Goal: Task Accomplishment & Management: Manage account settings

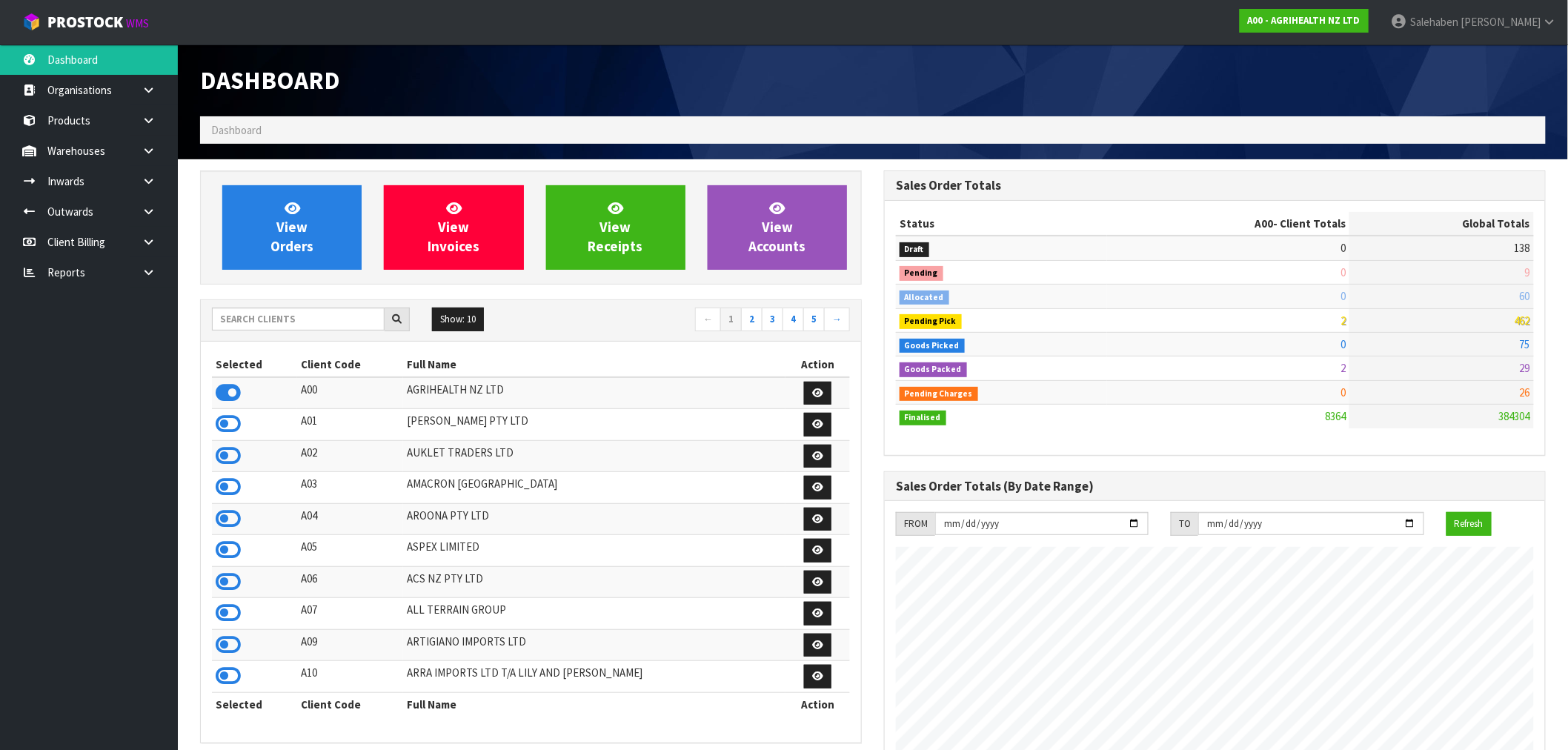
scroll to position [1122, 684]
click at [276, 320] on input "text" at bounding box center [298, 319] width 173 height 23
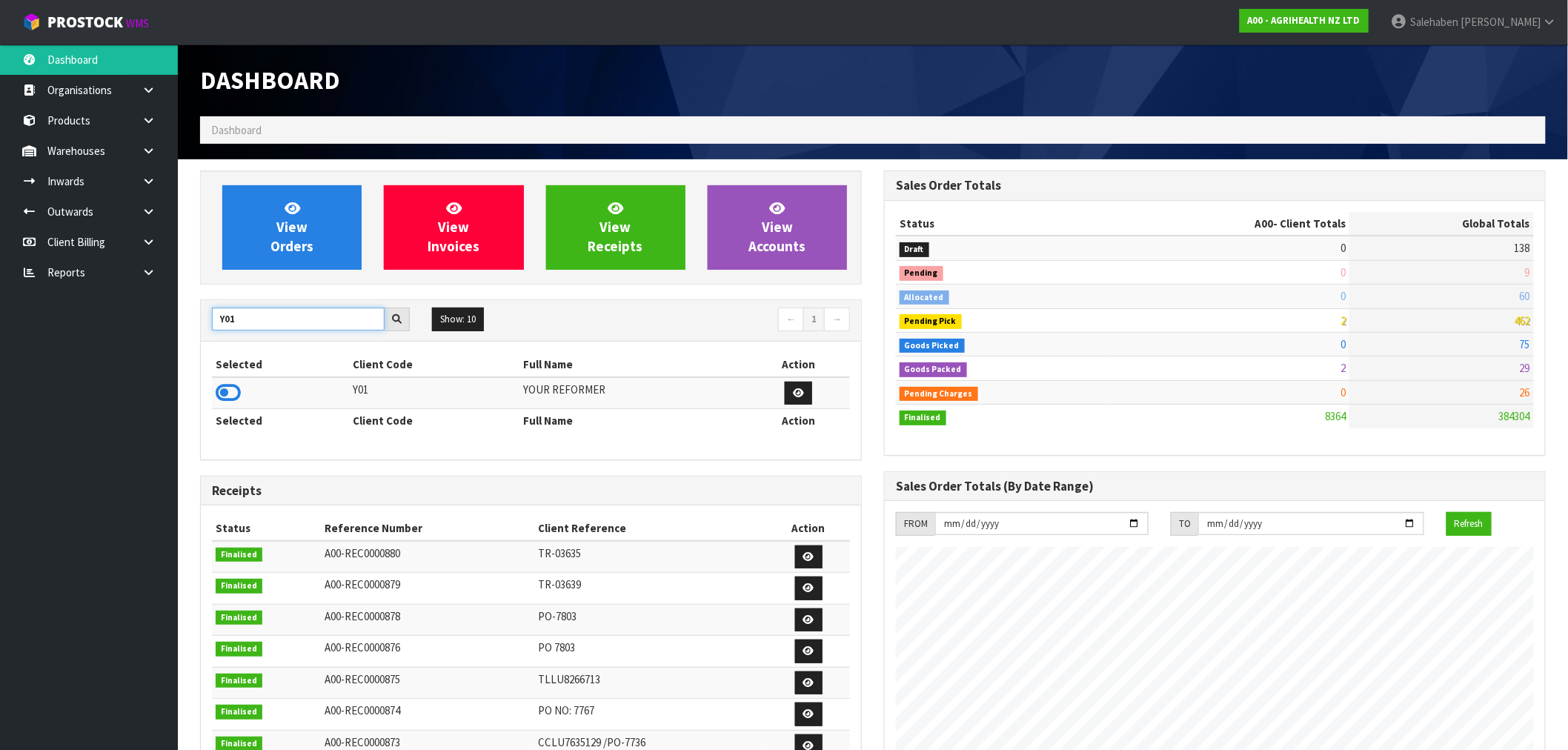
type input "Y01"
click at [236, 394] on icon at bounding box center [227, 392] width 25 height 22
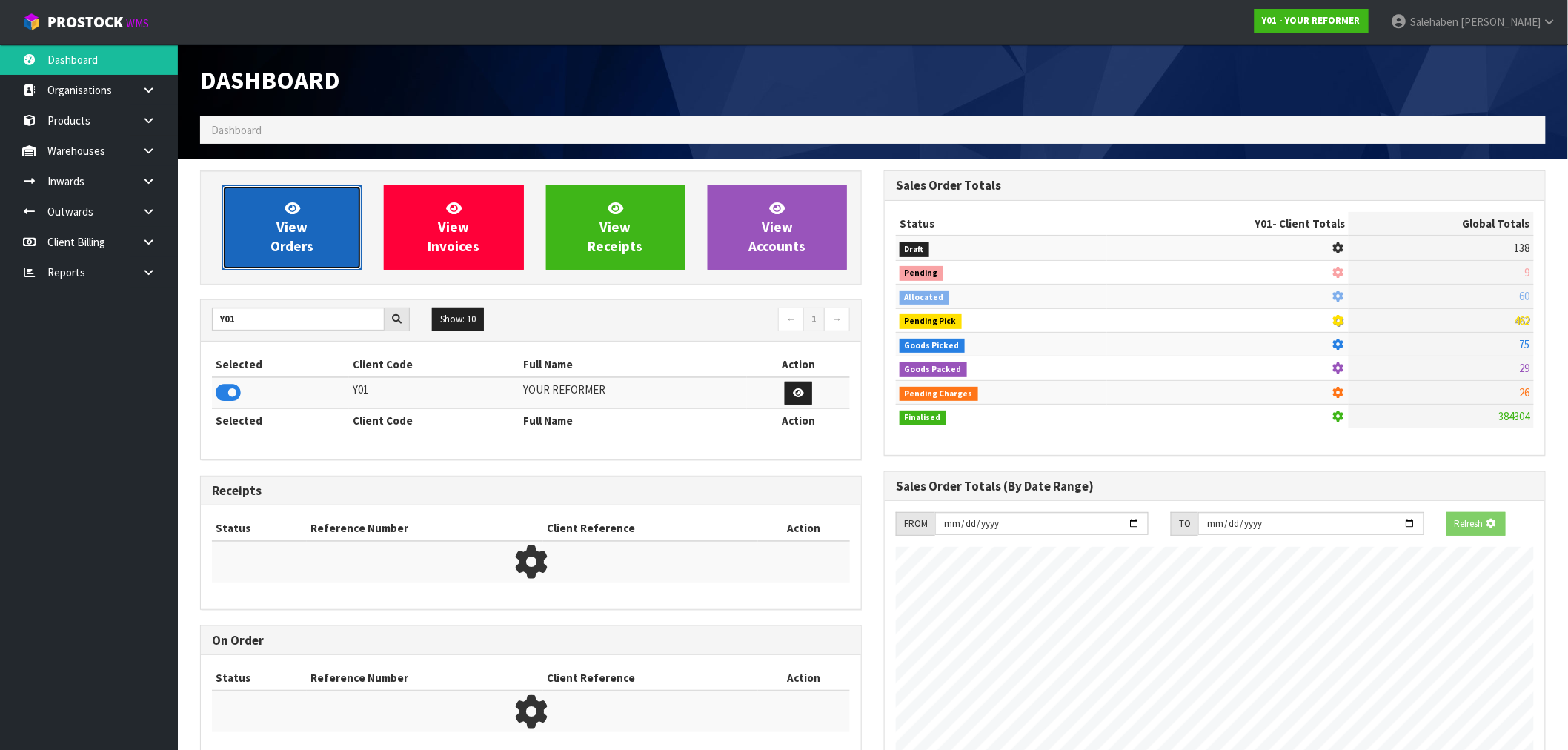
click at [292, 263] on link "View Orders" at bounding box center [292, 227] width 139 height 85
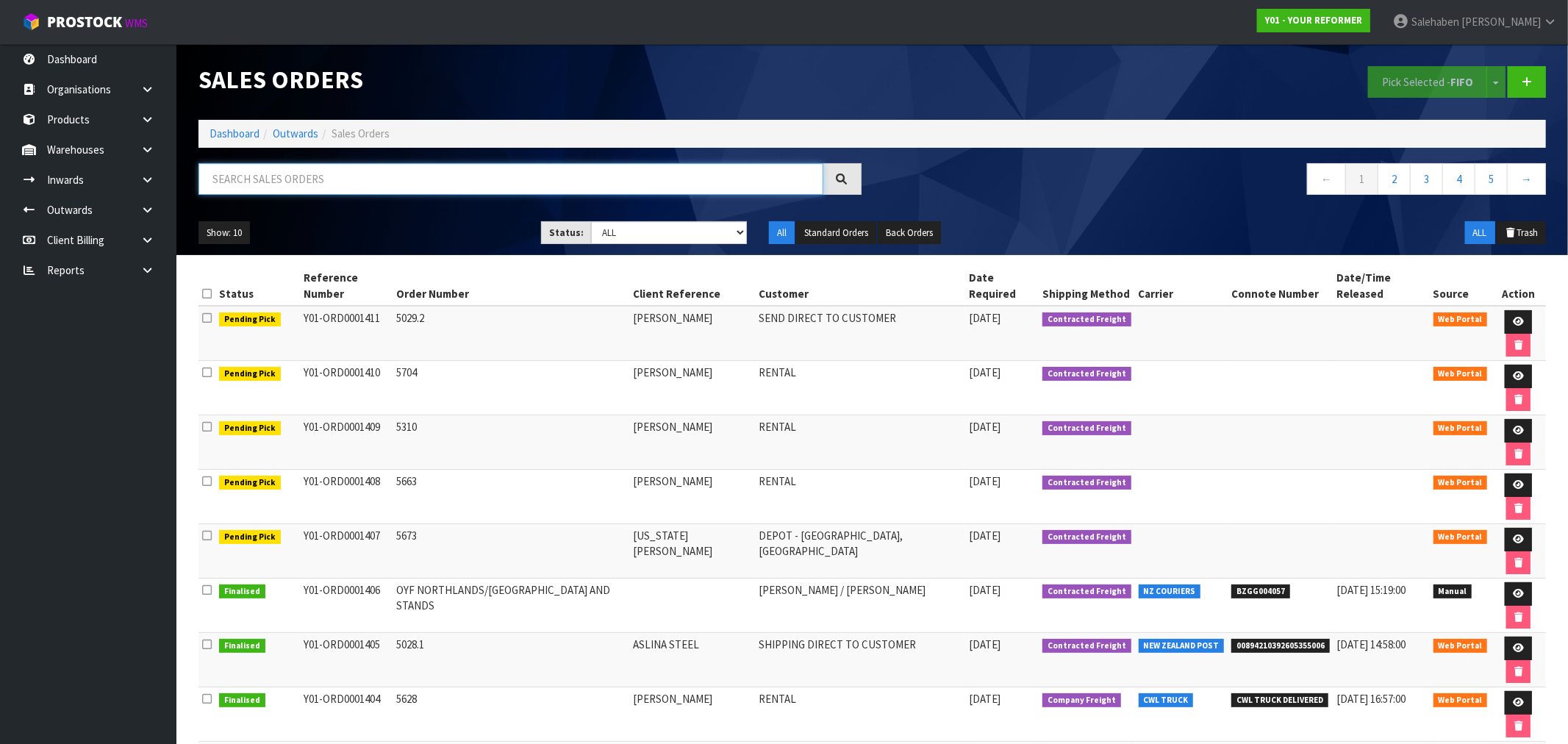
click at [338, 180] on input "text" at bounding box center [511, 179] width 625 height 31
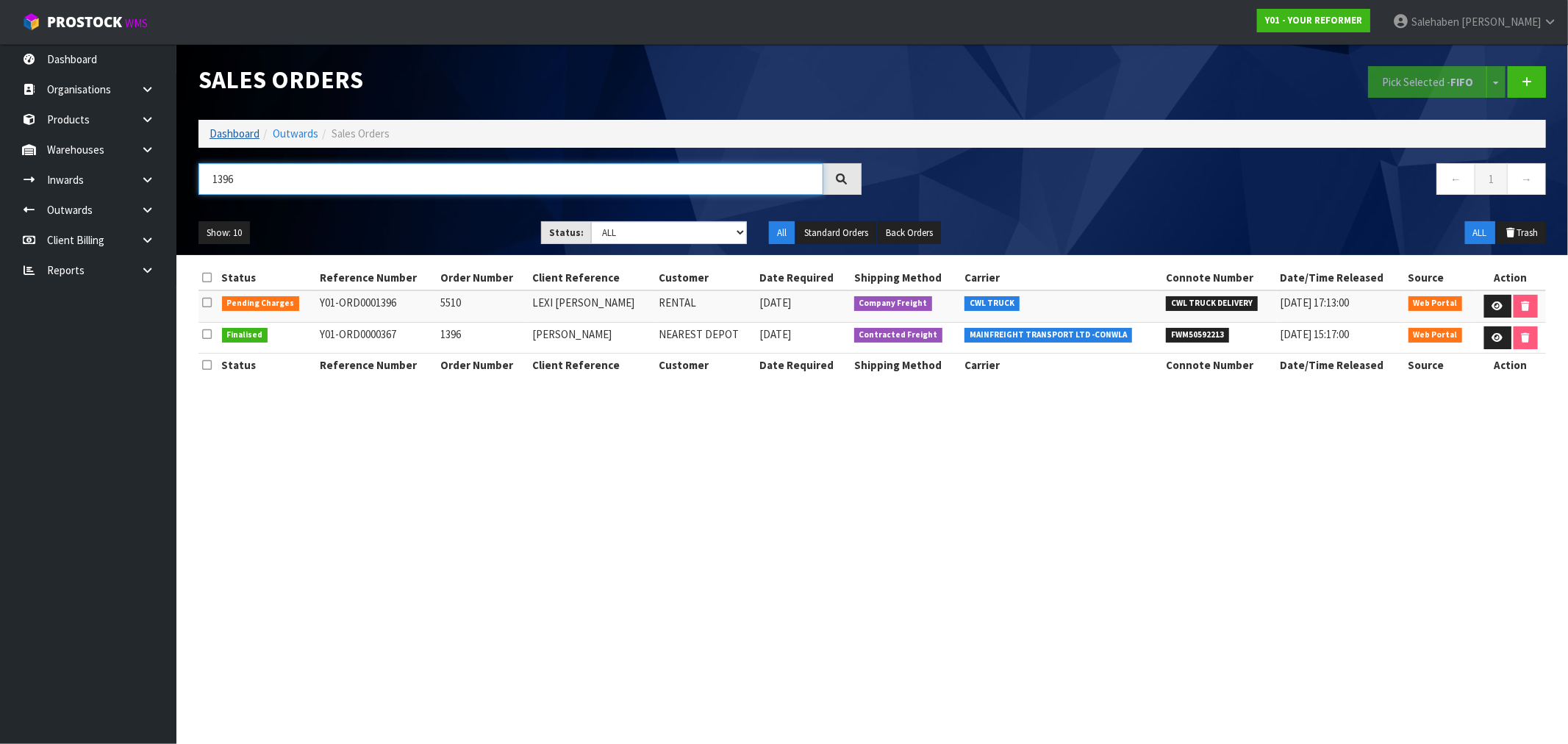
type input "1396"
click at [237, 131] on link "Dashboard" at bounding box center [235, 133] width 50 height 14
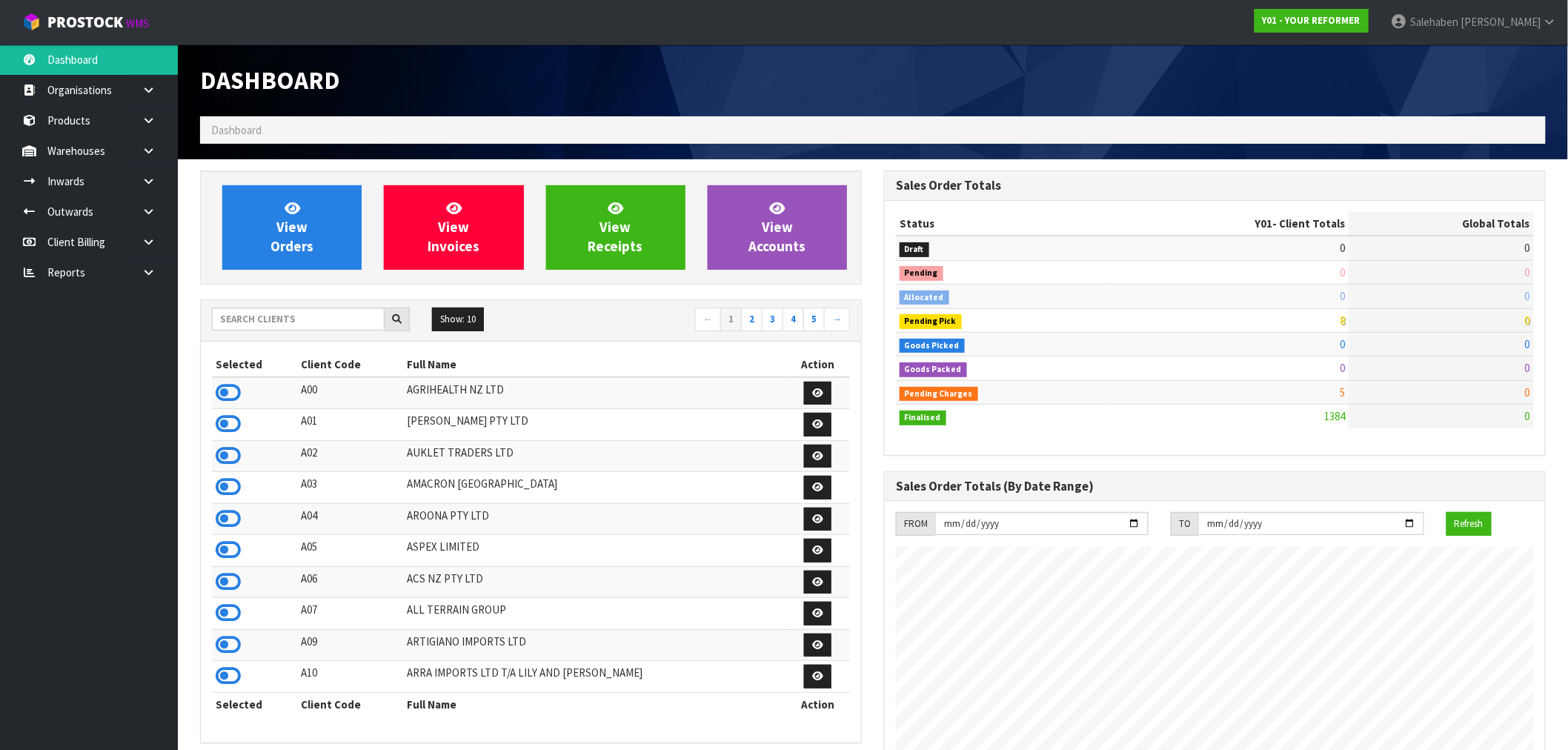
scroll to position [1075, 684]
click at [294, 327] on input "text" at bounding box center [298, 319] width 173 height 23
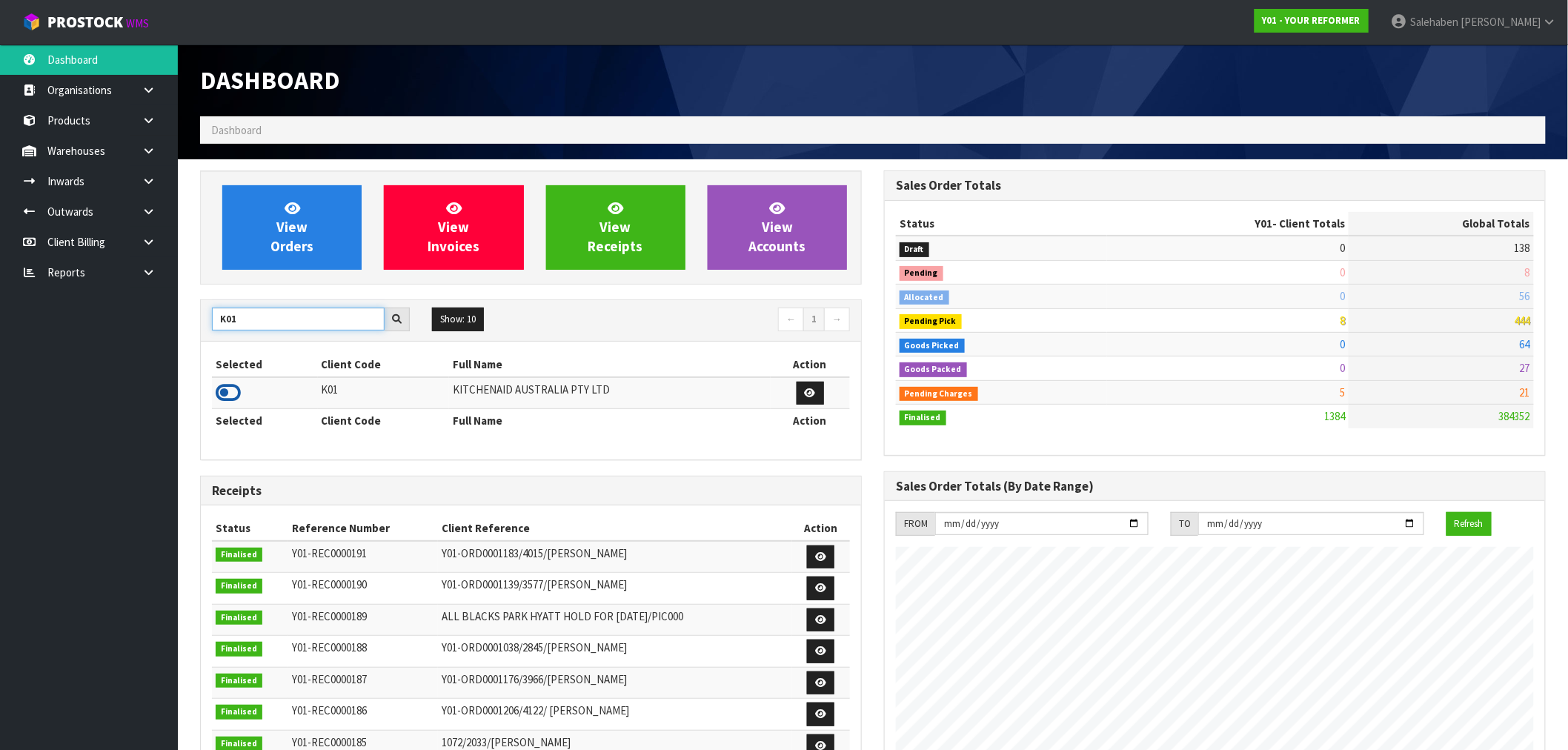
type input "K01"
click at [230, 394] on icon at bounding box center [227, 392] width 25 height 22
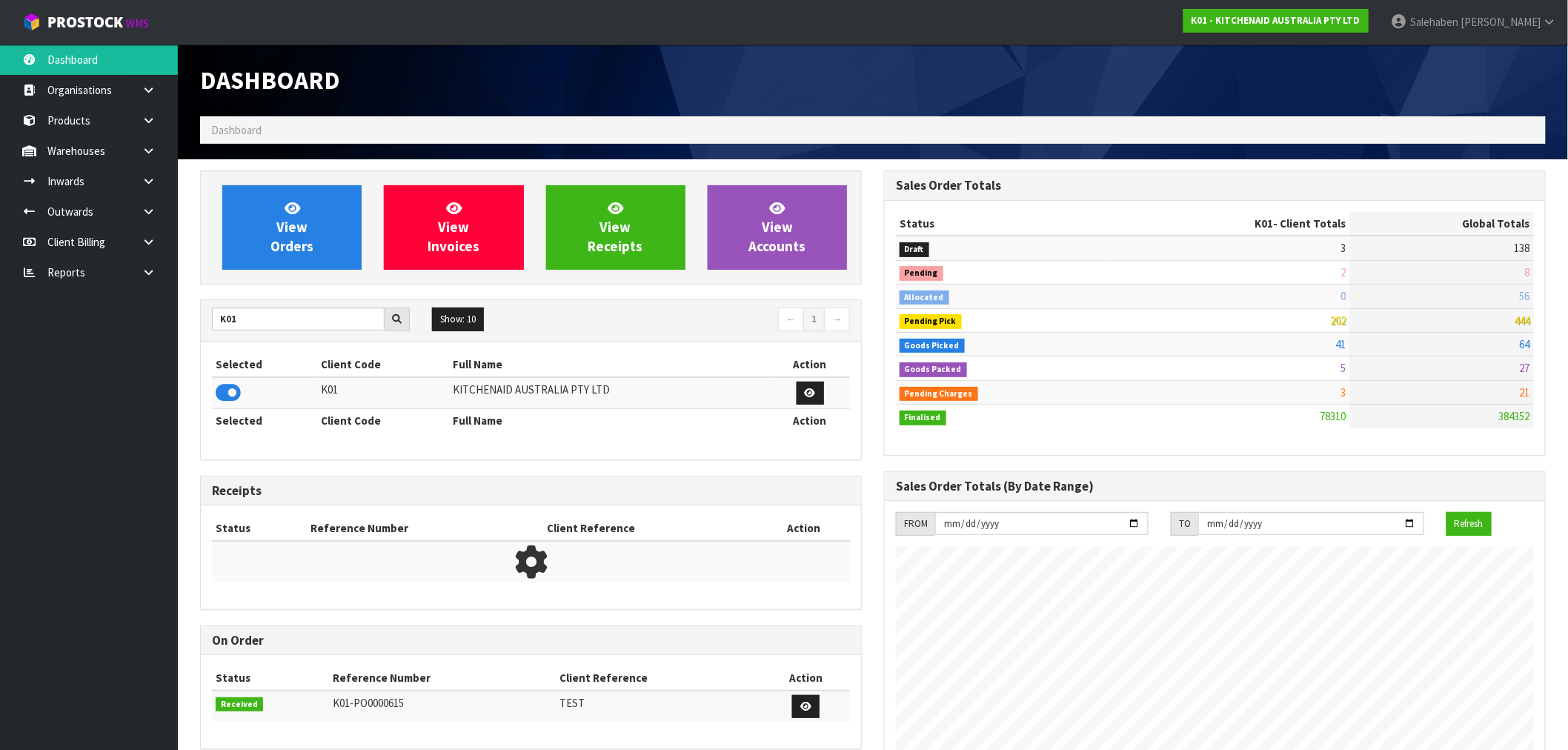
scroll to position [1122, 684]
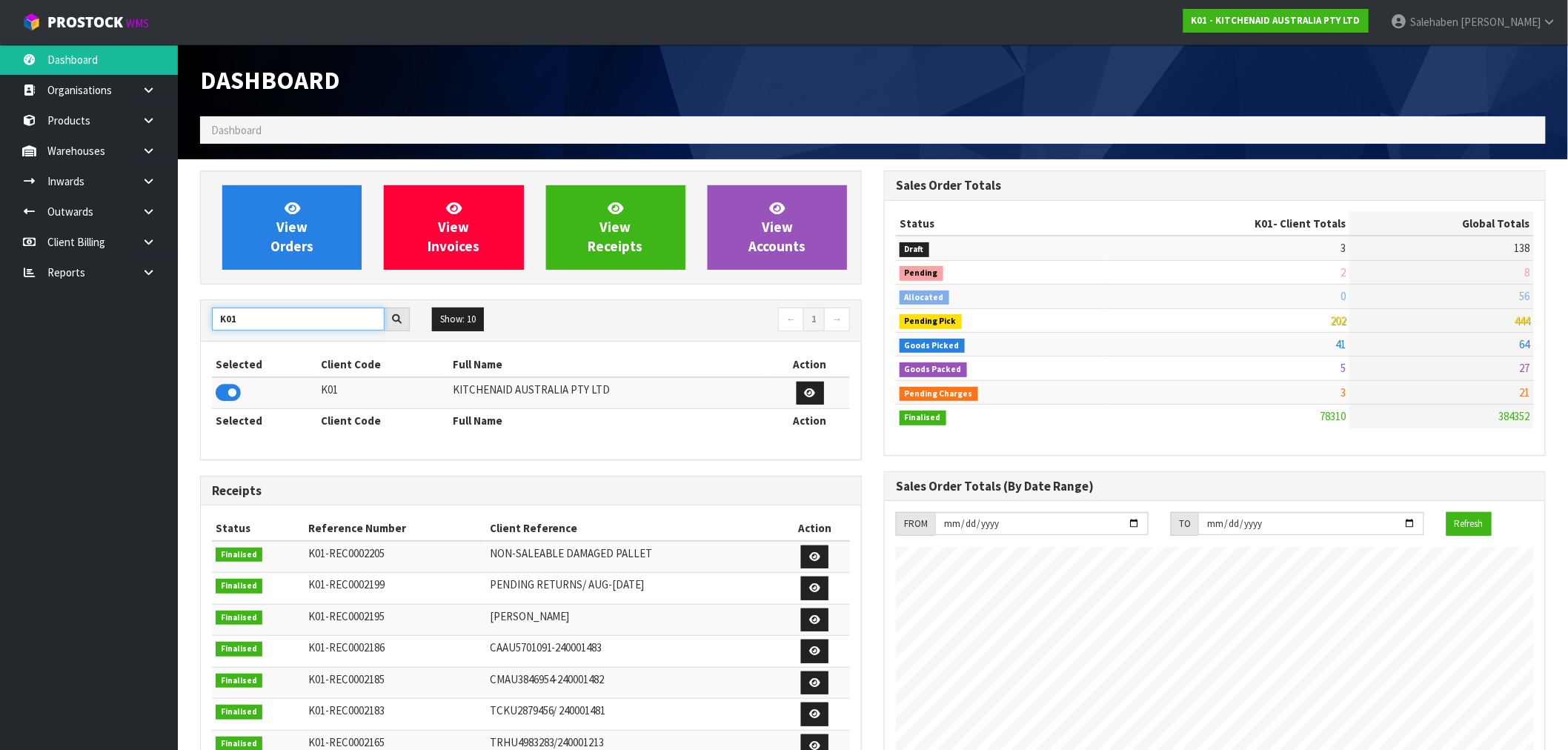
drag, startPoint x: 241, startPoint y: 319, endPoint x: 196, endPoint y: 332, distance: 46.8
click at [196, 332] on div "View Orders View Invoices View Receipts View Accounts K01 Show: 10 5 10 25 50 ←…" at bounding box center [530, 604] width 684 height 868
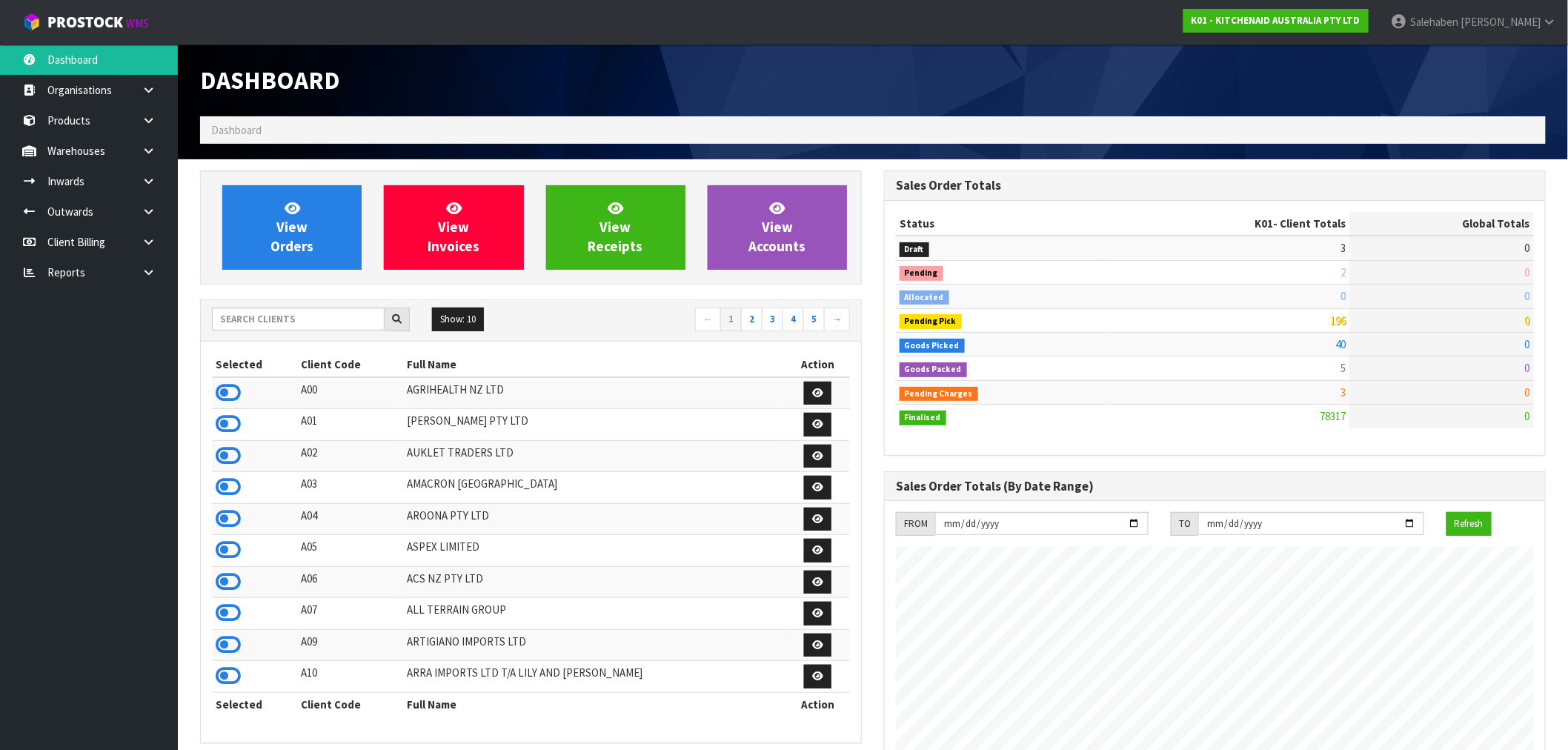
scroll to position [1122, 684]
click at [348, 317] on input "text" at bounding box center [298, 319] width 173 height 23
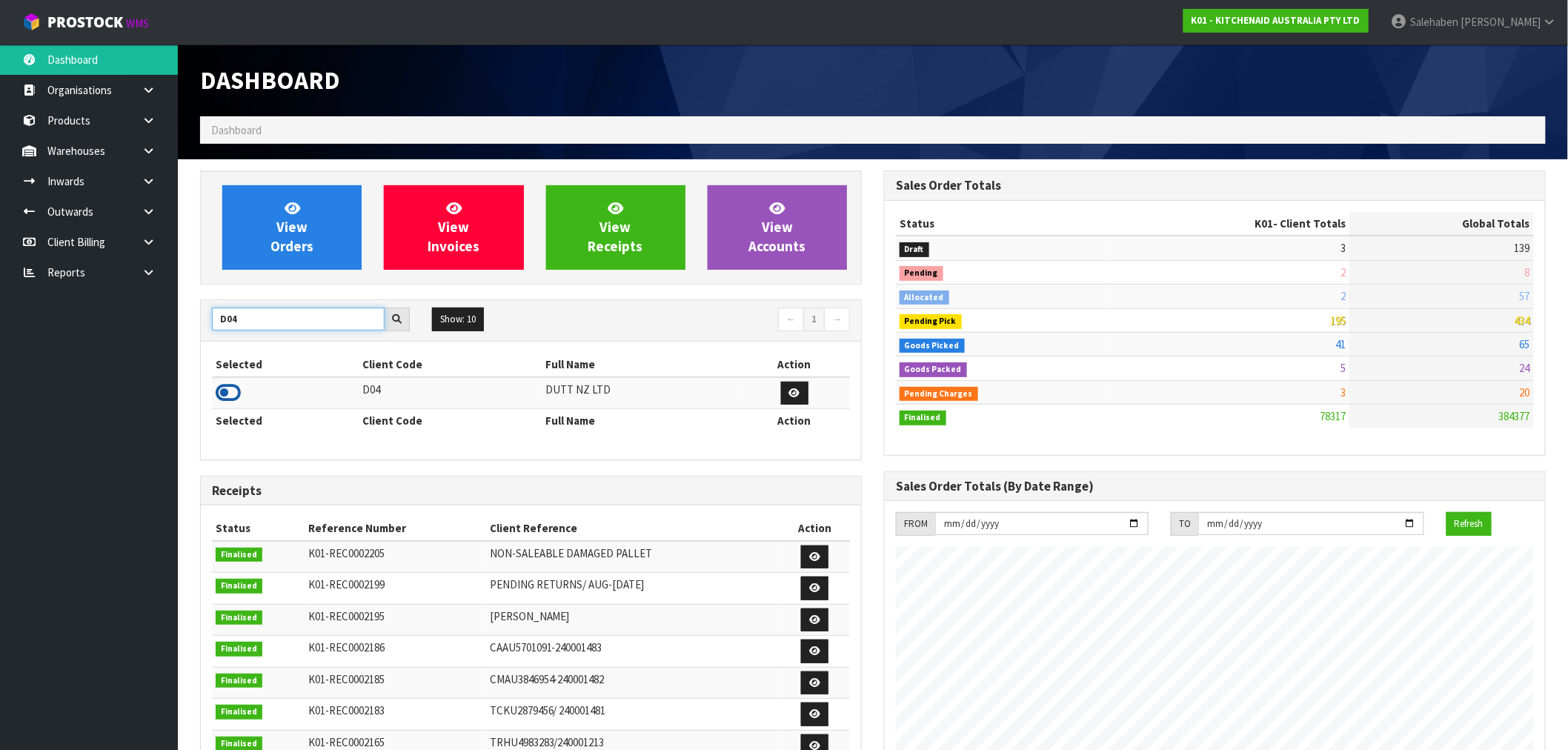
type input "D04"
drag, startPoint x: 233, startPoint y: 395, endPoint x: 264, endPoint y: 290, distance: 109.5
click at [233, 391] on icon at bounding box center [227, 392] width 25 height 22
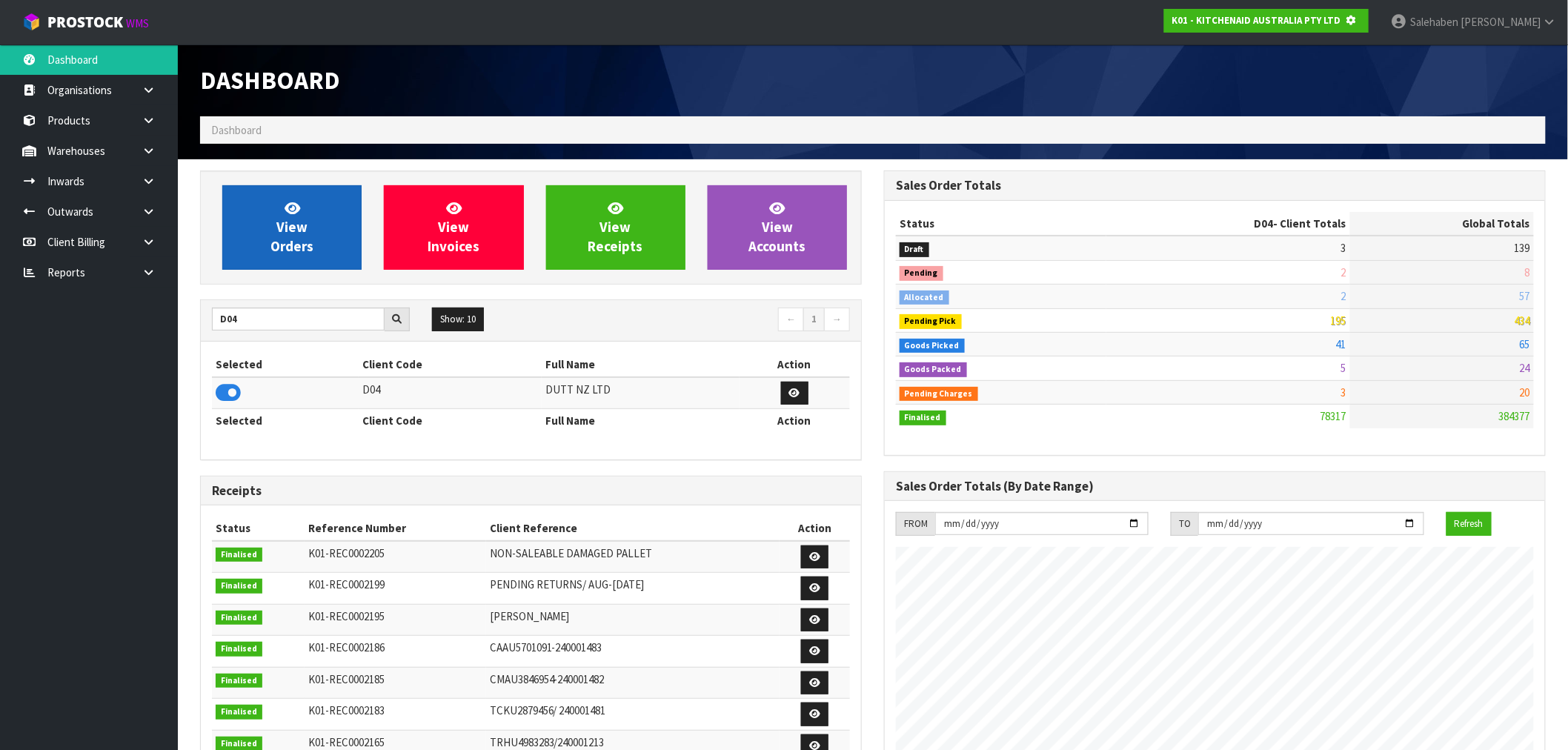
scroll to position [924, 684]
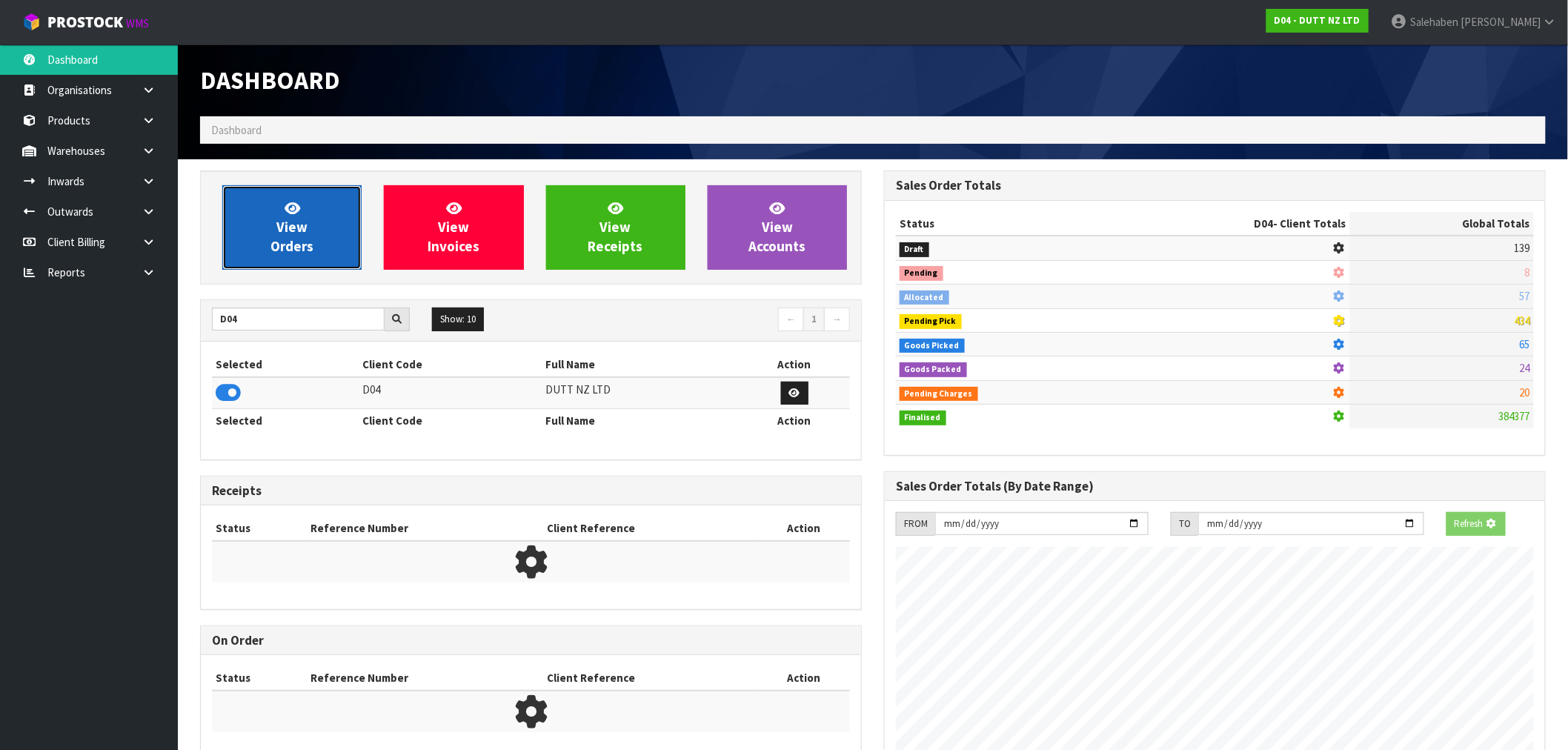
click at [297, 236] on link "View Orders" at bounding box center [292, 227] width 139 height 85
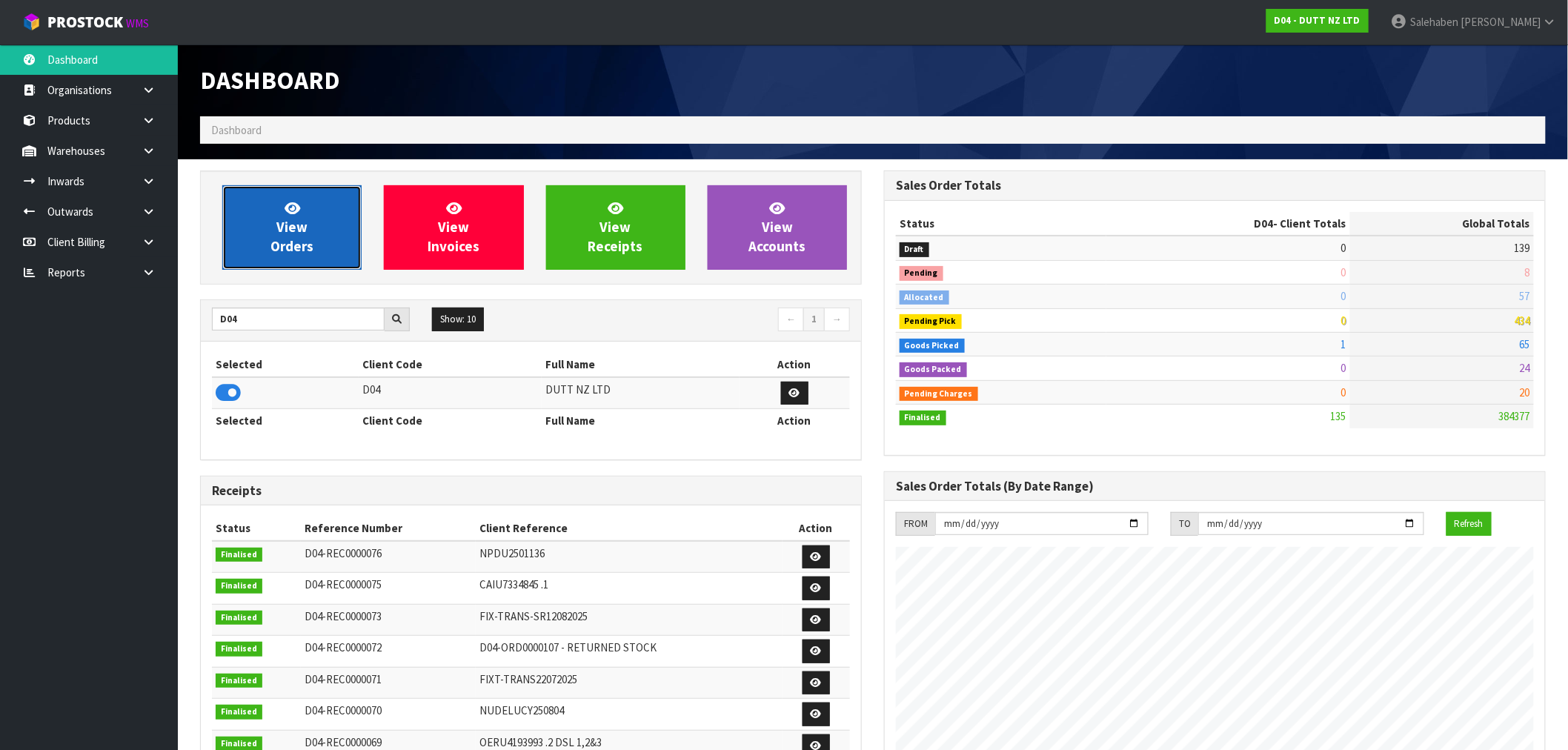
scroll to position [1187, 684]
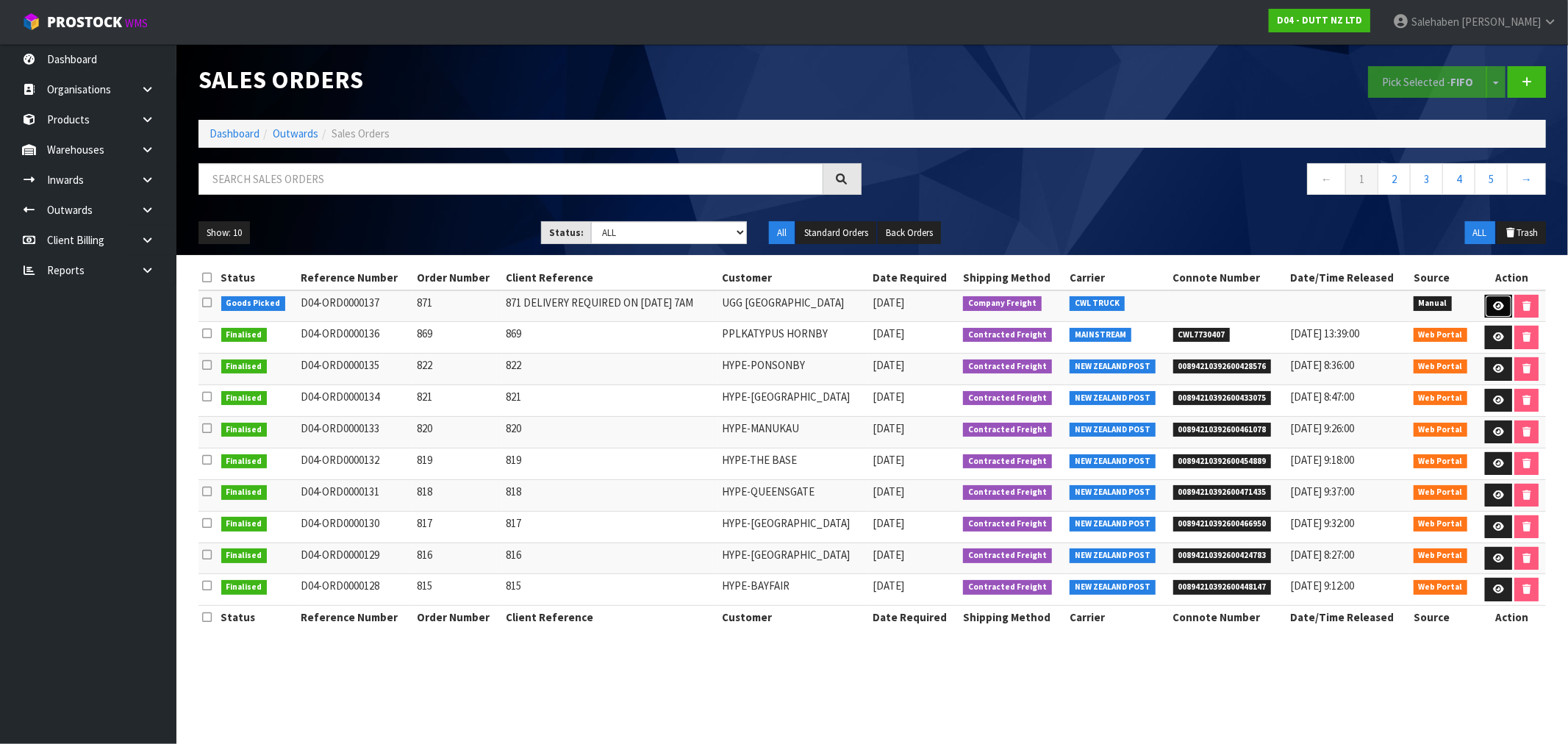
click at [1505, 306] on link at bounding box center [1499, 306] width 27 height 23
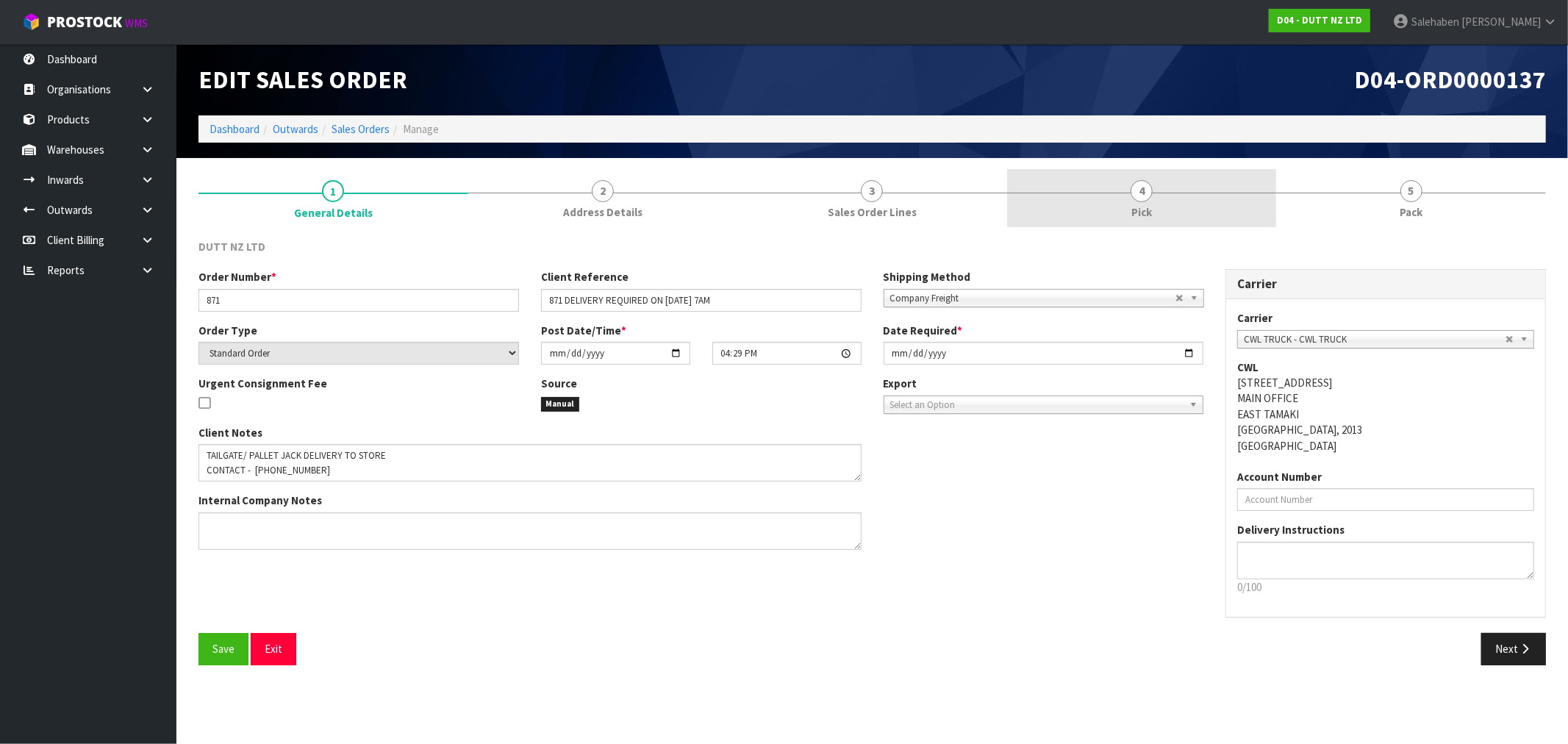
click at [1127, 204] on link "4 Pick" at bounding box center [1142, 198] width 270 height 58
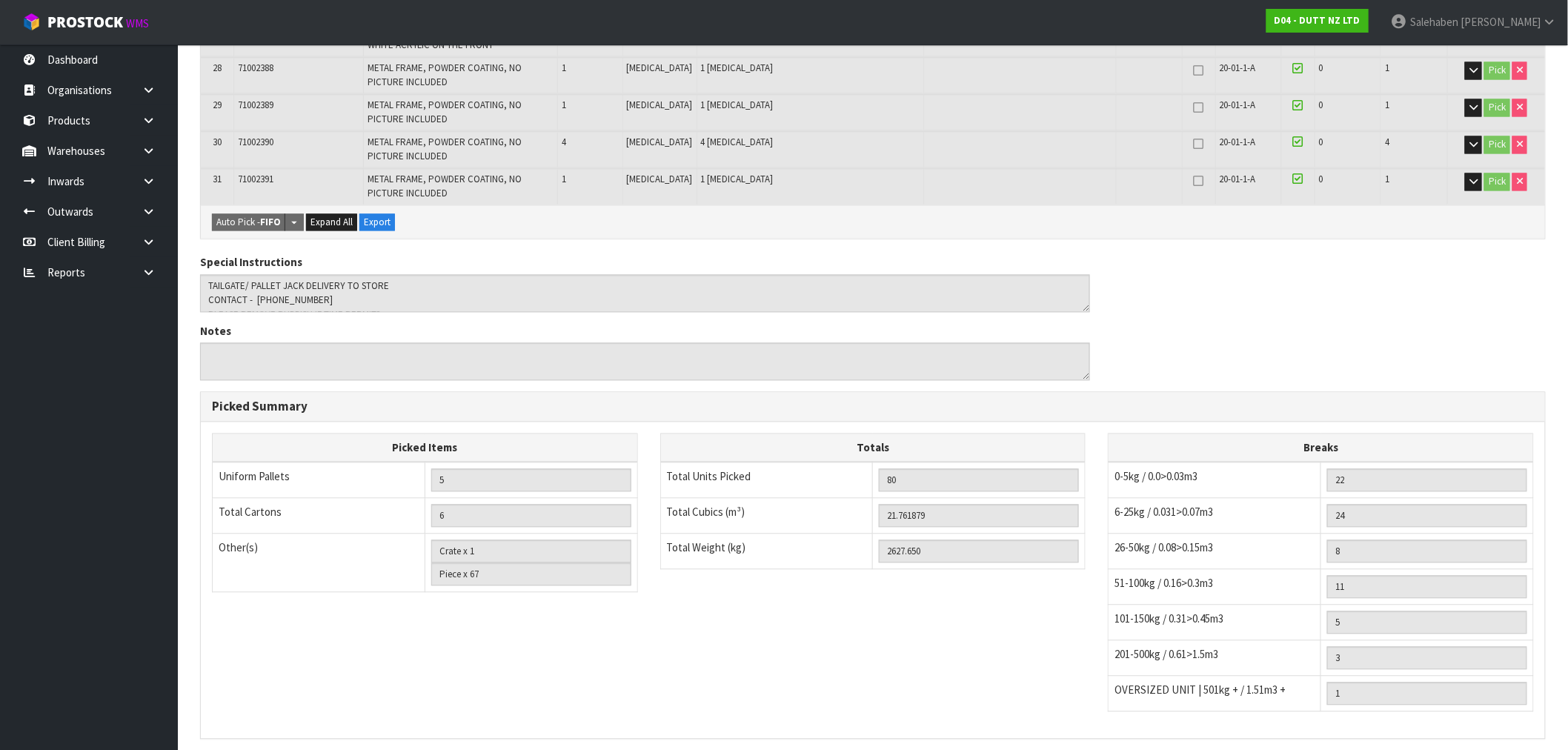
scroll to position [1344, 0]
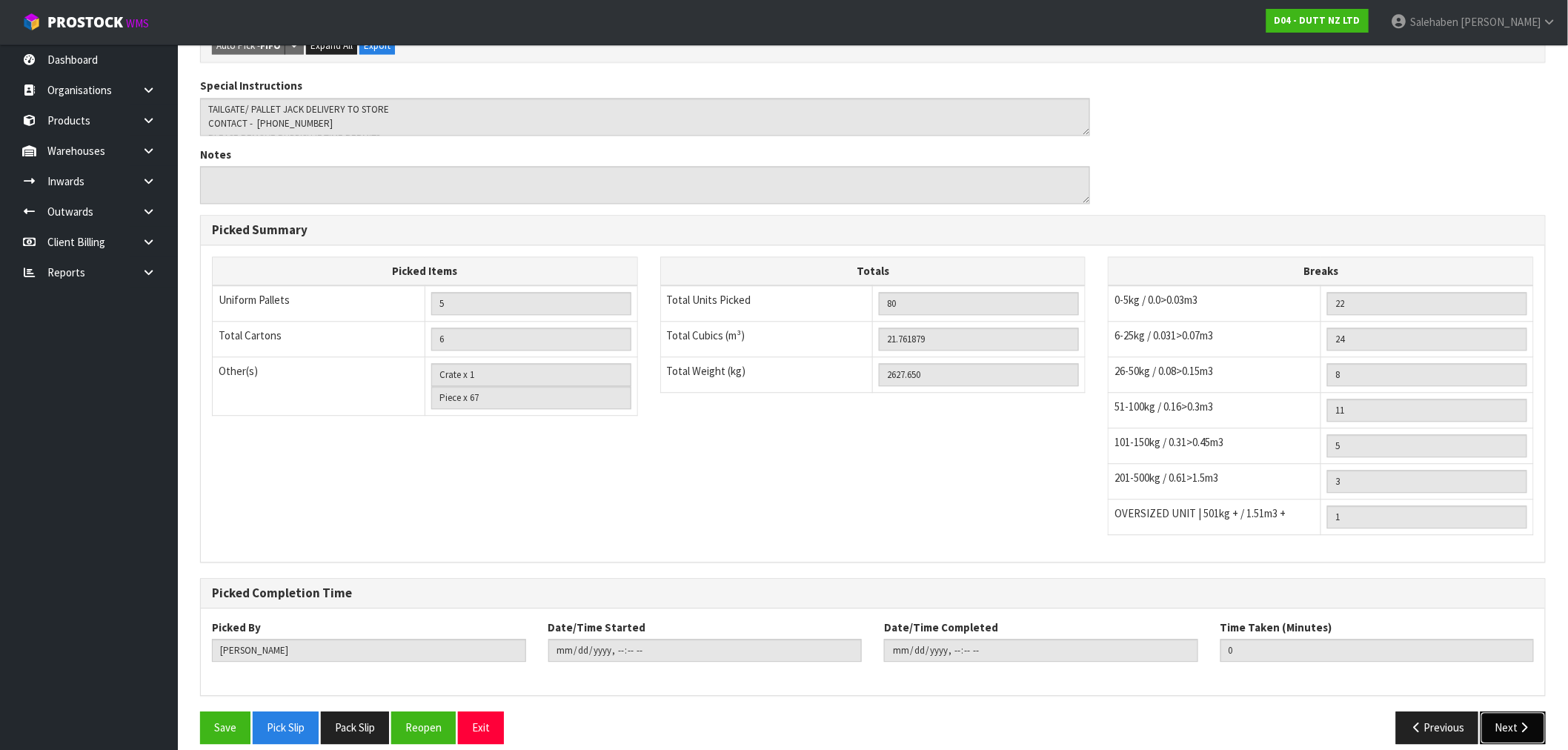
click at [1508, 721] on button "Next" at bounding box center [1513, 727] width 65 height 32
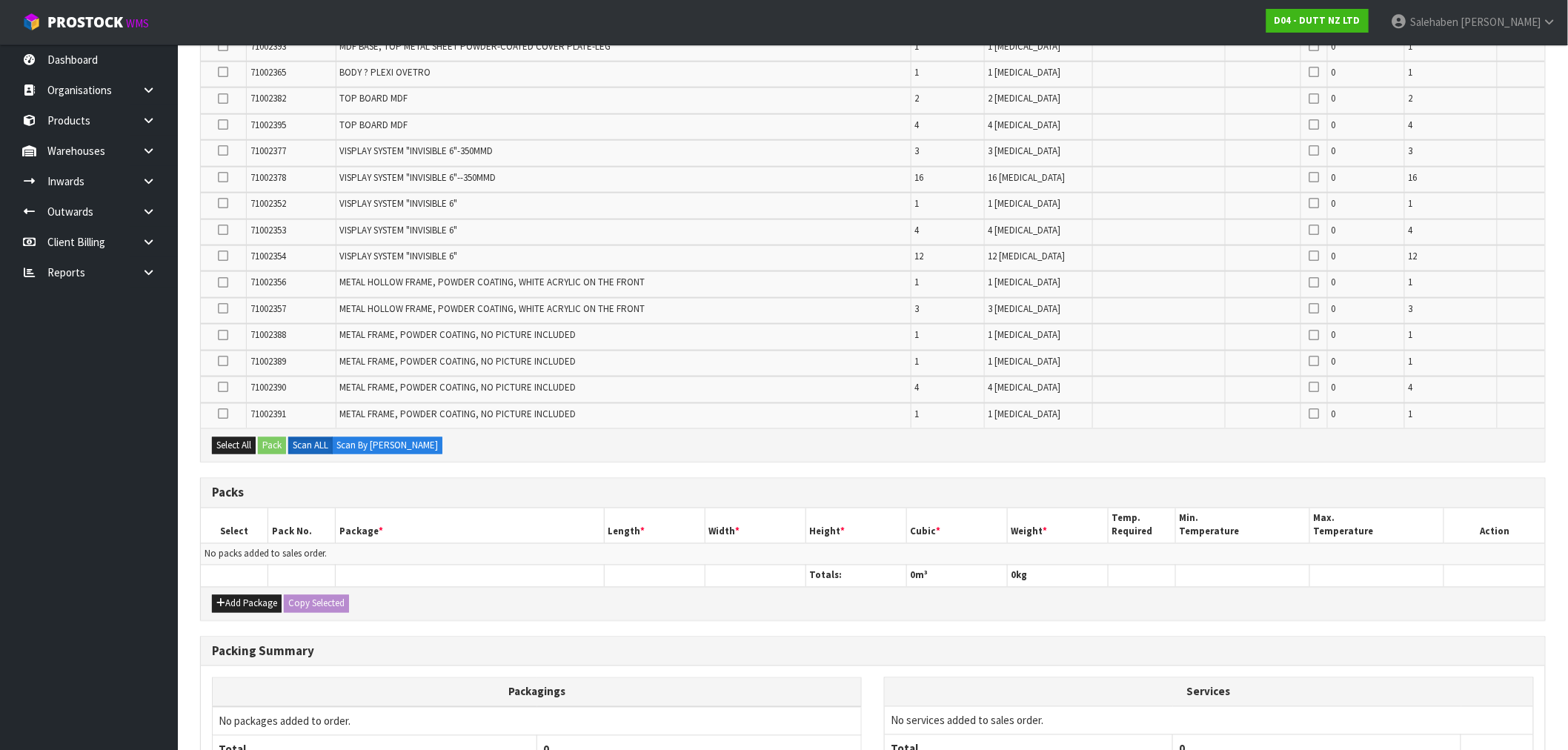
scroll to position [741, 0]
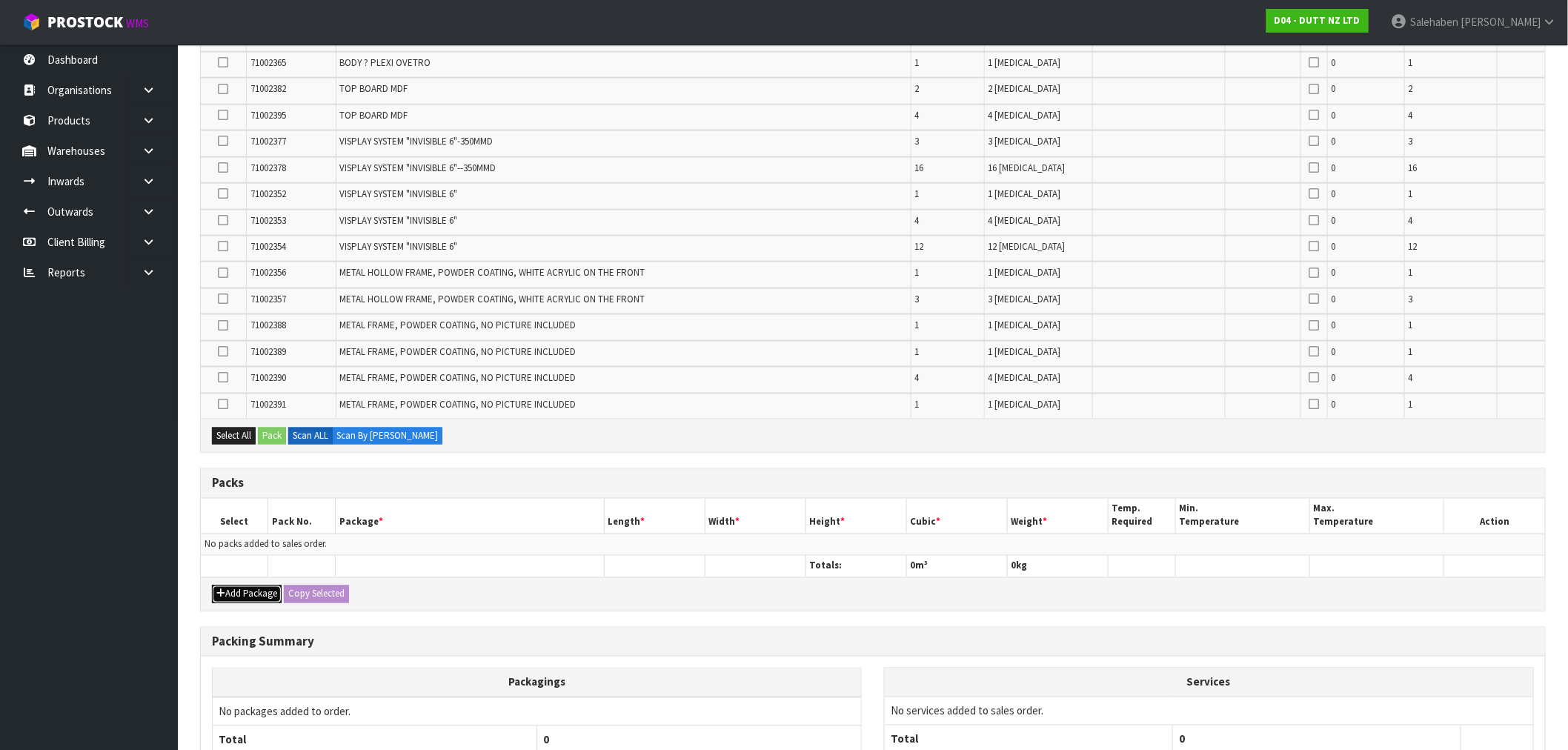
click at [239, 585] on button "Add Package" at bounding box center [247, 594] width 69 height 18
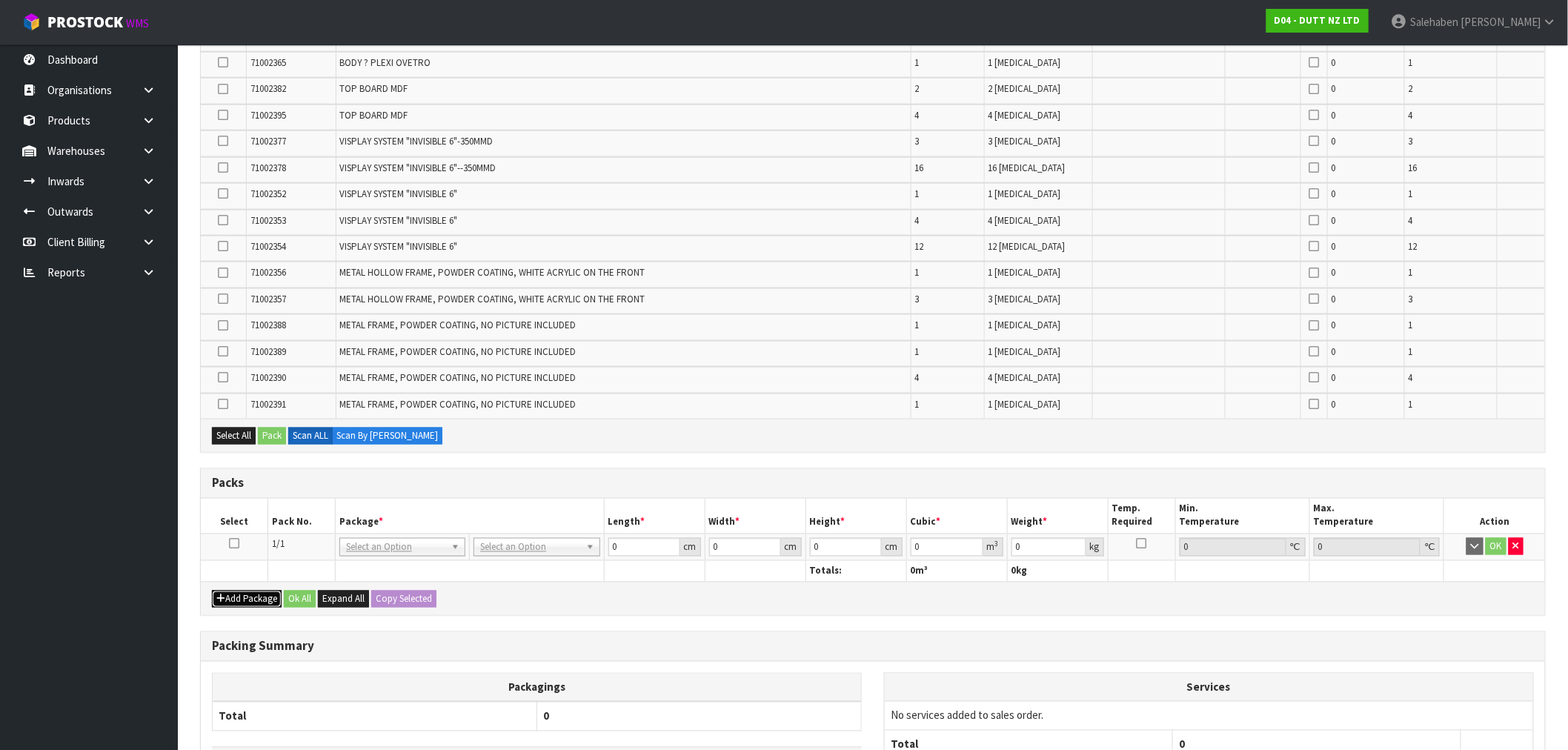
click at [241, 591] on button "Add Package" at bounding box center [247, 600] width 69 height 18
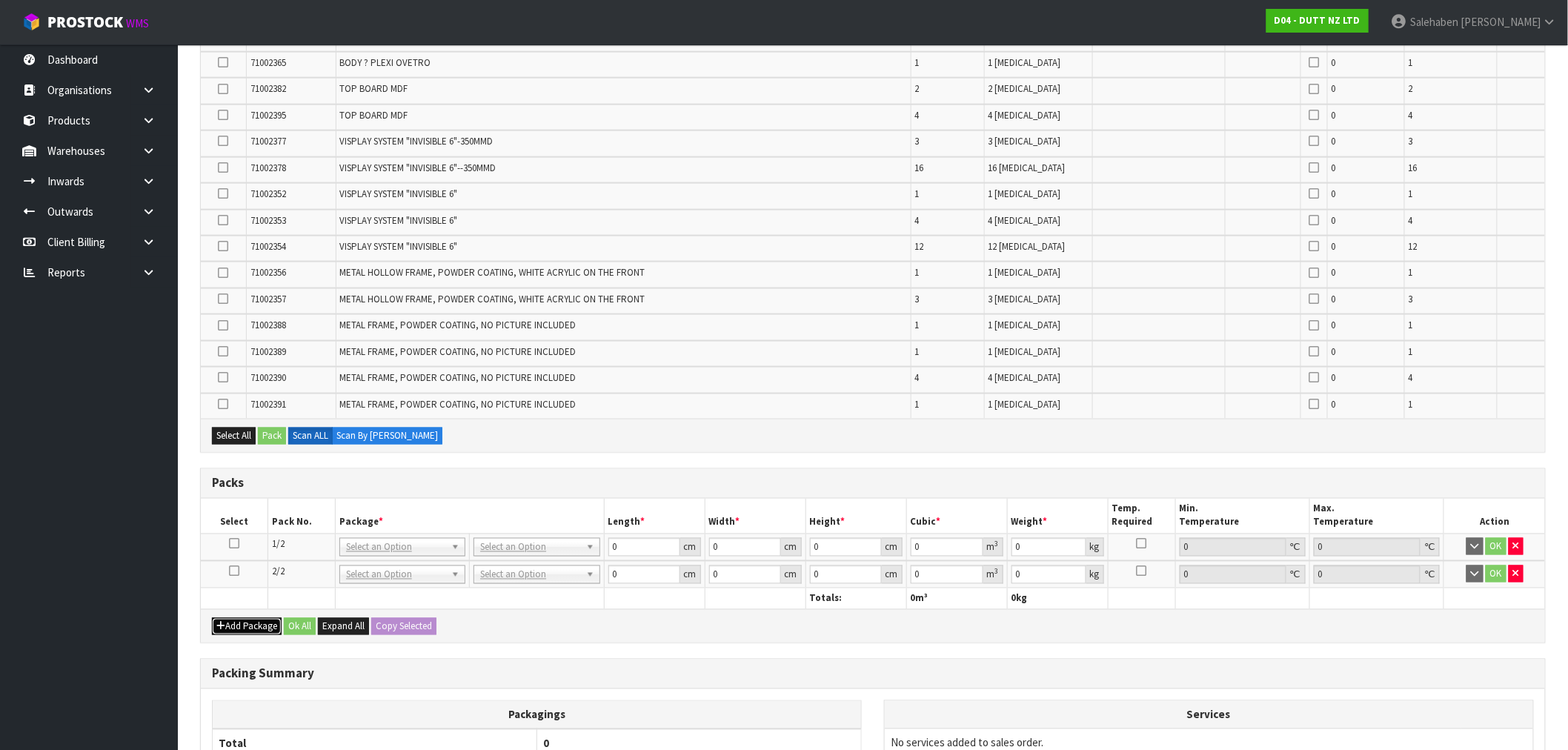
click at [231, 618] on button "Add Package" at bounding box center [247, 627] width 69 height 18
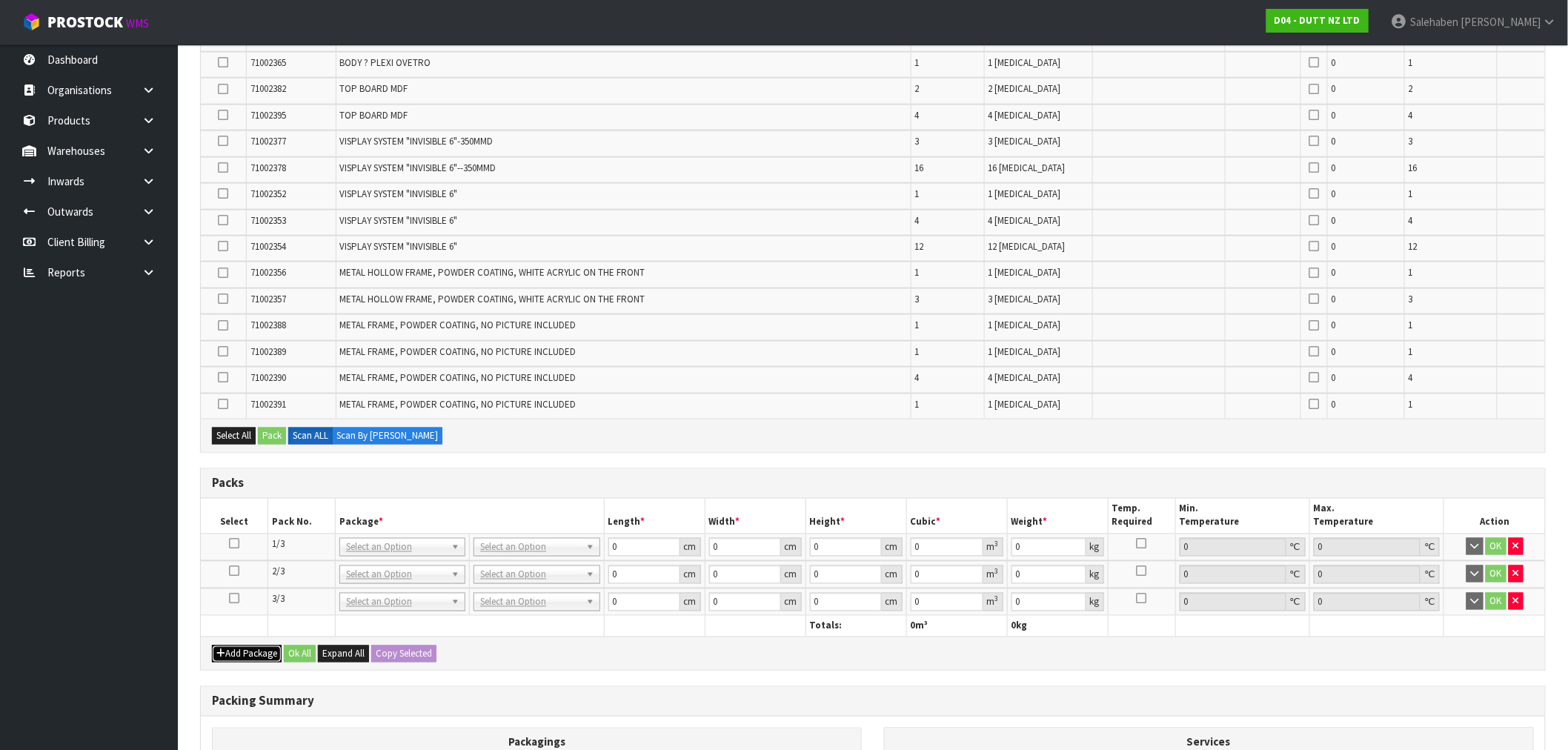
click at [224, 645] on button "Add Package" at bounding box center [247, 654] width 69 height 18
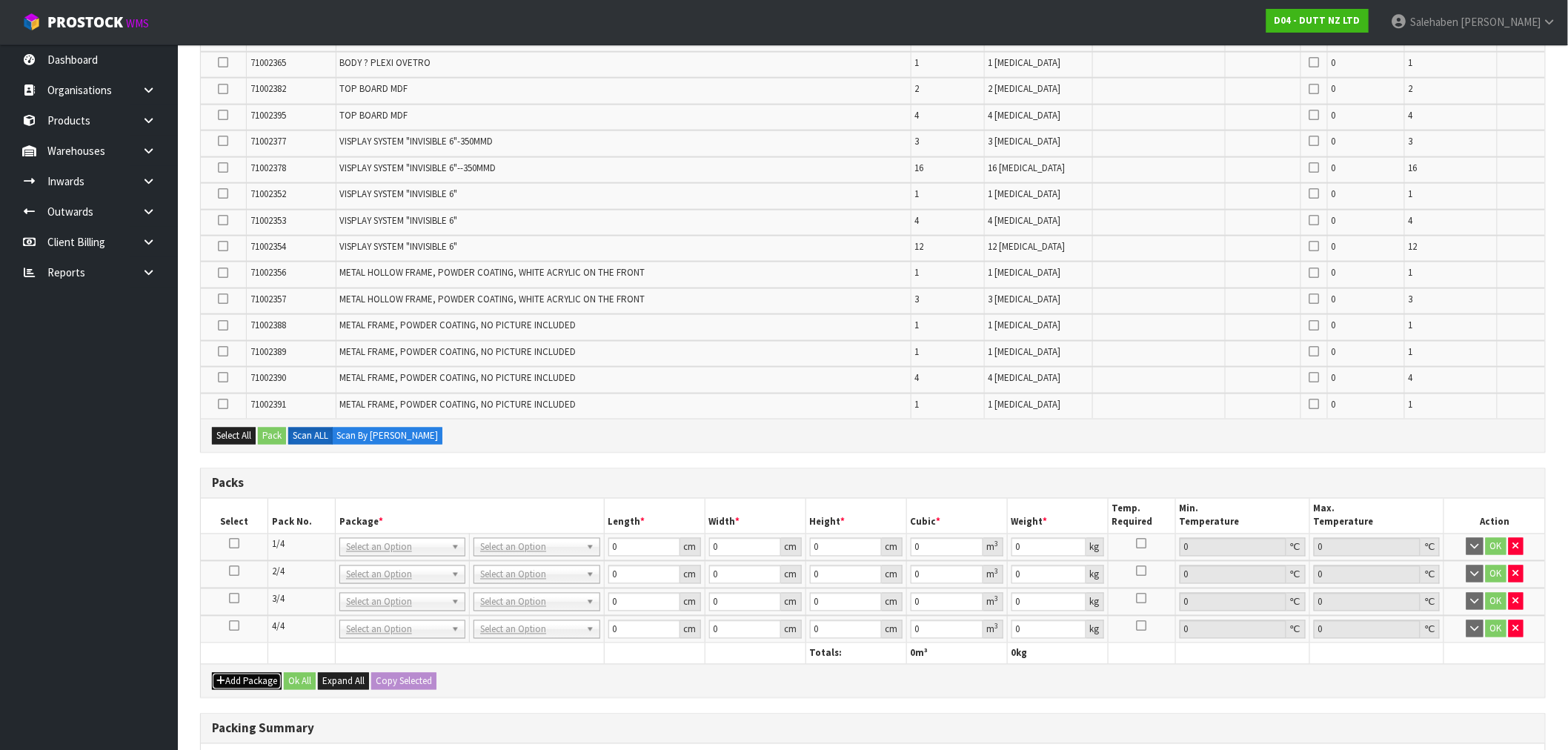
click at [230, 673] on button "Add Package" at bounding box center [247, 682] width 69 height 18
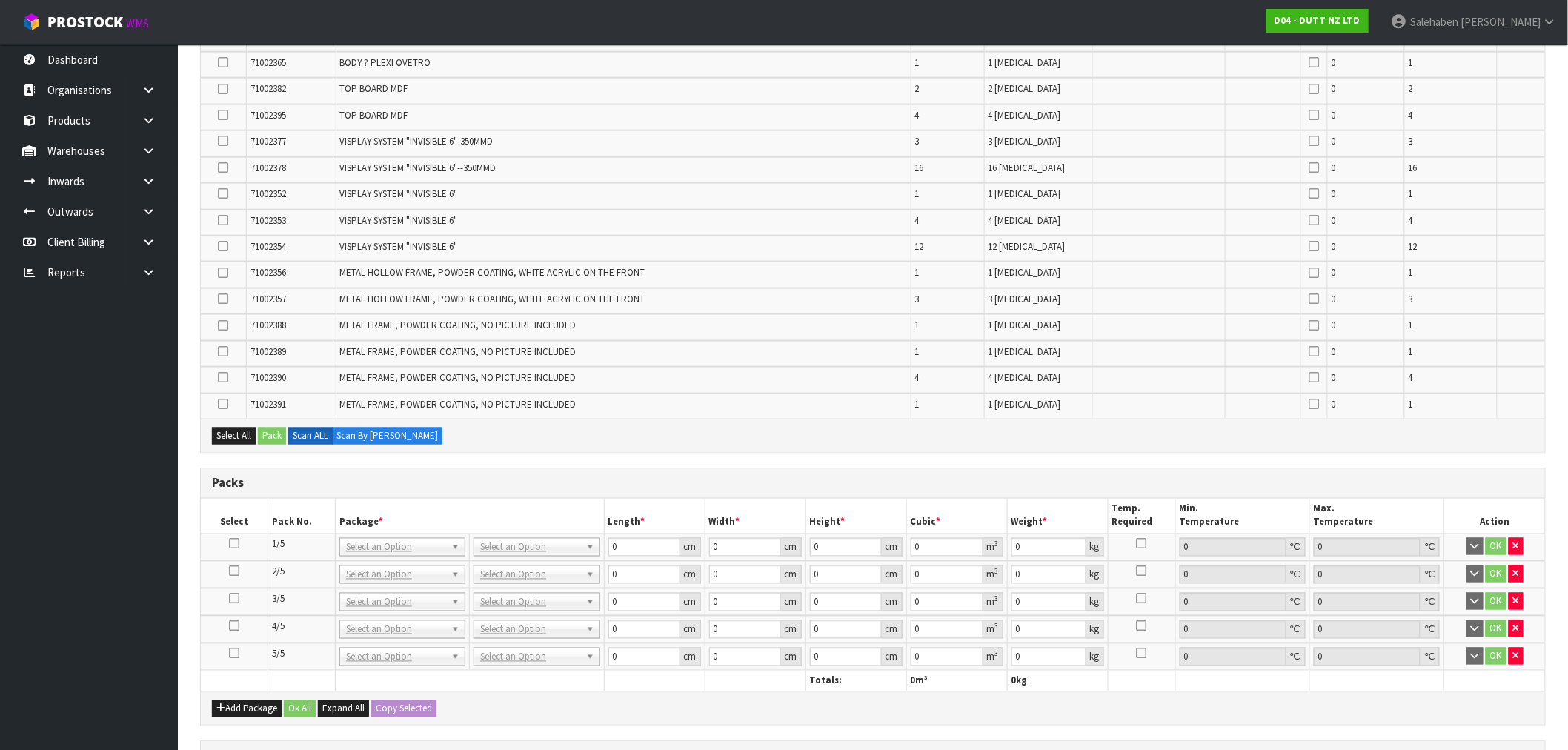
click at [234, 544] on icon at bounding box center [234, 544] width 11 height 1
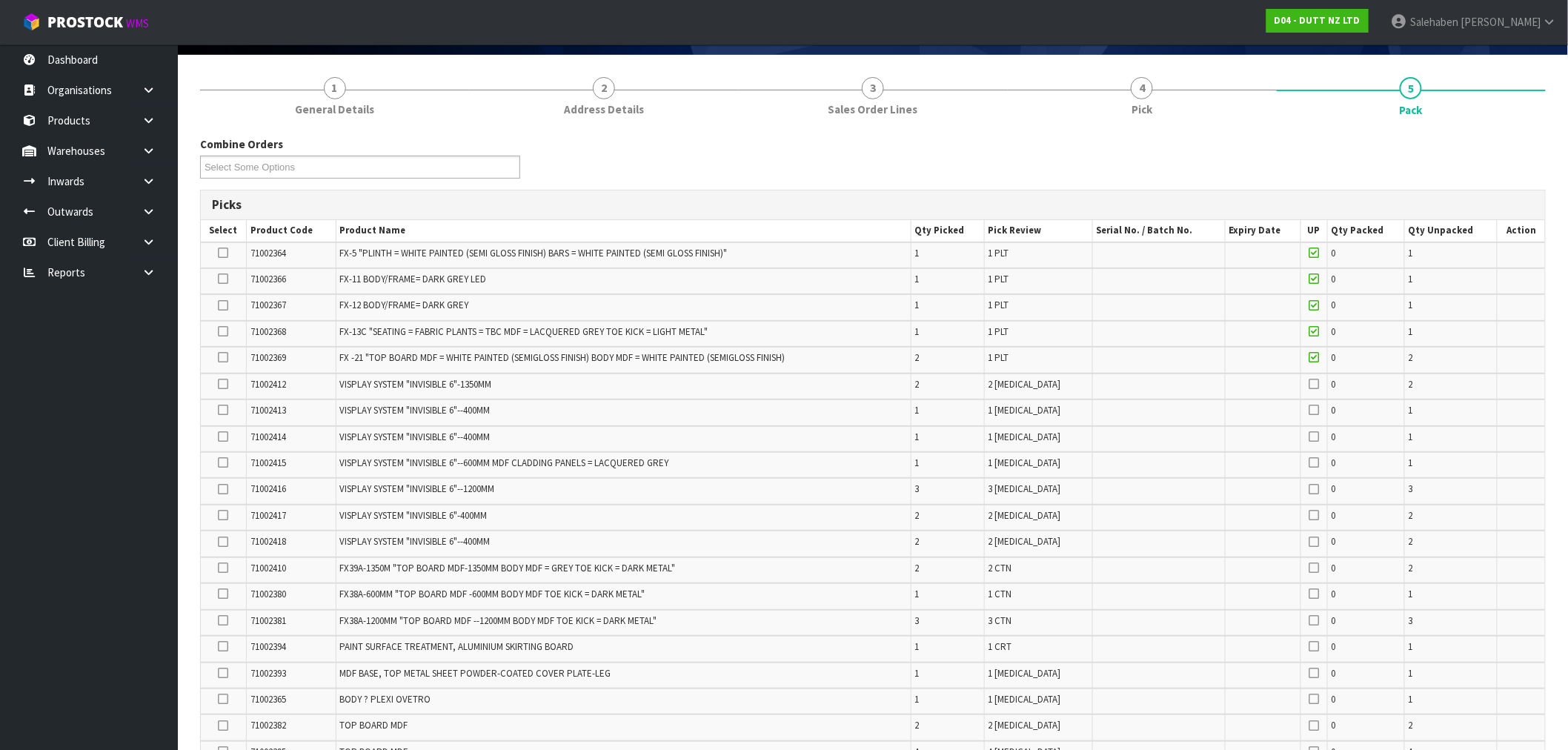
scroll to position [82, 0]
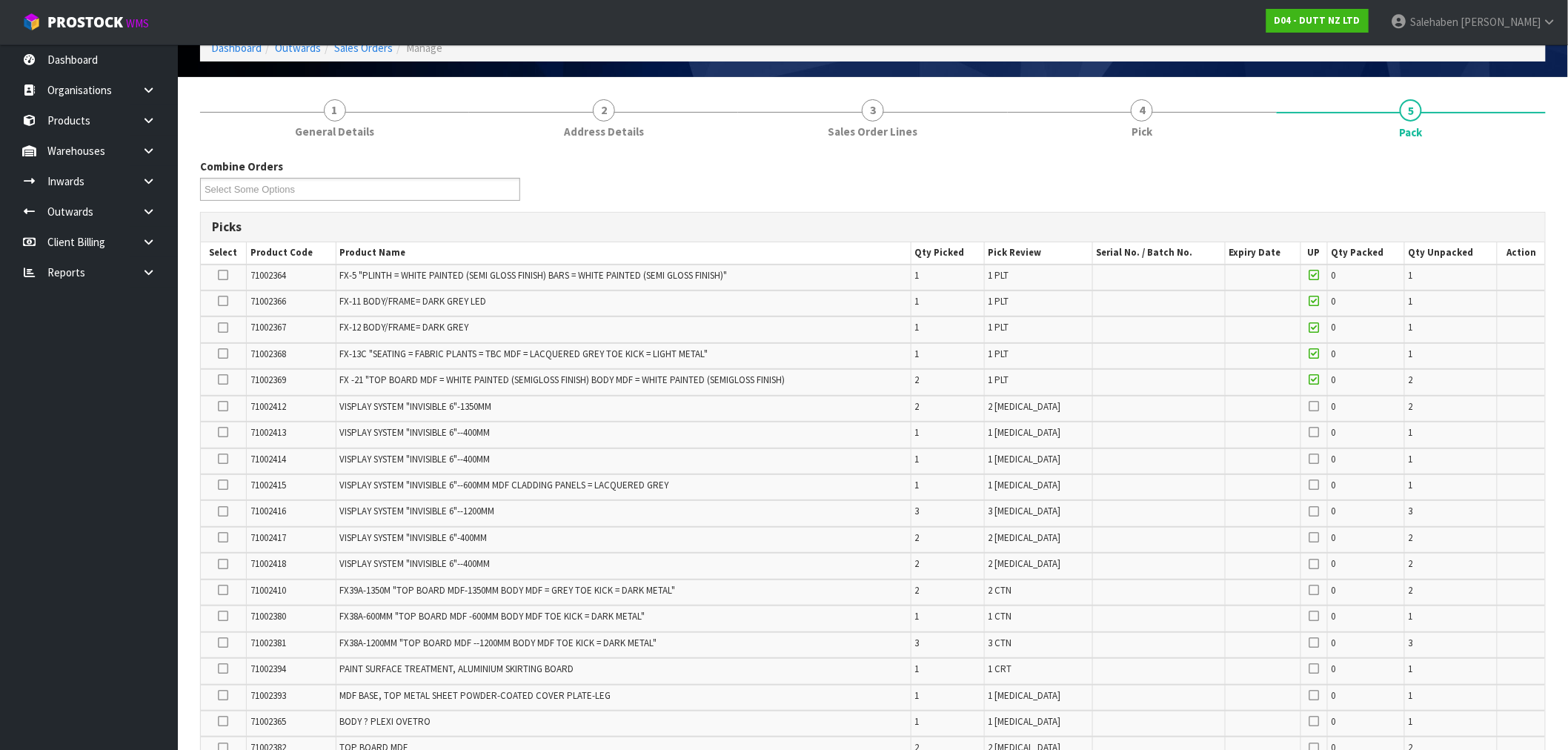
click at [218, 276] on icon at bounding box center [224, 275] width 11 height 1
click at [0, 0] on input "checkbox" at bounding box center [0, 0] width 0 height 0
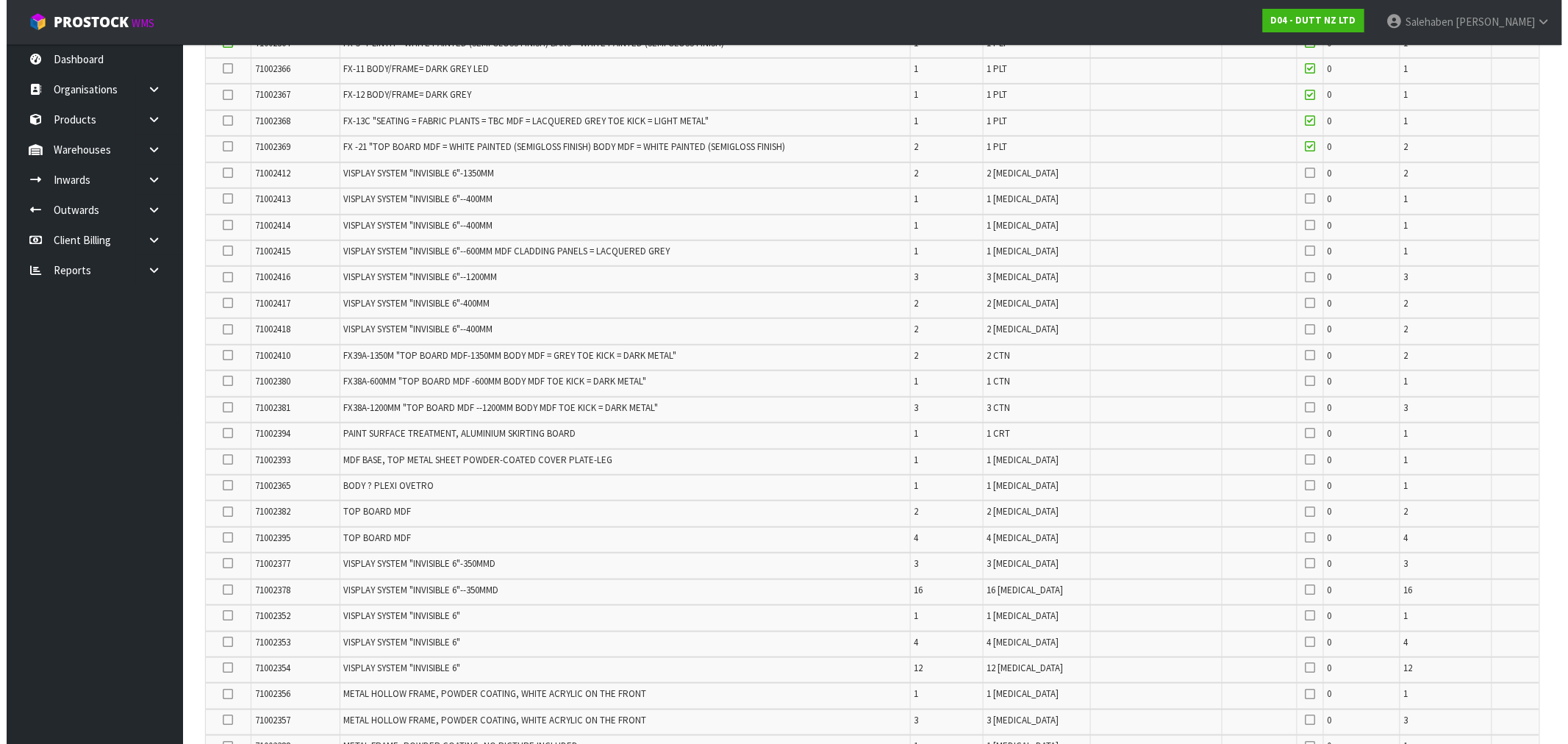
scroll to position [653, 0]
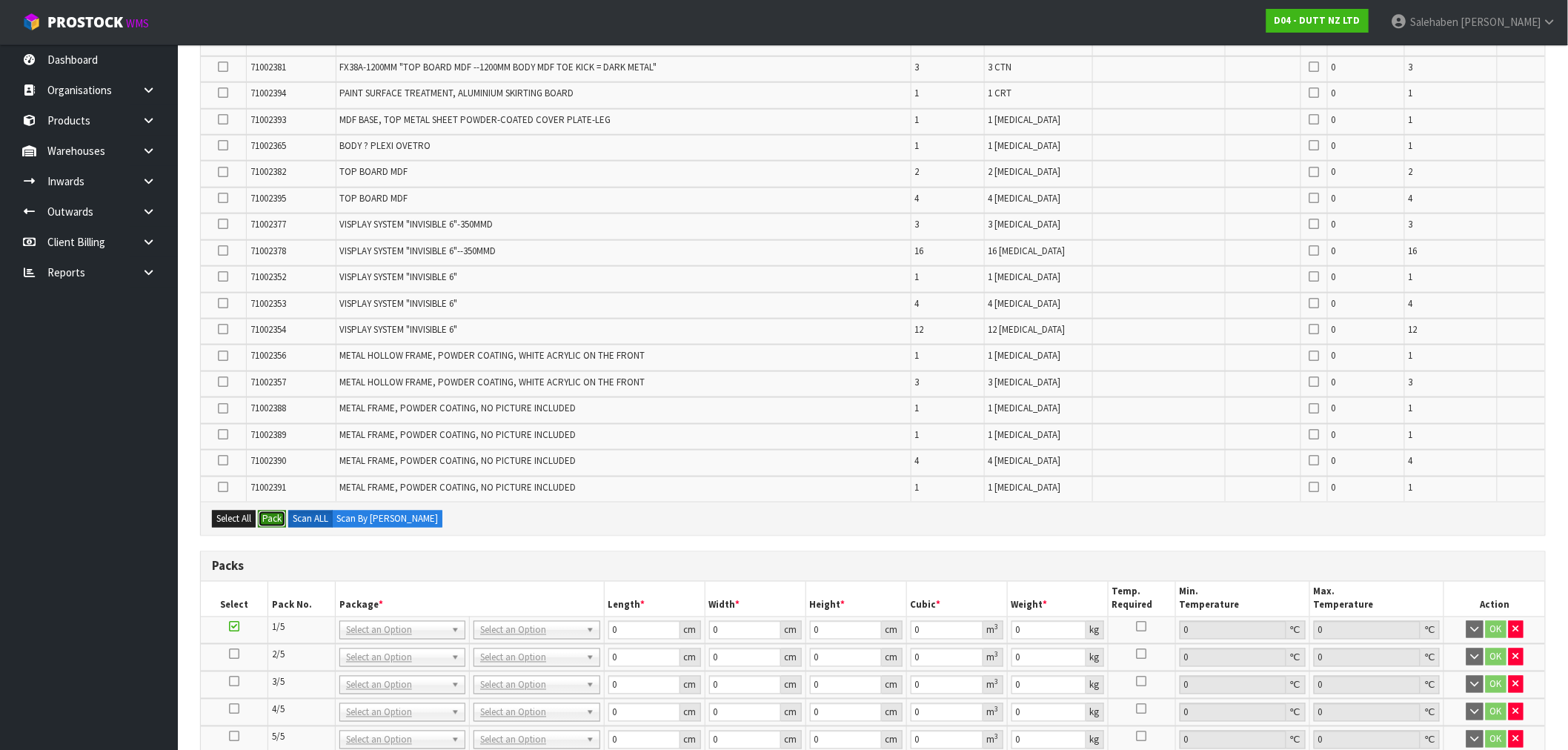
click at [271, 511] on button "Pack" at bounding box center [271, 520] width 28 height 18
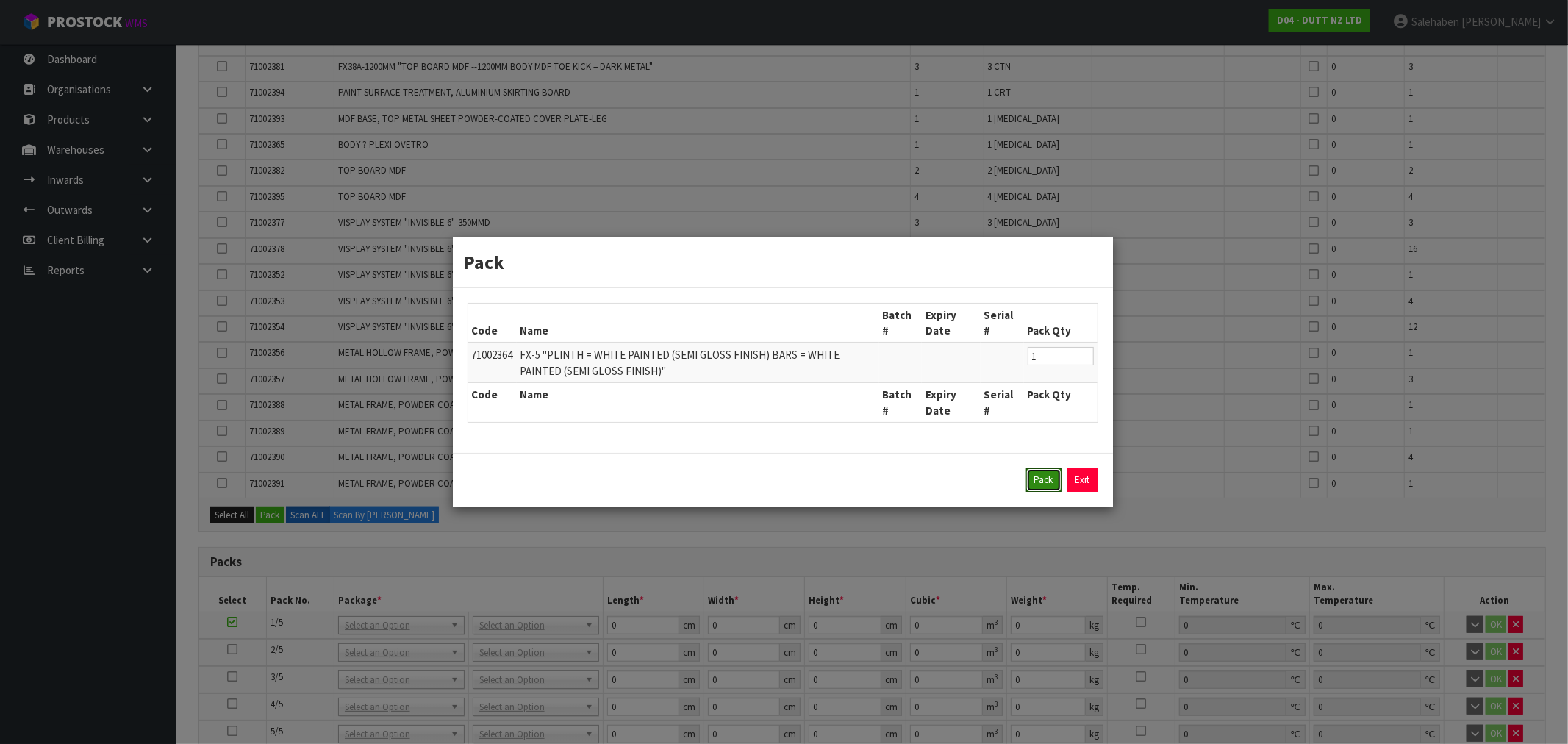
drag, startPoint x: 1053, startPoint y: 480, endPoint x: 942, endPoint y: 479, distance: 111.0
click at [1052, 480] on button "Pack" at bounding box center [1043, 480] width 35 height 23
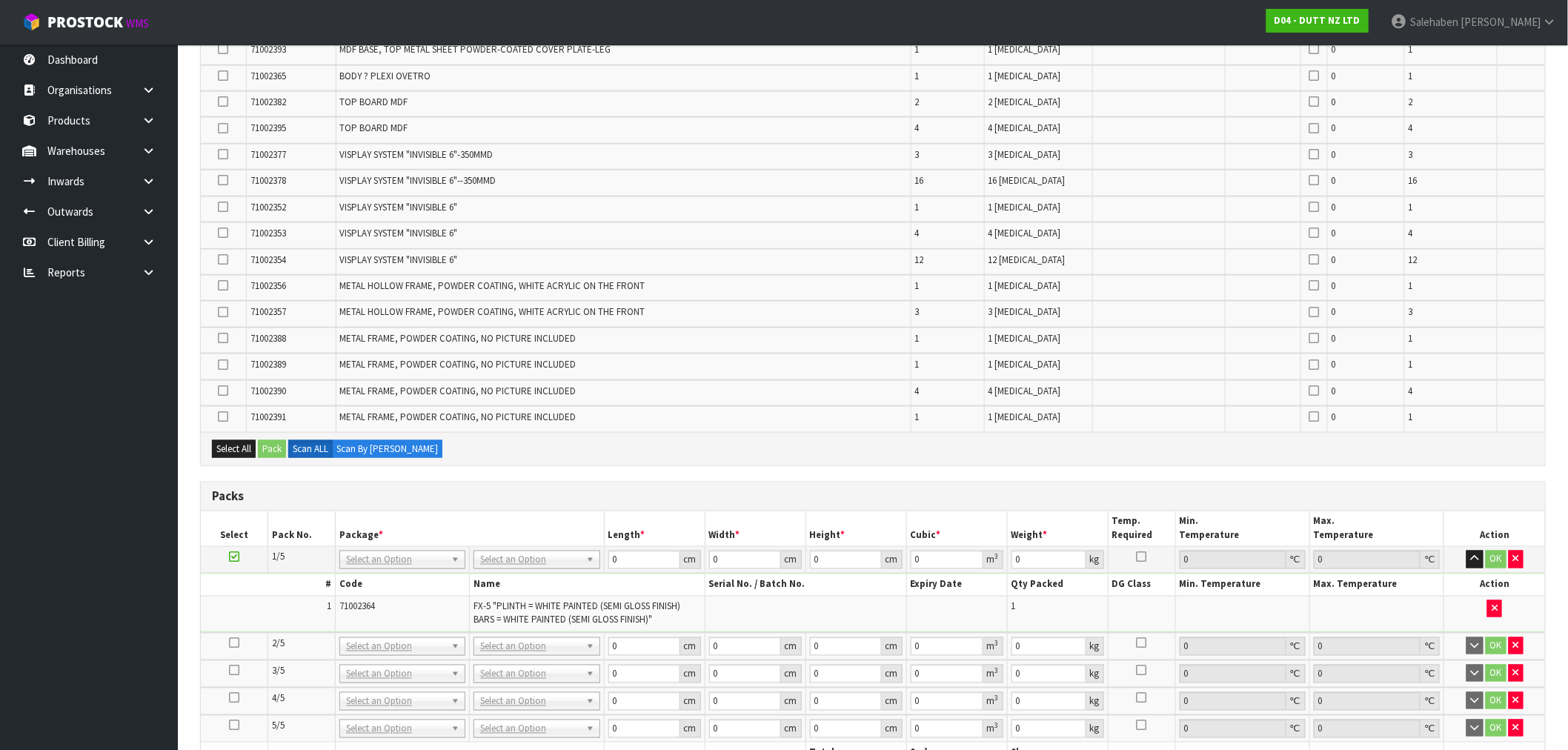
scroll to position [715, 0]
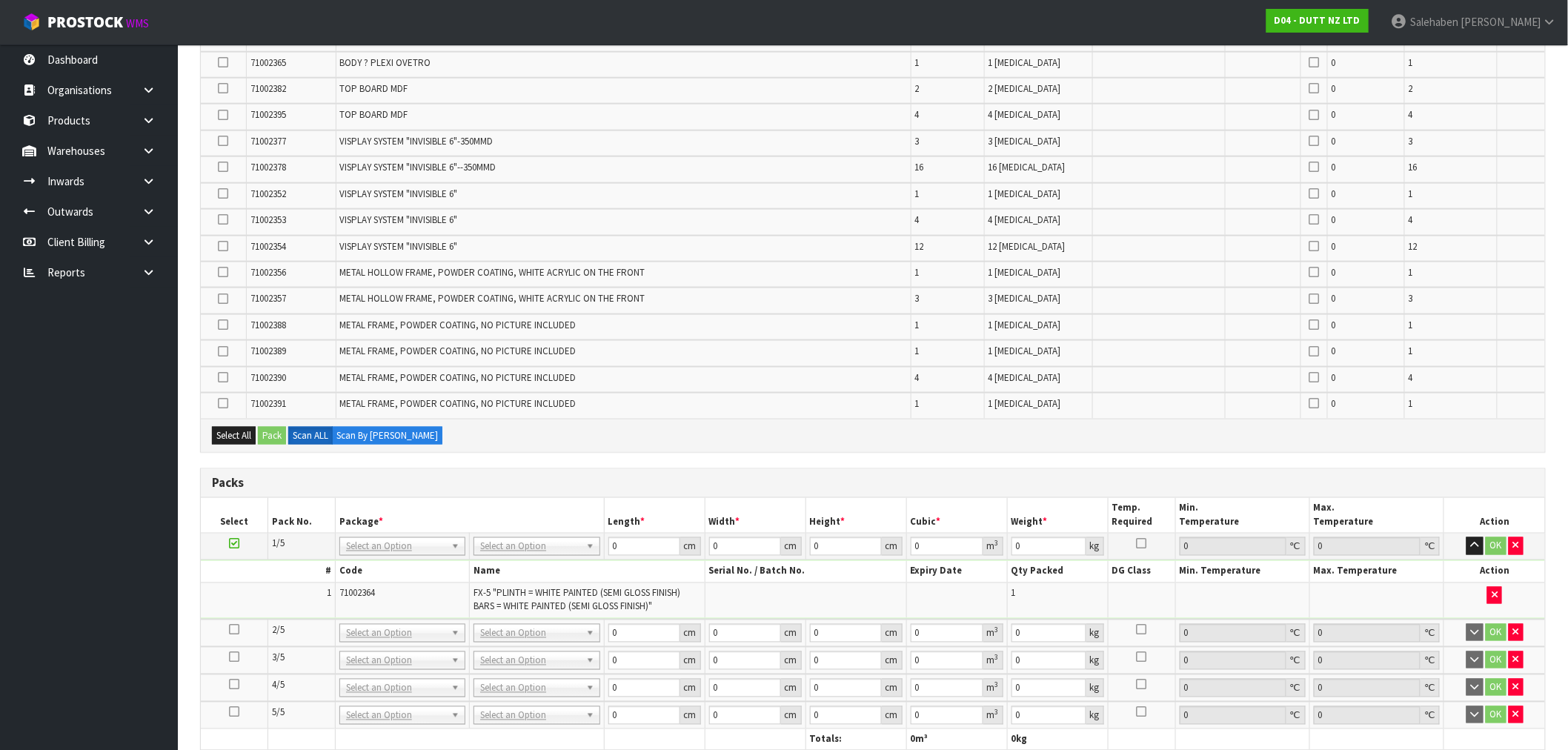
click at [237, 630] on icon at bounding box center [234, 630] width 11 height 1
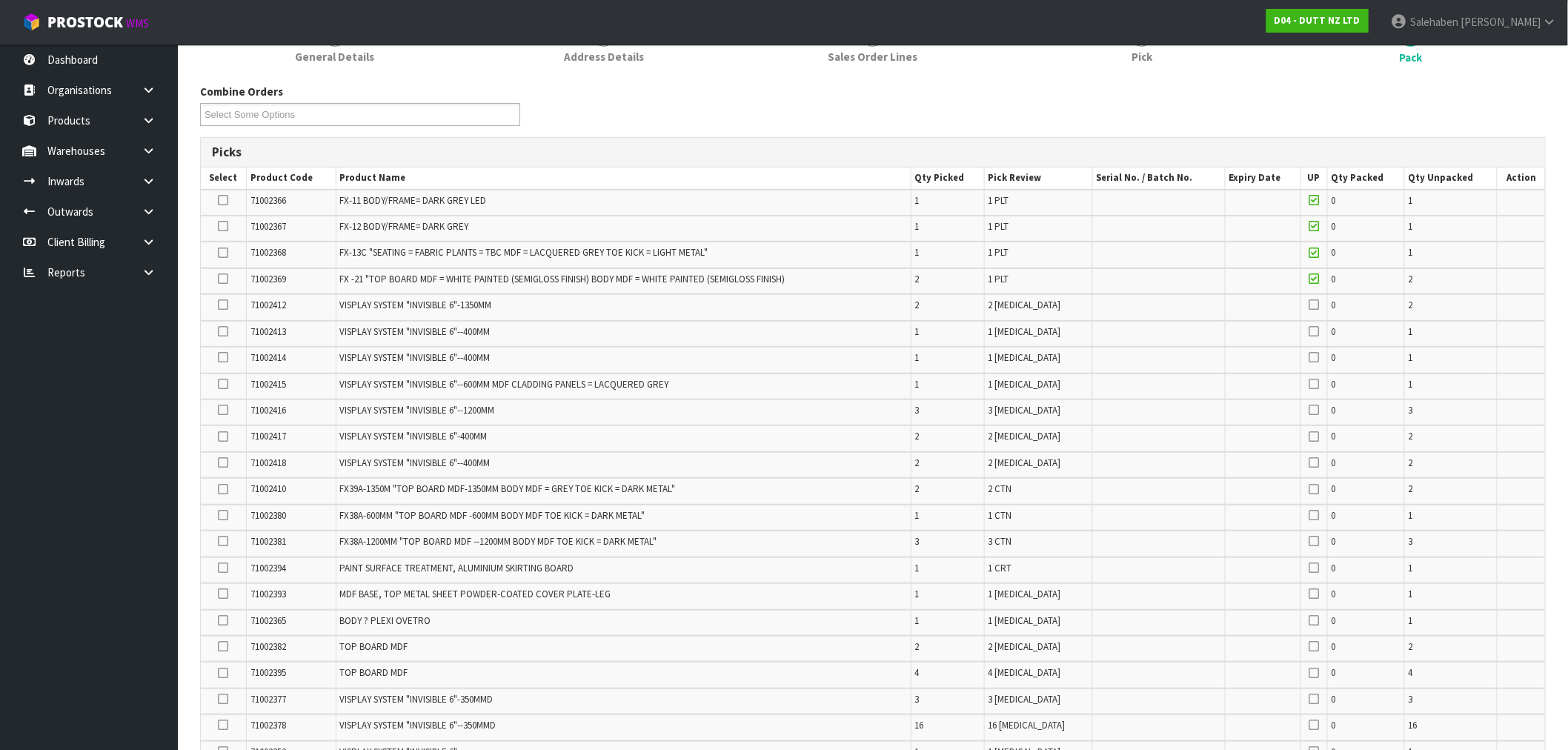
scroll to position [138, 0]
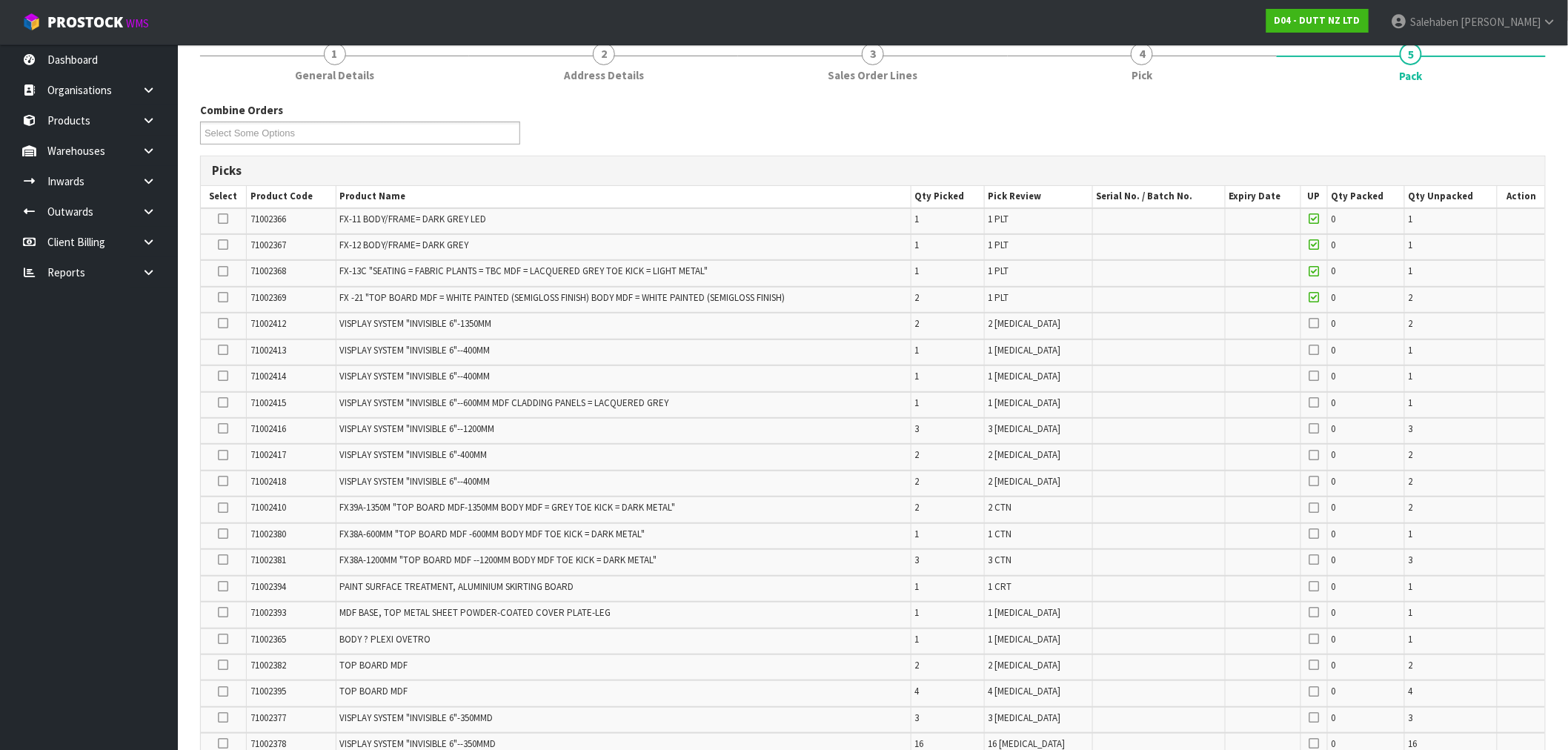
drag, startPoint x: 222, startPoint y: 221, endPoint x: 210, endPoint y: 242, distance: 24.2
click at [221, 224] on label at bounding box center [224, 220] width 11 height 14
click at [0, 0] on input "checkbox" at bounding box center [0, 0] width 0 height 0
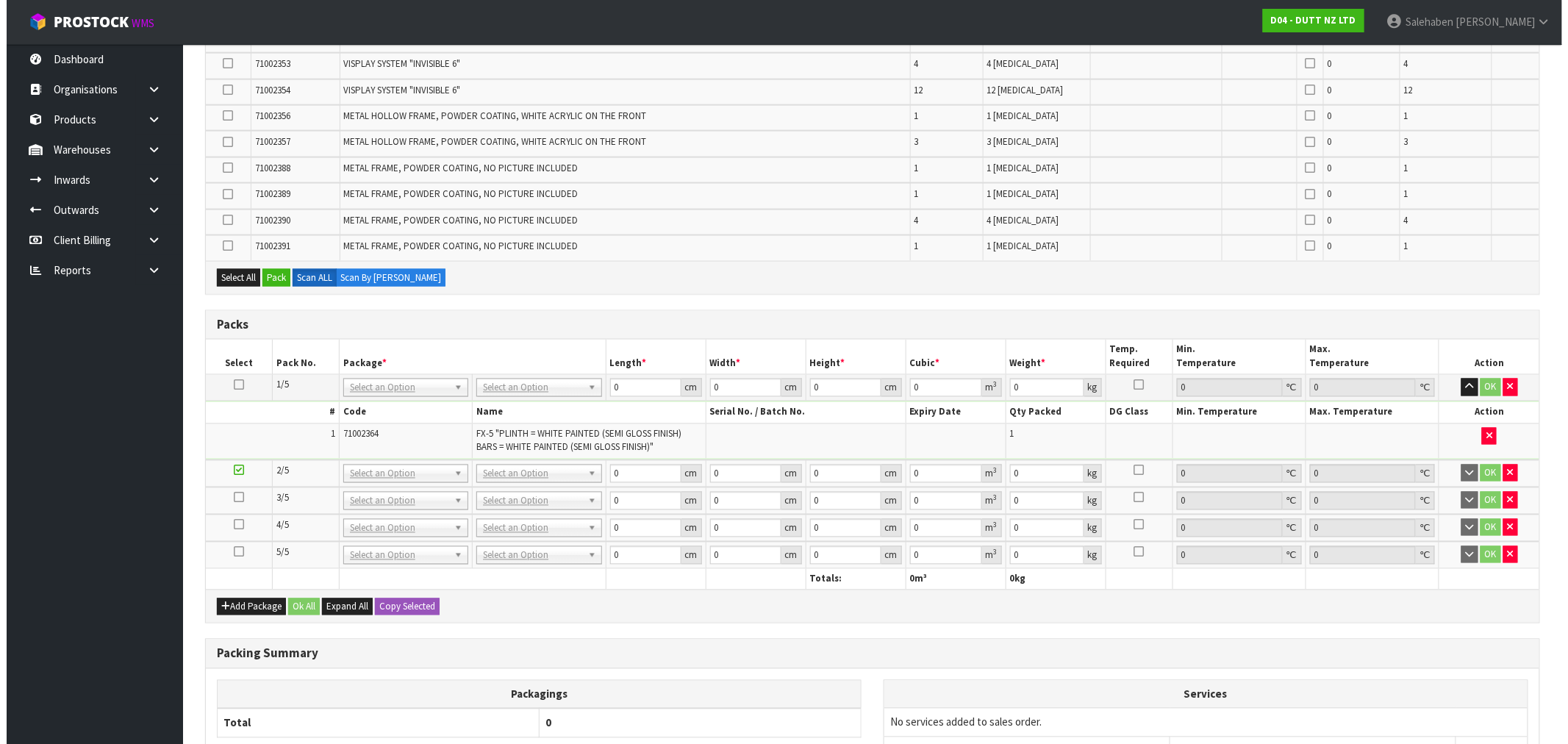
scroll to position [872, 0]
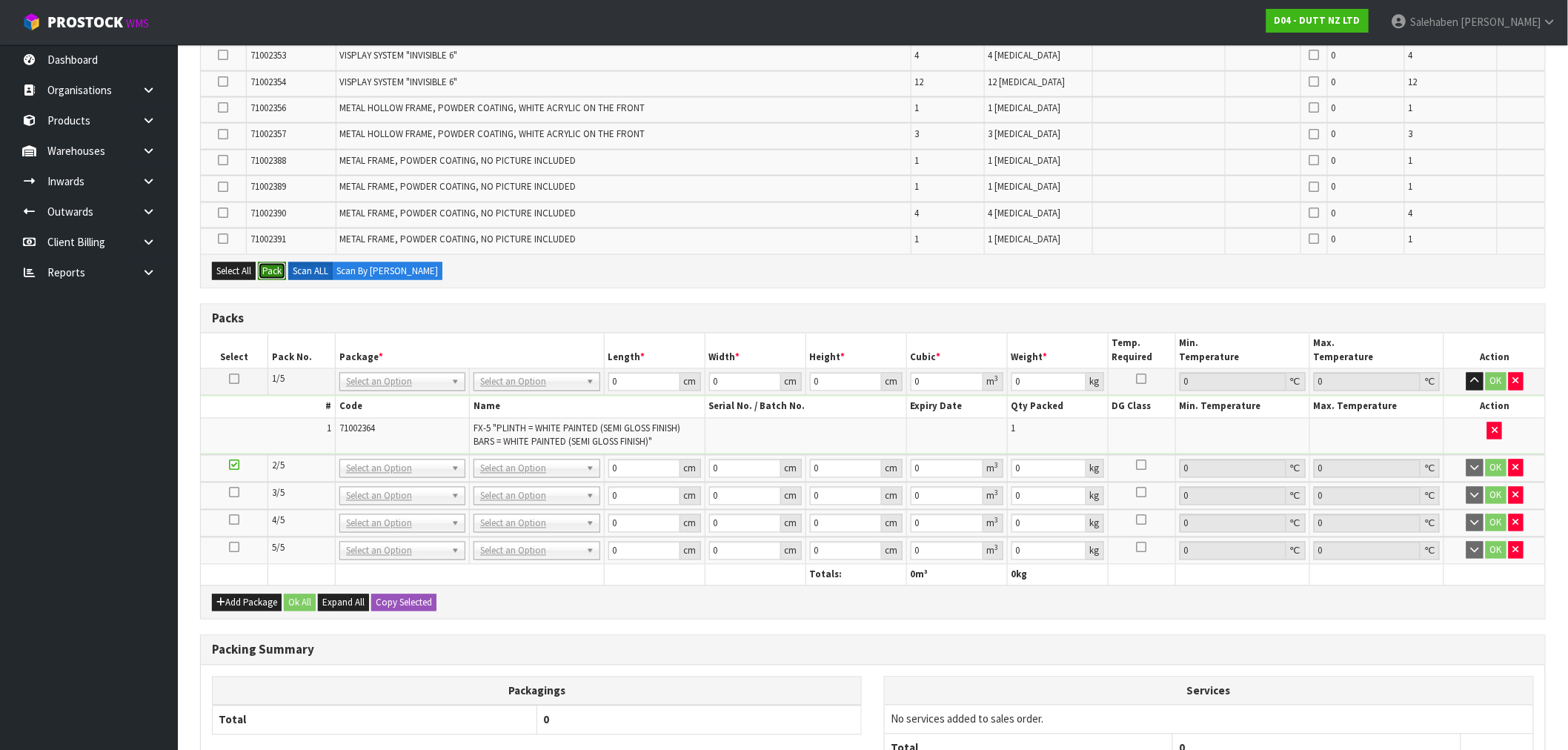
click at [273, 262] on button "Pack" at bounding box center [271, 271] width 28 height 18
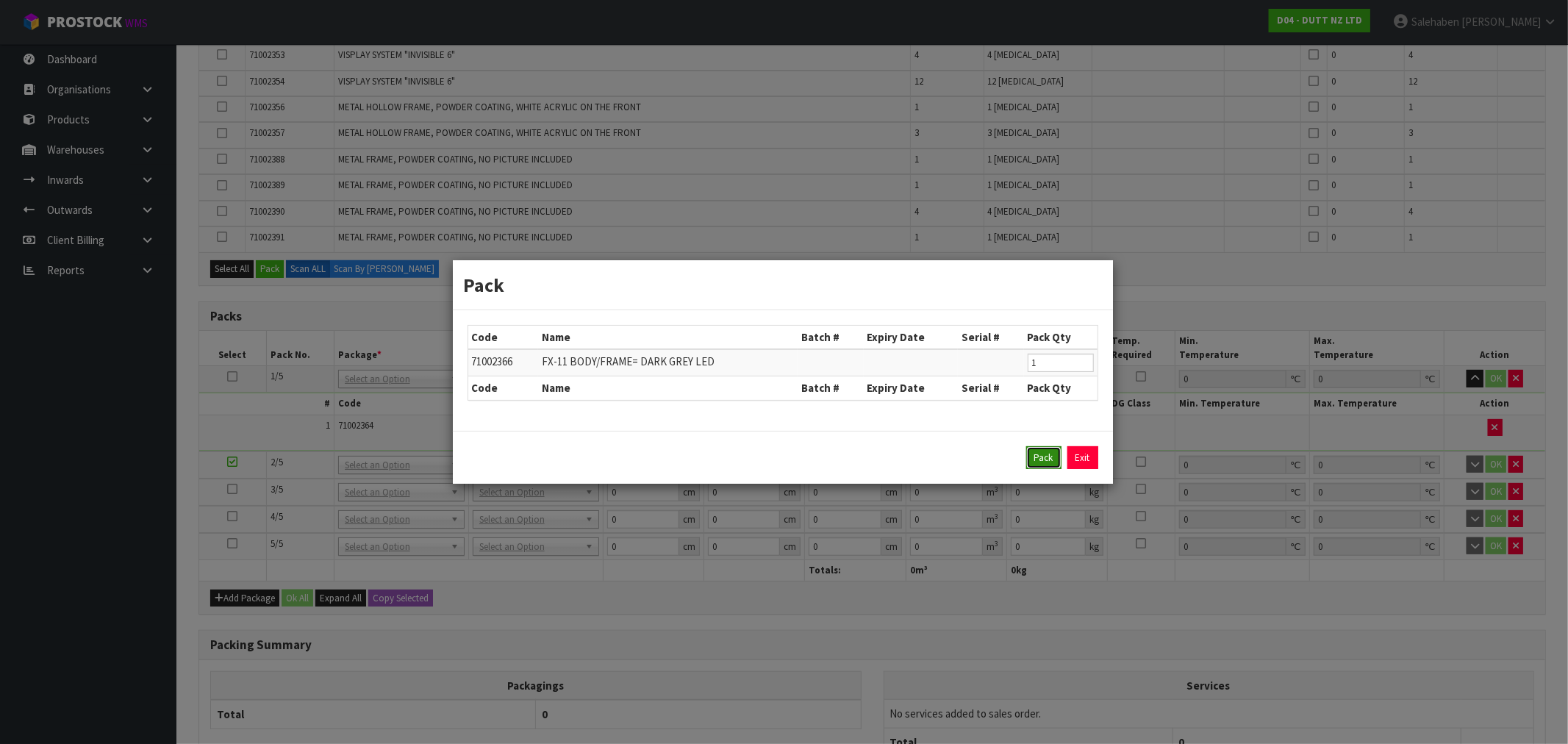
click at [1046, 453] on button "Pack" at bounding box center [1043, 457] width 35 height 23
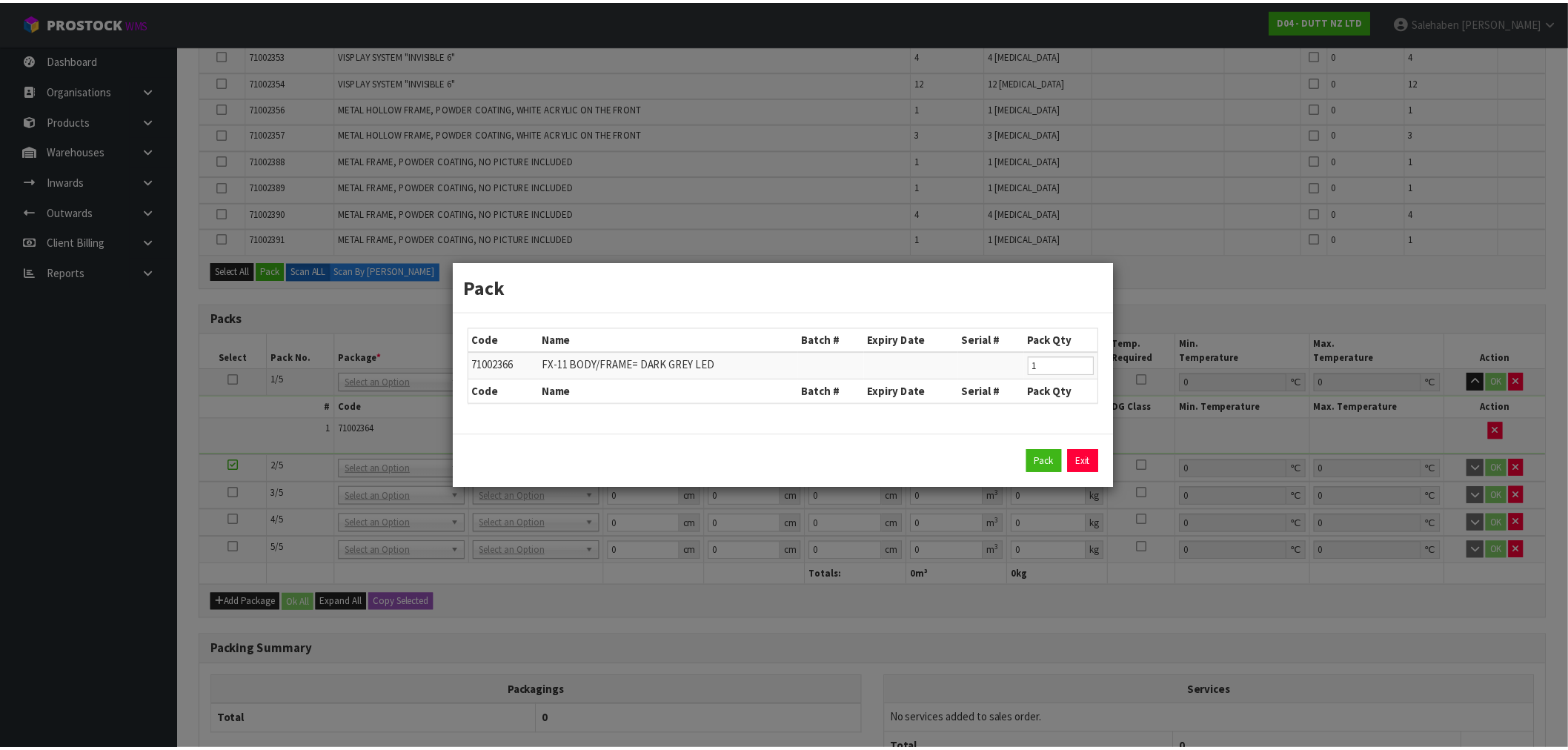
scroll to position [854, 0]
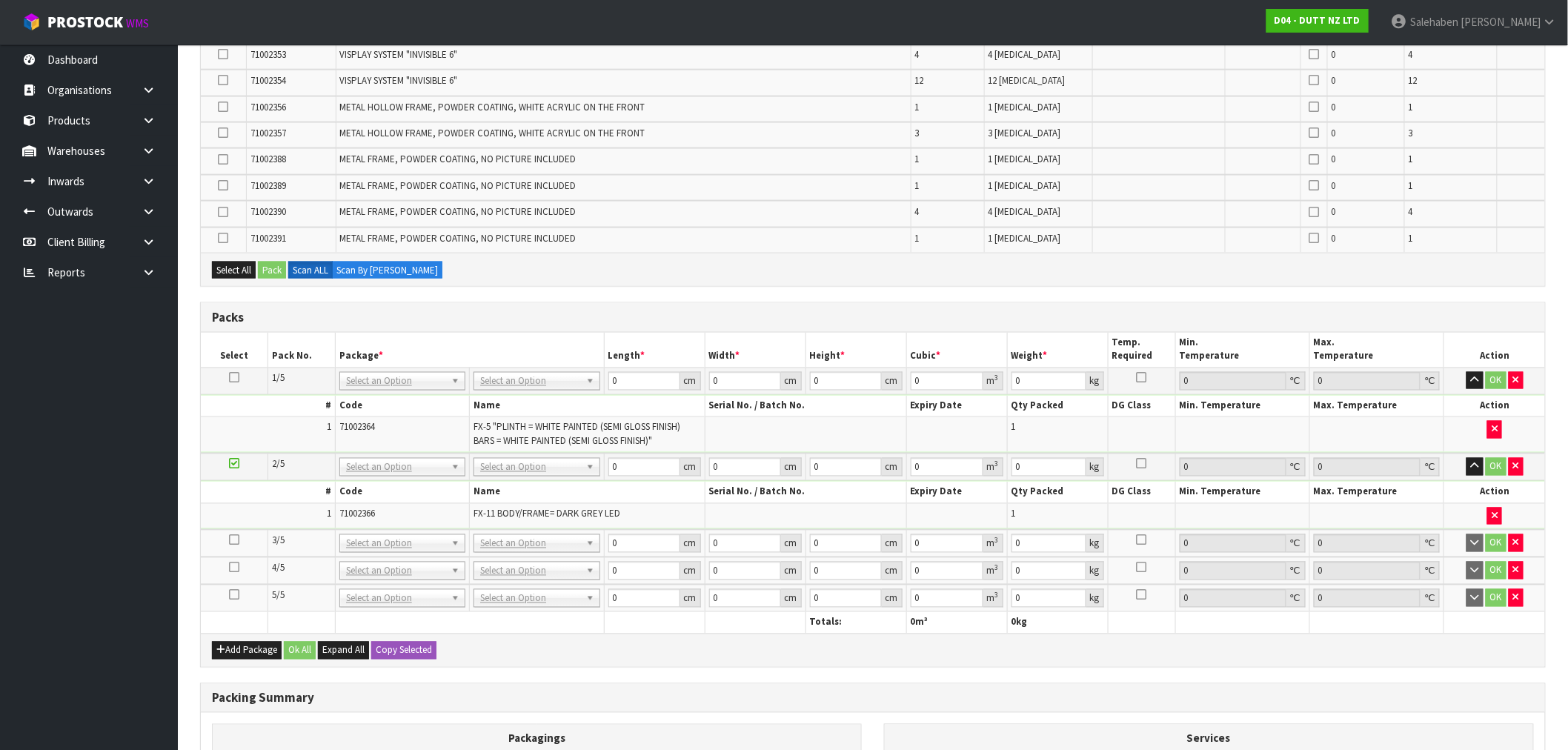
click at [232, 540] on icon at bounding box center [234, 540] width 11 height 1
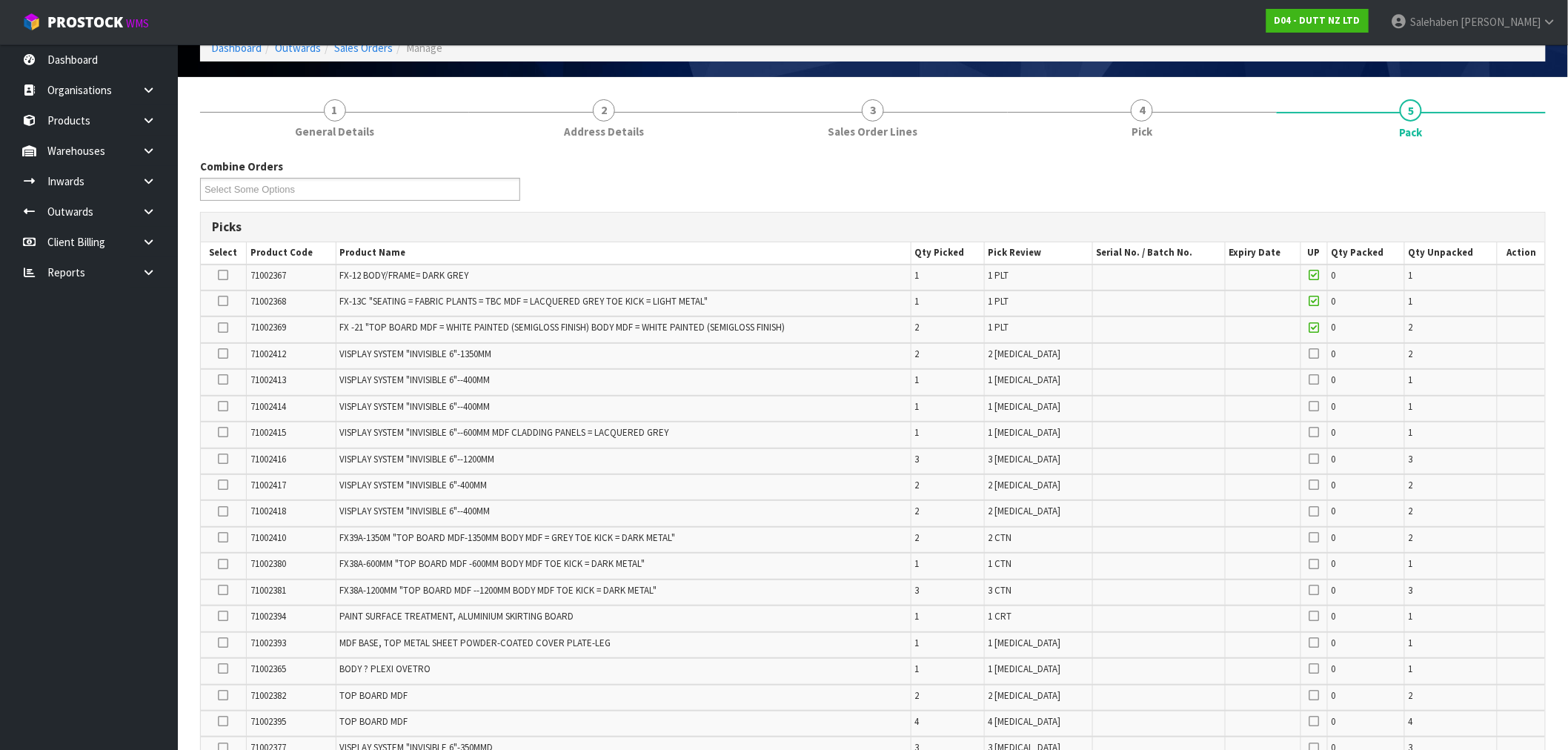
scroll to position [31, 0]
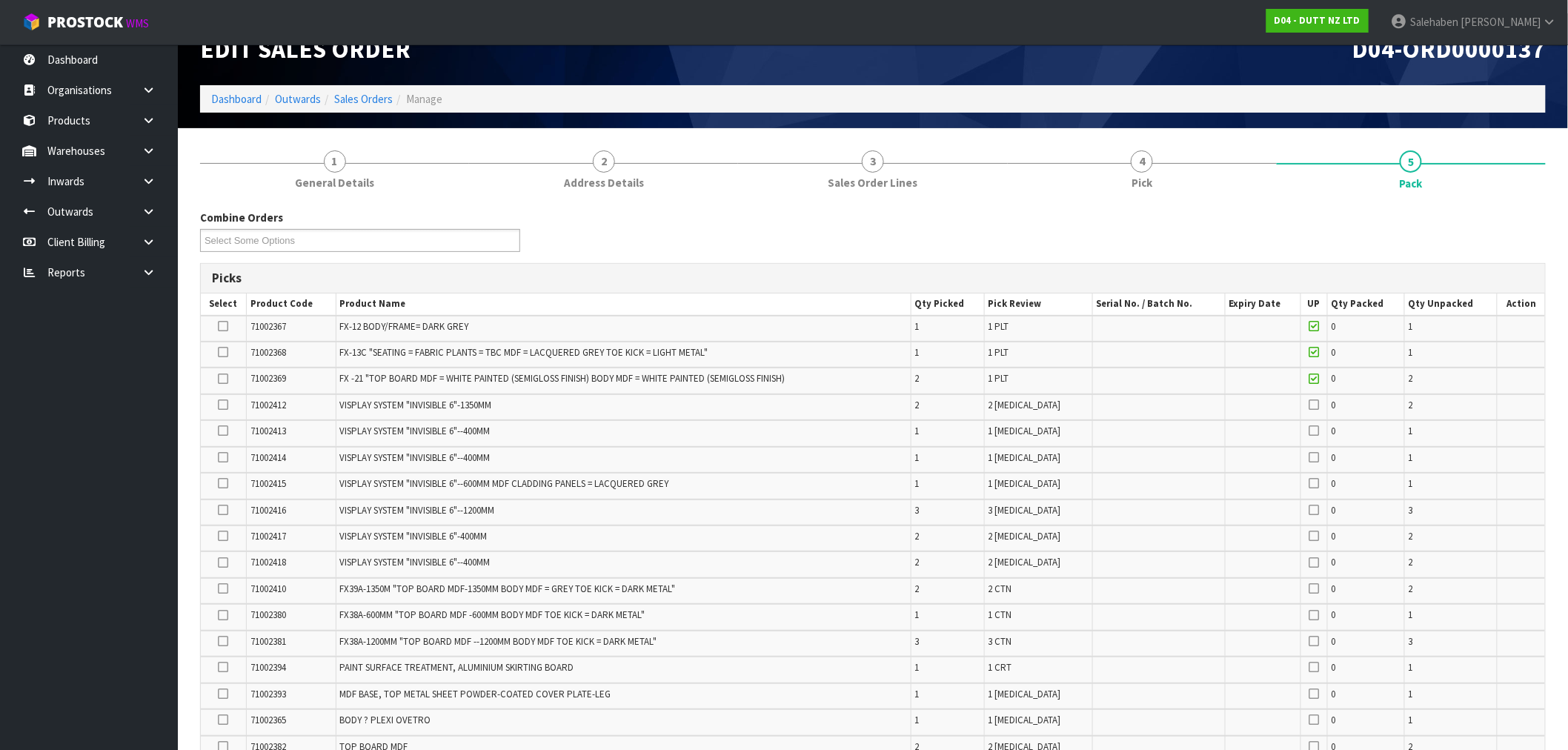
drag, startPoint x: 218, startPoint y: 326, endPoint x: 235, endPoint y: 341, distance: 22.7
click at [218, 327] on icon at bounding box center [224, 326] width 11 height 1
click at [0, 0] on input "checkbox" at bounding box center [0, 0] width 0 height 0
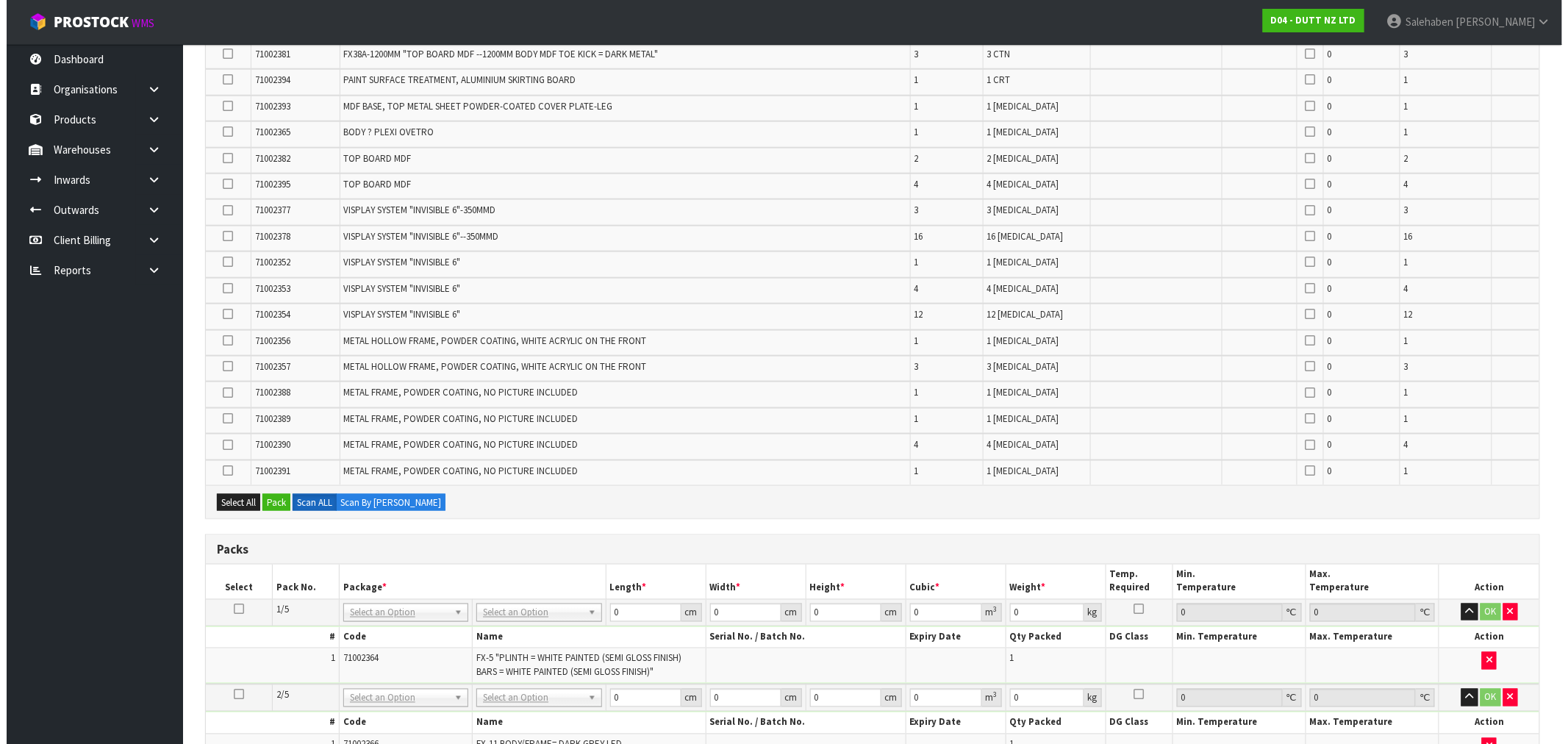
scroll to position [684, 0]
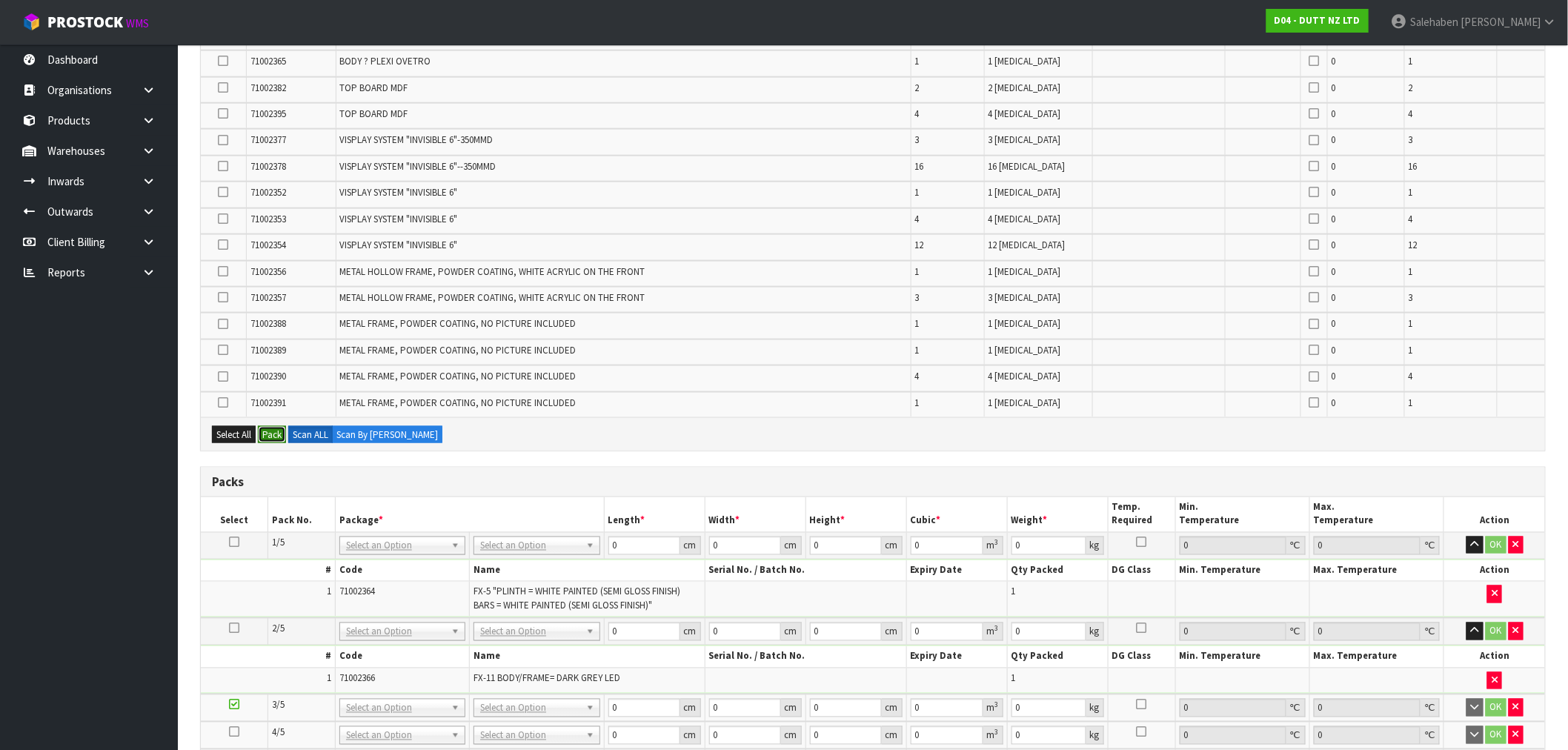
click at [276, 426] on button "Pack" at bounding box center [271, 435] width 28 height 18
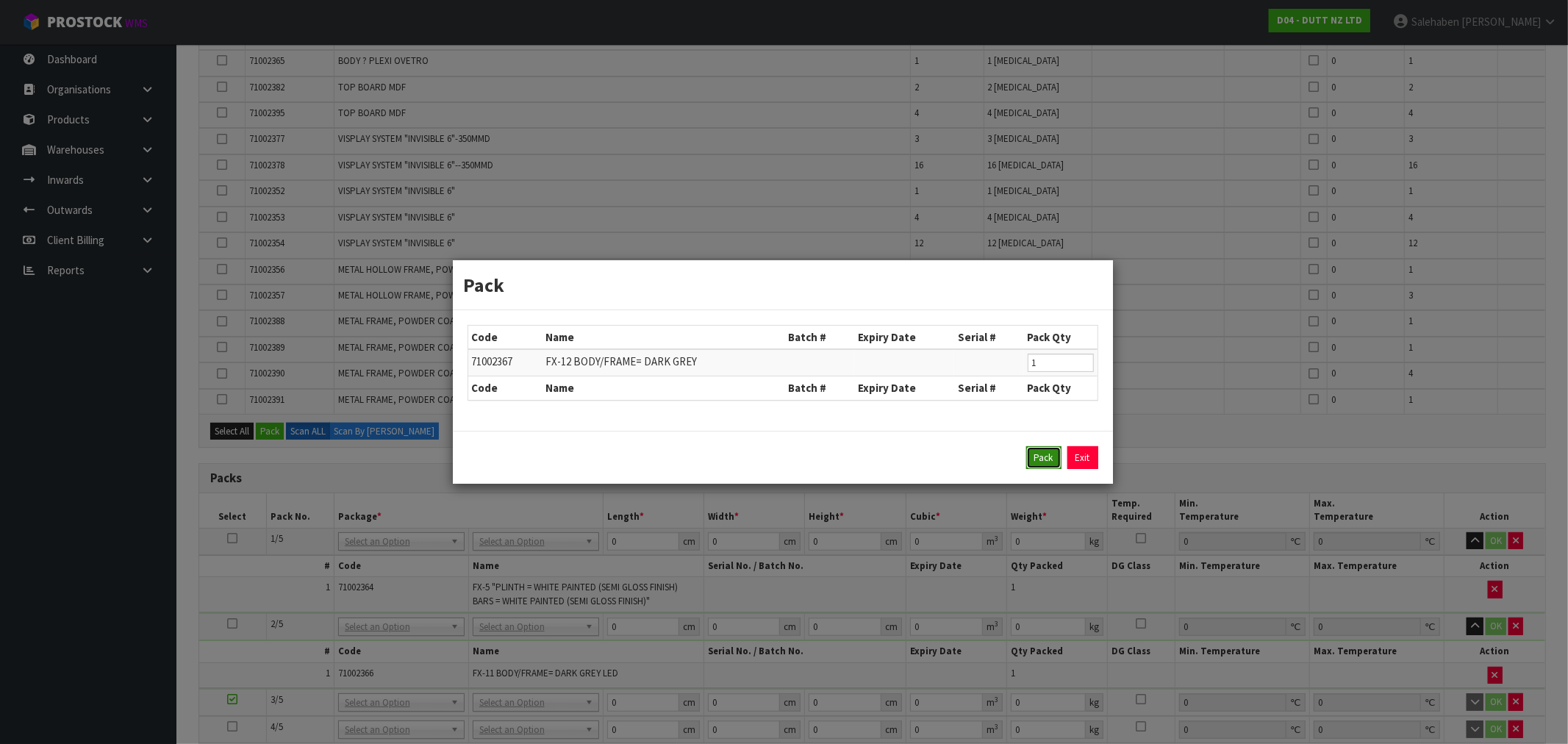
click at [1035, 452] on button "Pack" at bounding box center [1043, 457] width 35 height 23
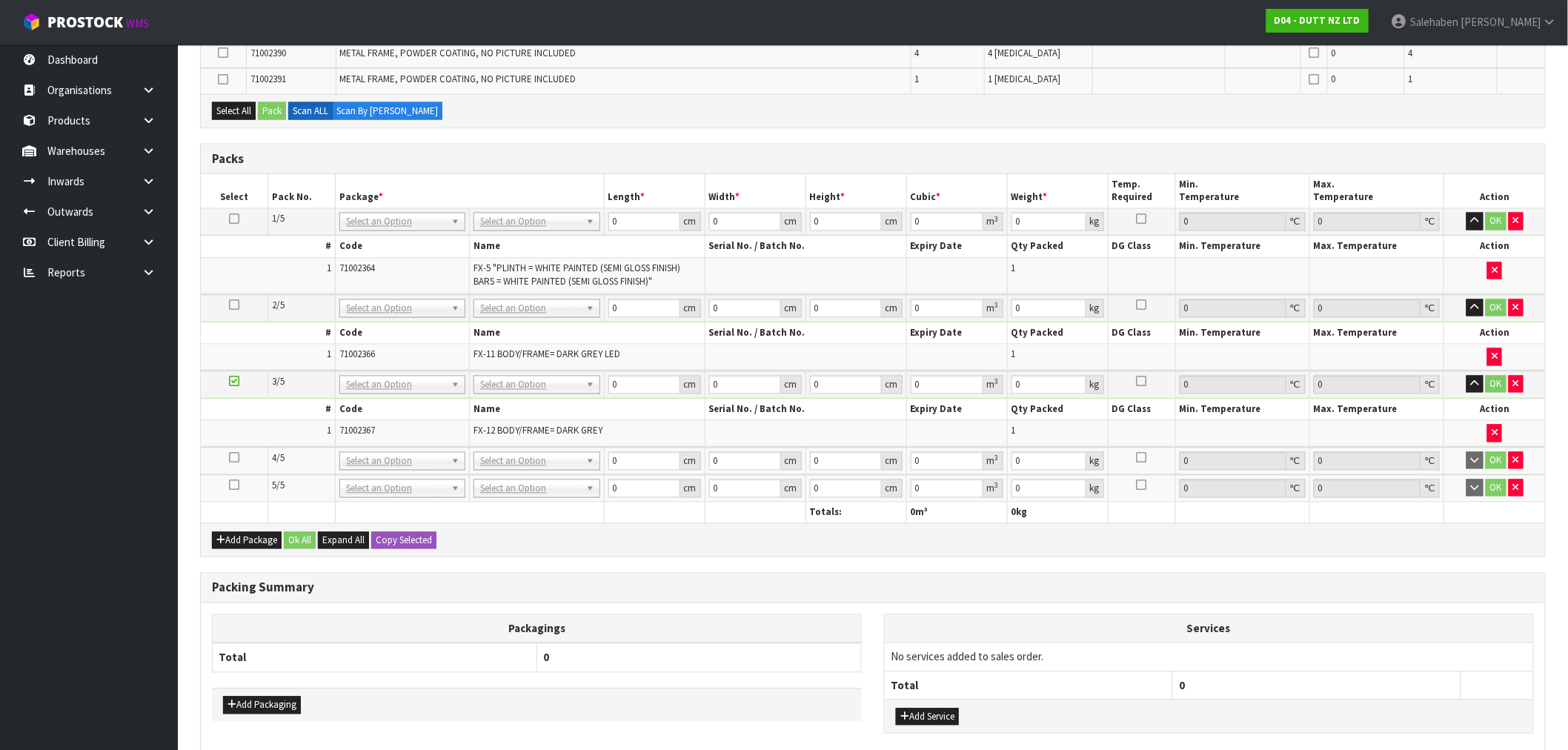
scroll to position [993, 0]
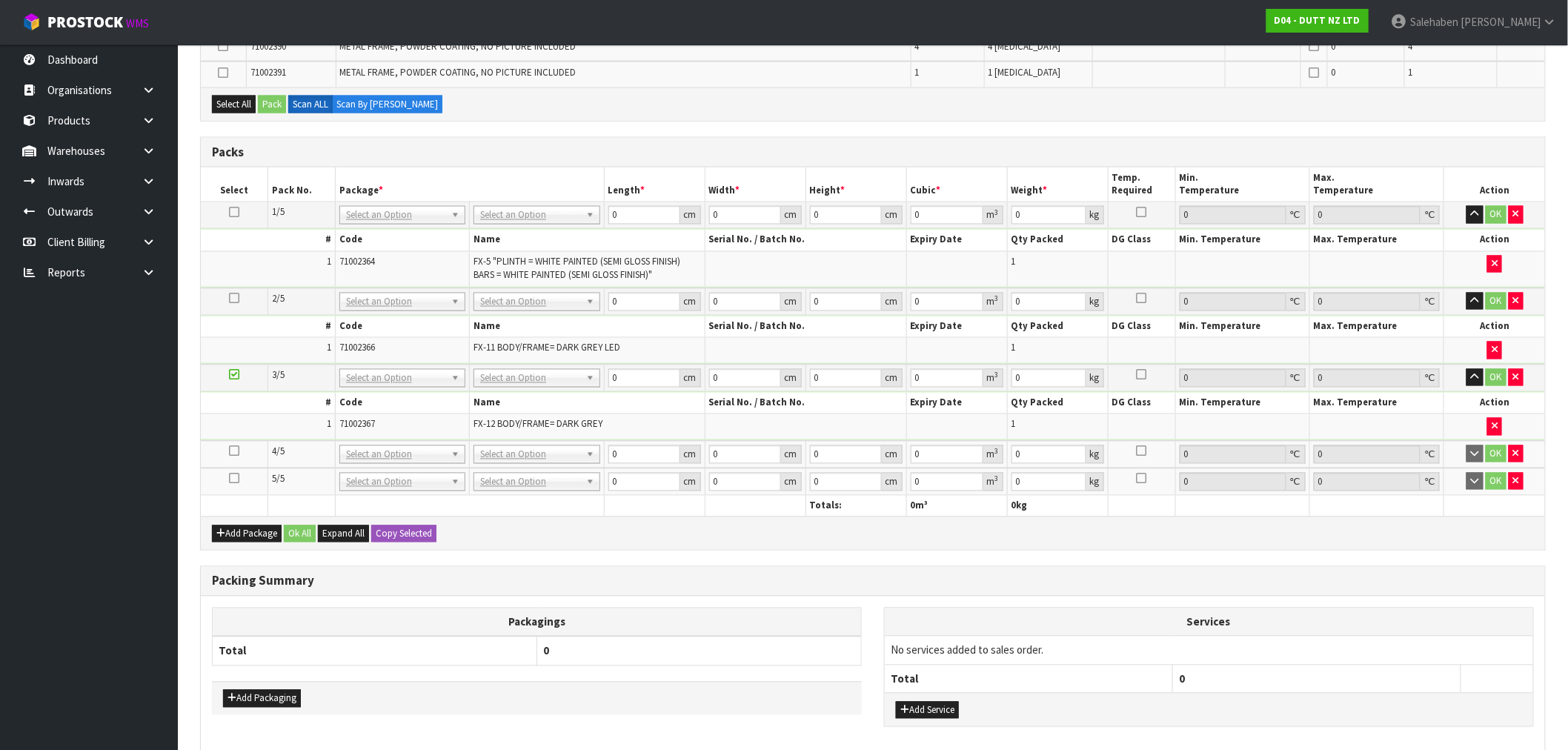
click at [233, 451] on icon at bounding box center [234, 451] width 11 height 1
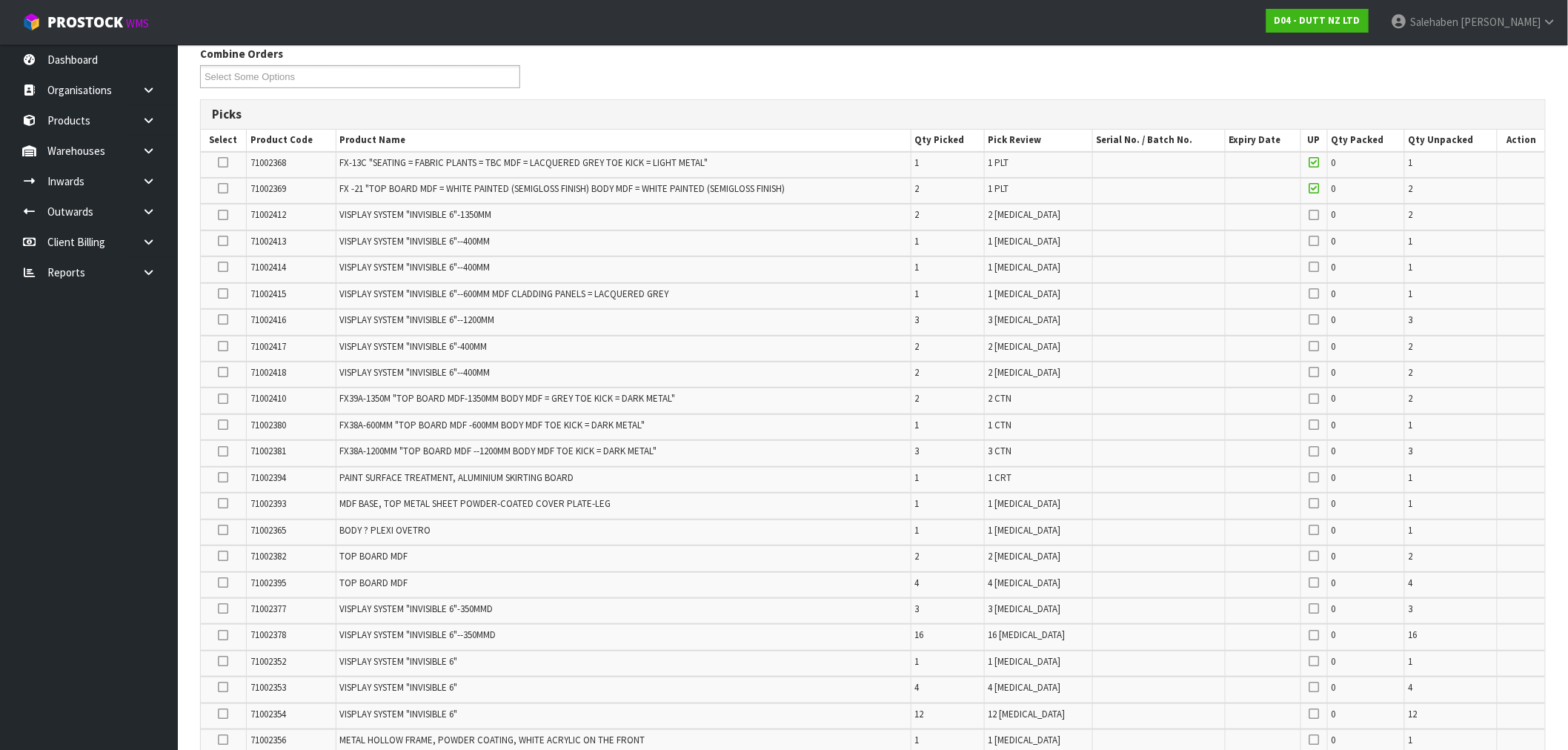
scroll to position [171, 0]
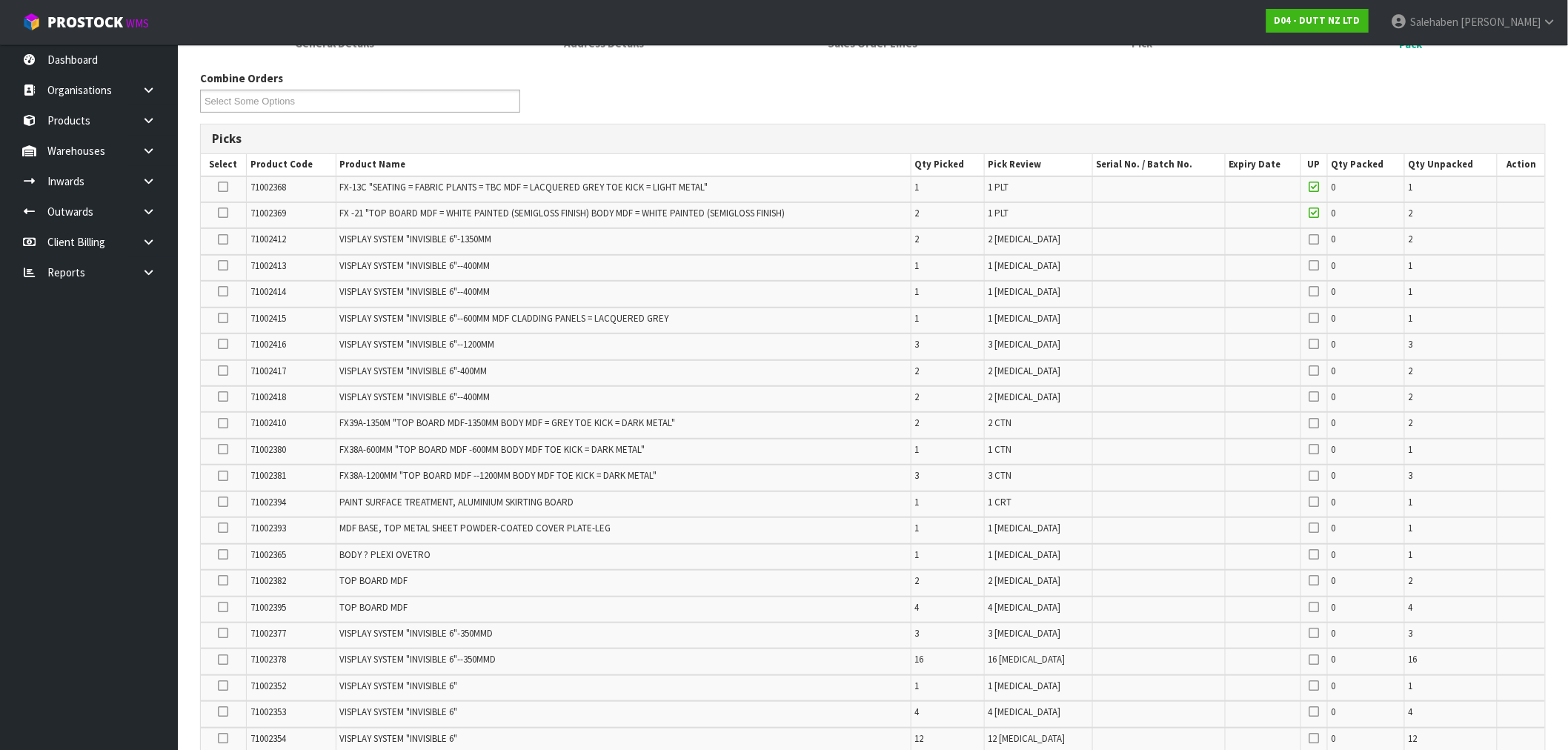
click at [224, 187] on icon at bounding box center [224, 187] width 11 height 1
click at [0, 0] on input "checkbox" at bounding box center [0, 0] width 0 height 0
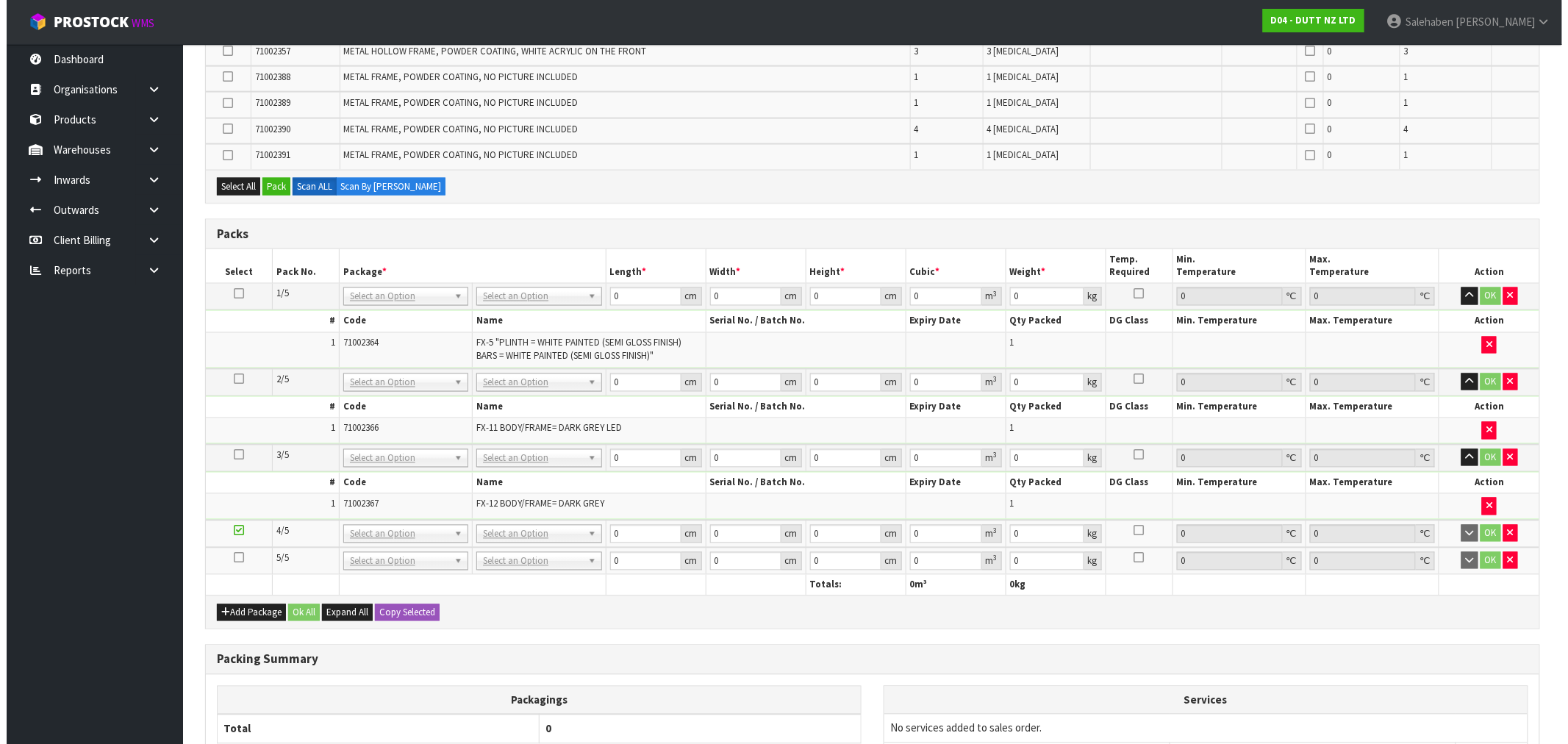
scroll to position [904, 0]
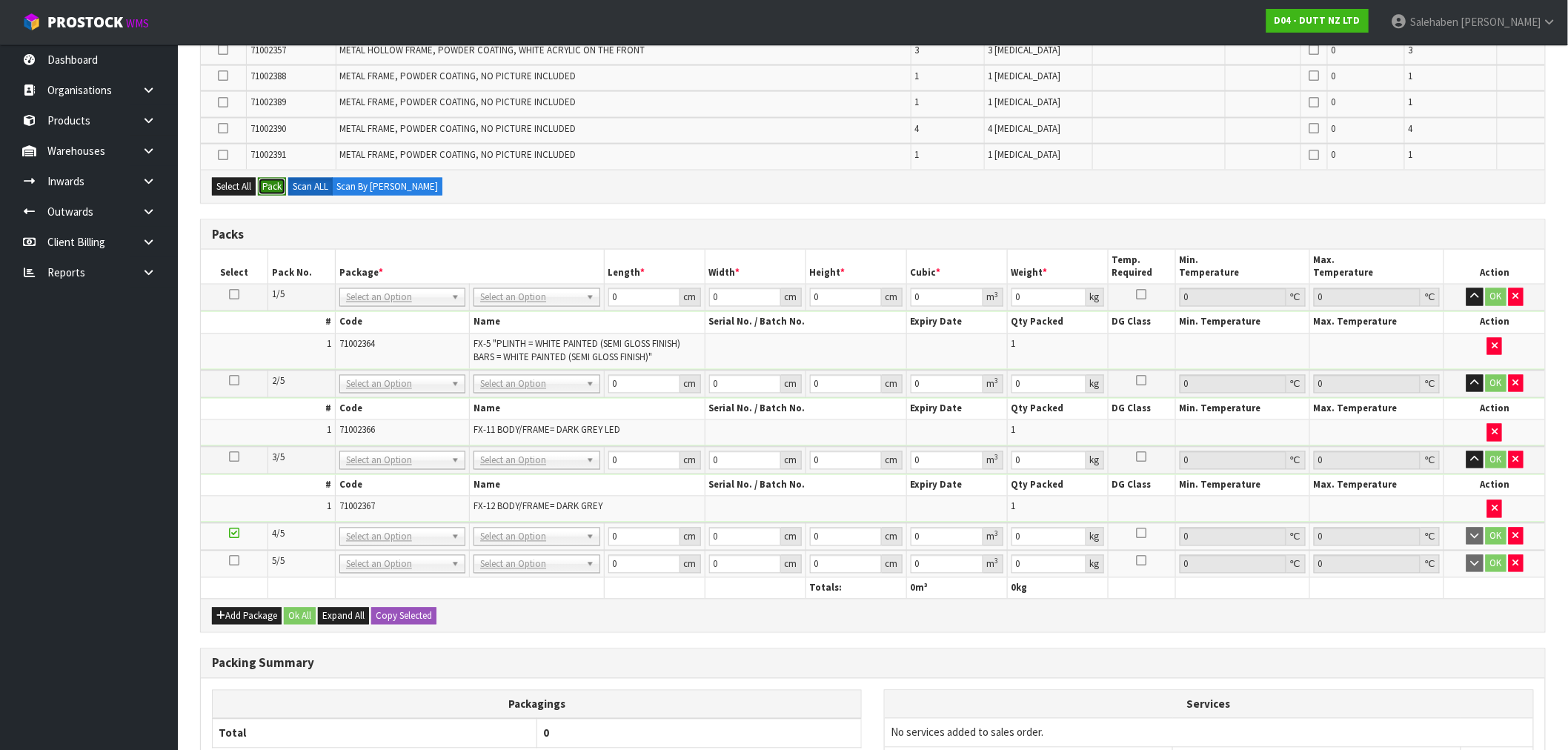
click at [273, 177] on button "Pack" at bounding box center [271, 187] width 28 height 18
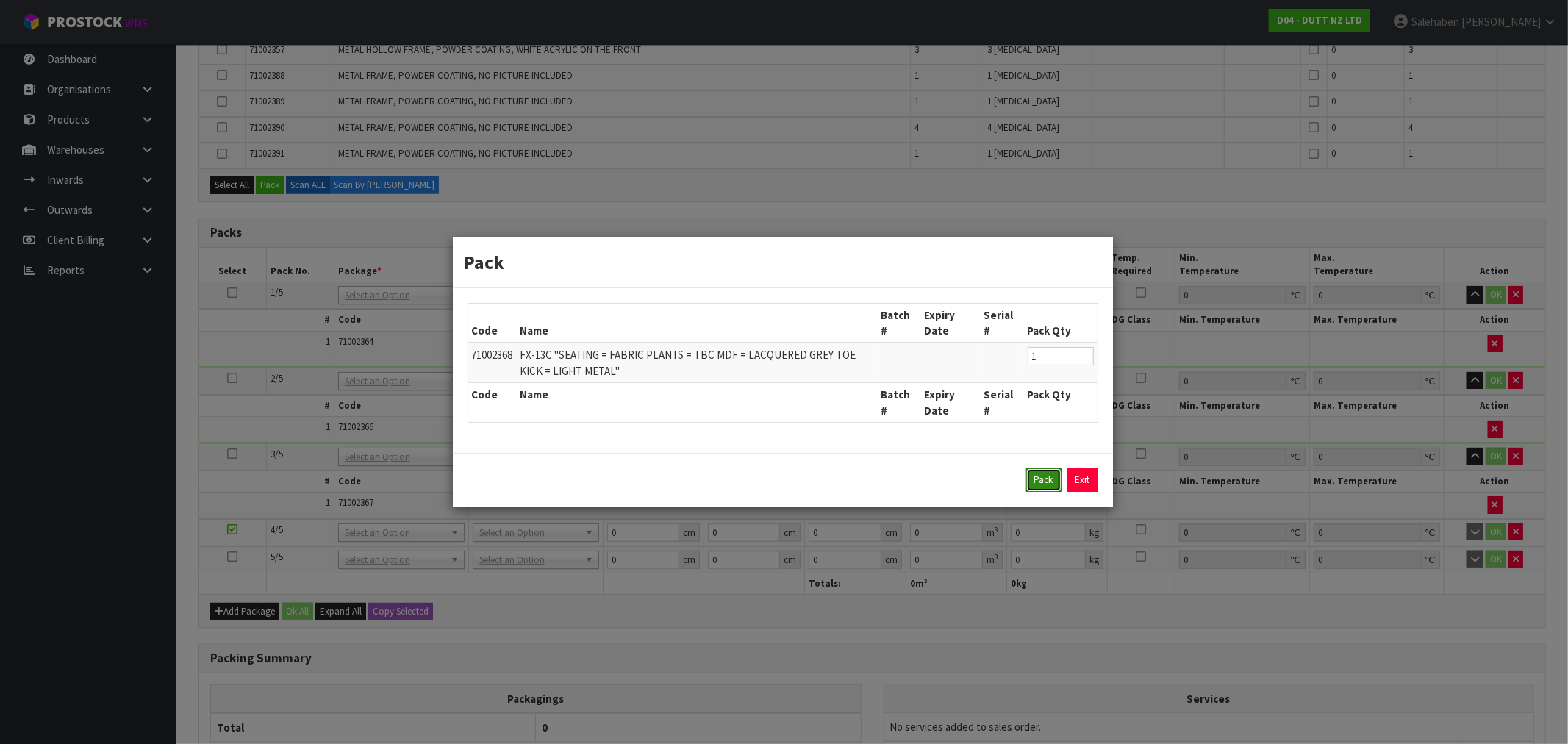
click at [1038, 474] on button "Pack" at bounding box center [1043, 480] width 35 height 23
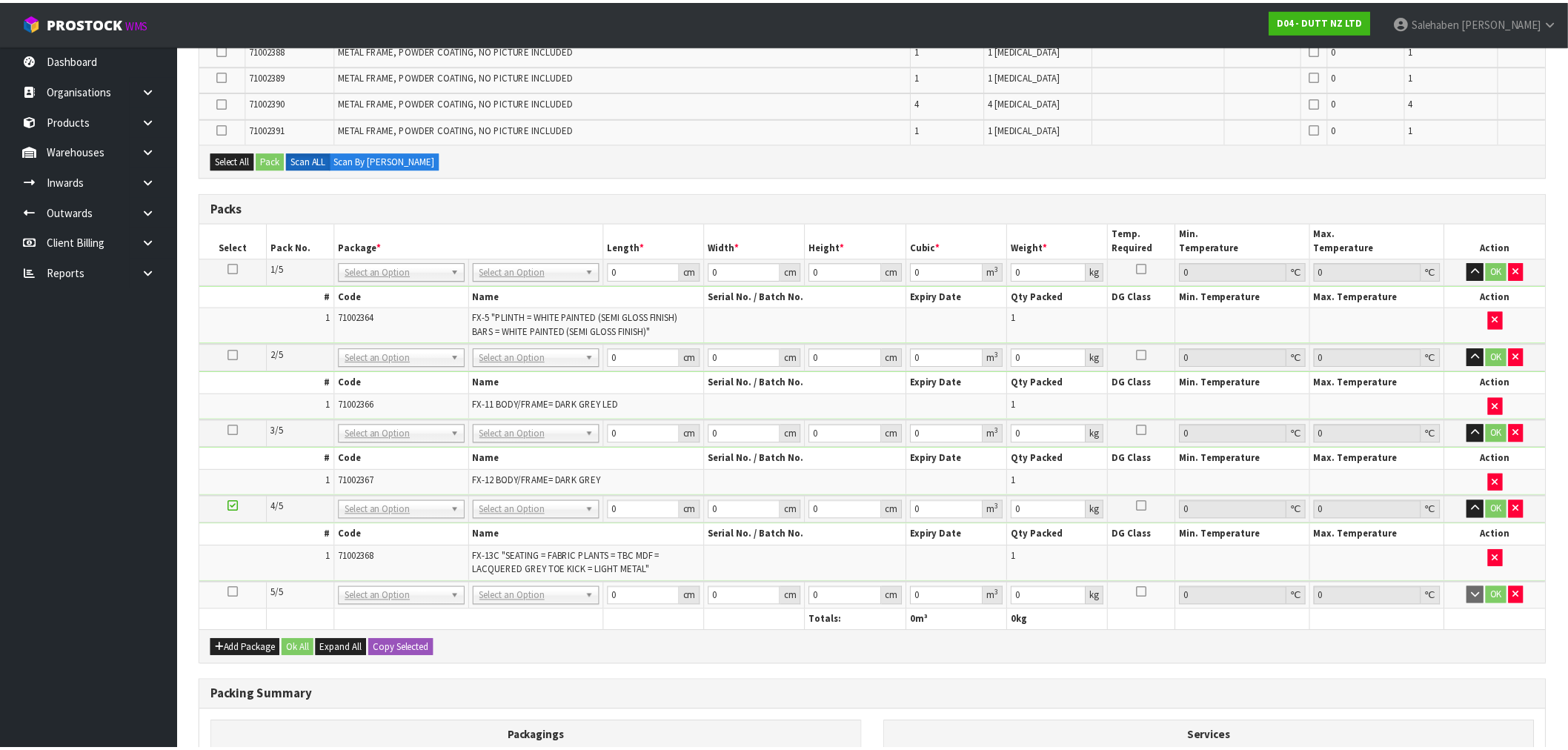
scroll to position [885, 0]
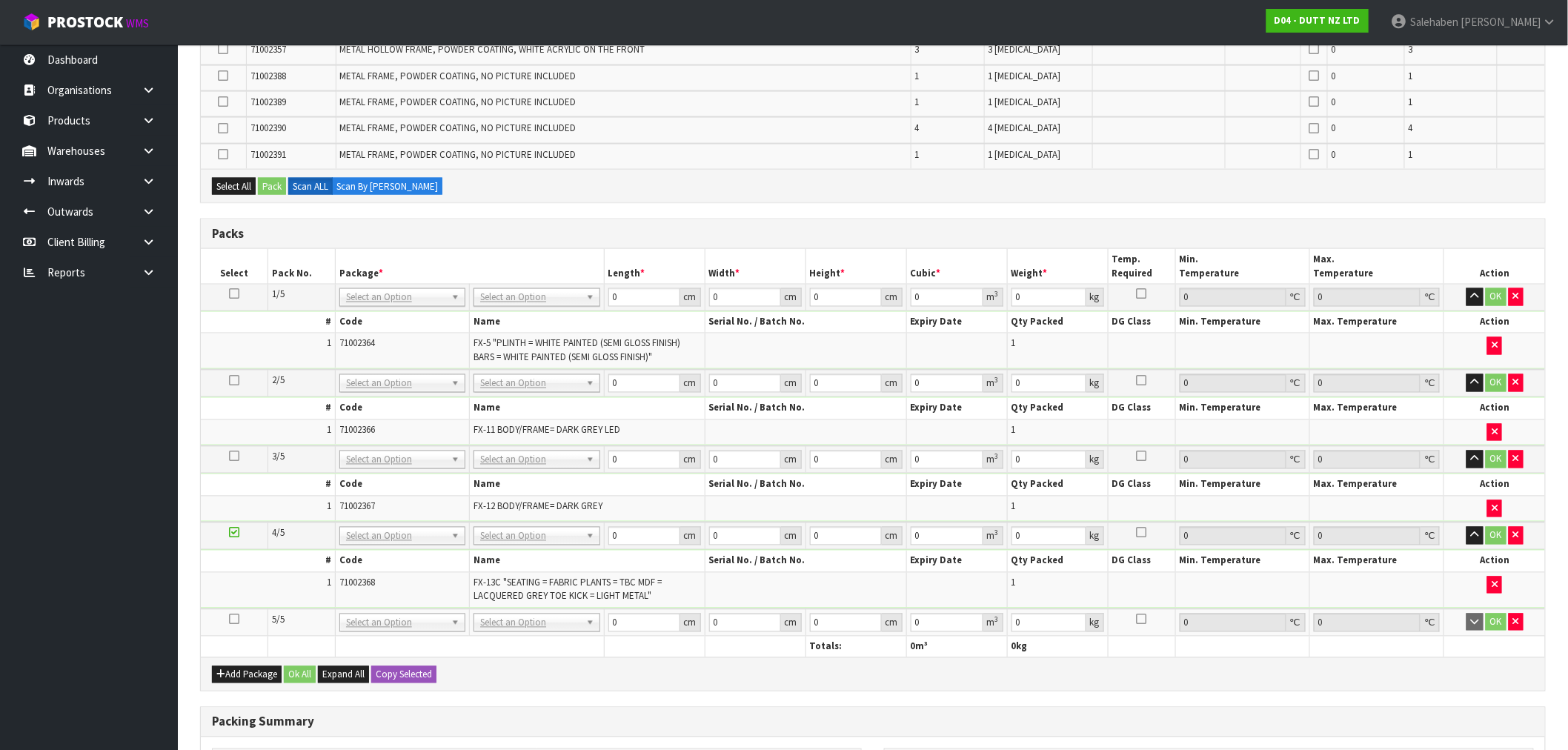
click at [235, 619] on icon at bounding box center [234, 619] width 11 height 1
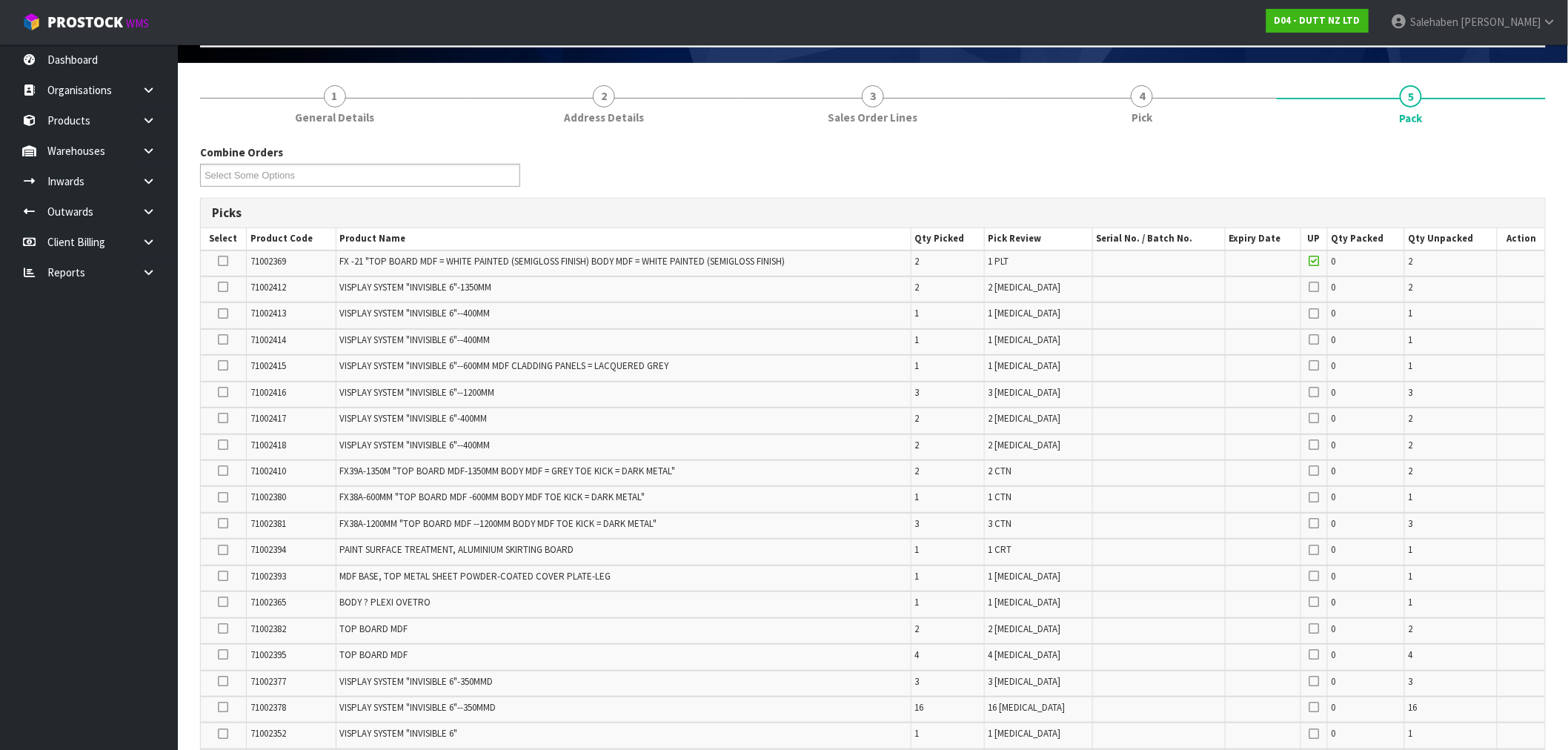
scroll to position [62, 0]
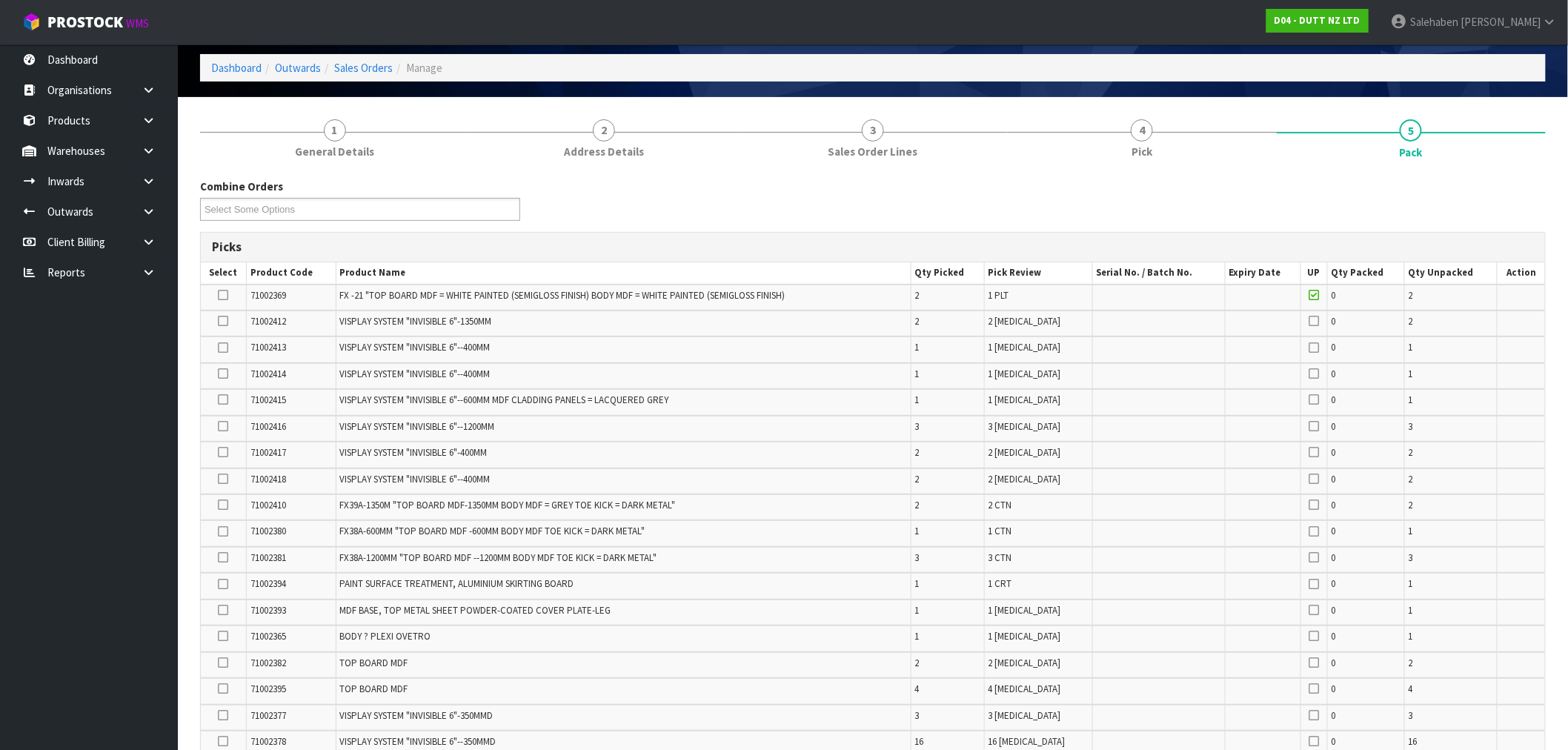
click at [223, 295] on icon at bounding box center [224, 295] width 11 height 1
click at [0, 0] on input "checkbox" at bounding box center [0, 0] width 0 height 0
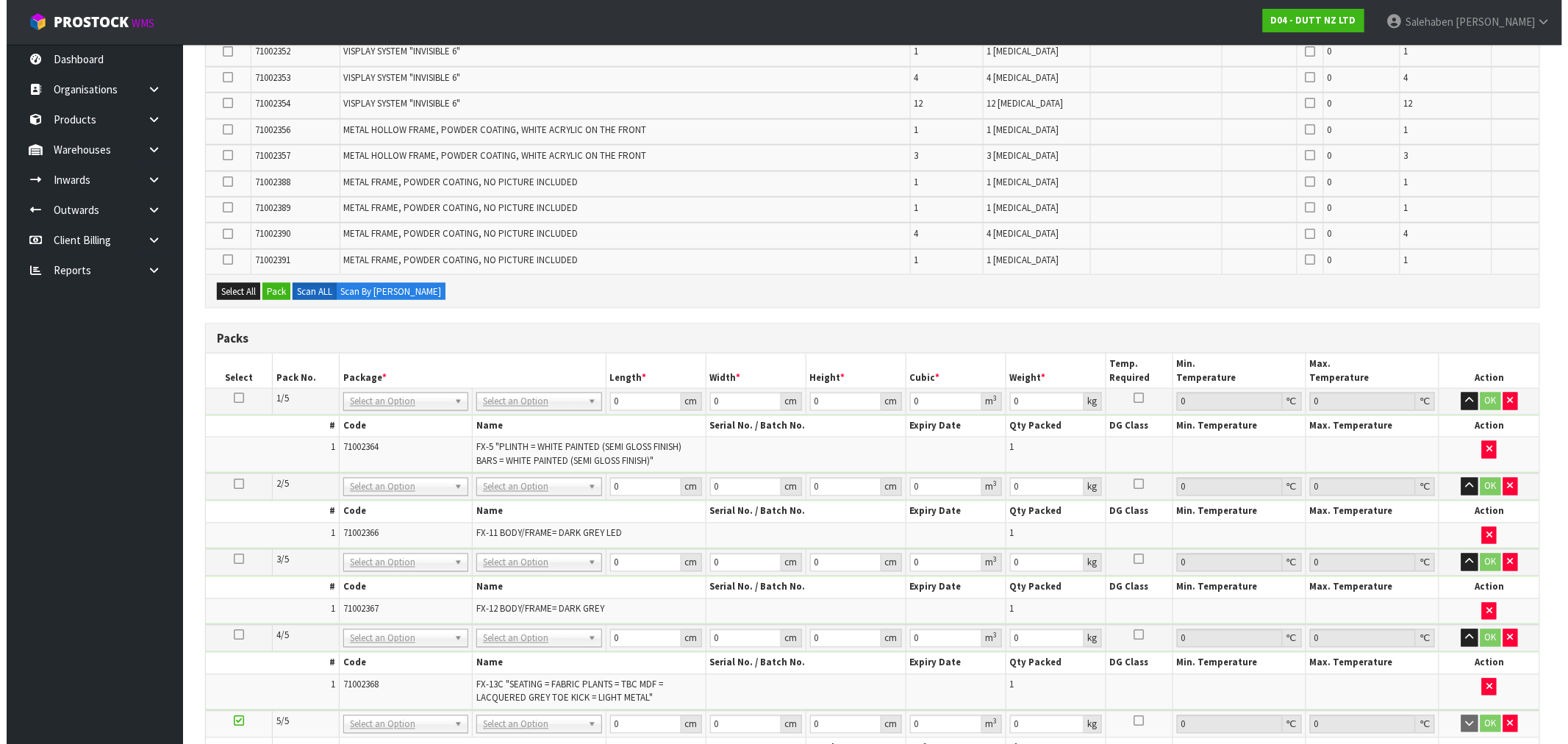
scroll to position [796, 0]
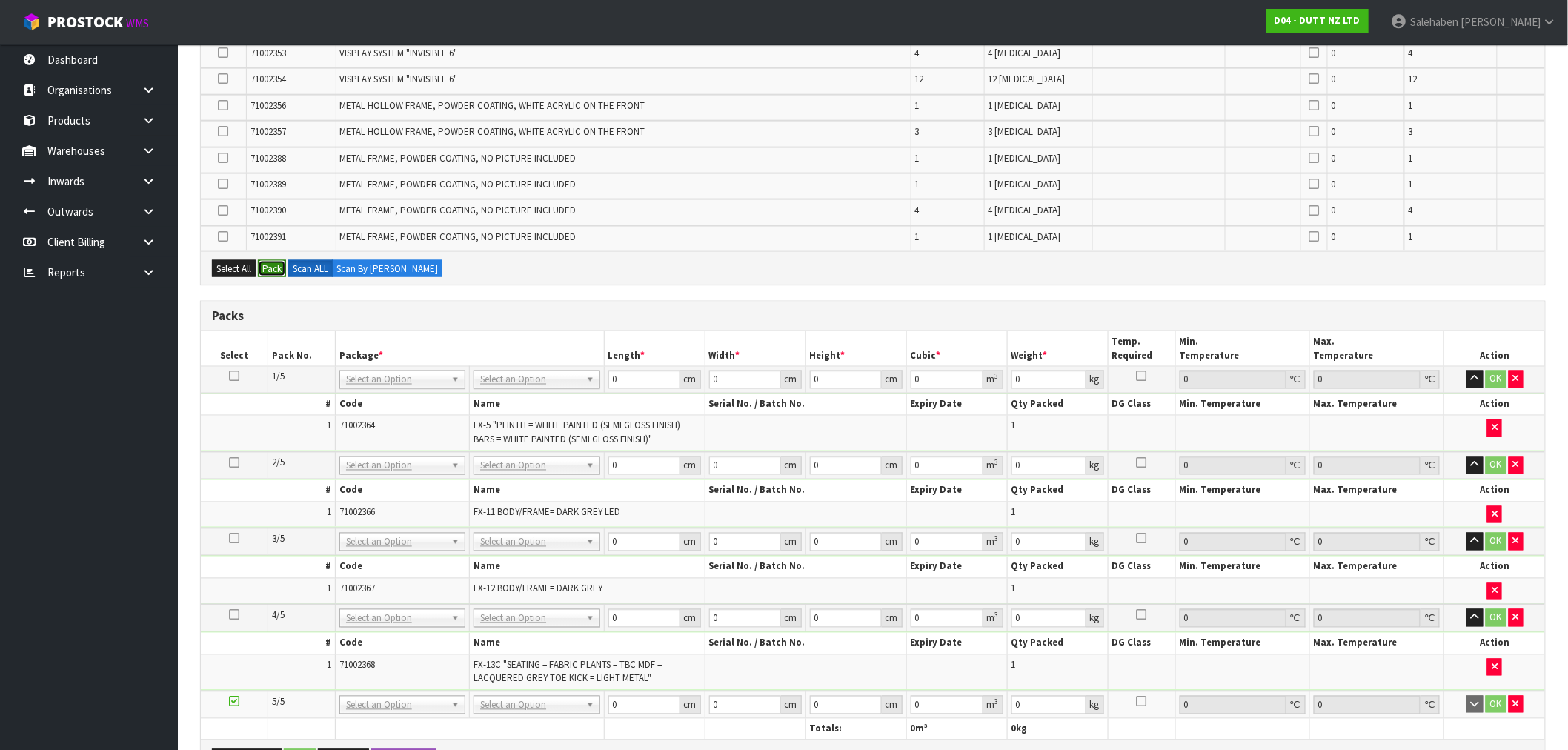
click at [272, 260] on button "Pack" at bounding box center [271, 269] width 28 height 18
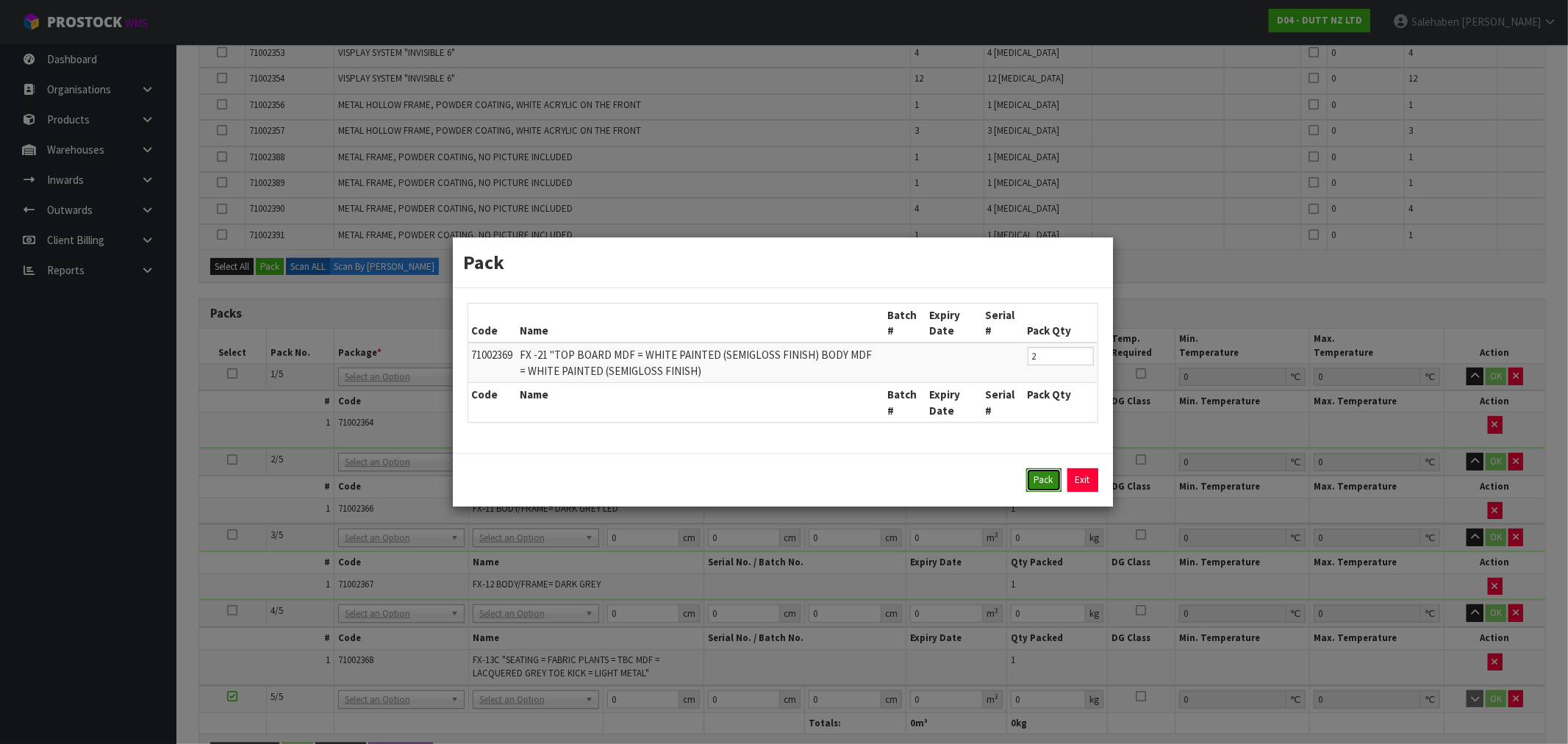
click at [1034, 479] on button "Pack" at bounding box center [1043, 480] width 35 height 23
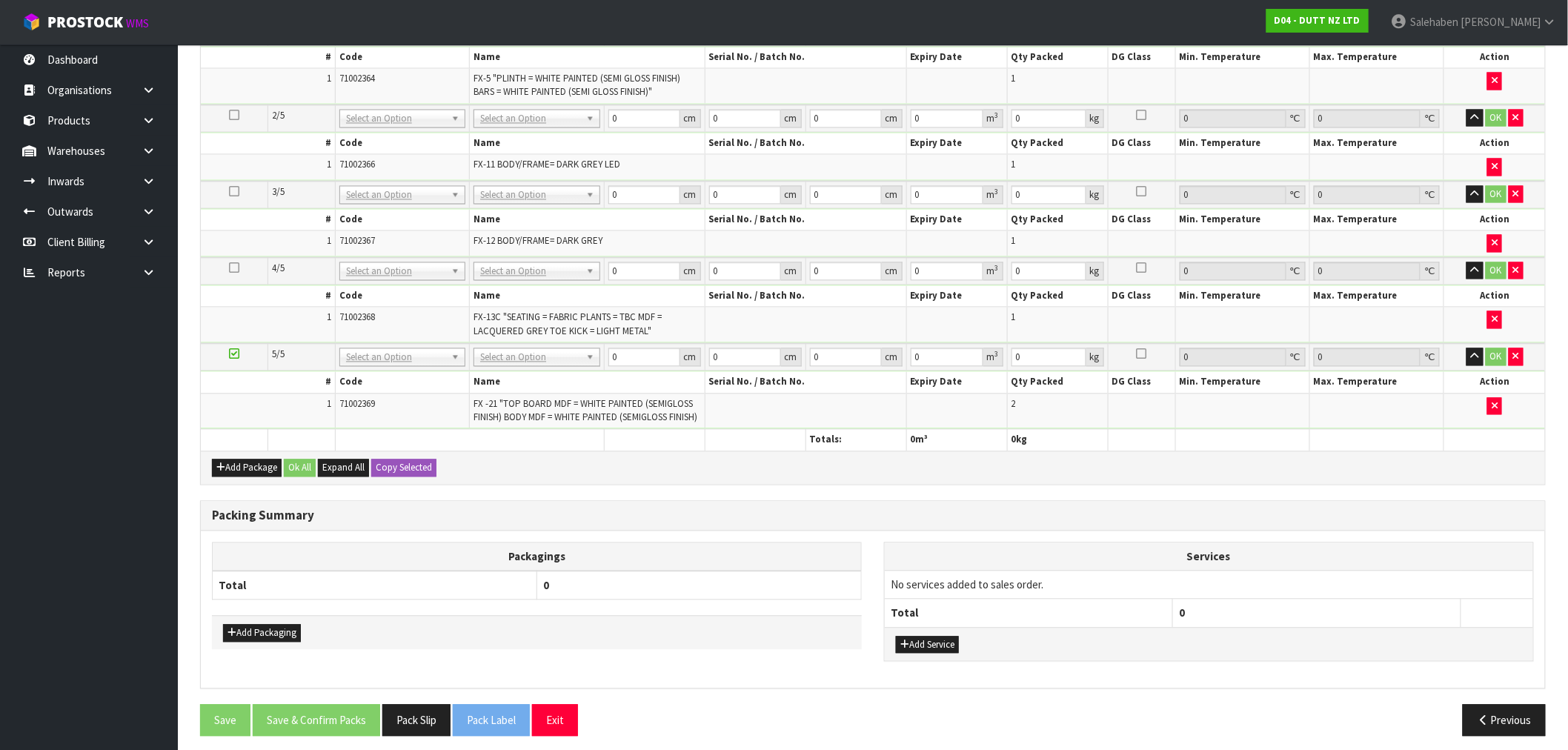
scroll to position [1128, 0]
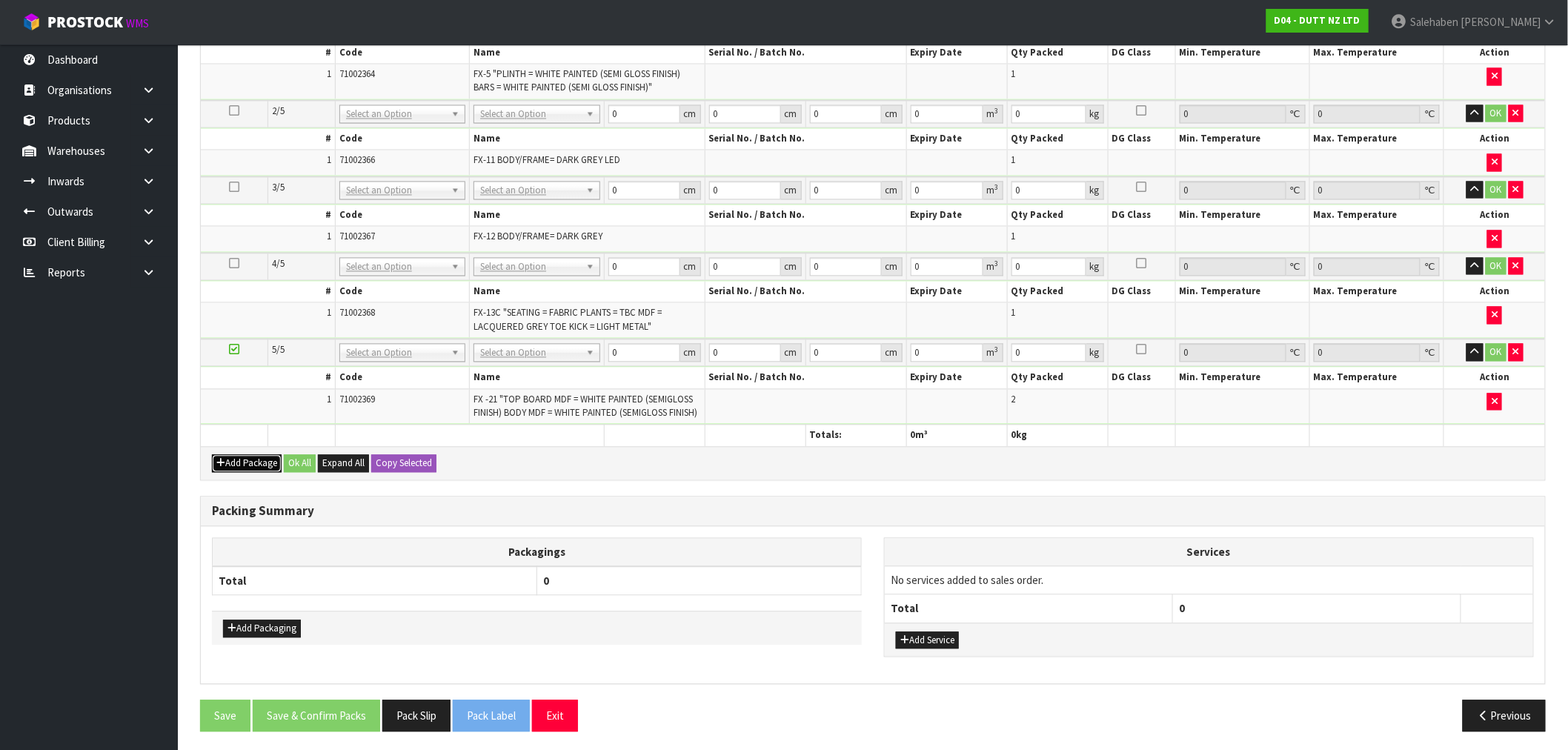
click at [250, 456] on button "Add Package" at bounding box center [247, 464] width 69 height 18
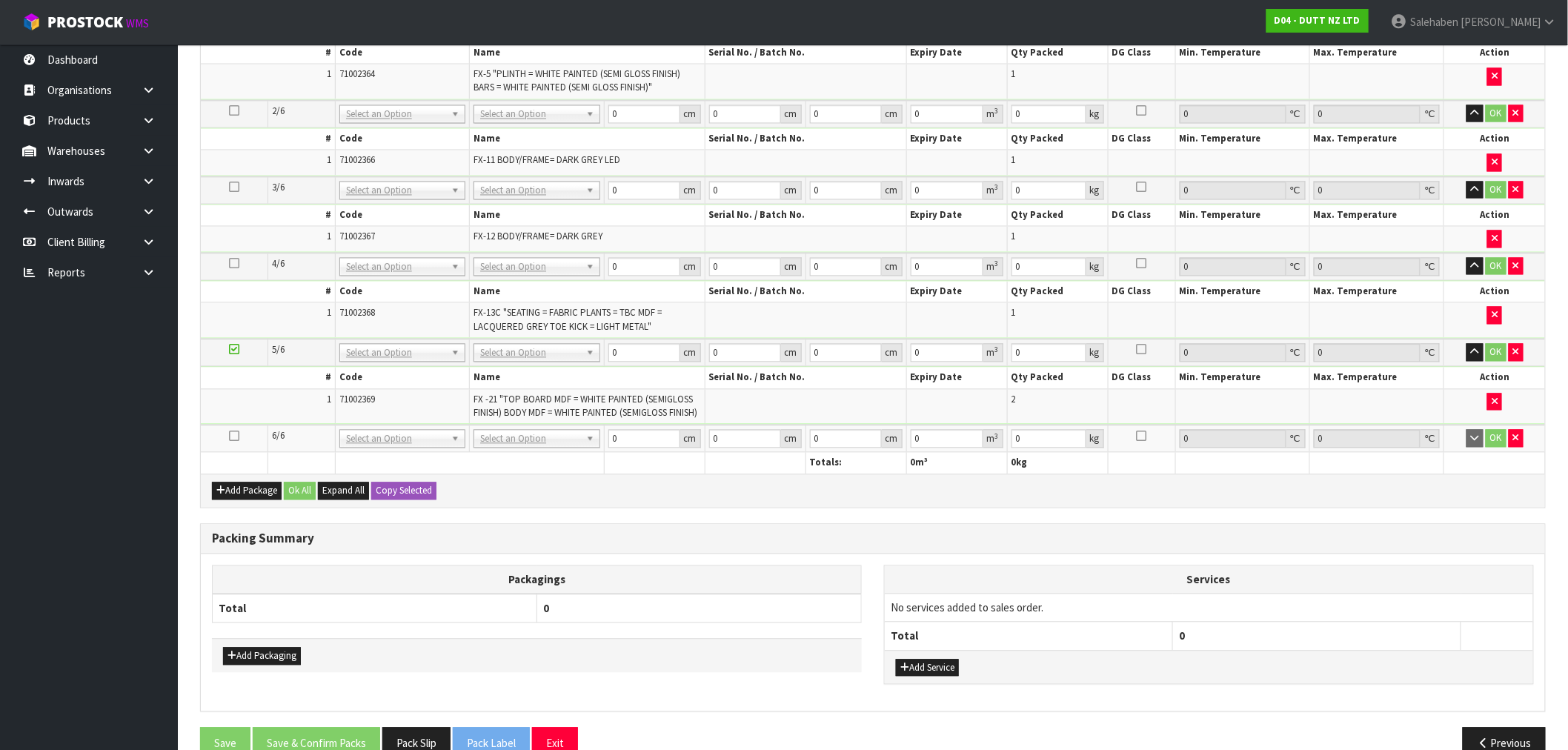
click at [234, 437] on icon at bounding box center [234, 437] width 11 height 1
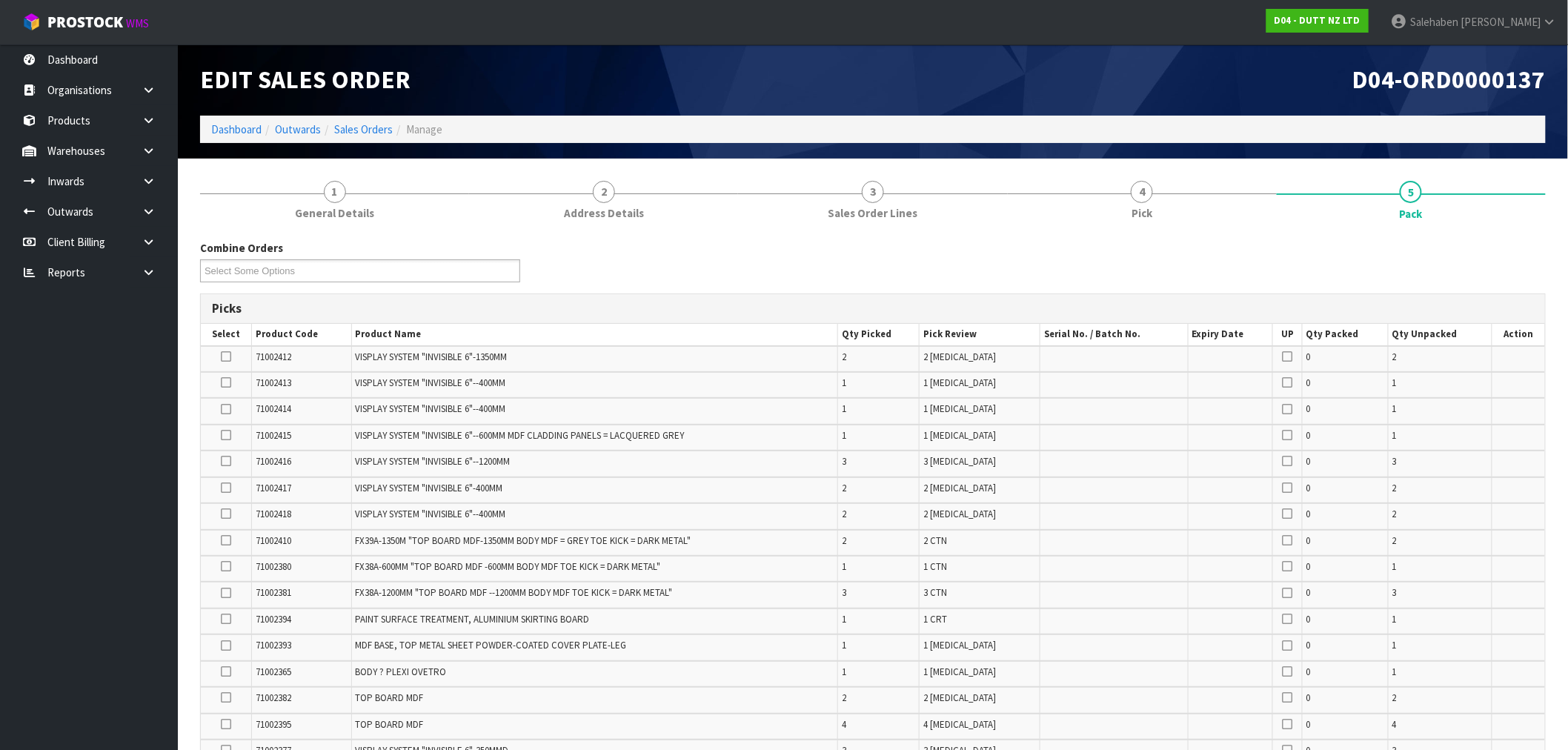
scroll to position [0, 0]
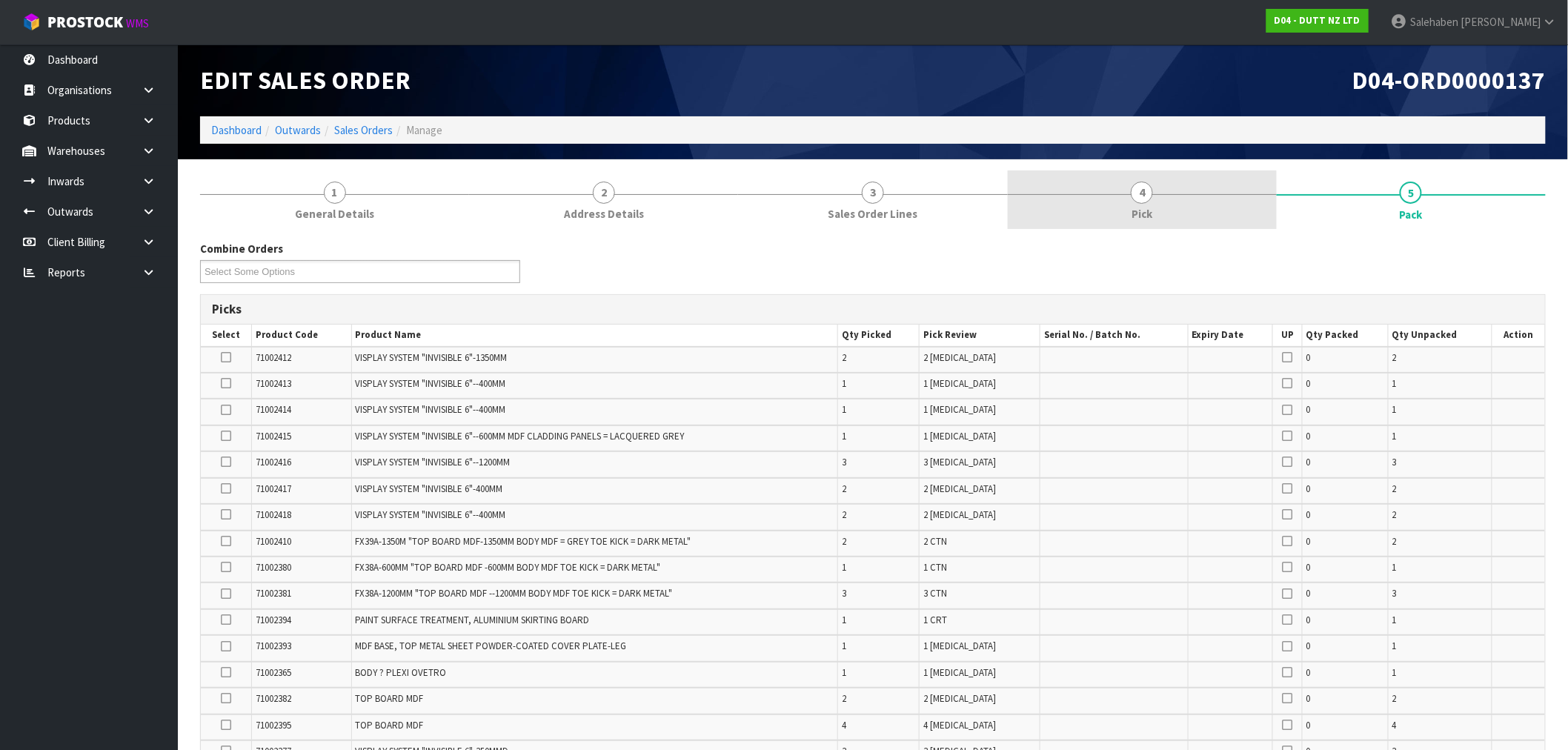
click at [1148, 194] on span "4" at bounding box center [1141, 192] width 22 height 22
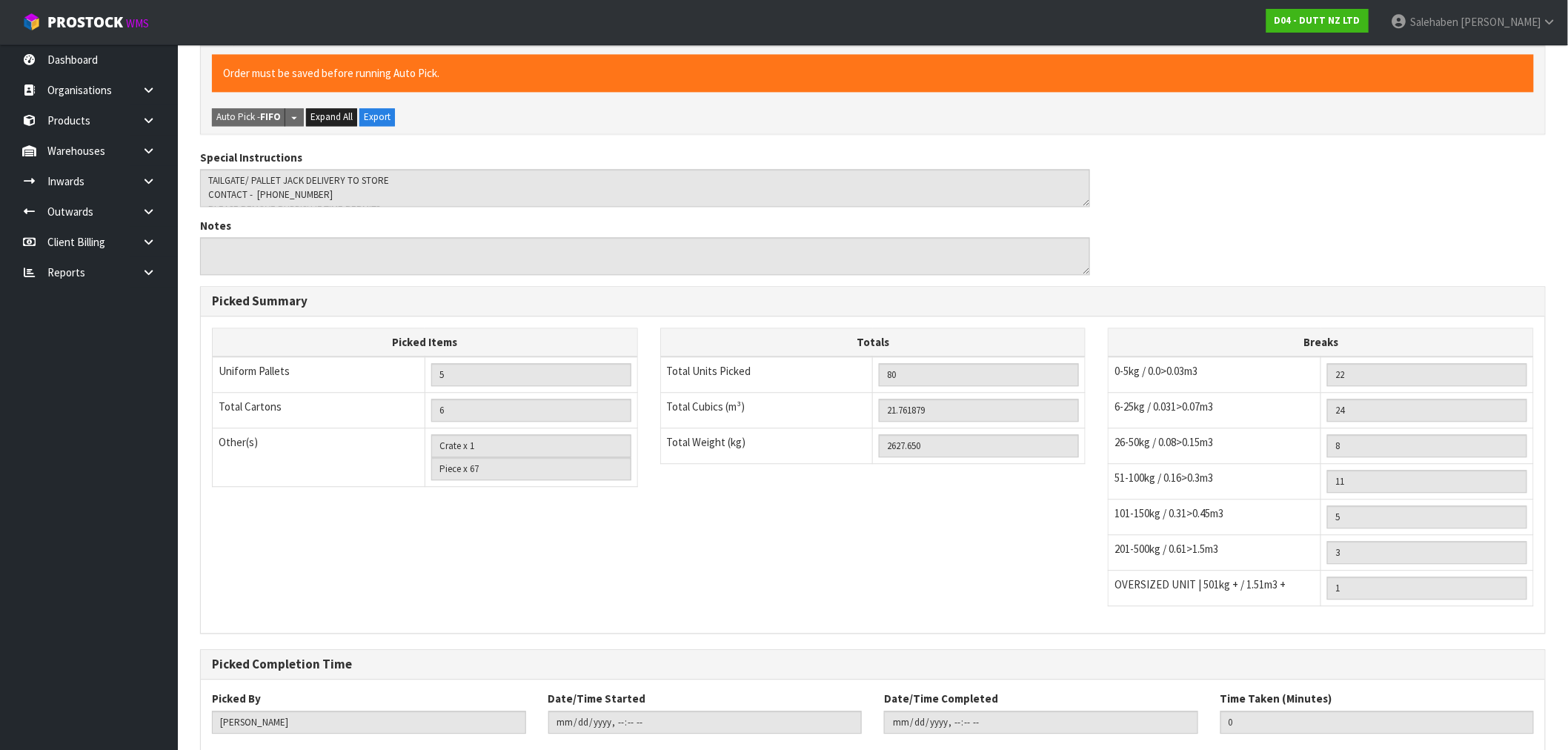
scroll to position [1399, 0]
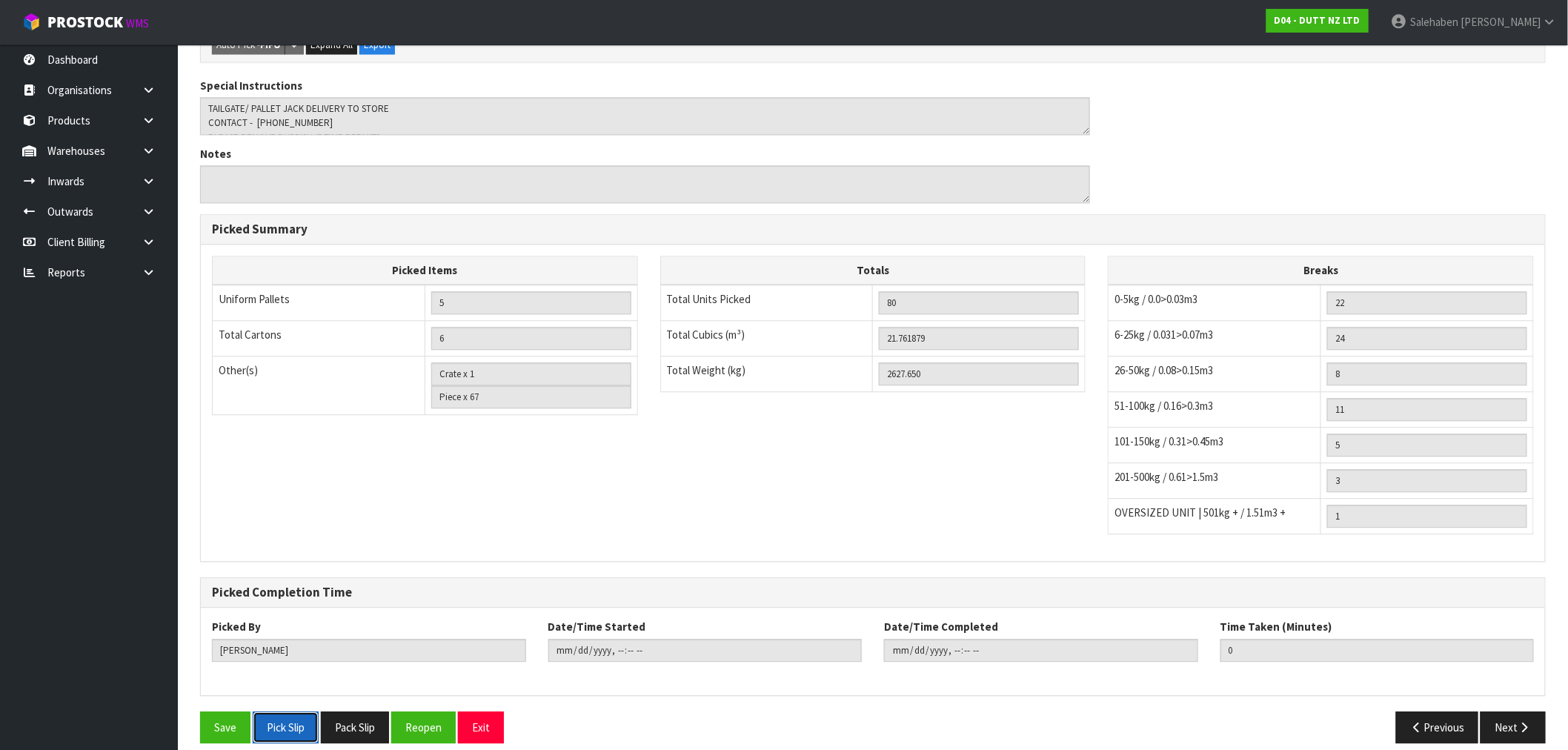
click at [287, 711] on button "Pick Slip" at bounding box center [286, 727] width 66 height 32
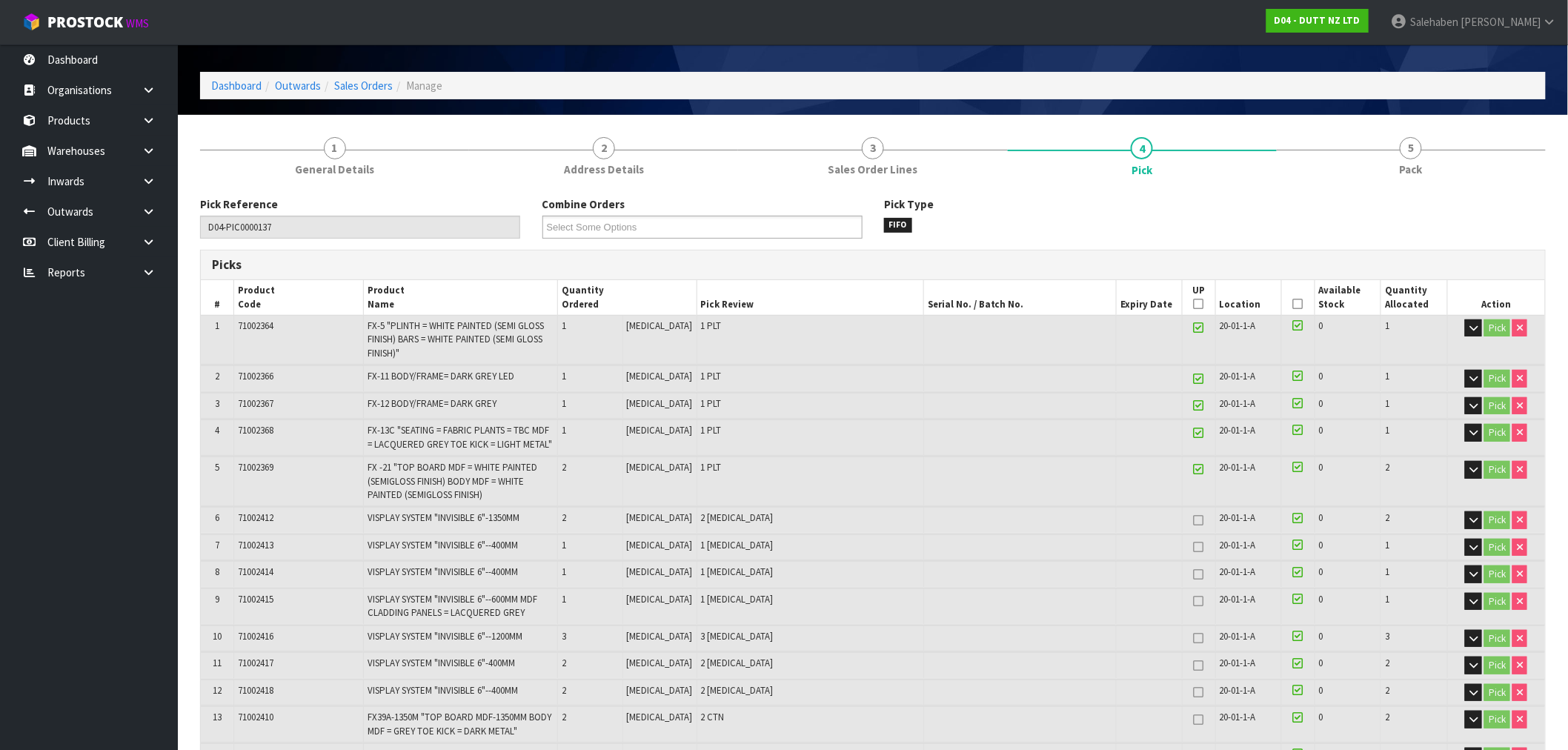
scroll to position [0, 0]
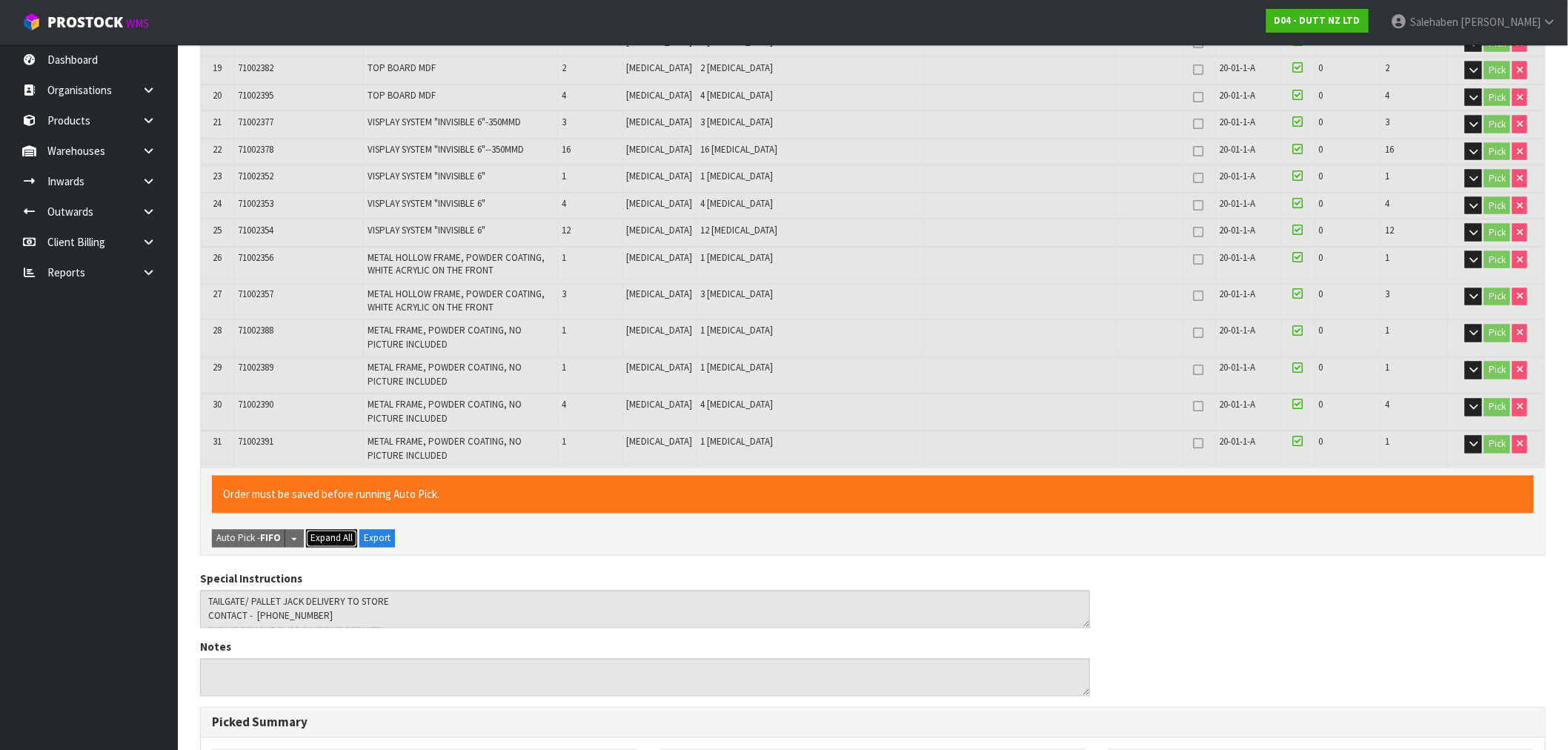
drag, startPoint x: 323, startPoint y: 523, endPoint x: 321, endPoint y: 530, distance: 7.3
click at [323, 532] on span "Expand All" at bounding box center [332, 538] width 42 height 13
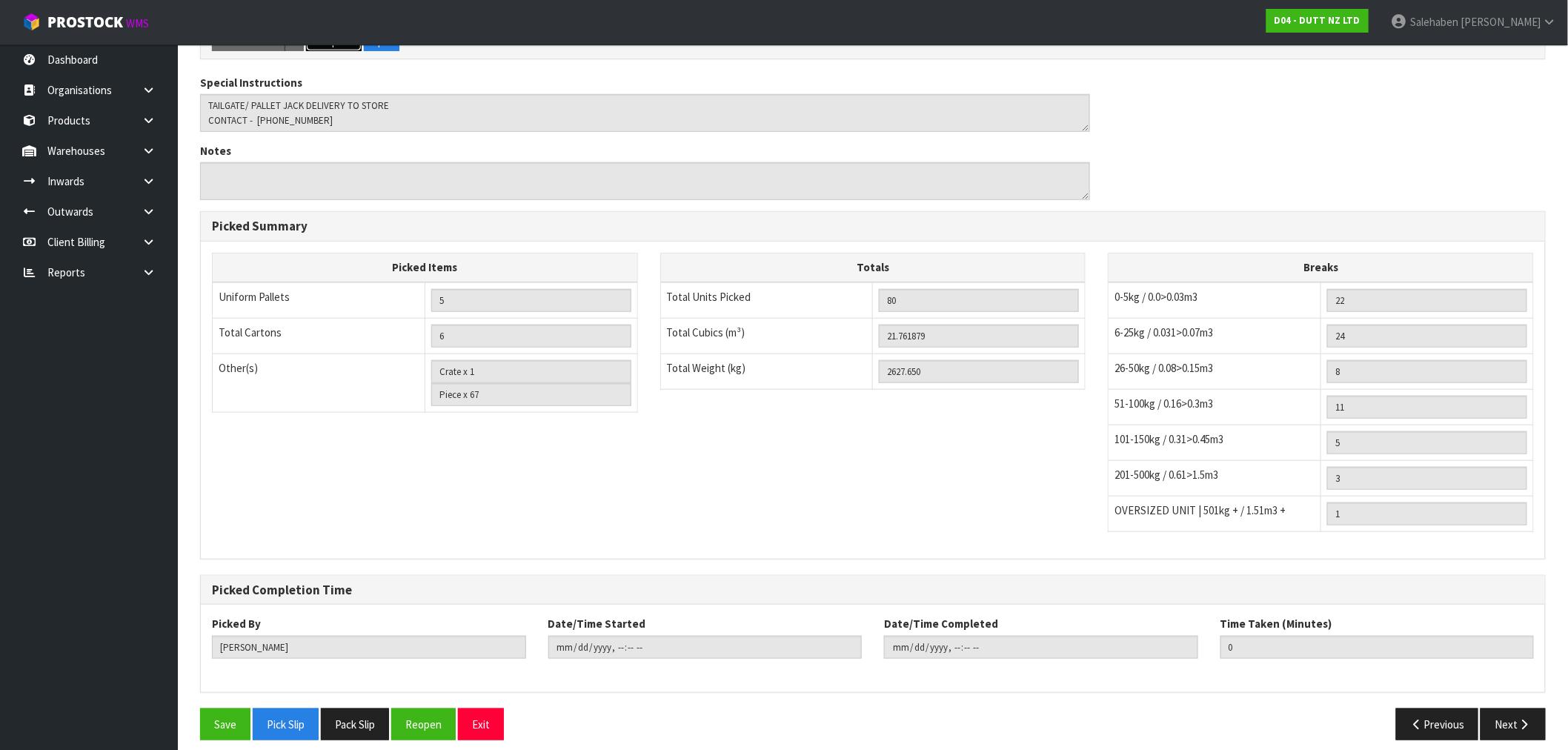
scroll to position [5051, 0]
click at [1511, 708] on button "Next" at bounding box center [1513, 724] width 65 height 32
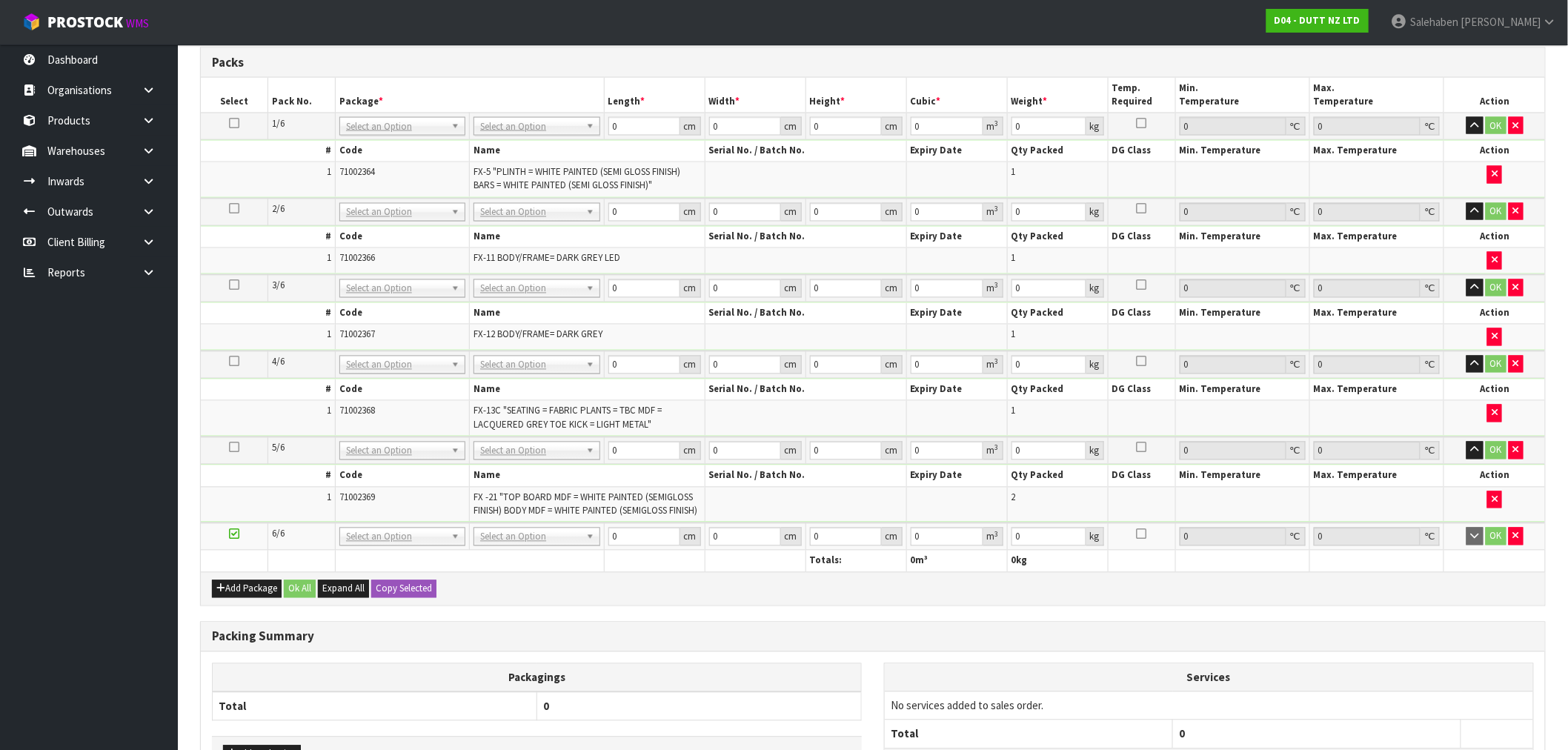
scroll to position [1154, 0]
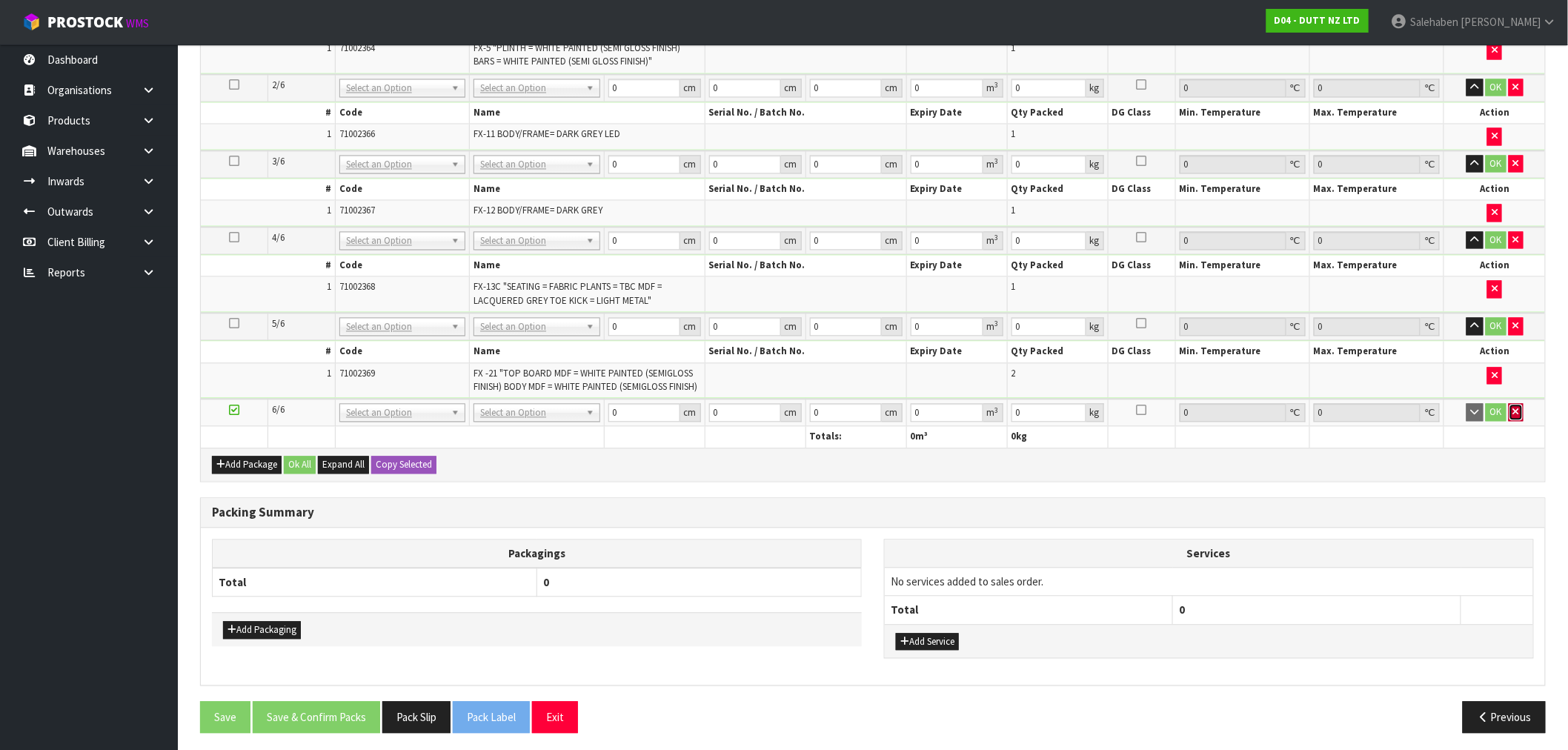
click at [1511, 406] on button "button" at bounding box center [1516, 413] width 15 height 18
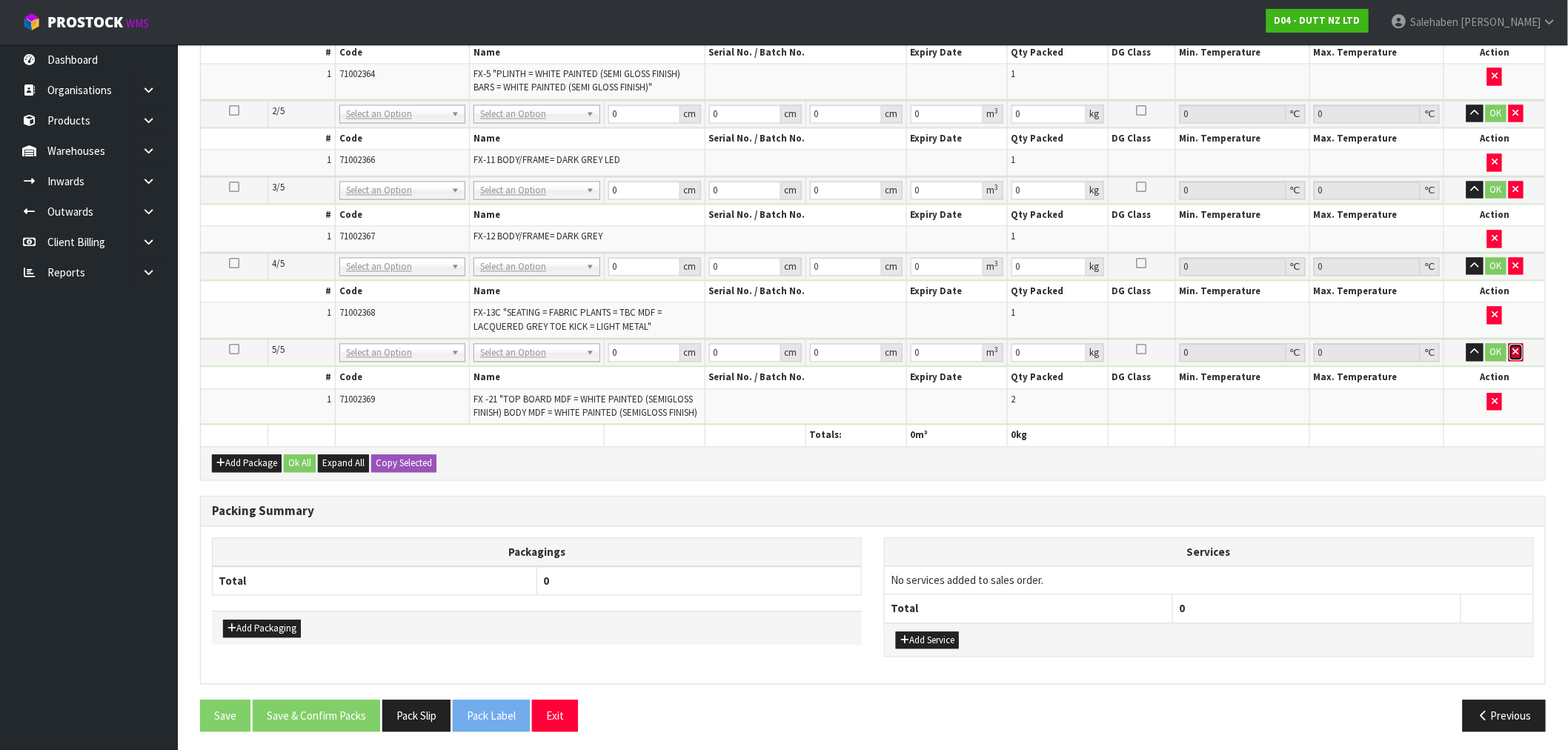
click at [1508, 344] on button "button" at bounding box center [1516, 353] width 15 height 18
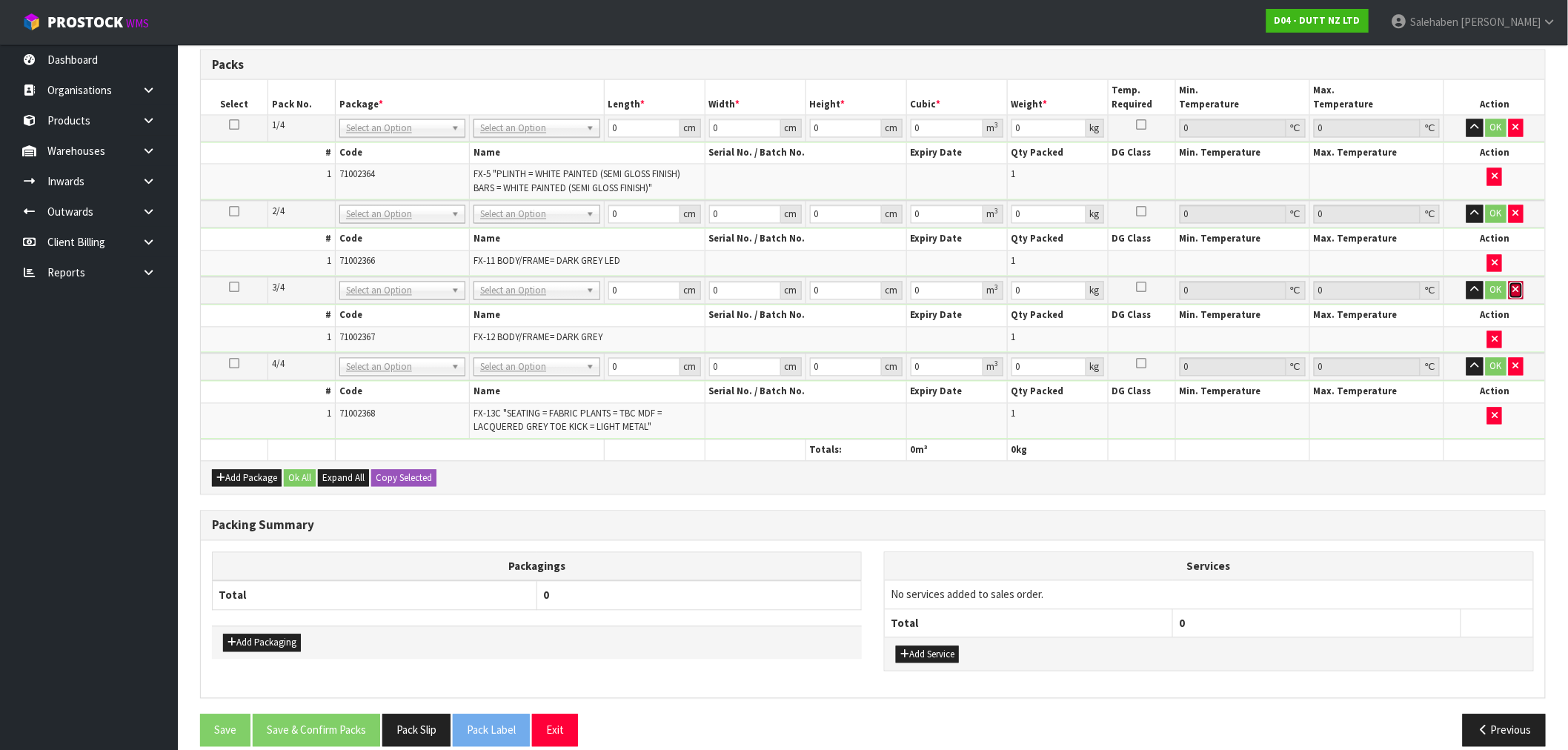
click at [1516, 285] on icon "button" at bounding box center [1516, 290] width 6 height 10
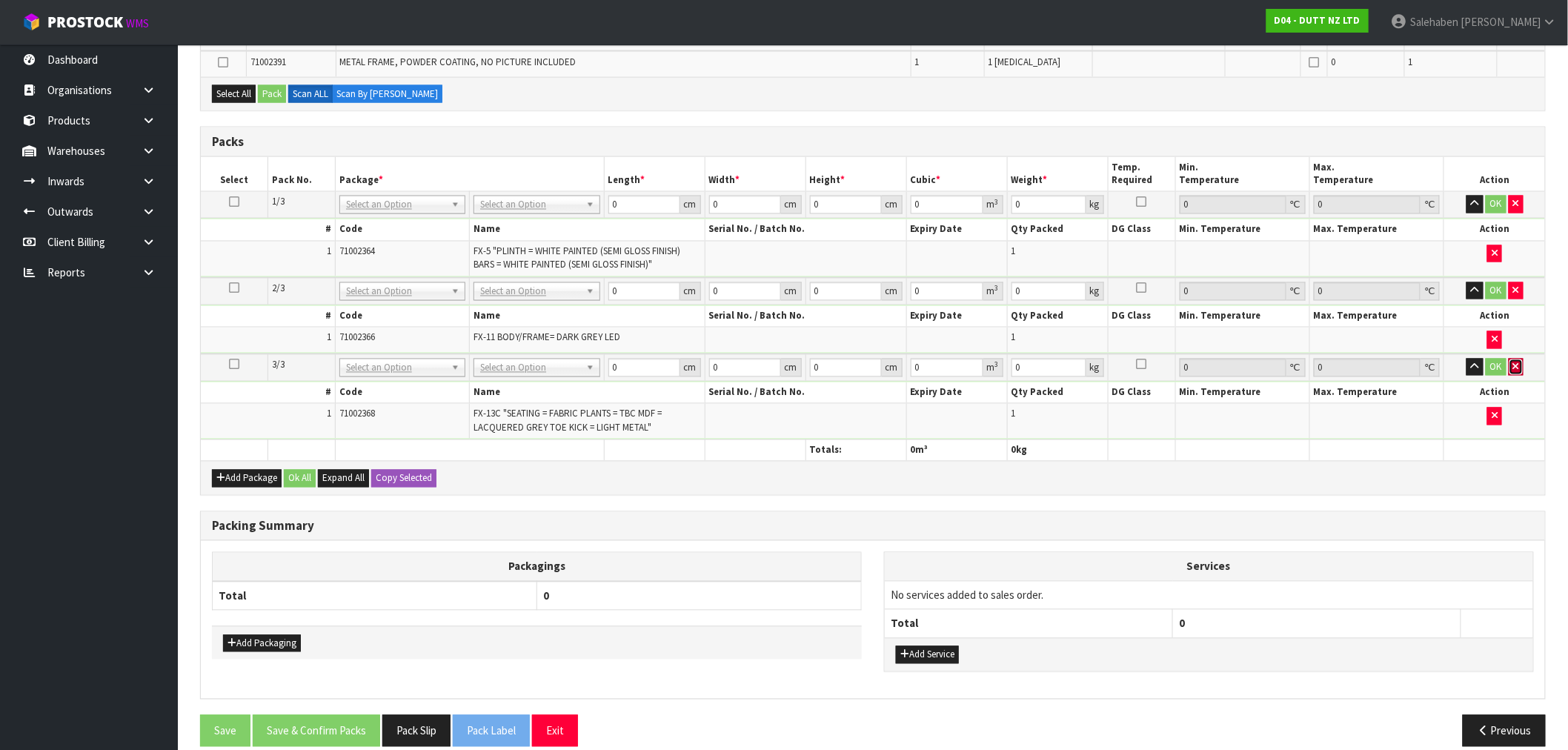
click at [1519, 363] on icon "button" at bounding box center [1516, 367] width 6 height 10
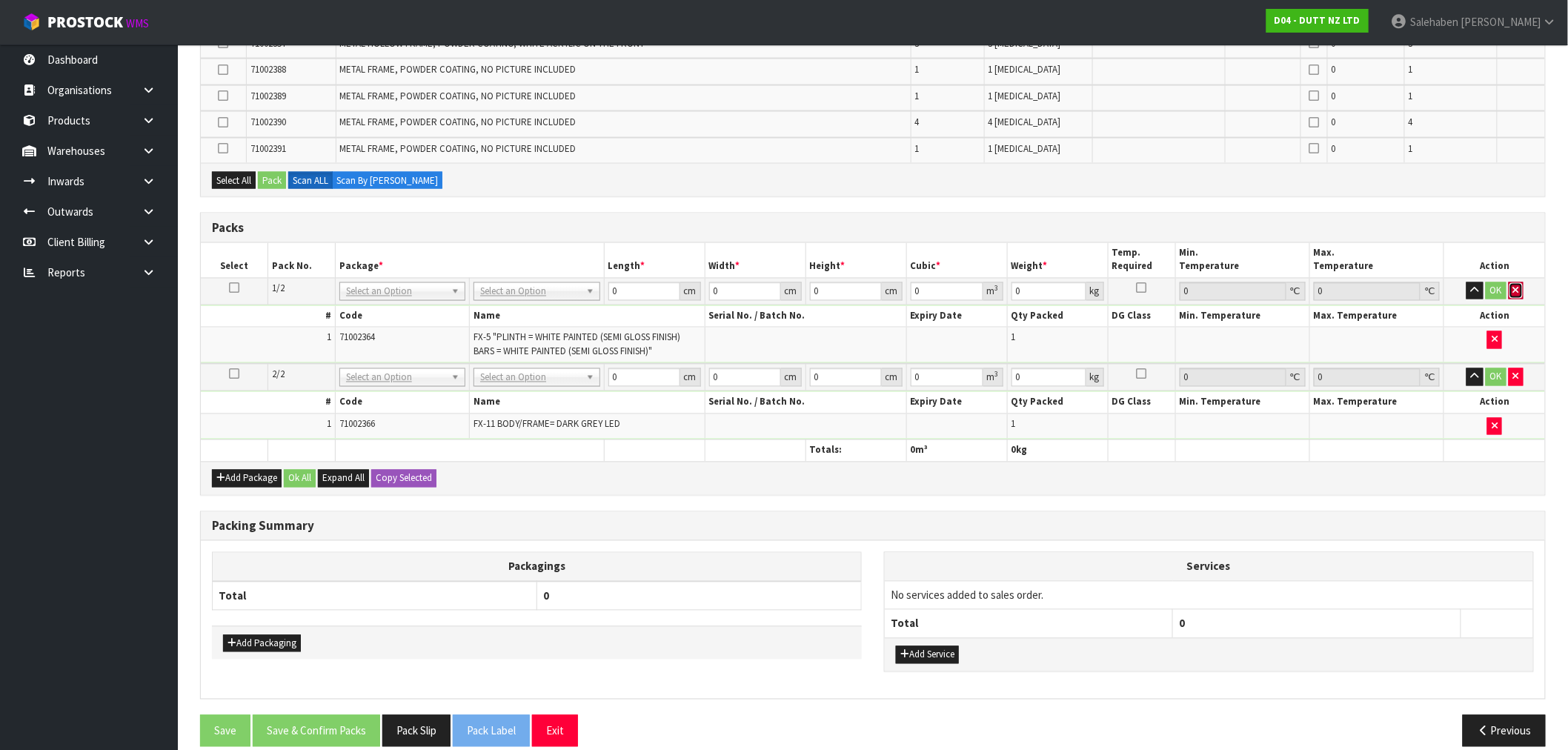
click at [1517, 282] on button "button" at bounding box center [1516, 292] width 15 height 18
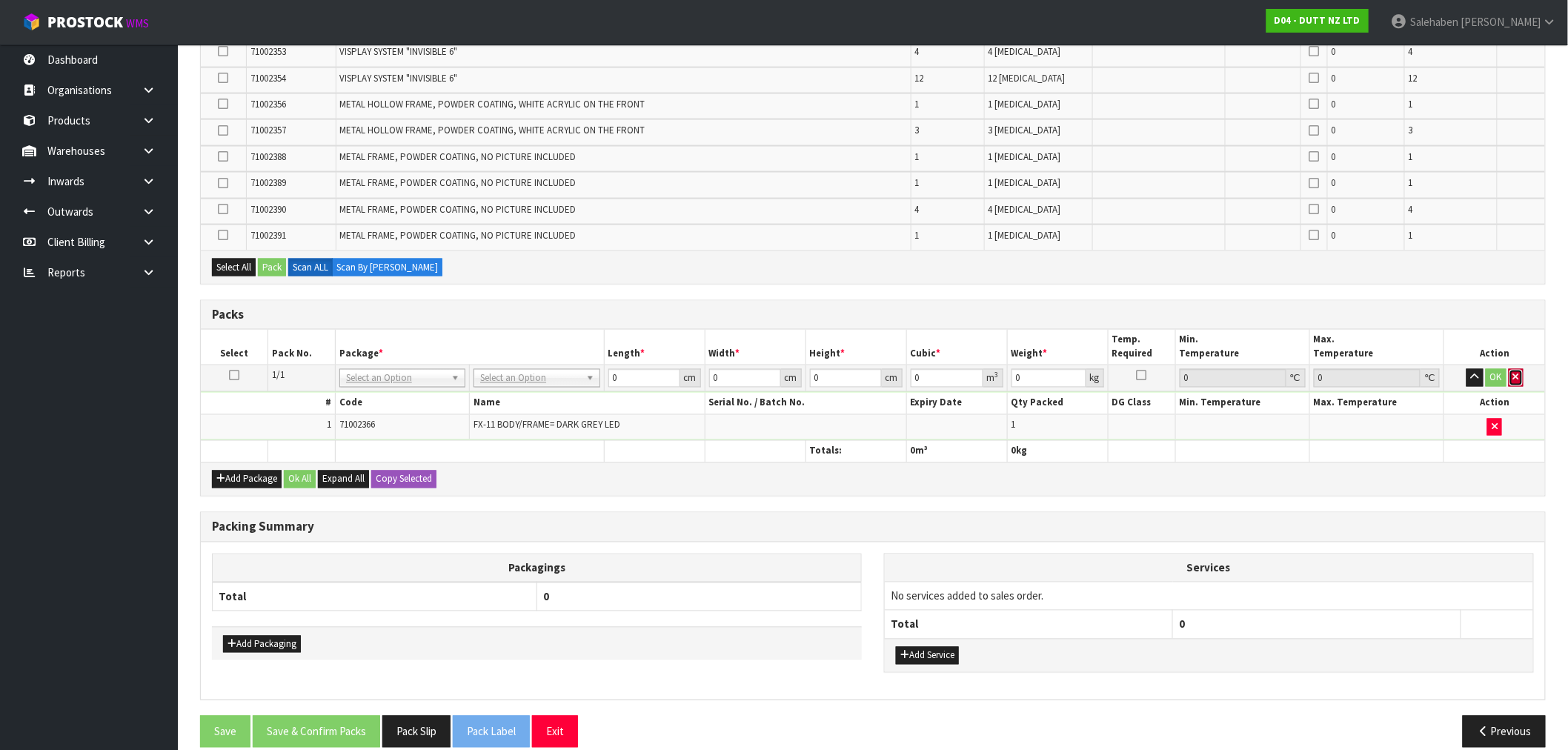
click at [1519, 372] on icon "button" at bounding box center [1516, 377] width 6 height 10
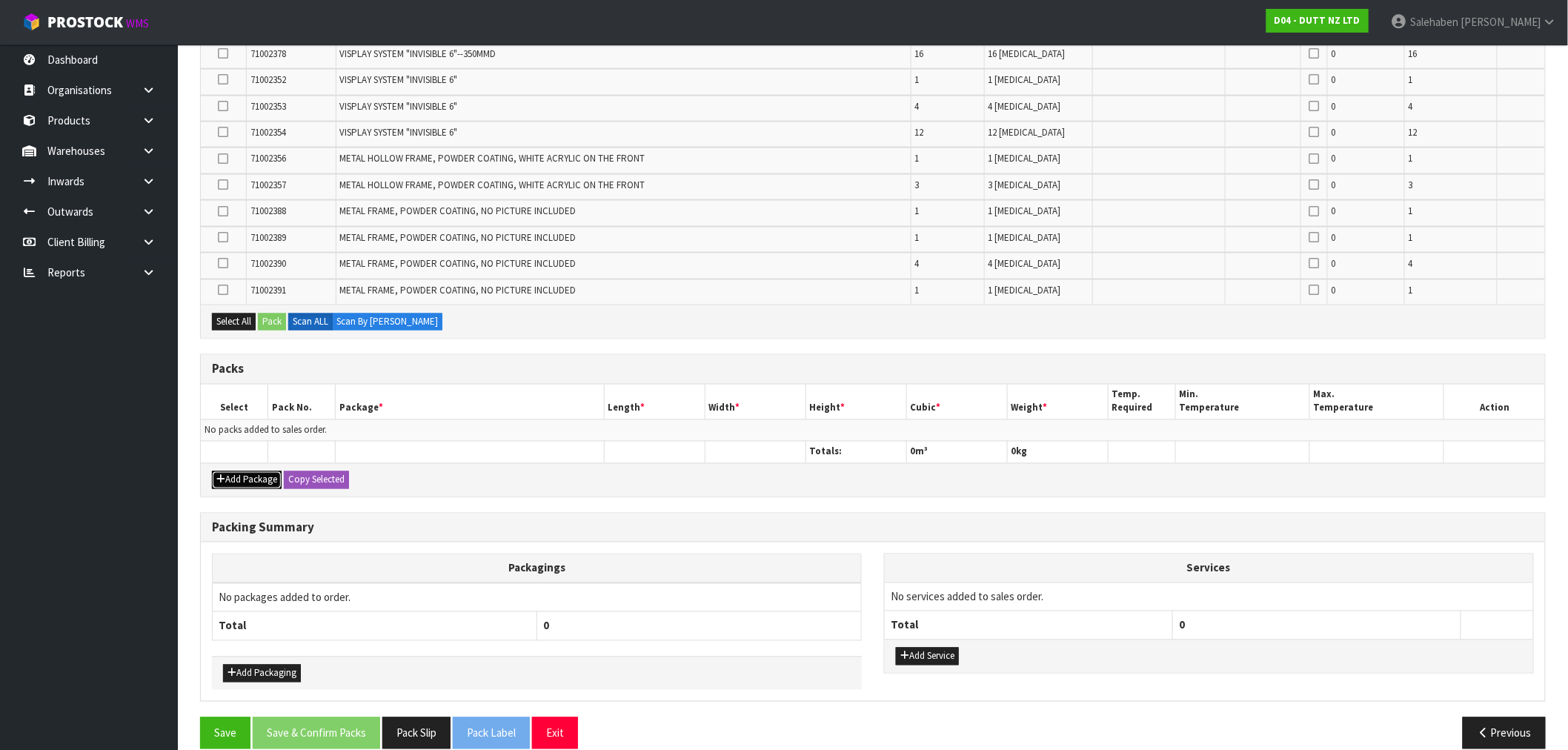
click at [247, 471] on button "Add Package" at bounding box center [247, 480] width 69 height 18
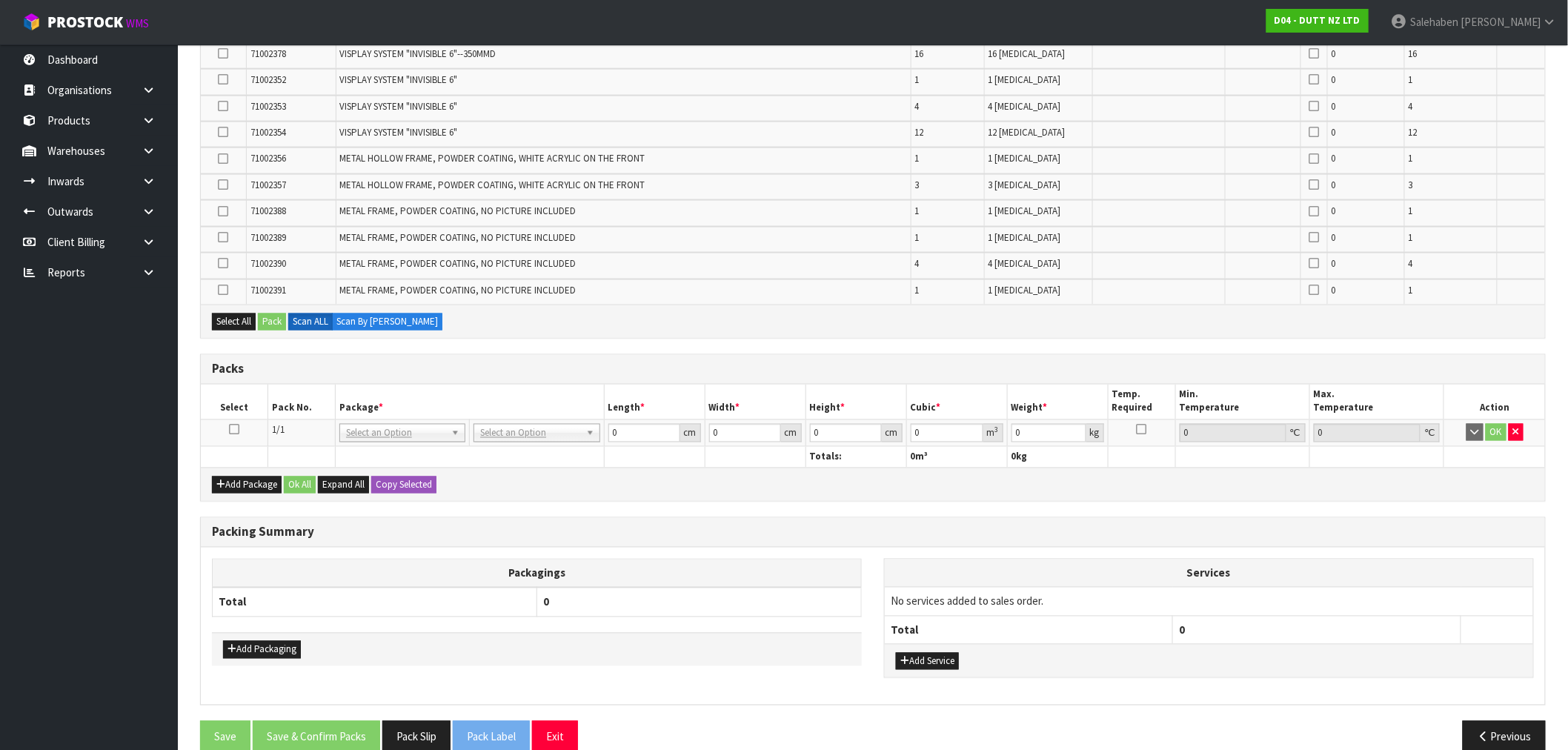
click at [233, 430] on icon at bounding box center [234, 430] width 11 height 1
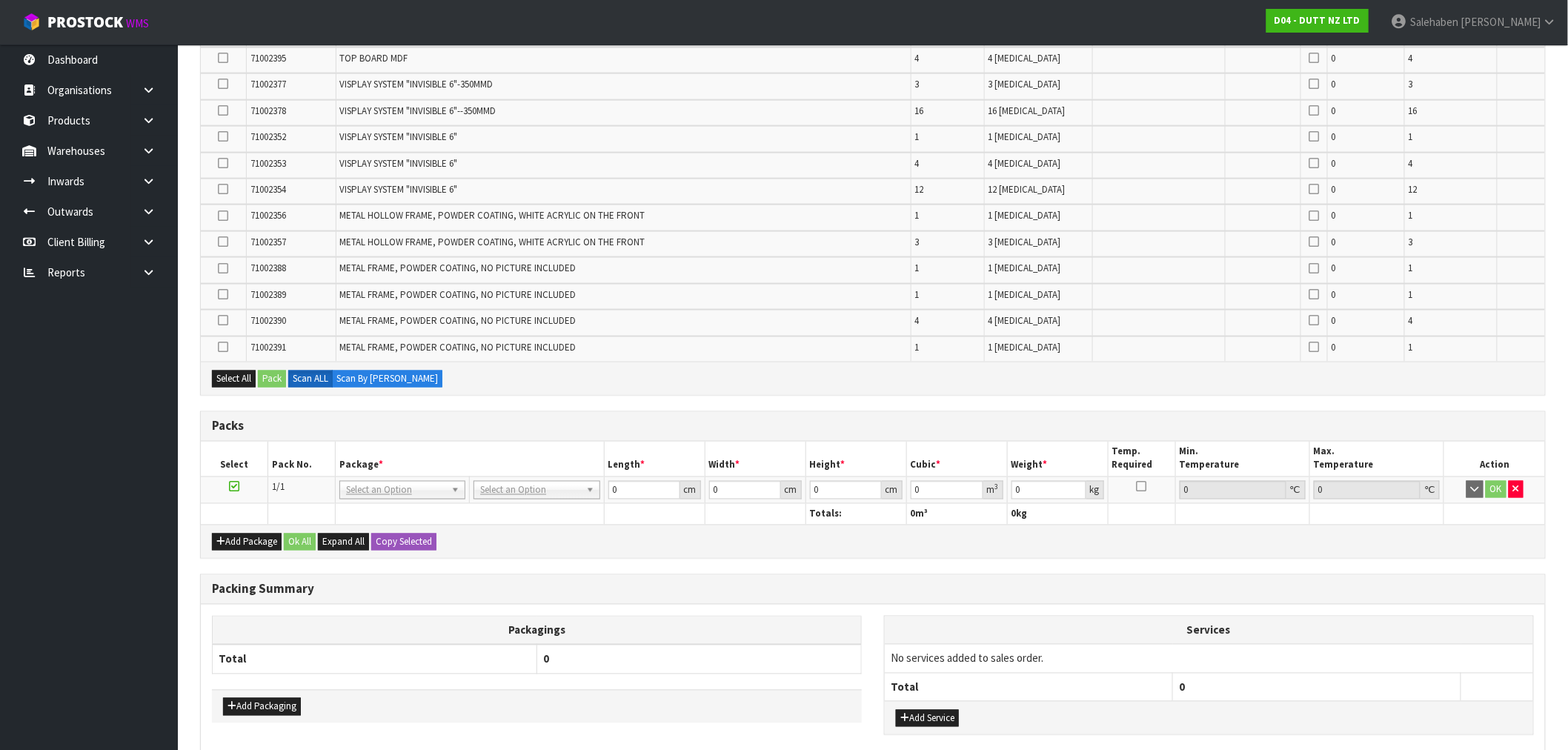
scroll to position [773, 0]
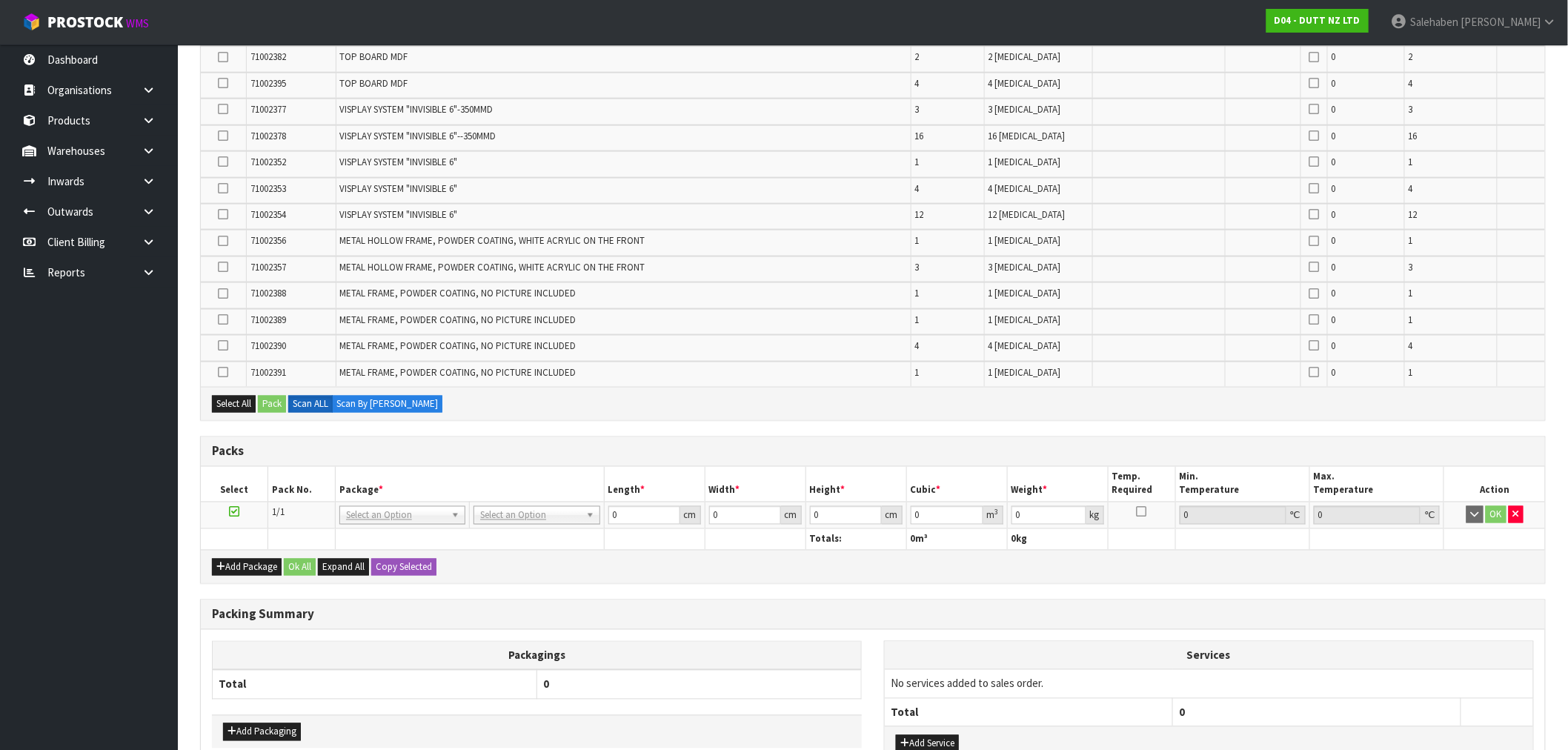
click at [224, 372] on icon at bounding box center [224, 372] width 11 height 1
click at [0, 0] on input "checkbox" at bounding box center [0, 0] width 0 height 0
click at [225, 345] on icon at bounding box center [224, 345] width 11 height 1
click at [0, 0] on input "checkbox" at bounding box center [0, 0] width 0 height 0
click at [224, 345] on icon at bounding box center [224, 345] width 11 height 1
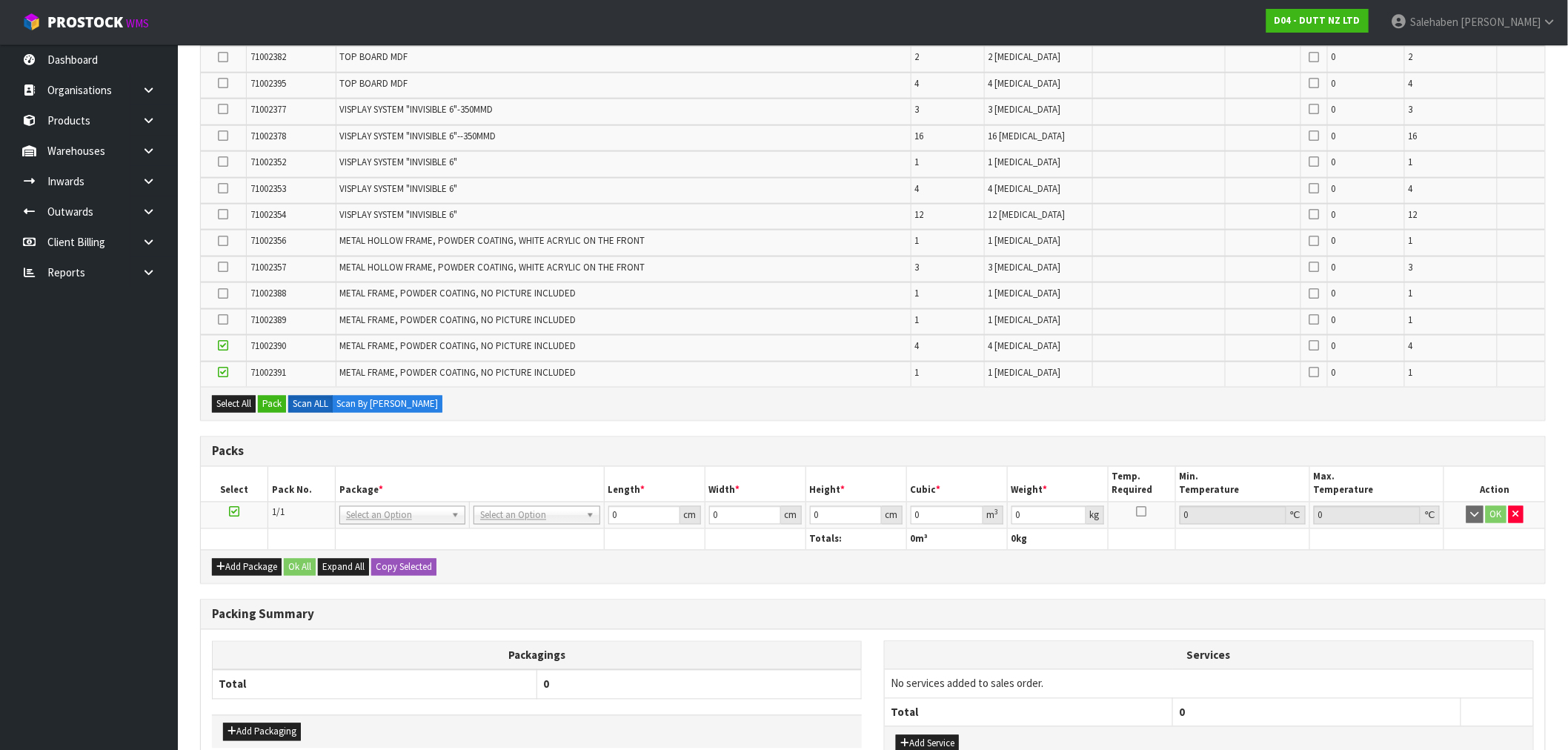
click at [0, 0] on input "checkbox" at bounding box center [0, 0] width 0 height 0
click at [221, 319] on icon at bounding box center [224, 319] width 11 height 1
click at [0, 0] on input "checkbox" at bounding box center [0, 0] width 0 height 0
click at [226, 293] on icon at bounding box center [224, 293] width 11 height 1
click at [0, 0] on input "checkbox" at bounding box center [0, 0] width 0 height 0
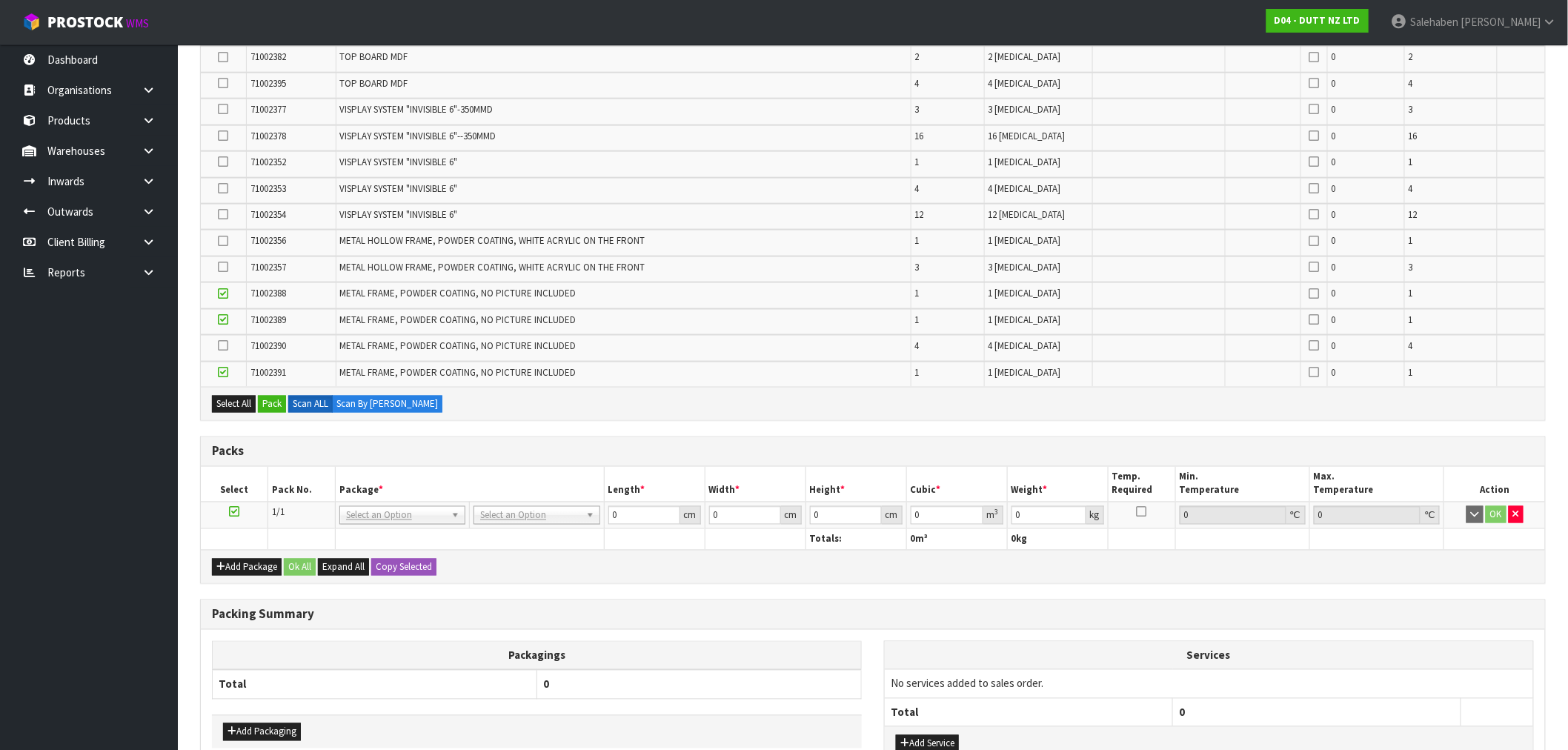
click at [222, 267] on icon at bounding box center [224, 267] width 11 height 1
click at [0, 0] on input "checkbox" at bounding box center [0, 0] width 0 height 0
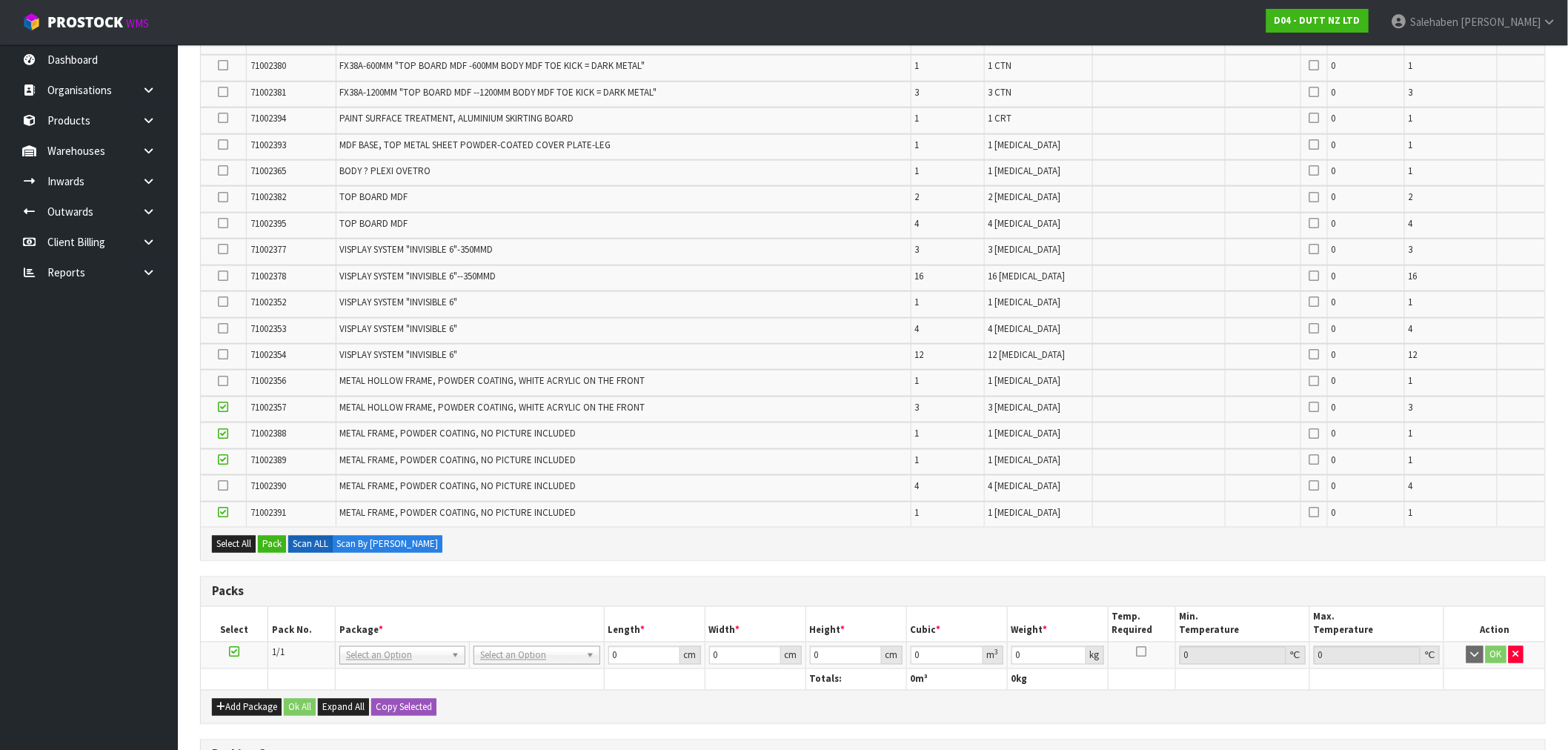
scroll to position [608, 0]
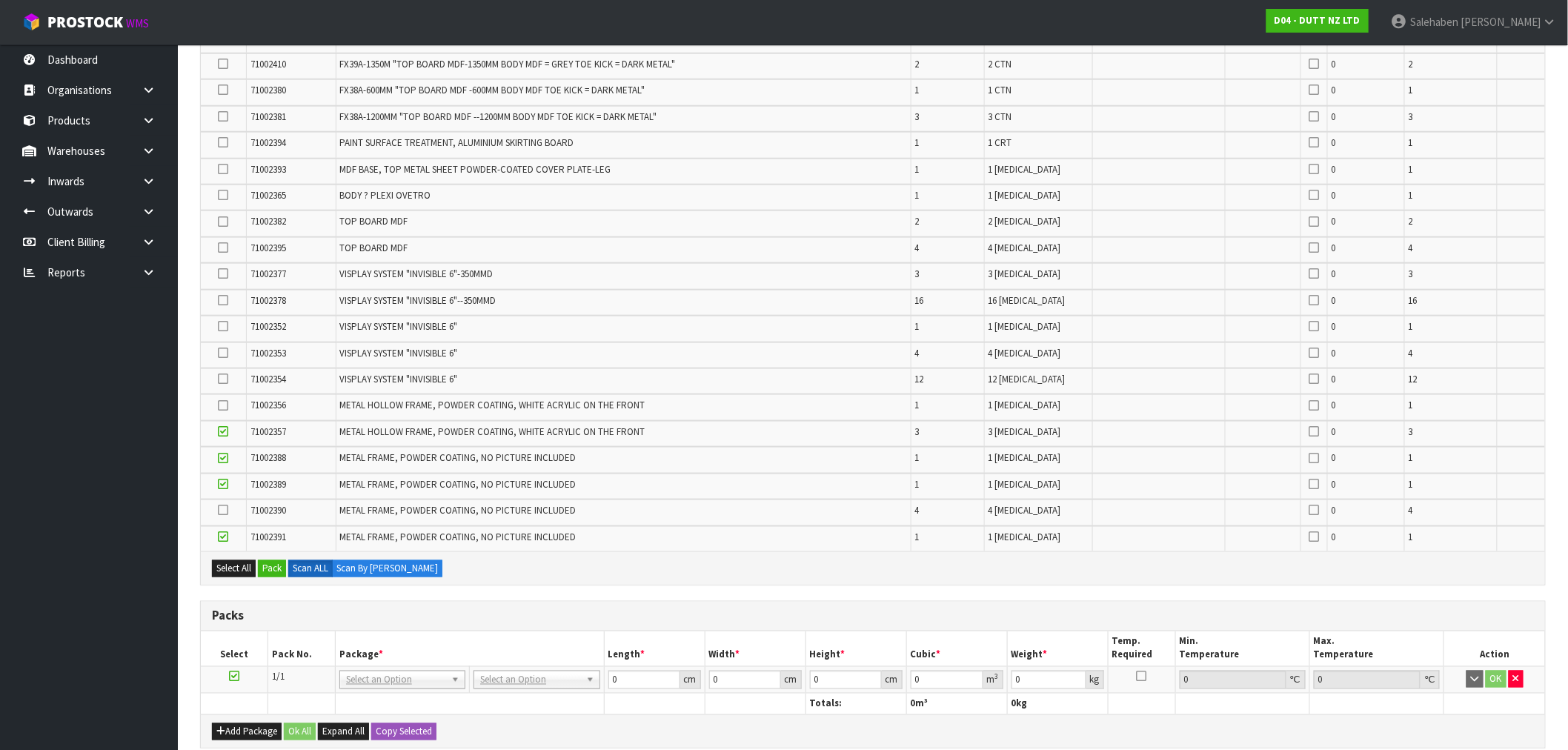
click at [223, 406] on icon at bounding box center [224, 406] width 11 height 1
click at [0, 0] on input "checkbox" at bounding box center [0, 0] width 0 height 0
click at [223, 378] on icon at bounding box center [224, 378] width 11 height 1
click at [0, 0] on input "checkbox" at bounding box center [0, 0] width 0 height 0
click at [225, 353] on icon at bounding box center [224, 353] width 11 height 1
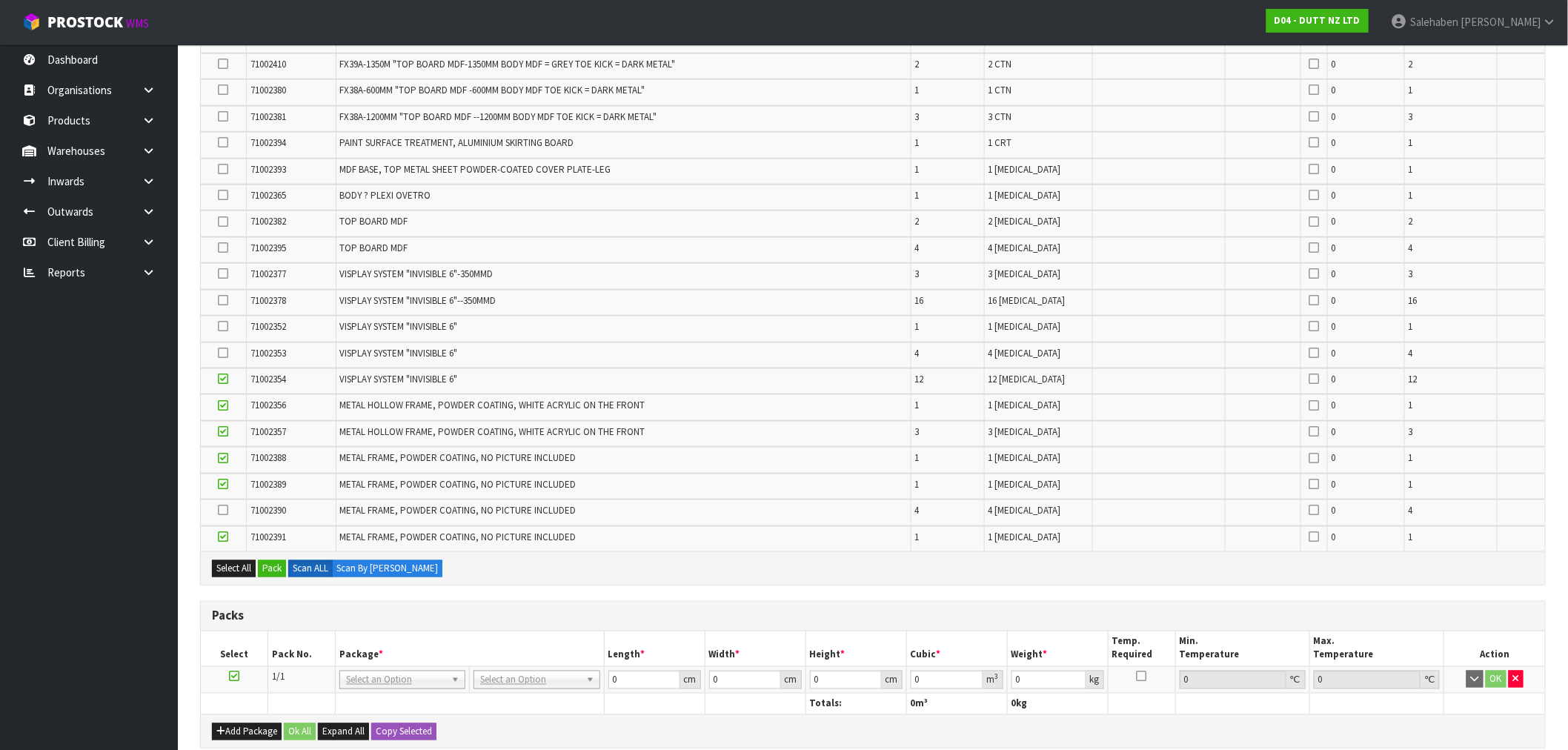
click at [0, 0] on input "checkbox" at bounding box center [0, 0] width 0 height 0
click at [227, 326] on icon at bounding box center [224, 326] width 11 height 1
click at [0, 0] on input "checkbox" at bounding box center [0, 0] width 0 height 0
click at [221, 273] on icon at bounding box center [224, 273] width 11 height 1
click at [0, 0] on input "checkbox" at bounding box center [0, 0] width 0 height 0
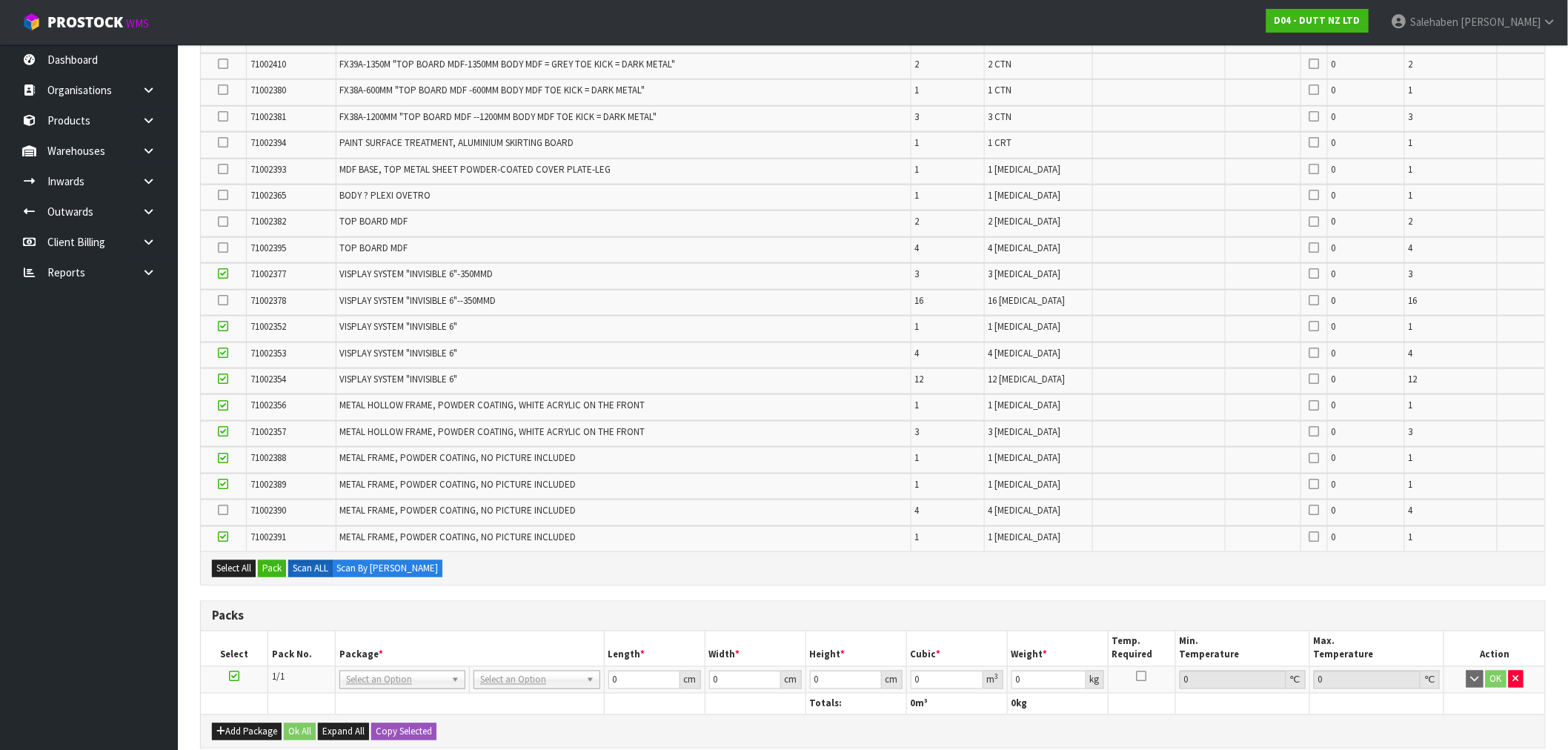
click at [222, 248] on icon at bounding box center [224, 248] width 11 height 1
click at [0, 0] on input "checkbox" at bounding box center [0, 0] width 0 height 0
click at [225, 221] on icon at bounding box center [224, 221] width 11 height 1
click at [0, 0] on input "checkbox" at bounding box center [0, 0] width 0 height 0
click at [224, 195] on icon at bounding box center [224, 195] width 11 height 1
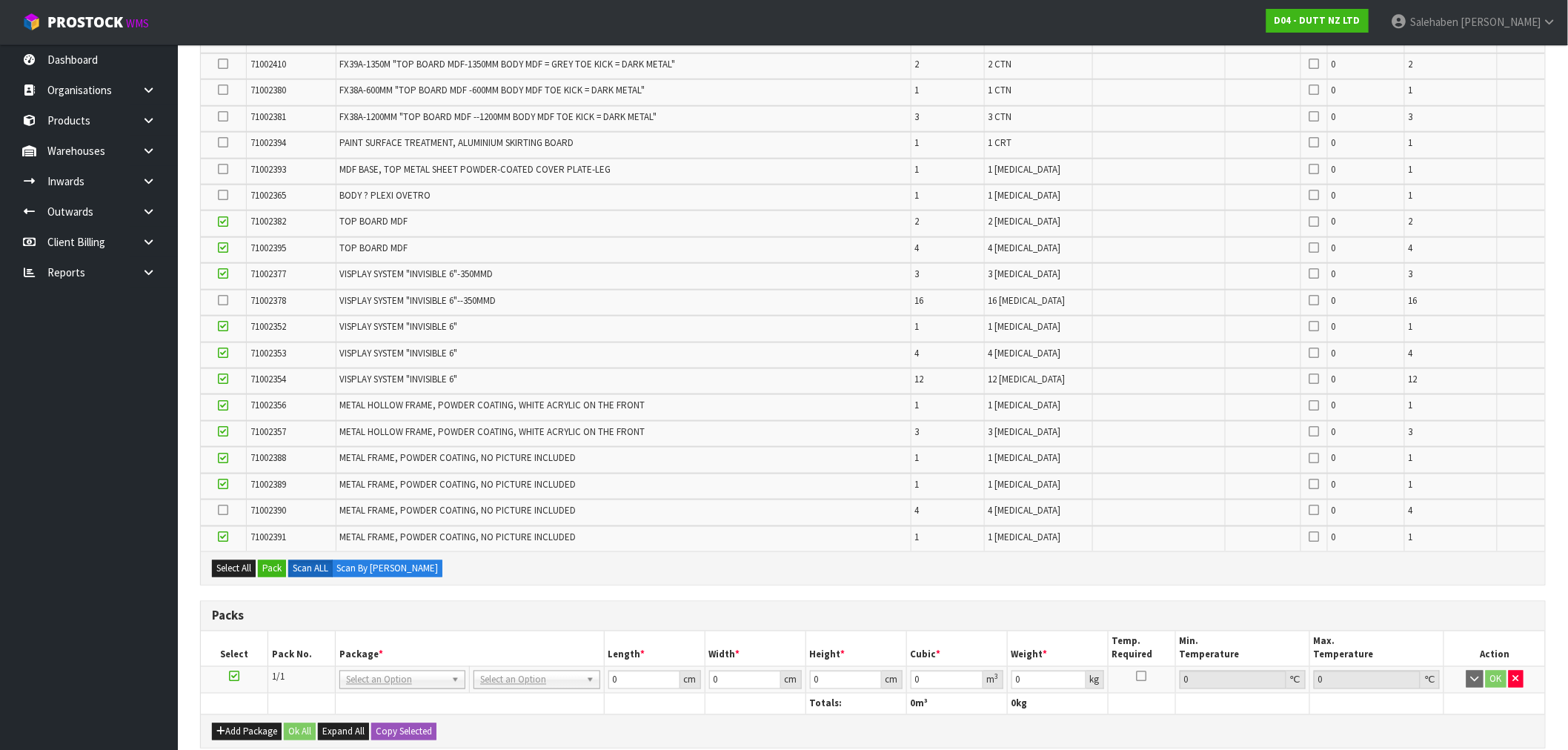
click at [0, 0] on input "checkbox" at bounding box center [0, 0] width 0 height 0
click at [282, 560] on button "Pack" at bounding box center [271, 569] width 28 height 18
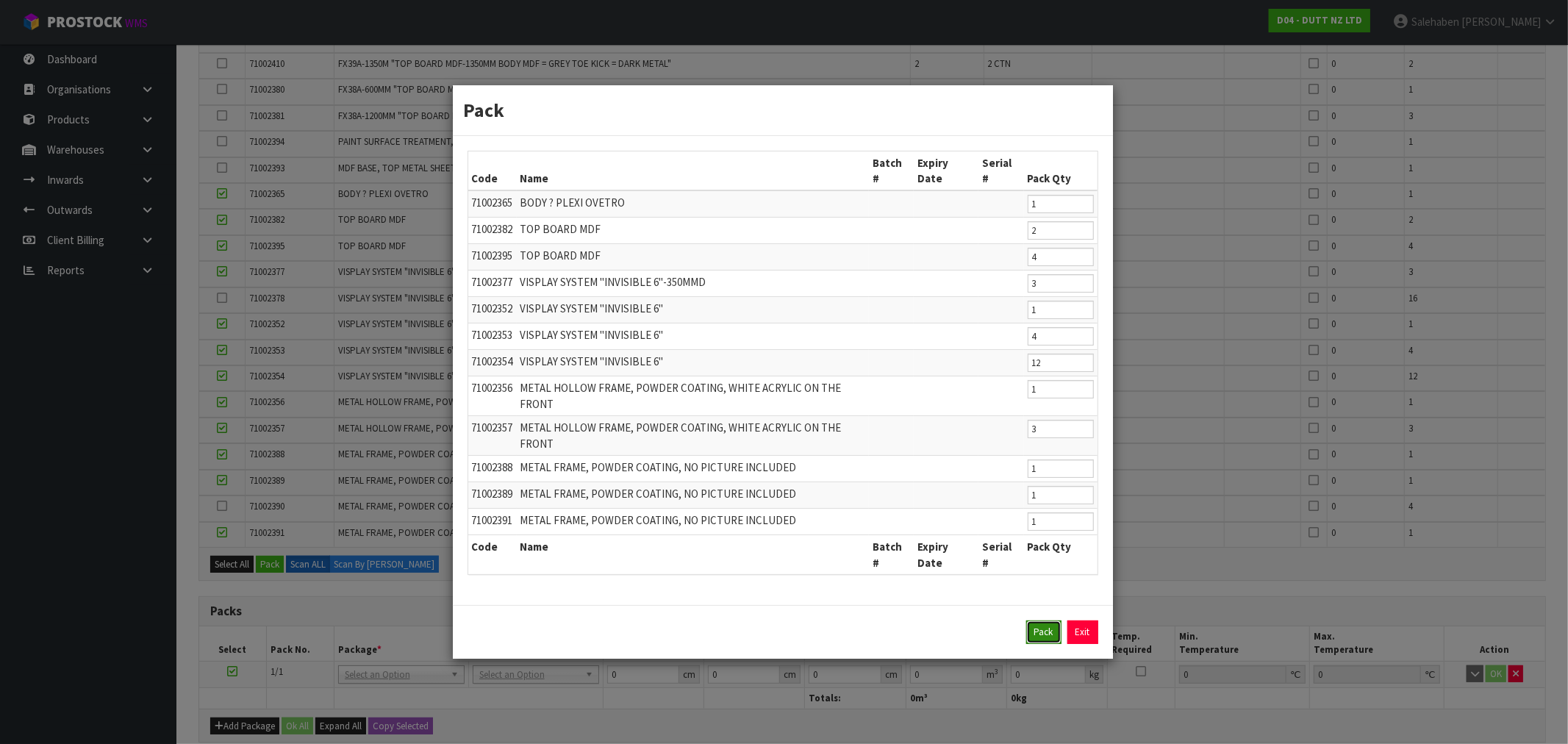
click at [1045, 620] on button "Pack" at bounding box center [1043, 632] width 35 height 23
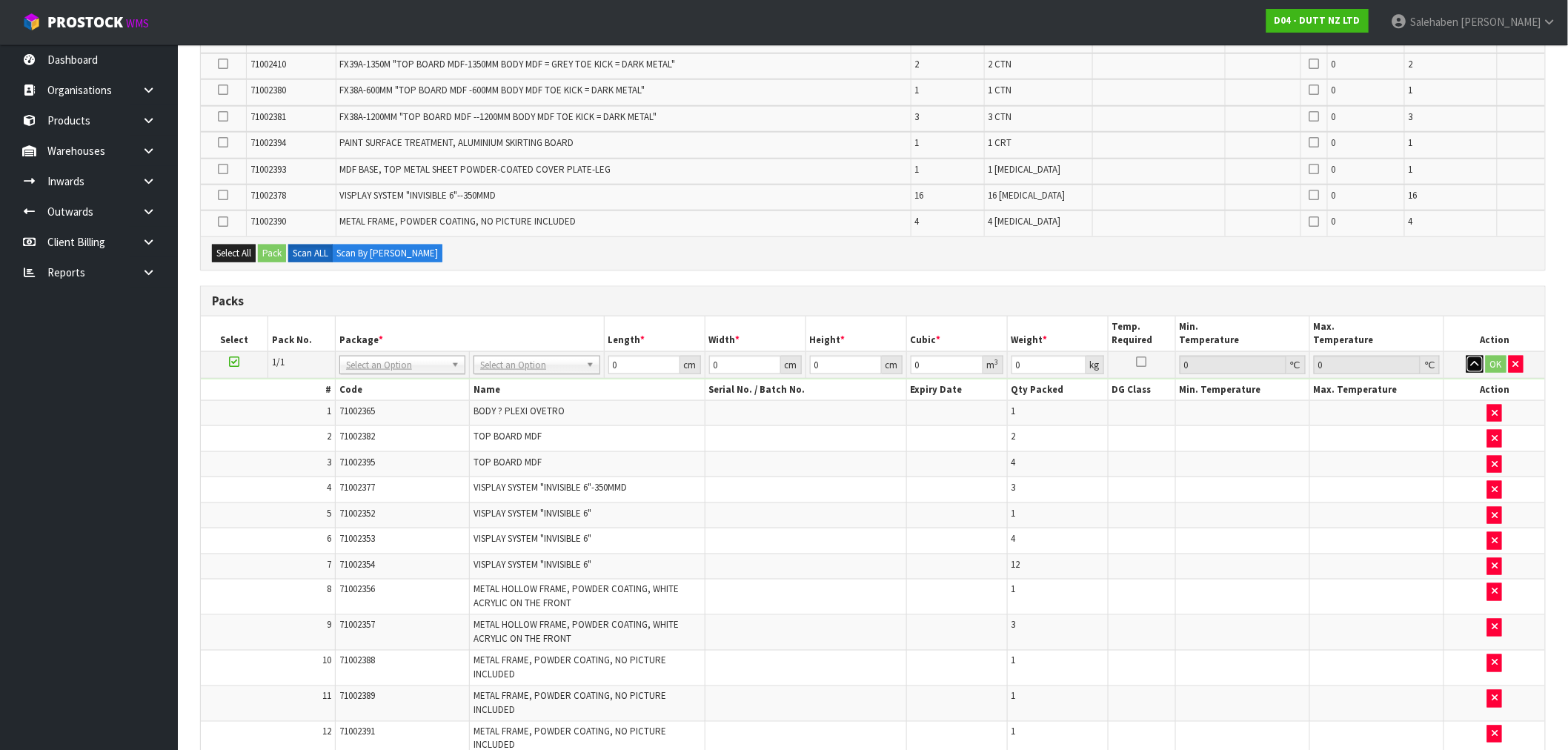
click at [1479, 356] on button "button" at bounding box center [1474, 365] width 17 height 18
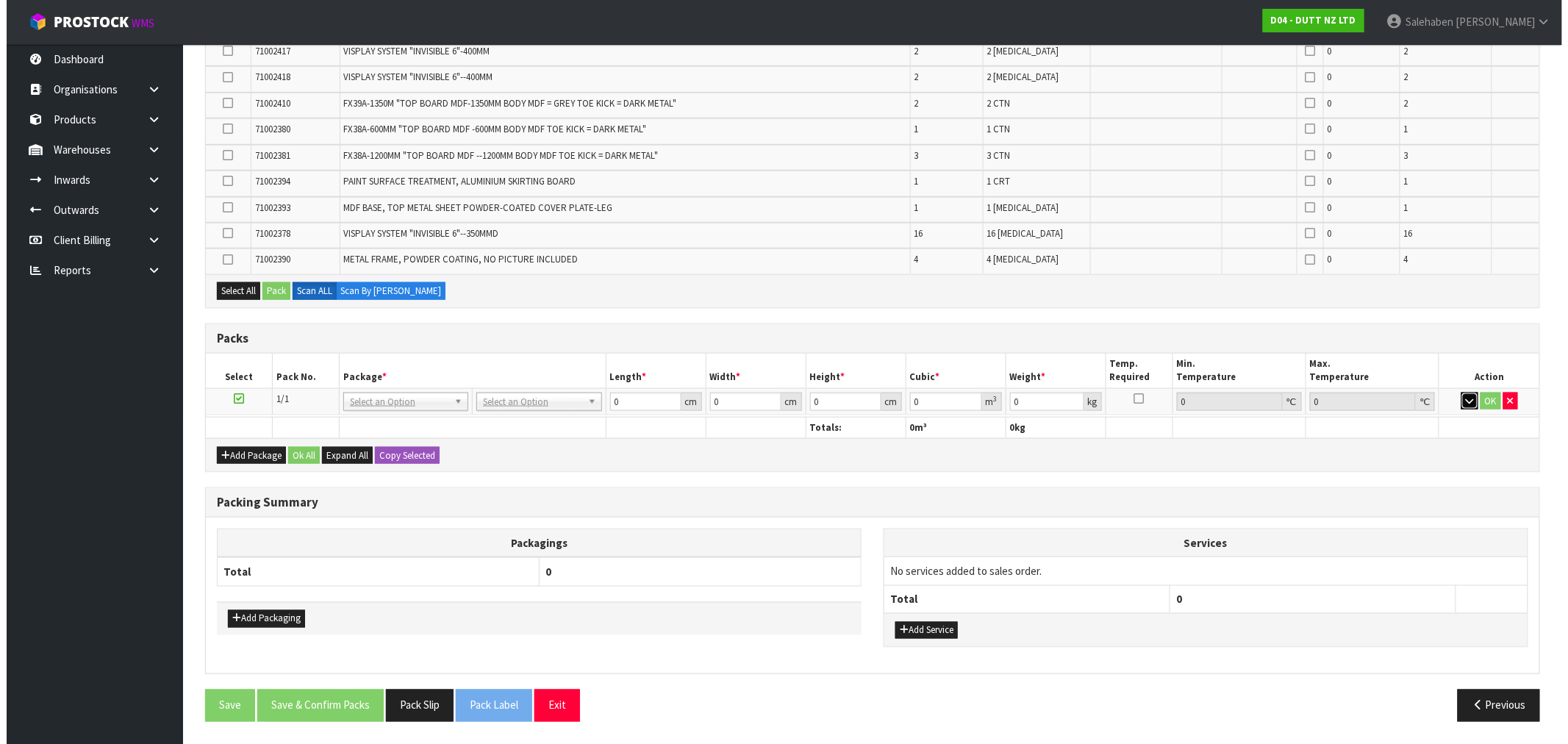
scroll to position [549, 0]
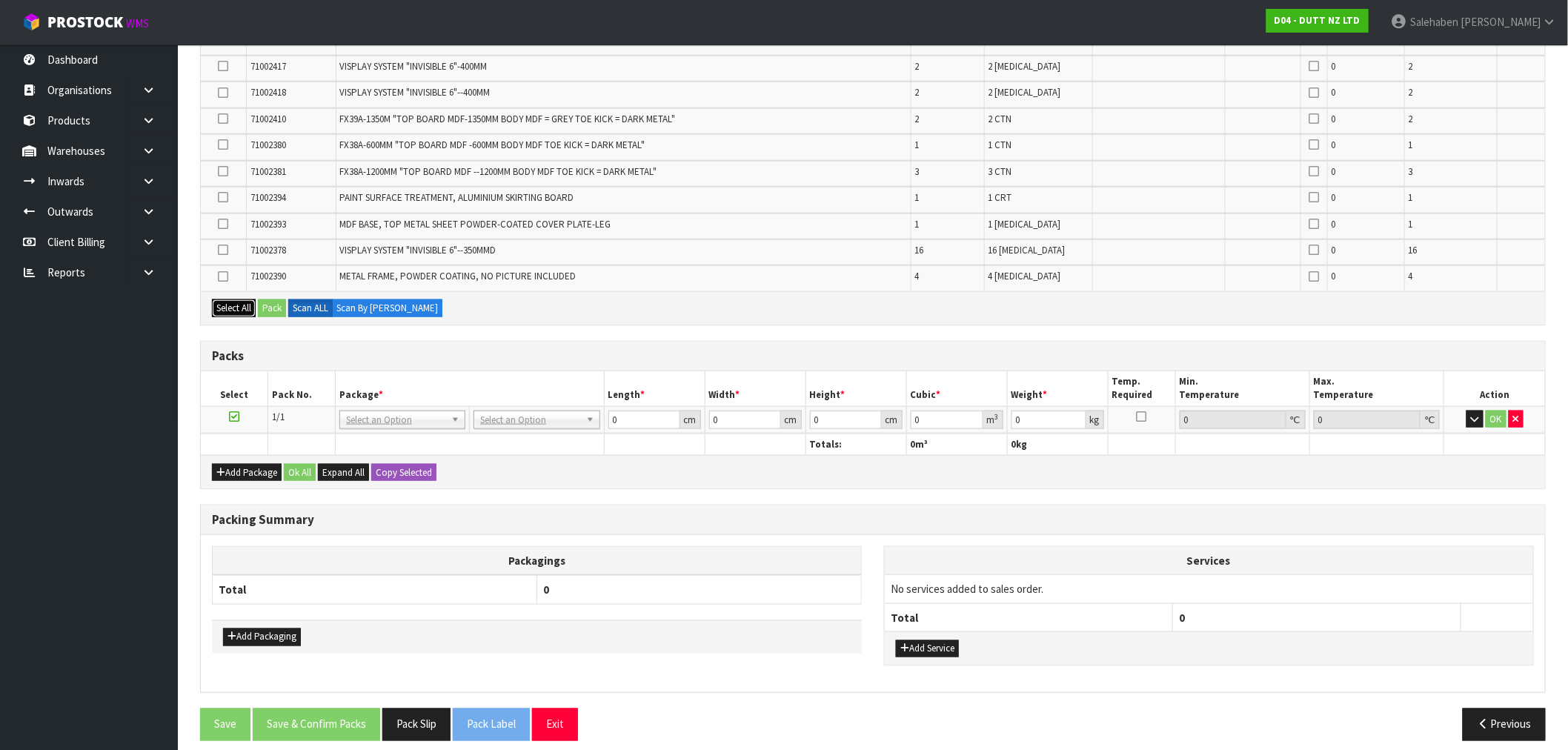
click at [230, 300] on button "Select All" at bounding box center [234, 308] width 44 height 18
click at [271, 299] on button "Pack" at bounding box center [271, 308] width 28 height 18
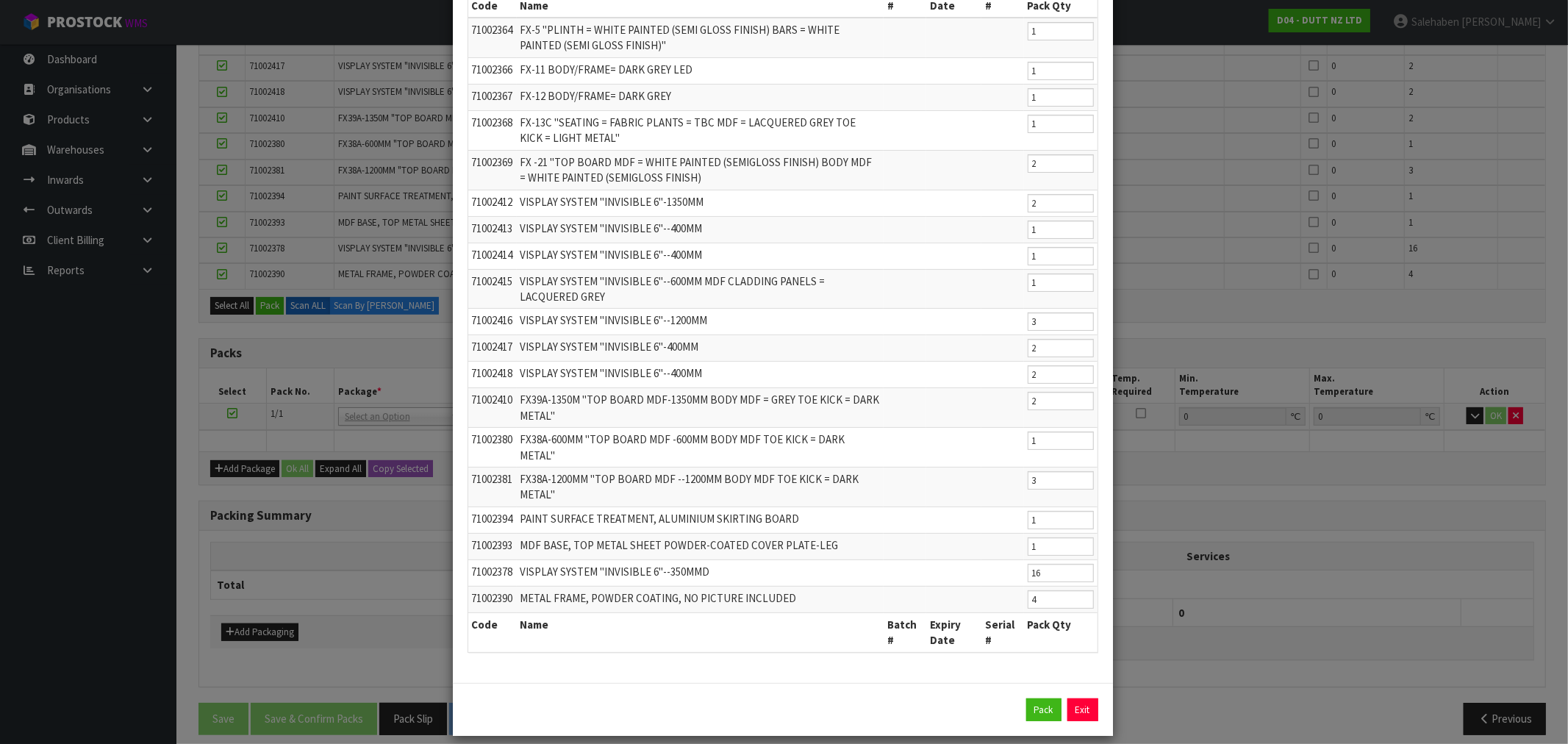
scroll to position [113, 0]
click at [1039, 699] on button "Pack" at bounding box center [1043, 707] width 35 height 23
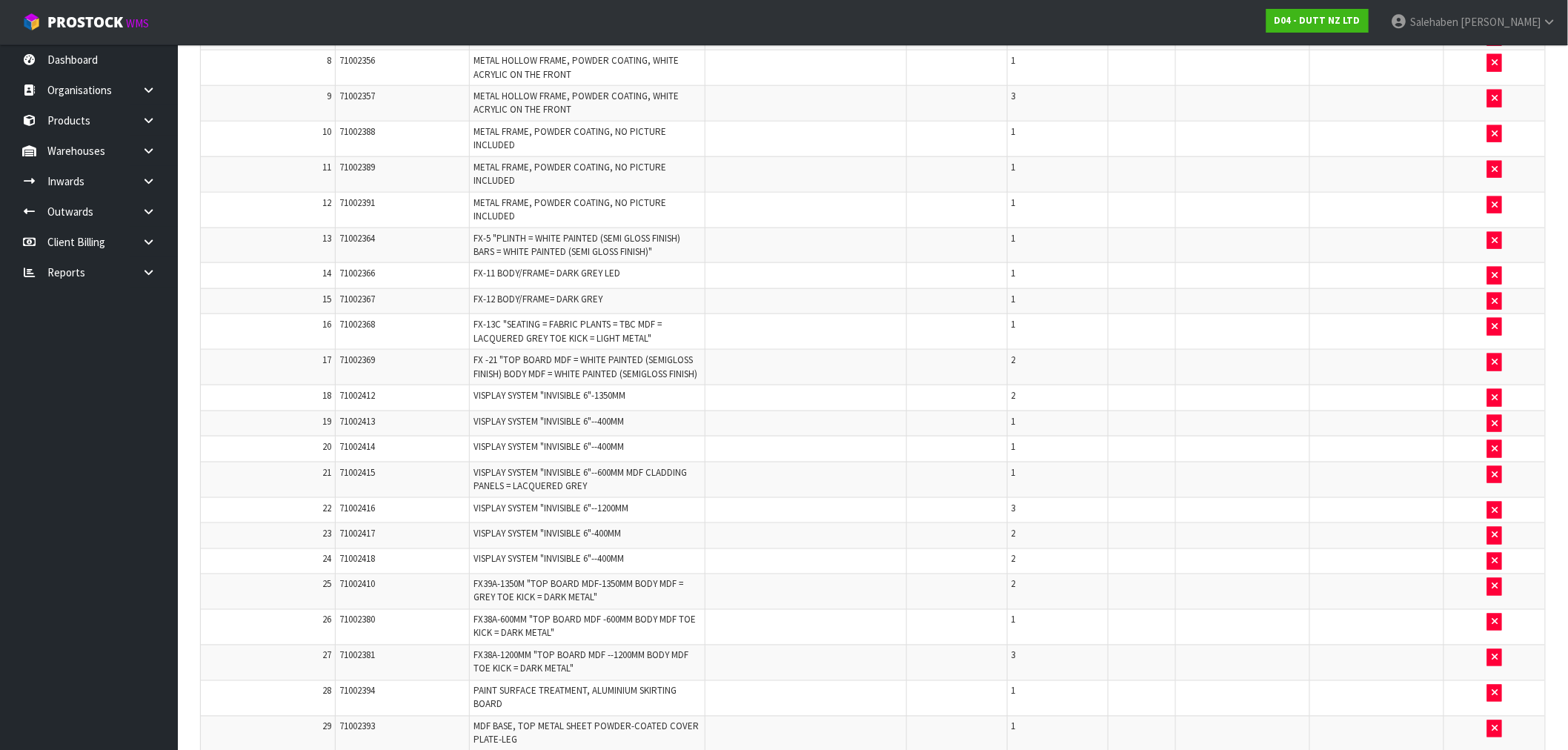
scroll to position [884, 0]
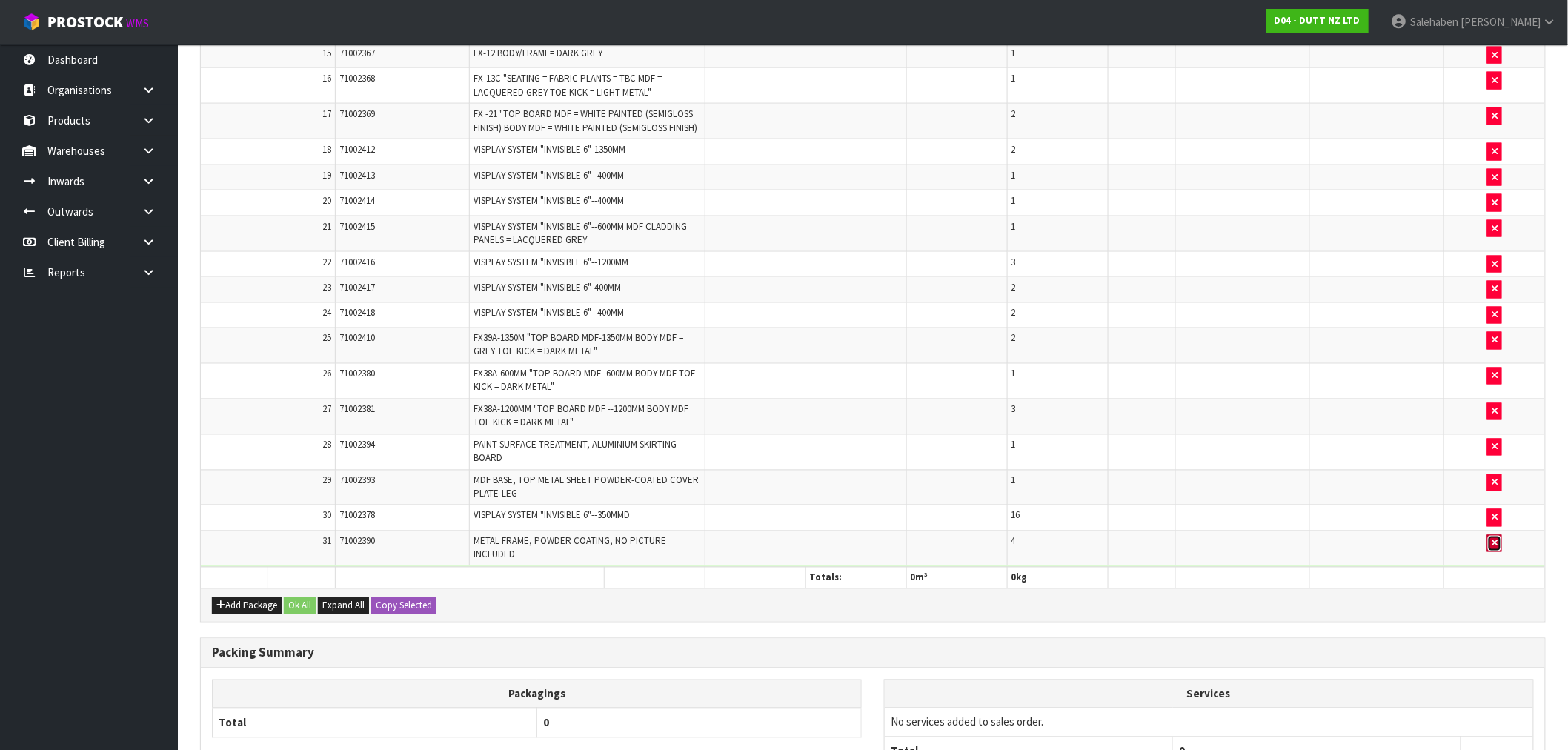
click at [1490, 553] on button "button" at bounding box center [1495, 544] width 15 height 18
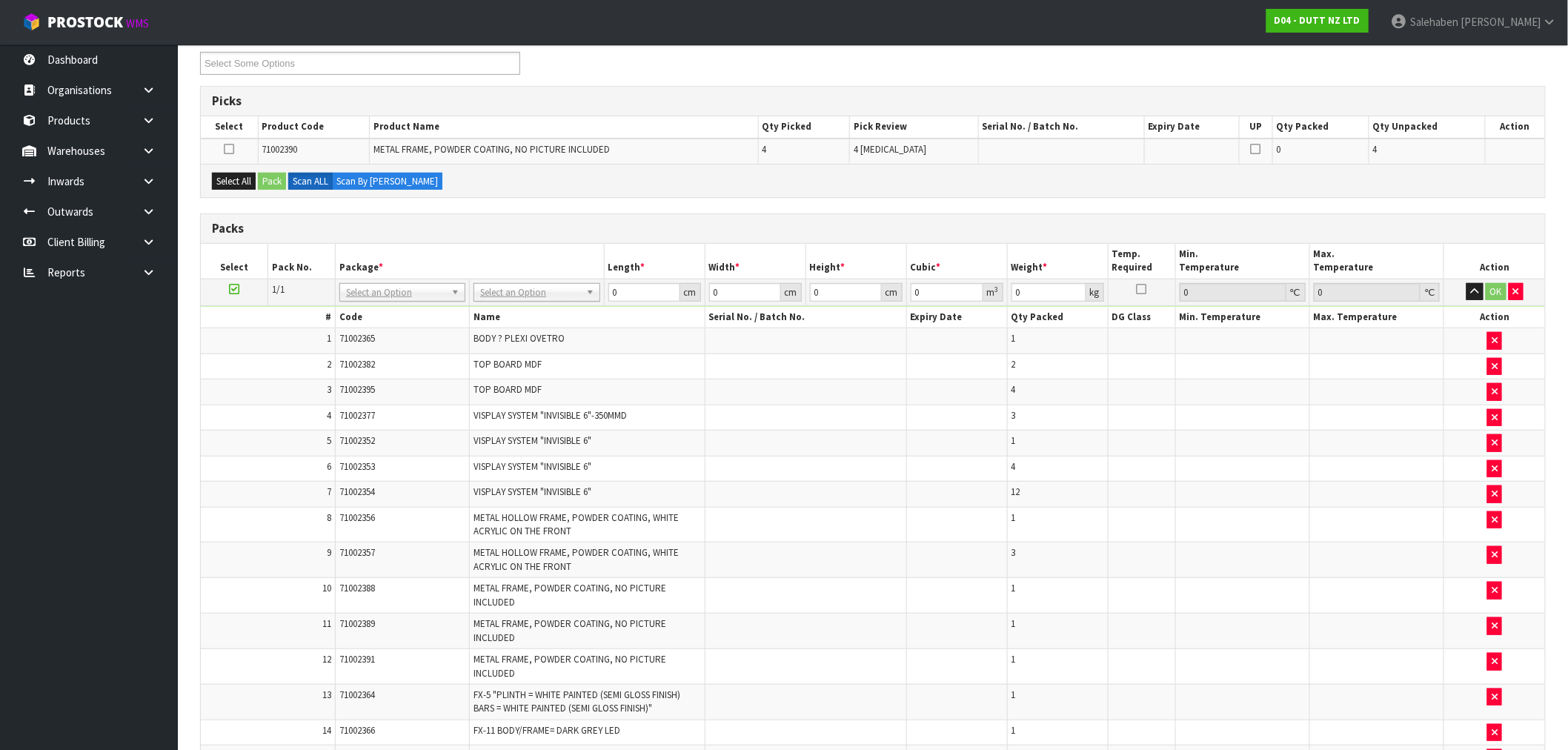
scroll to position [169, 0]
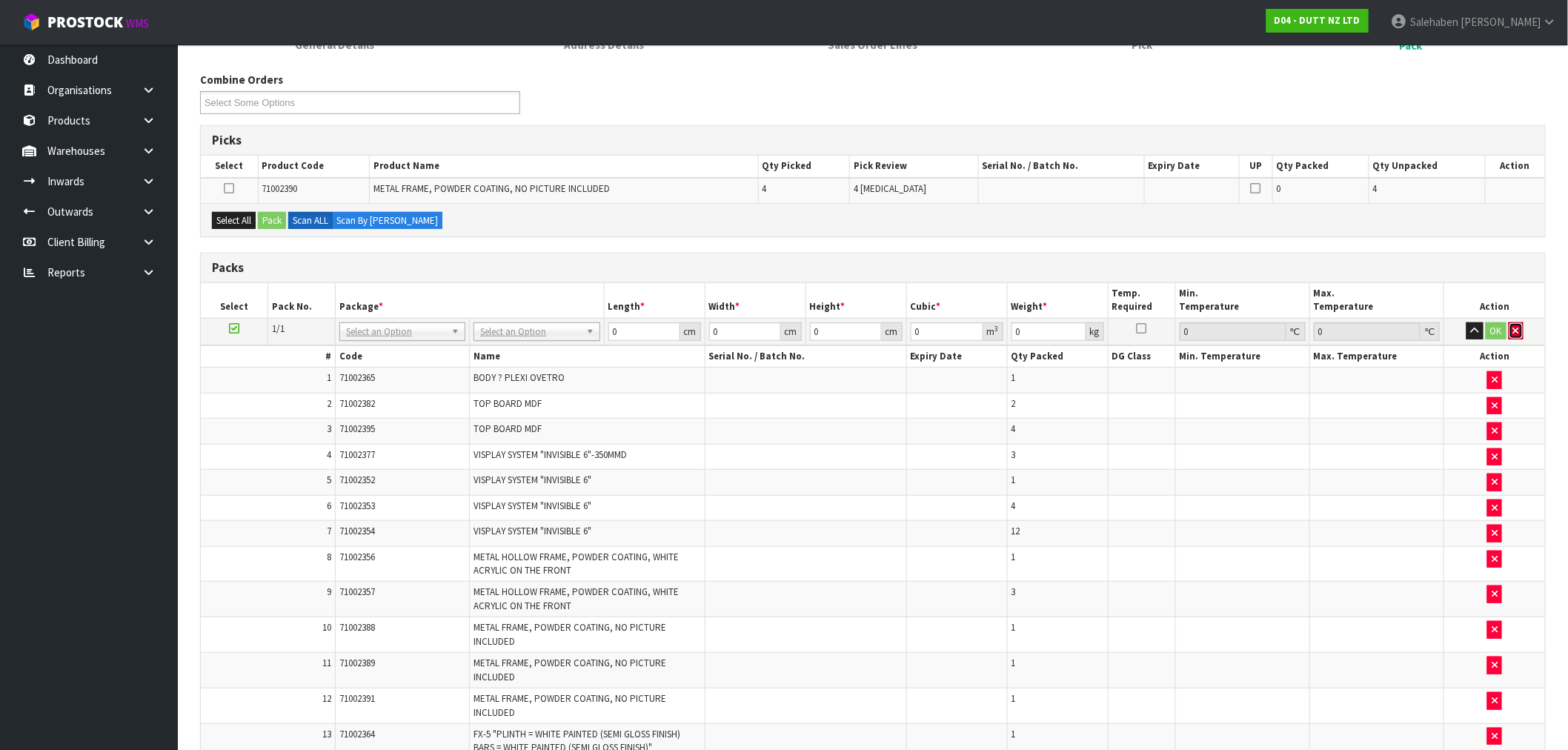
click at [1520, 326] on button "button" at bounding box center [1516, 332] width 15 height 18
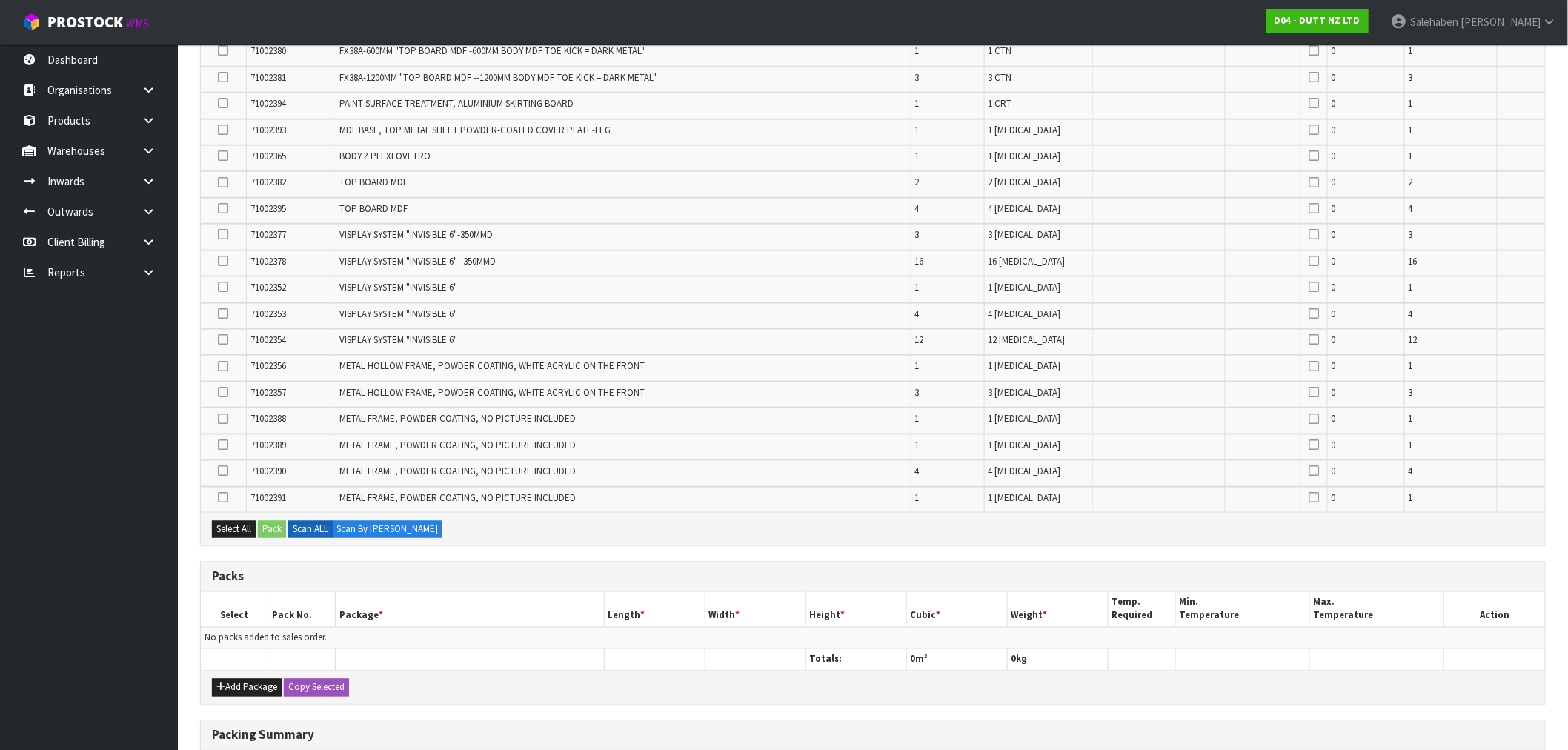
scroll to position [745, 0]
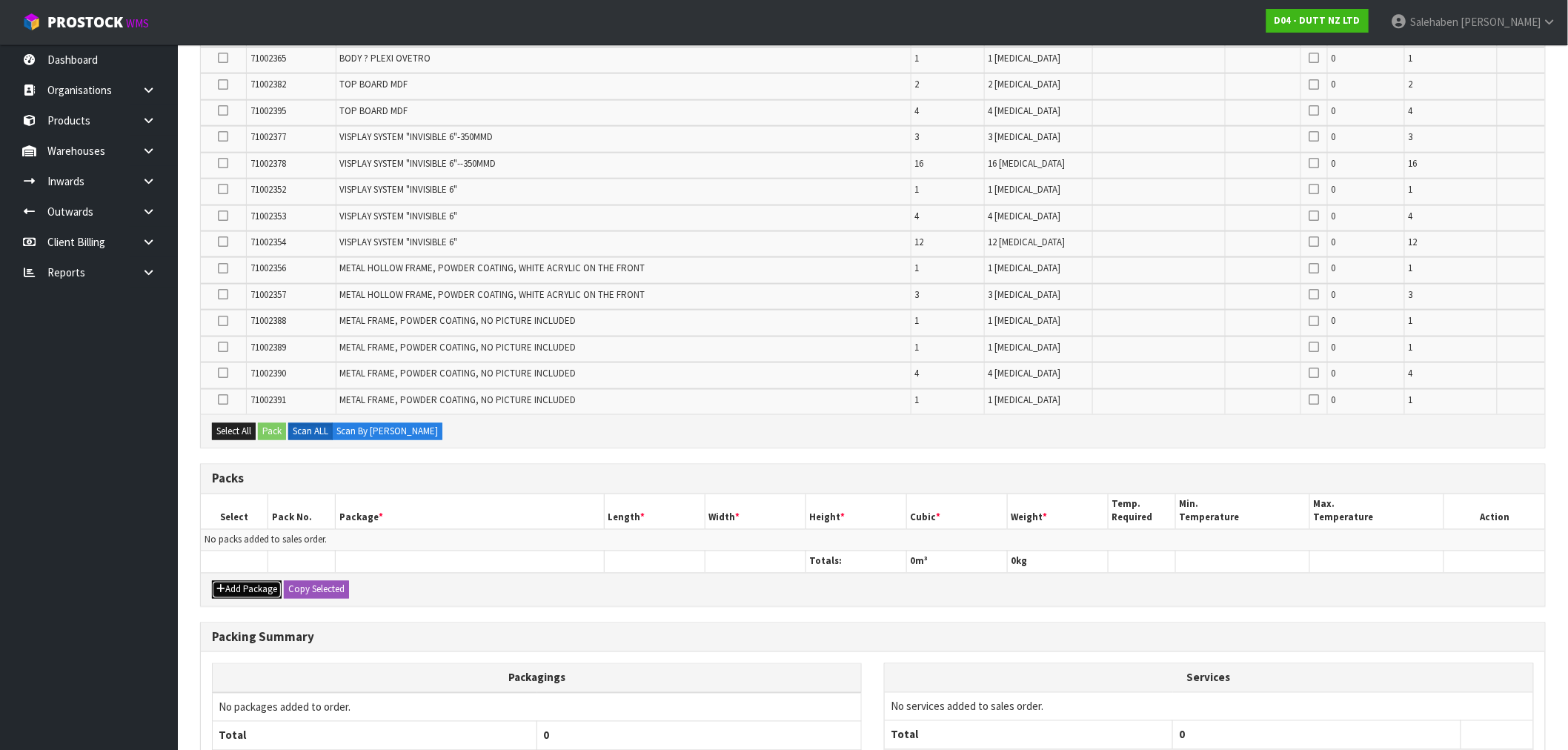
click at [242, 581] on button "Add Package" at bounding box center [247, 590] width 69 height 18
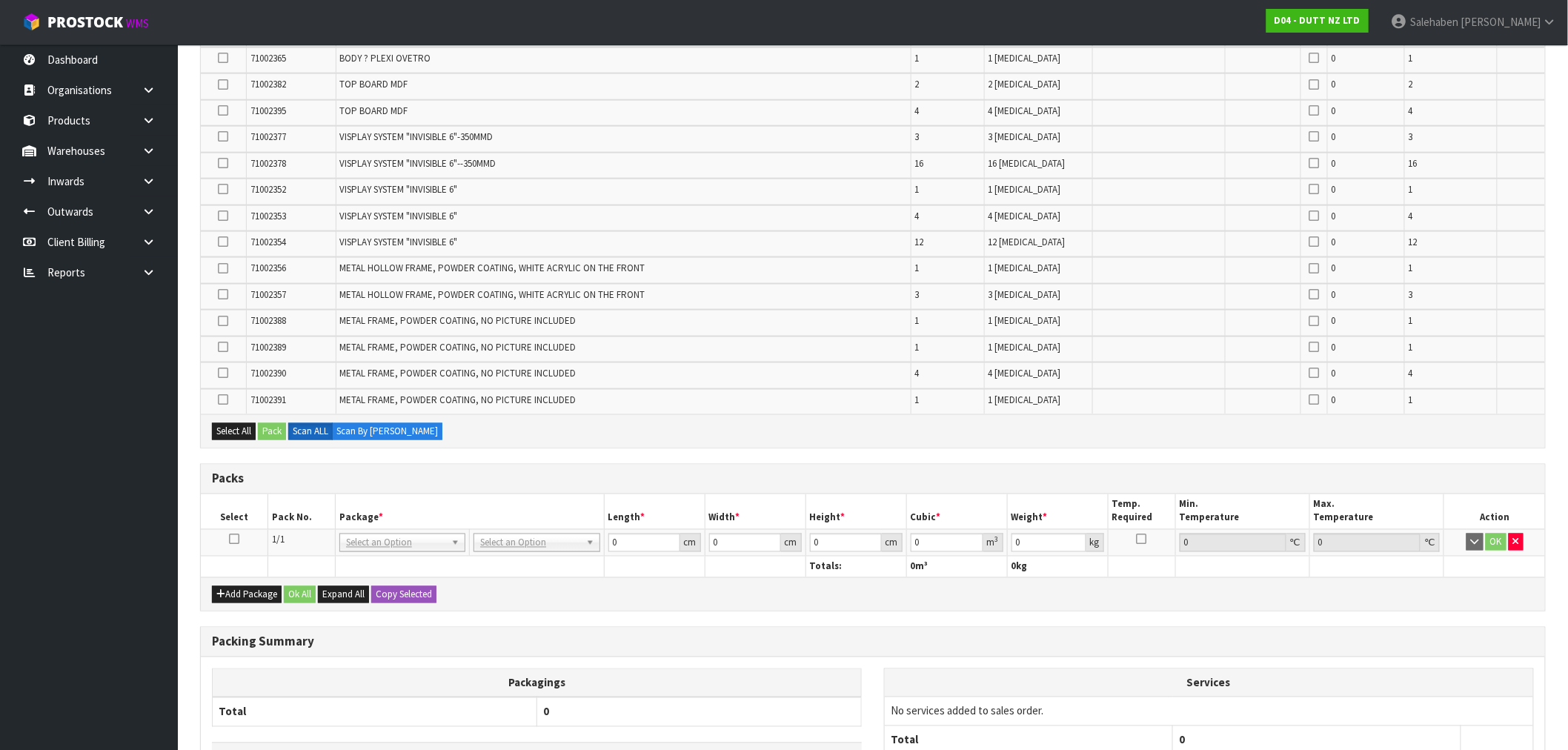
click at [233, 539] on icon at bounding box center [234, 539] width 11 height 1
click at [225, 400] on icon at bounding box center [224, 400] width 11 height 1
click at [0, 0] on input "checkbox" at bounding box center [0, 0] width 0 height 0
click at [225, 347] on icon at bounding box center [224, 347] width 11 height 1
click at [0, 0] on input "checkbox" at bounding box center [0, 0] width 0 height 0
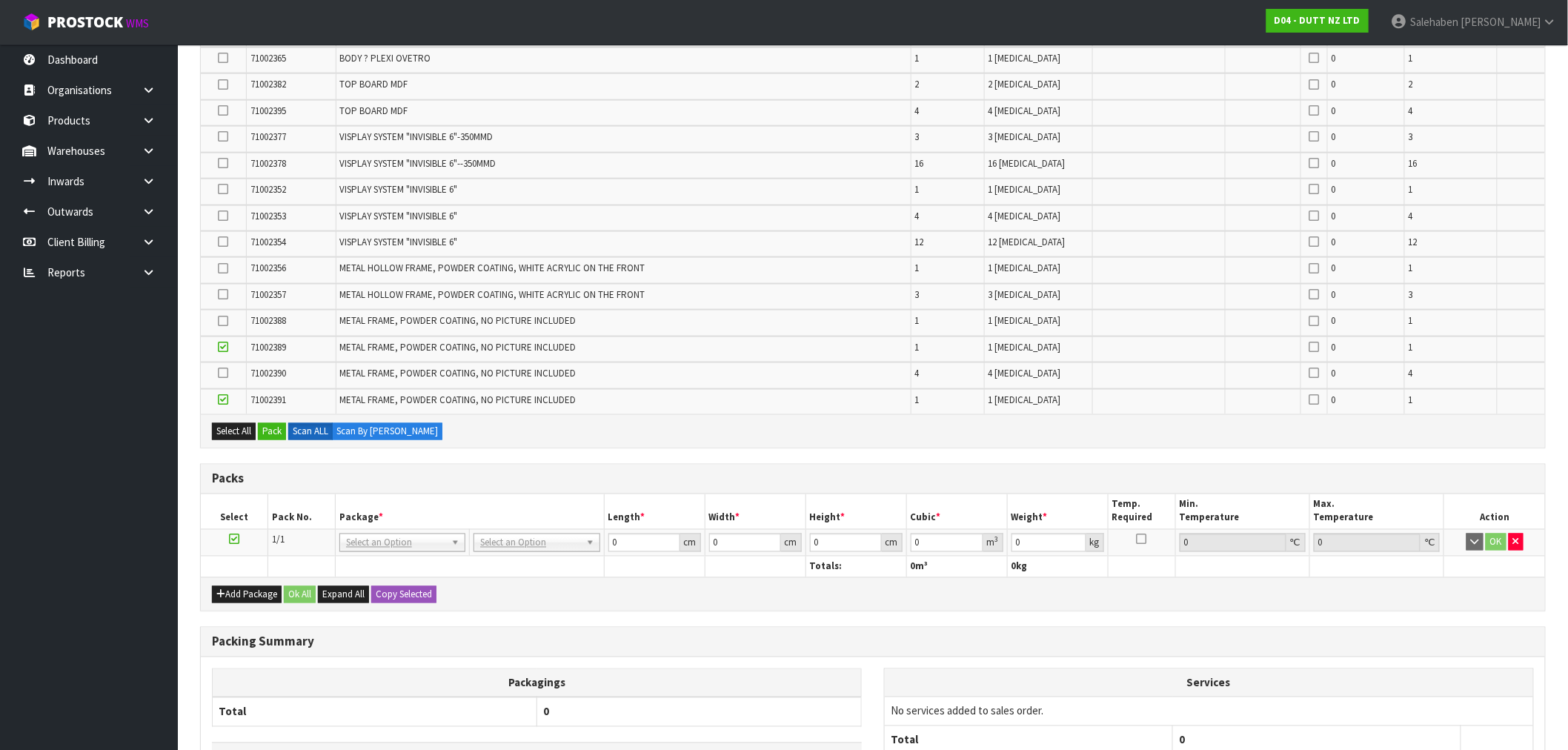
click at [221, 321] on icon at bounding box center [224, 321] width 11 height 1
click at [0, 0] on input "checkbox" at bounding box center [0, 0] width 0 height 0
click at [225, 294] on icon at bounding box center [224, 294] width 11 height 1
click at [0, 0] on input "checkbox" at bounding box center [0, 0] width 0 height 0
click at [226, 268] on icon at bounding box center [224, 268] width 11 height 1
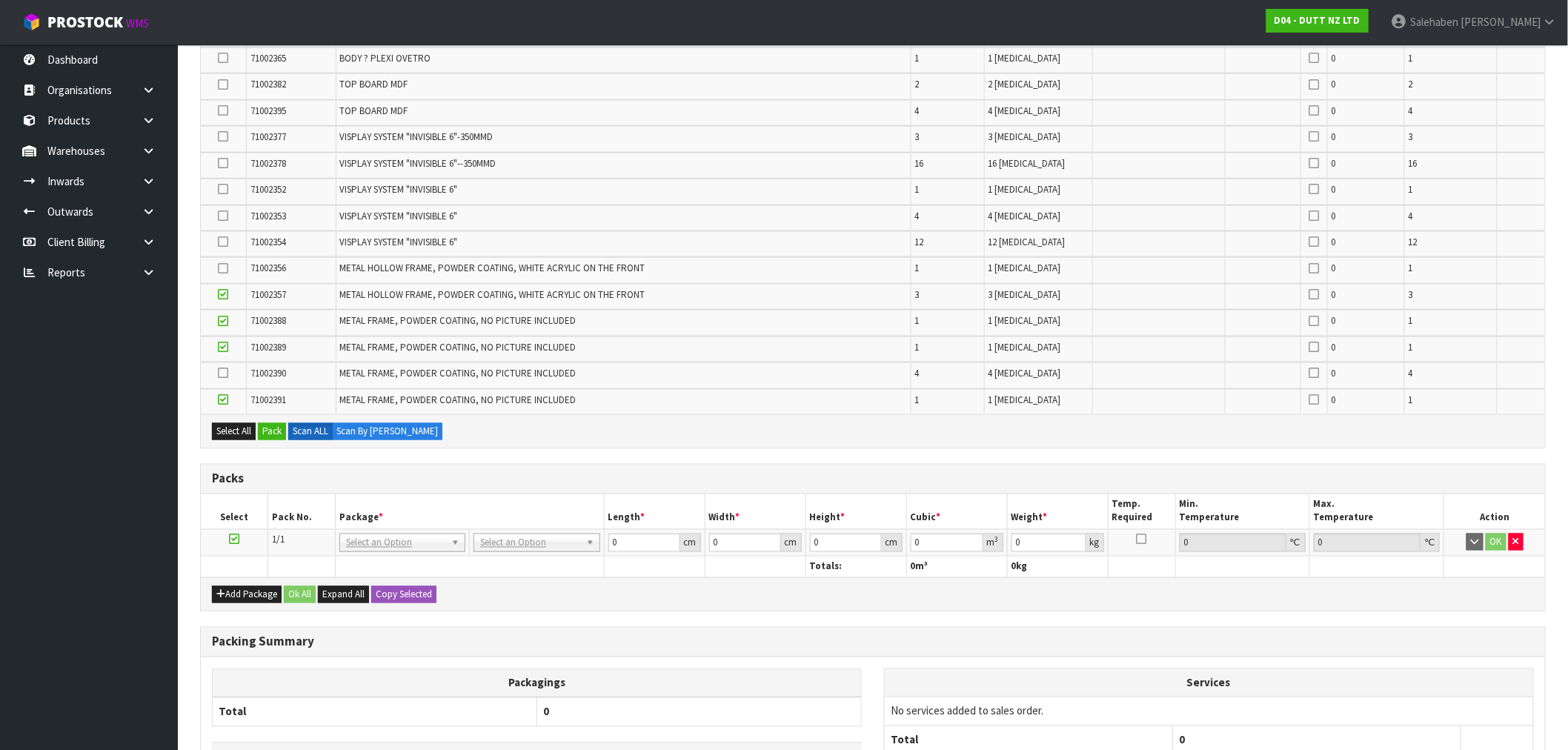
click at [0, 0] on input "checkbox" at bounding box center [0, 0] width 0 height 0
click at [225, 242] on icon at bounding box center [224, 242] width 11 height 1
click at [0, 0] on input "checkbox" at bounding box center [0, 0] width 0 height 0
click at [224, 215] on icon at bounding box center [224, 215] width 11 height 1
click at [0, 0] on input "checkbox" at bounding box center [0, 0] width 0 height 0
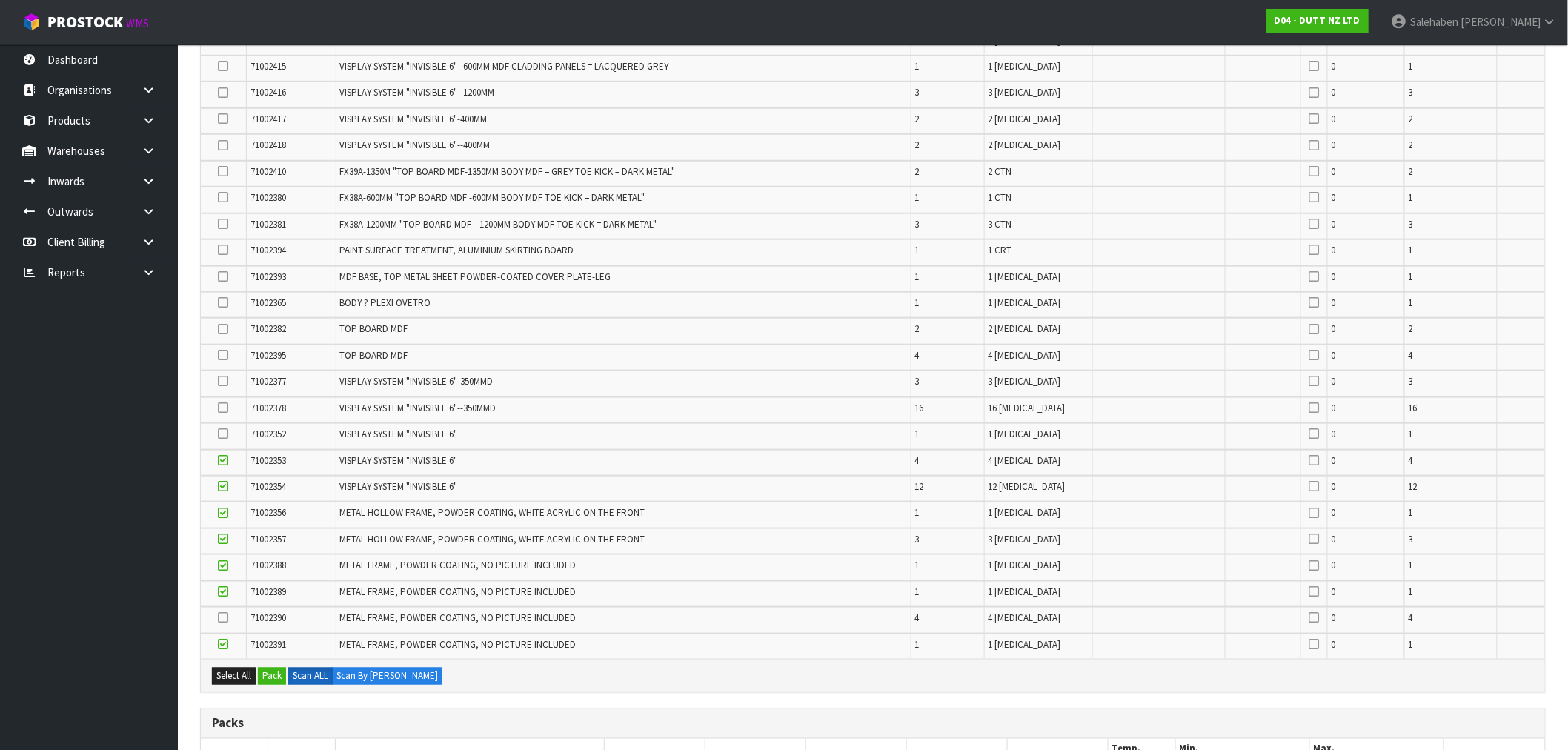
scroll to position [498, 0]
click at [221, 436] on icon at bounding box center [224, 436] width 11 height 1
click at [0, 0] on input "checkbox" at bounding box center [0, 0] width 0 height 0
click at [221, 383] on icon at bounding box center [224, 383] width 11 height 1
click at [0, 0] on input "checkbox" at bounding box center [0, 0] width 0 height 0
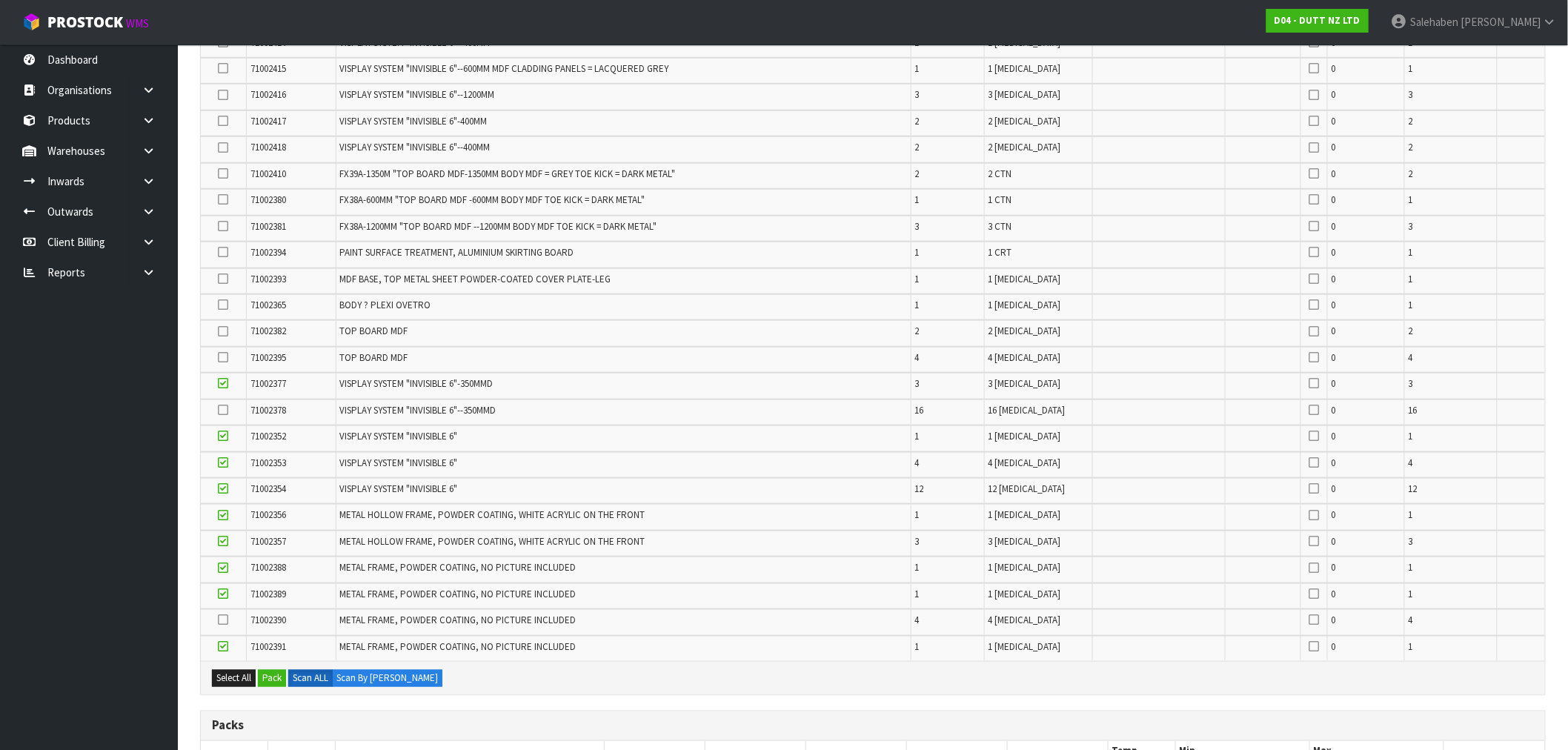
click at [223, 357] on icon at bounding box center [224, 357] width 11 height 1
click at [0, 0] on input "checkbox" at bounding box center [0, 0] width 0 height 0
click at [224, 331] on icon at bounding box center [224, 331] width 11 height 1
click at [0, 0] on input "checkbox" at bounding box center [0, 0] width 0 height 0
click at [224, 304] on icon at bounding box center [224, 304] width 11 height 1
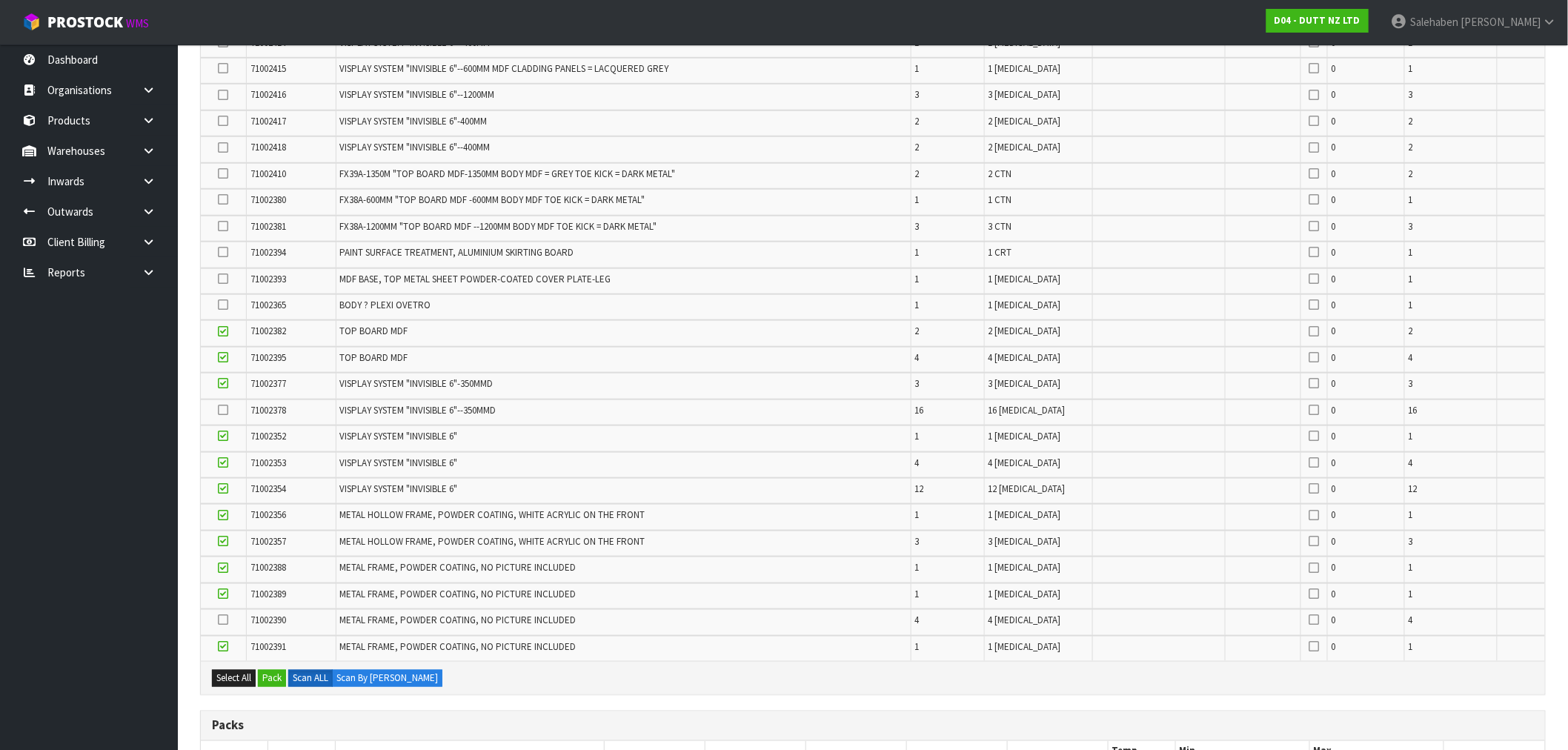
click at [0, 0] on input "checkbox" at bounding box center [0, 0] width 0 height 0
click at [265, 670] on button "Pack" at bounding box center [271, 679] width 28 height 18
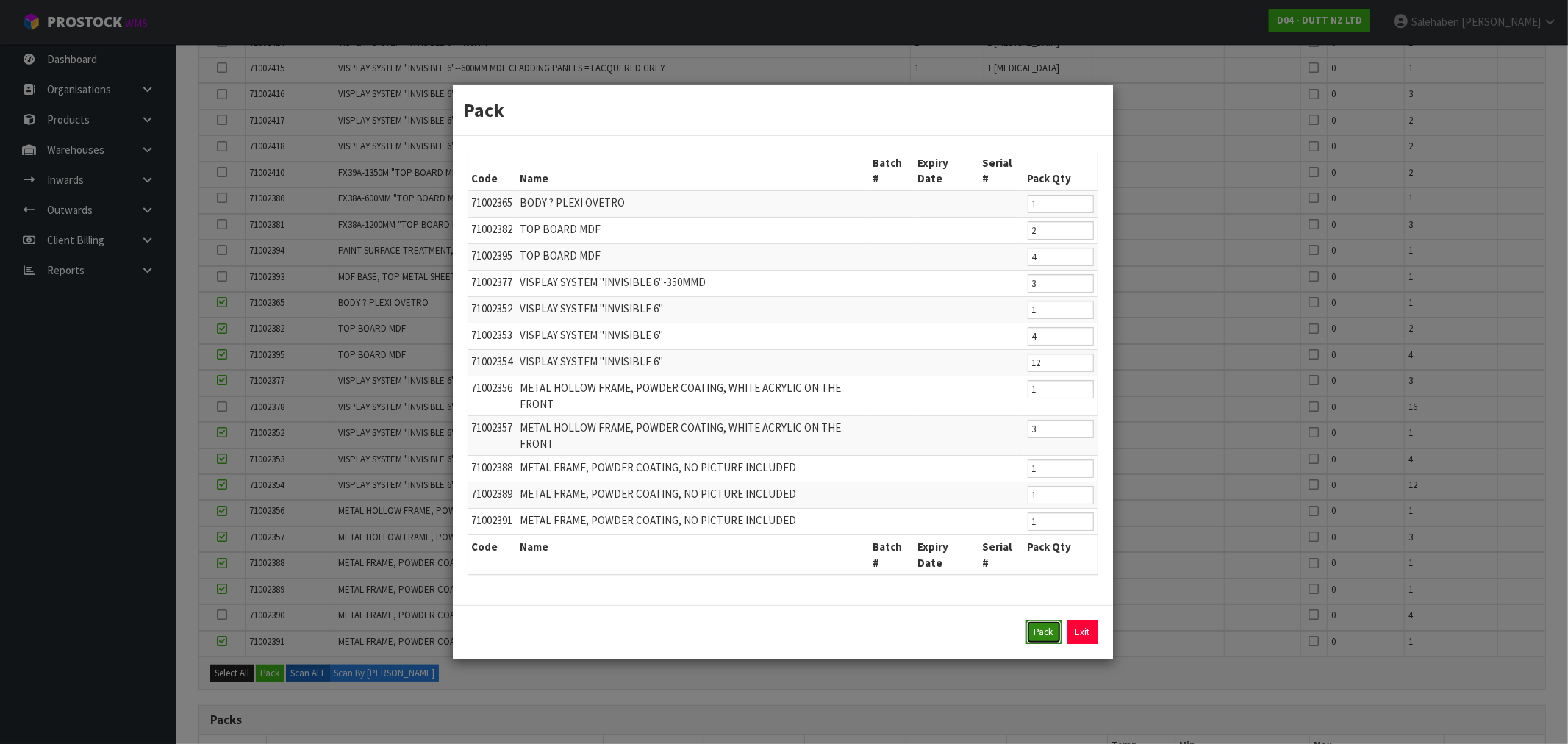
click at [1040, 620] on button "Pack" at bounding box center [1043, 632] width 35 height 23
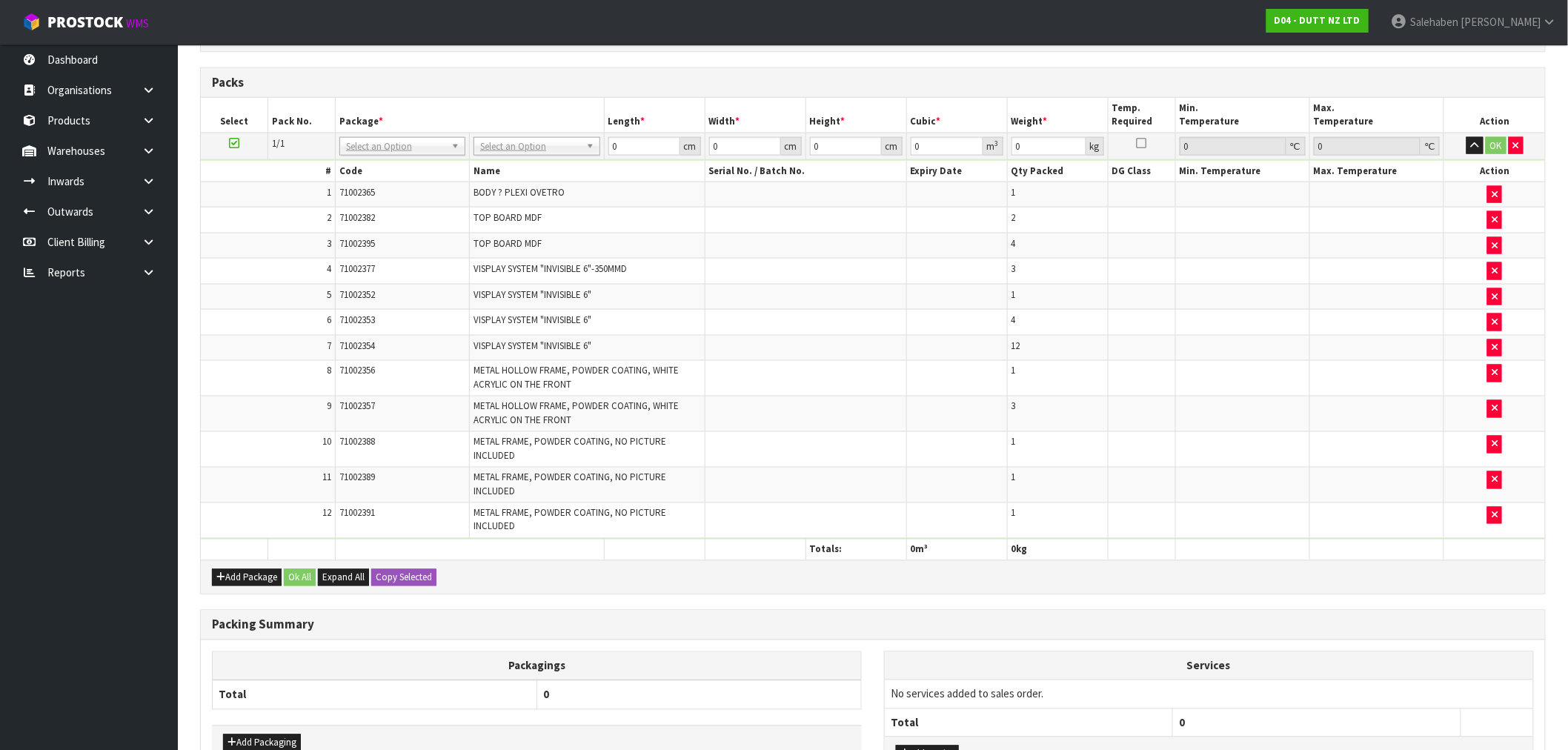
scroll to position [828, 0]
click at [233, 142] on icon at bounding box center [234, 142] width 11 height 1
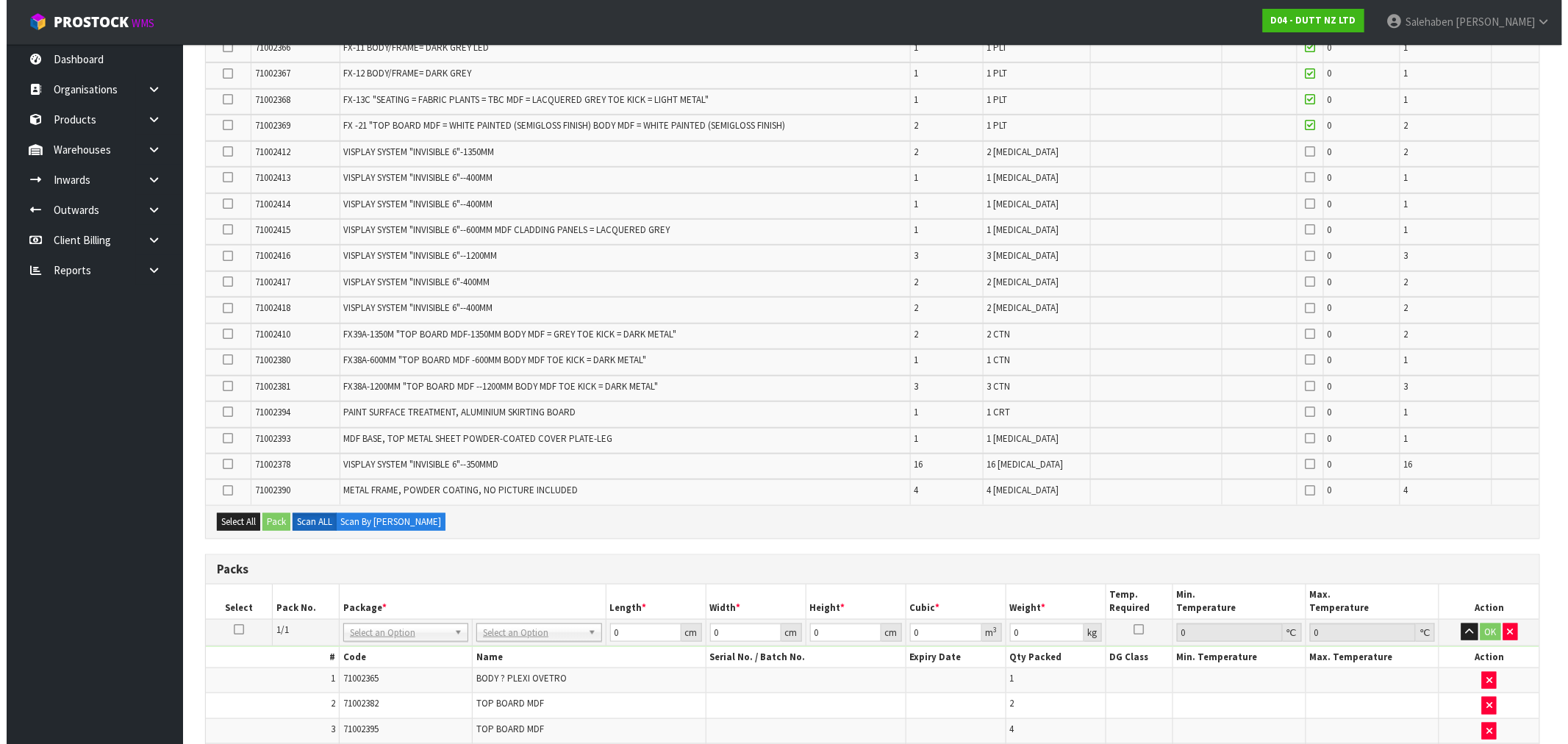
scroll to position [331, 0]
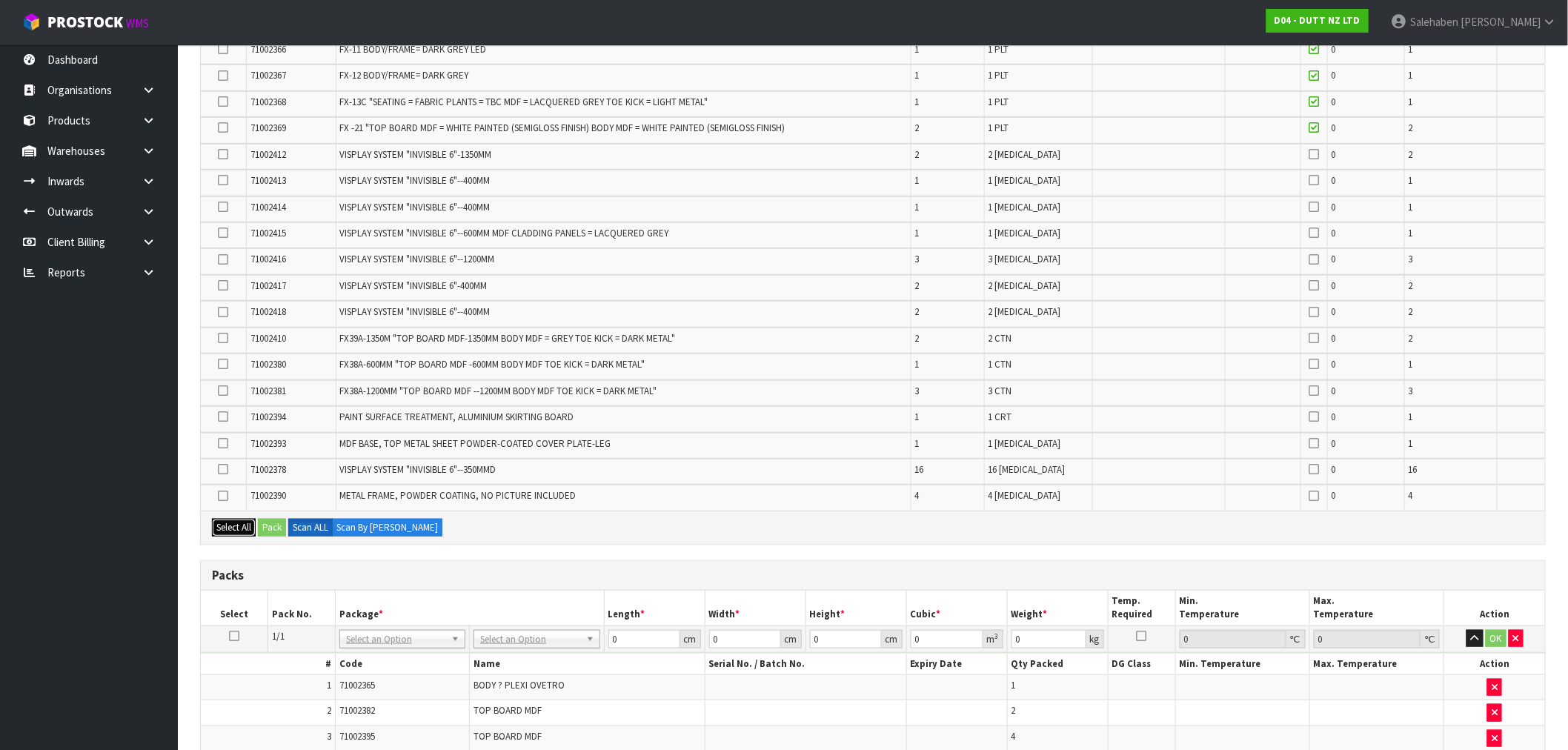
click at [242, 519] on button "Select All" at bounding box center [234, 528] width 44 height 18
click at [270, 519] on button "Pack" at bounding box center [271, 528] width 28 height 18
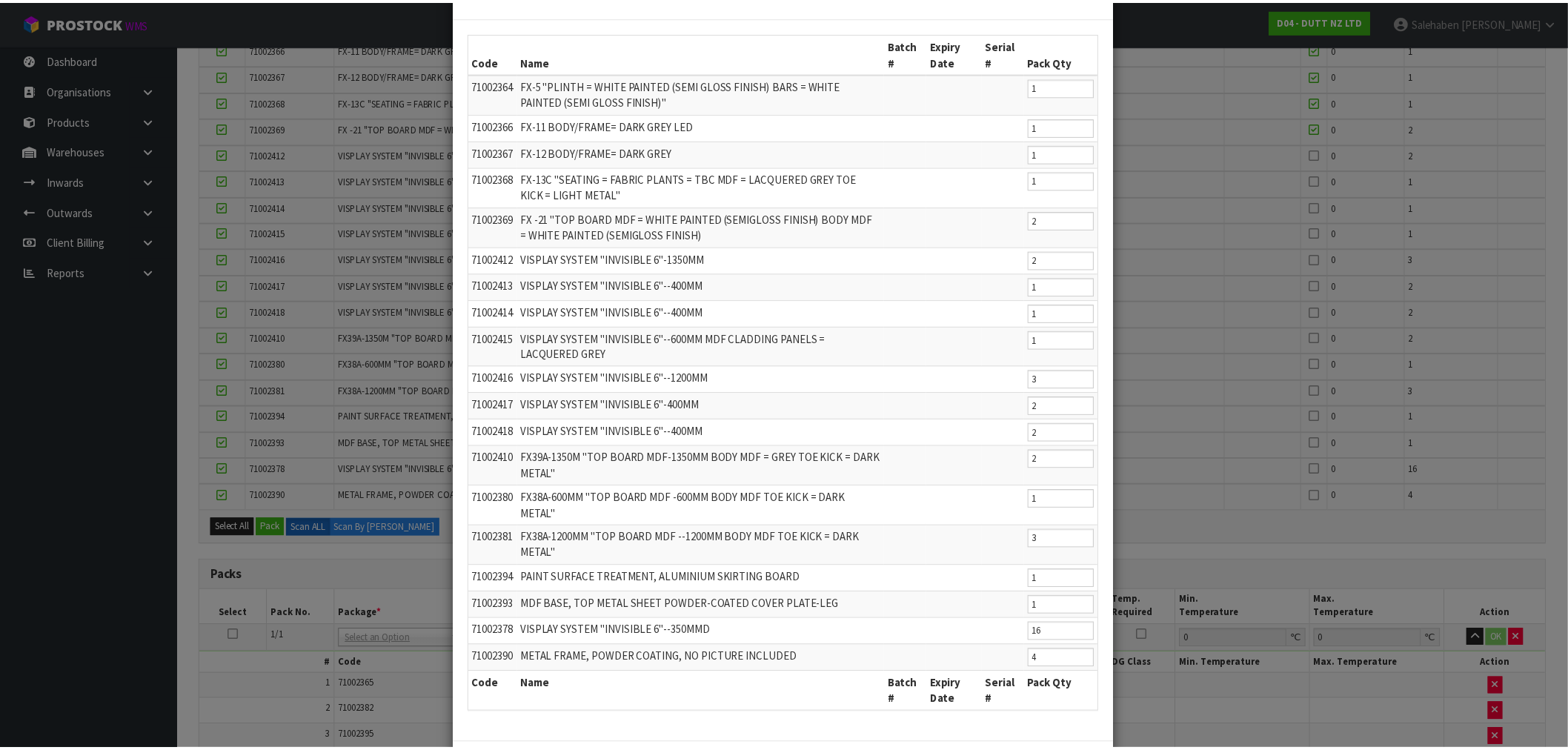
scroll to position [114, 0]
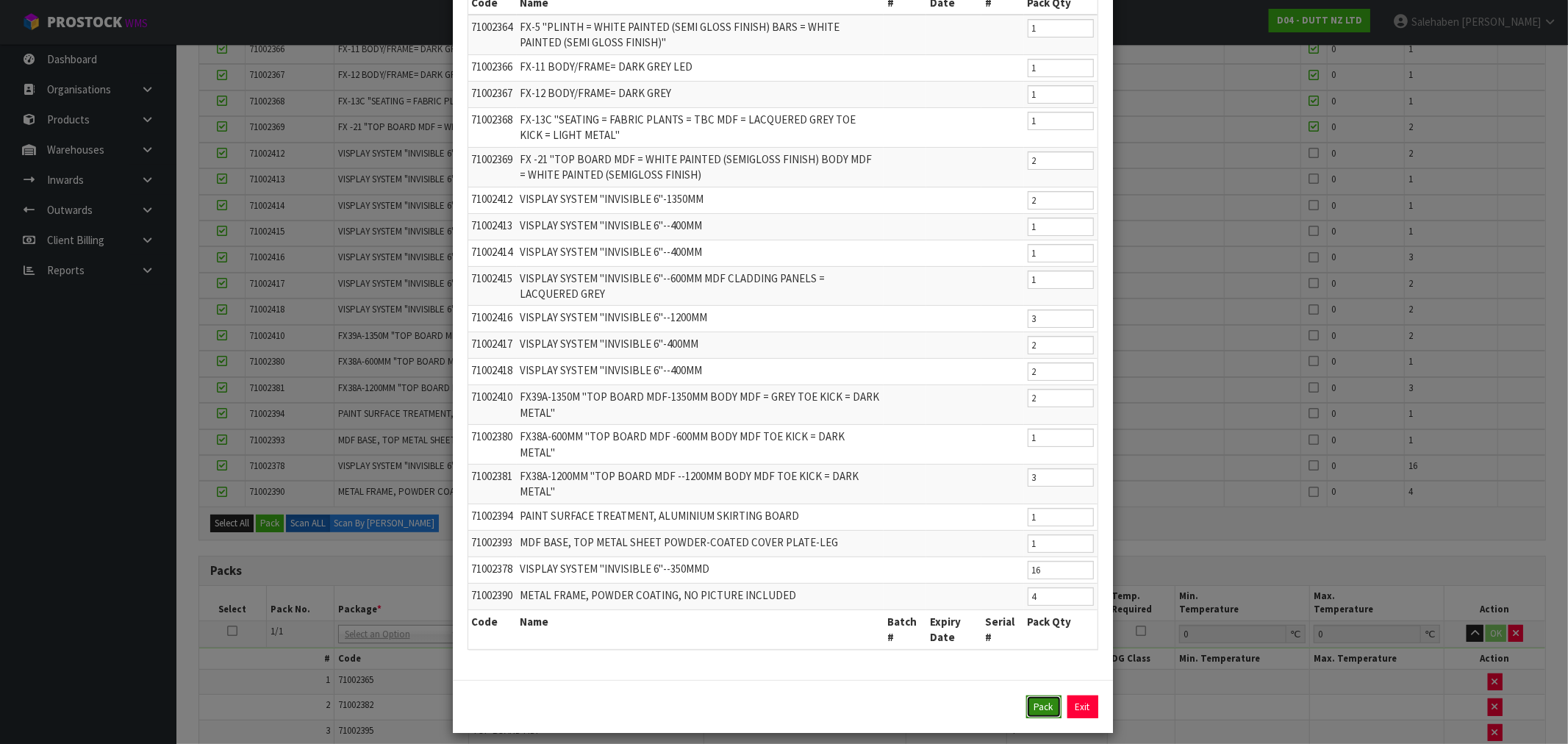
click at [1038, 695] on button "Pack" at bounding box center [1043, 707] width 35 height 23
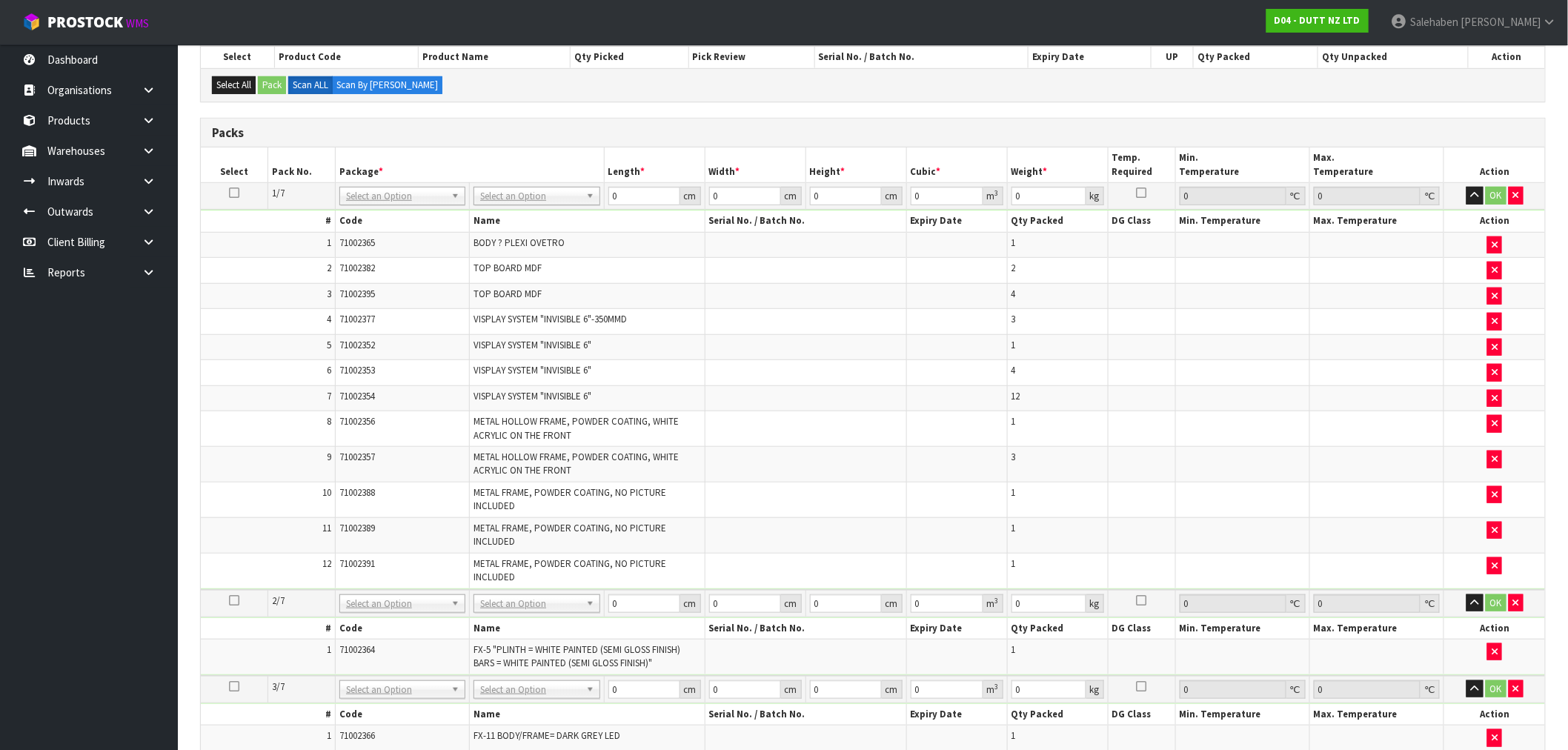
scroll to position [252, 0]
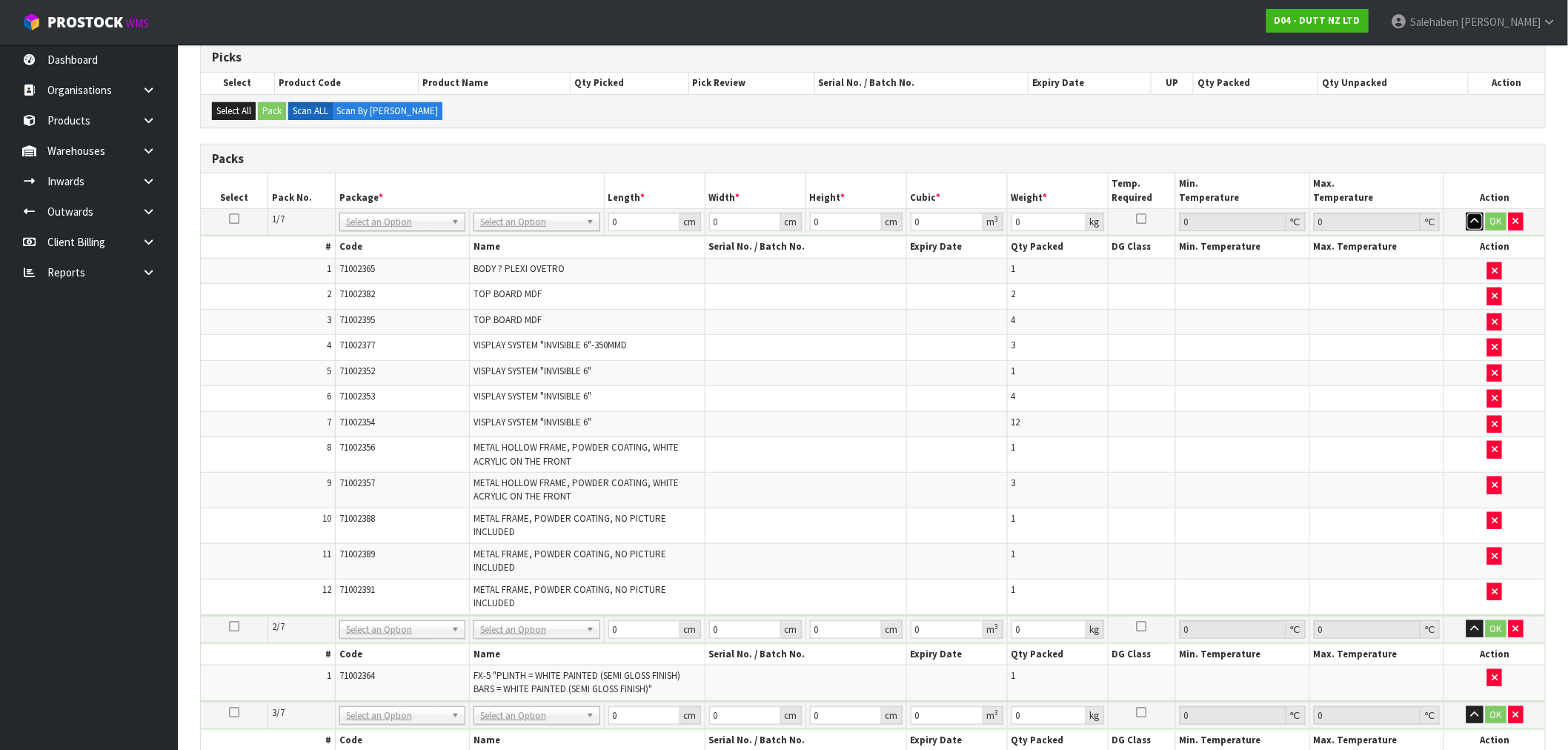
click at [1480, 215] on button "button" at bounding box center [1474, 222] width 17 height 18
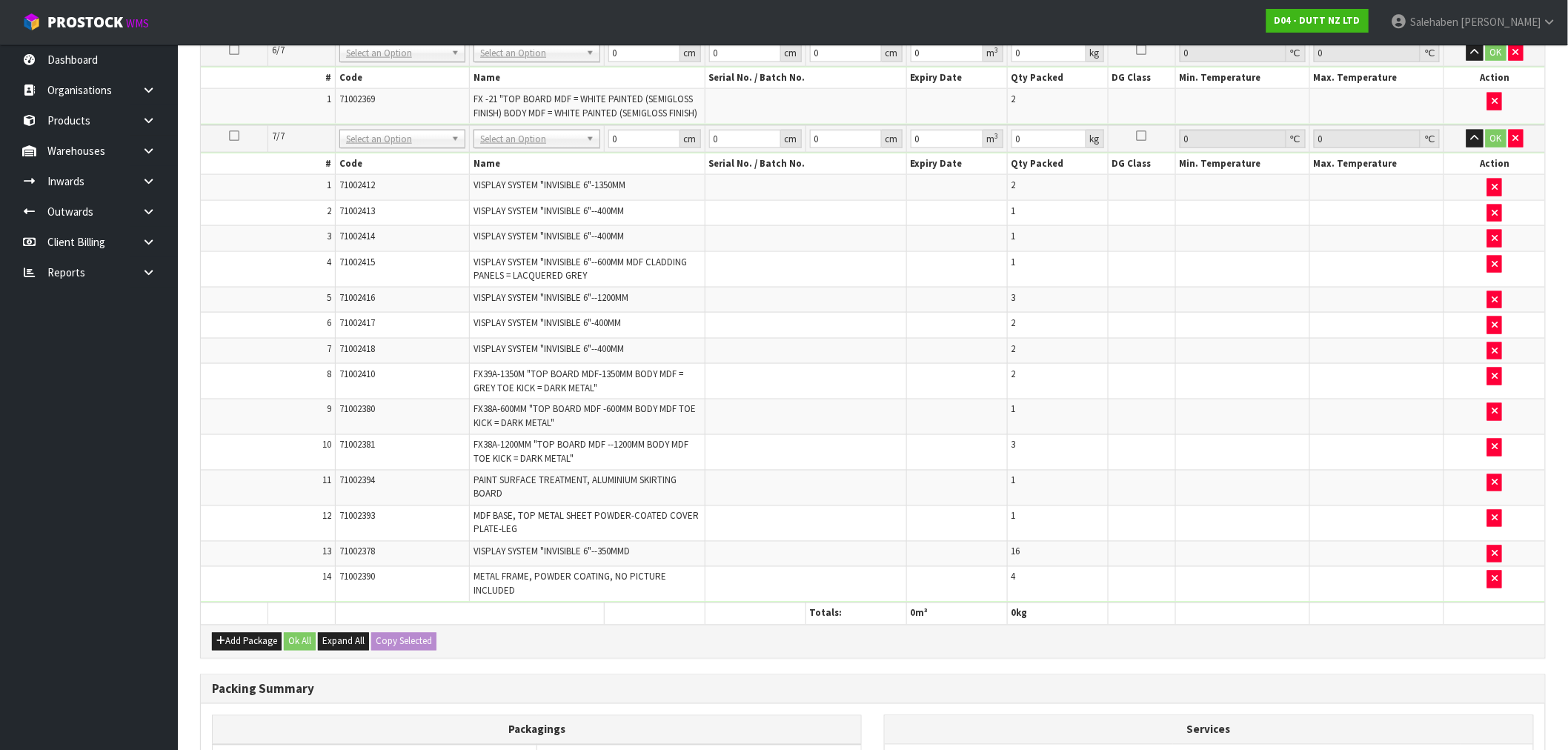
scroll to position [745, 0]
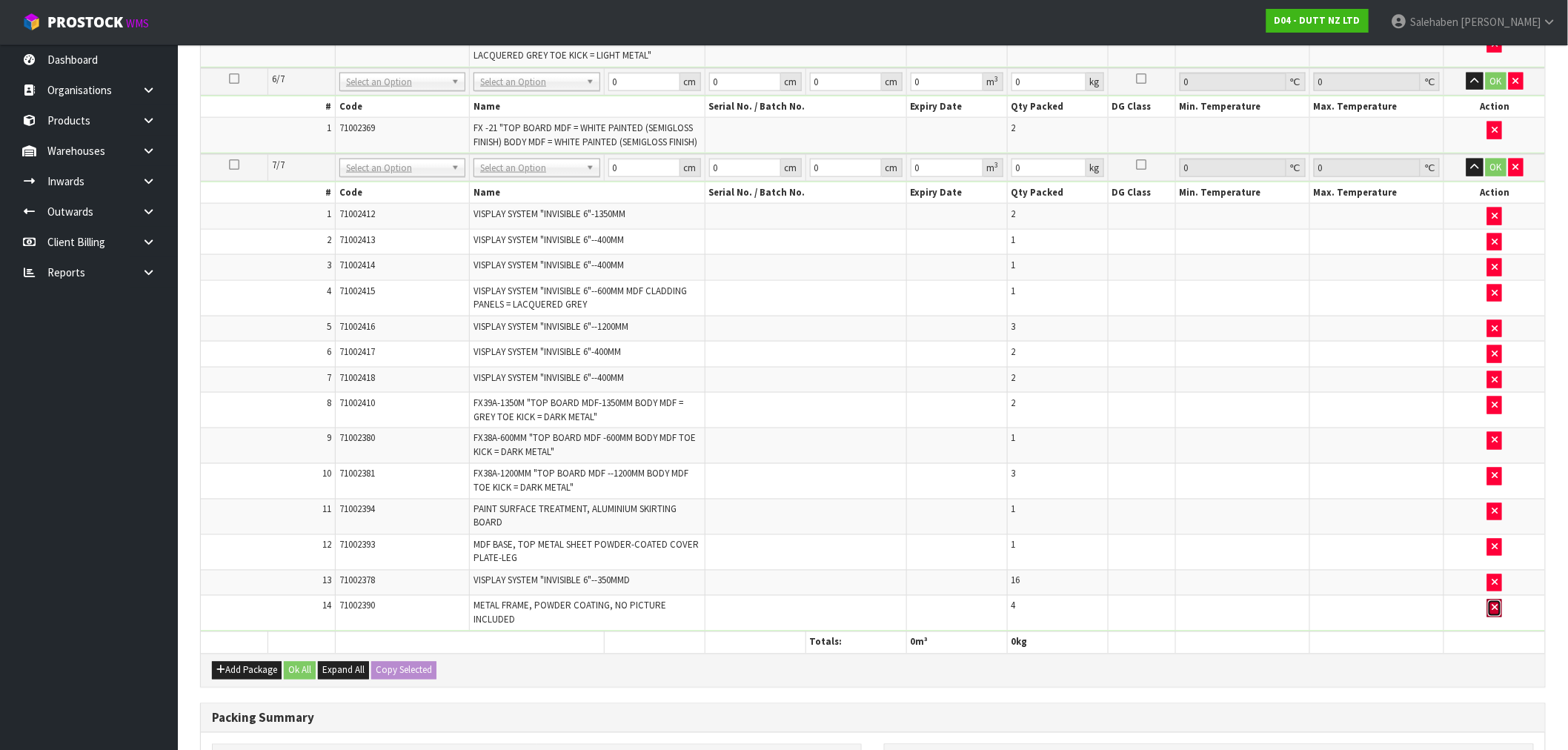
click at [1499, 617] on button "button" at bounding box center [1495, 609] width 15 height 18
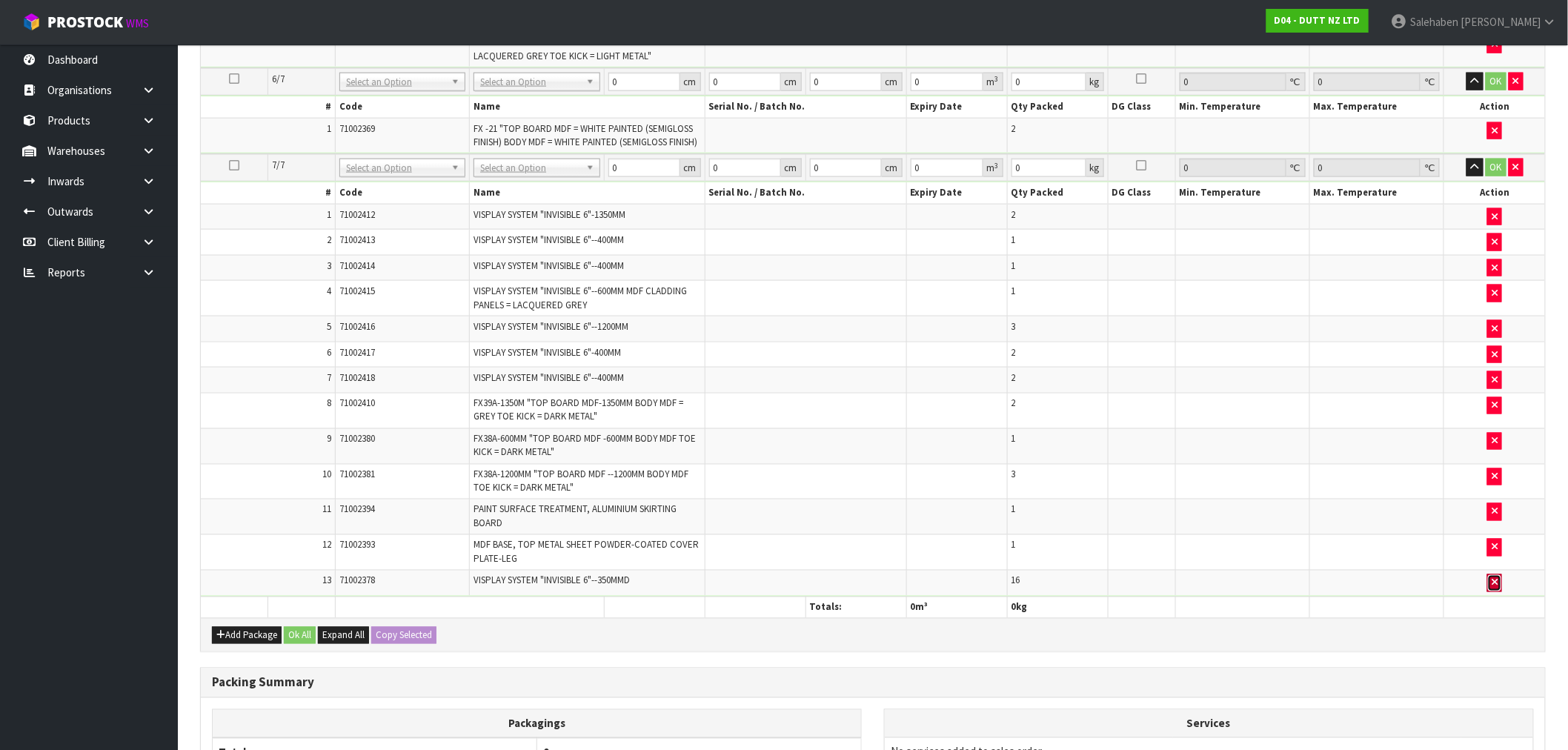
click at [1497, 588] on icon "button" at bounding box center [1495, 582] width 6 height 10
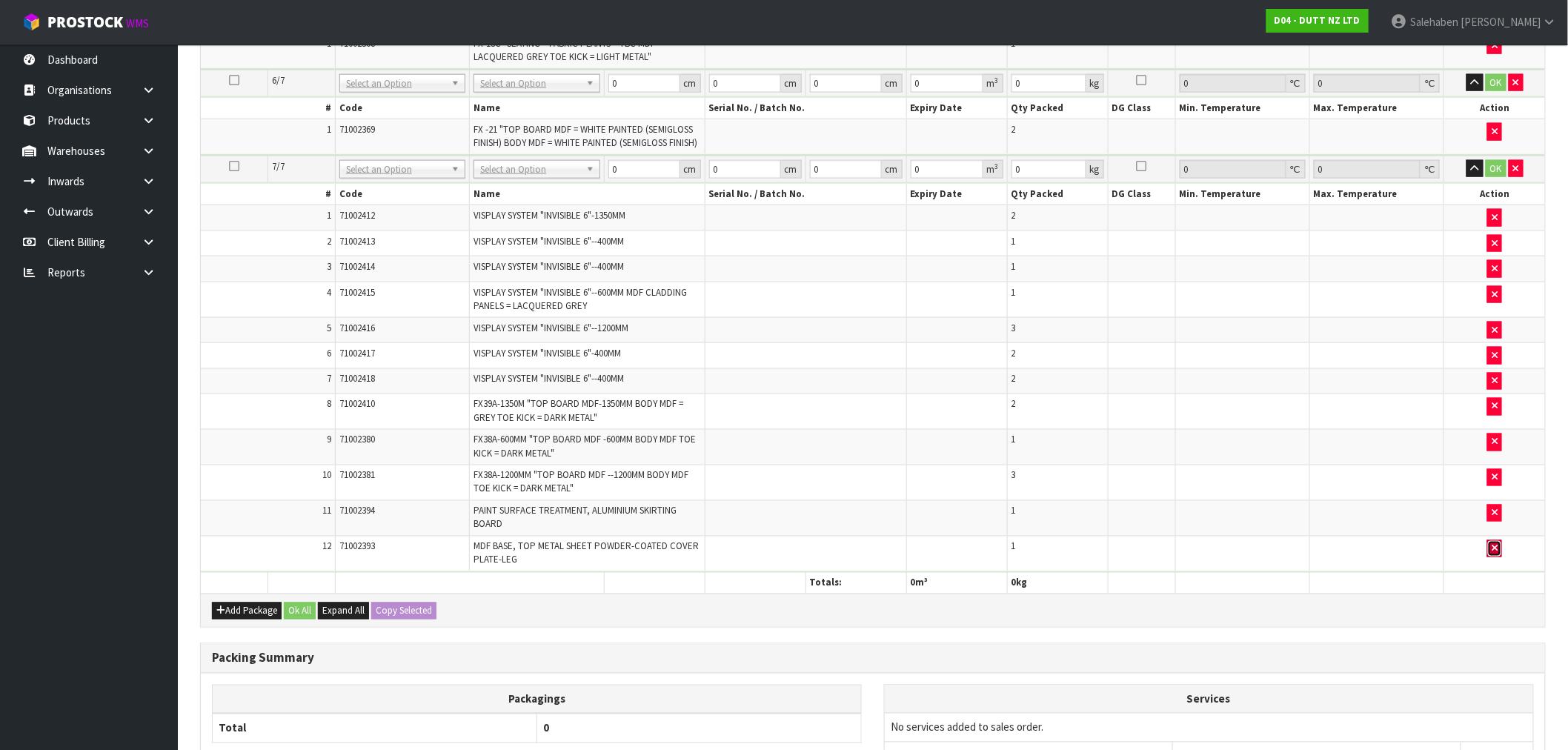
click at [1499, 554] on button "button" at bounding box center [1495, 549] width 15 height 18
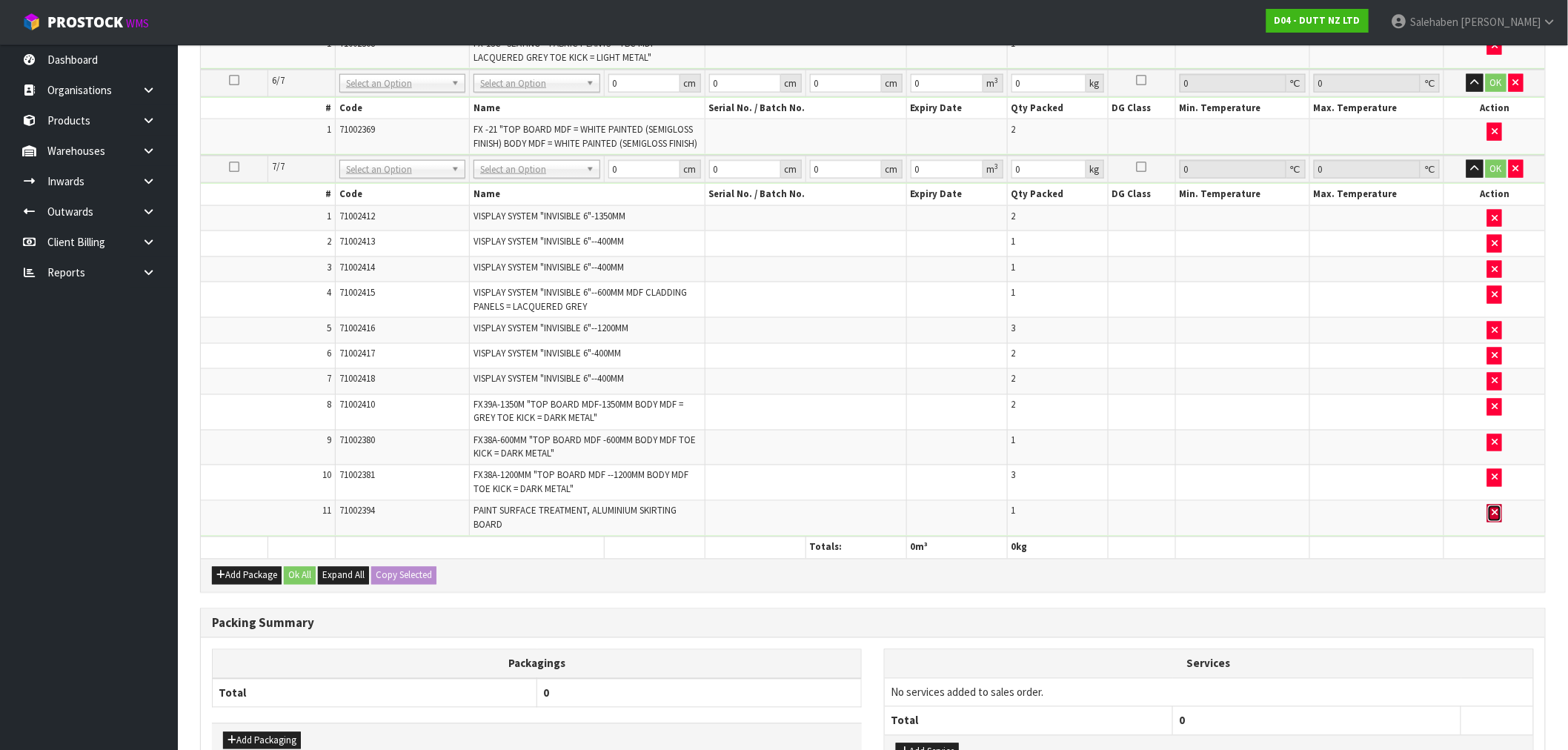
click at [1497, 518] on icon "button" at bounding box center [1495, 513] width 6 height 10
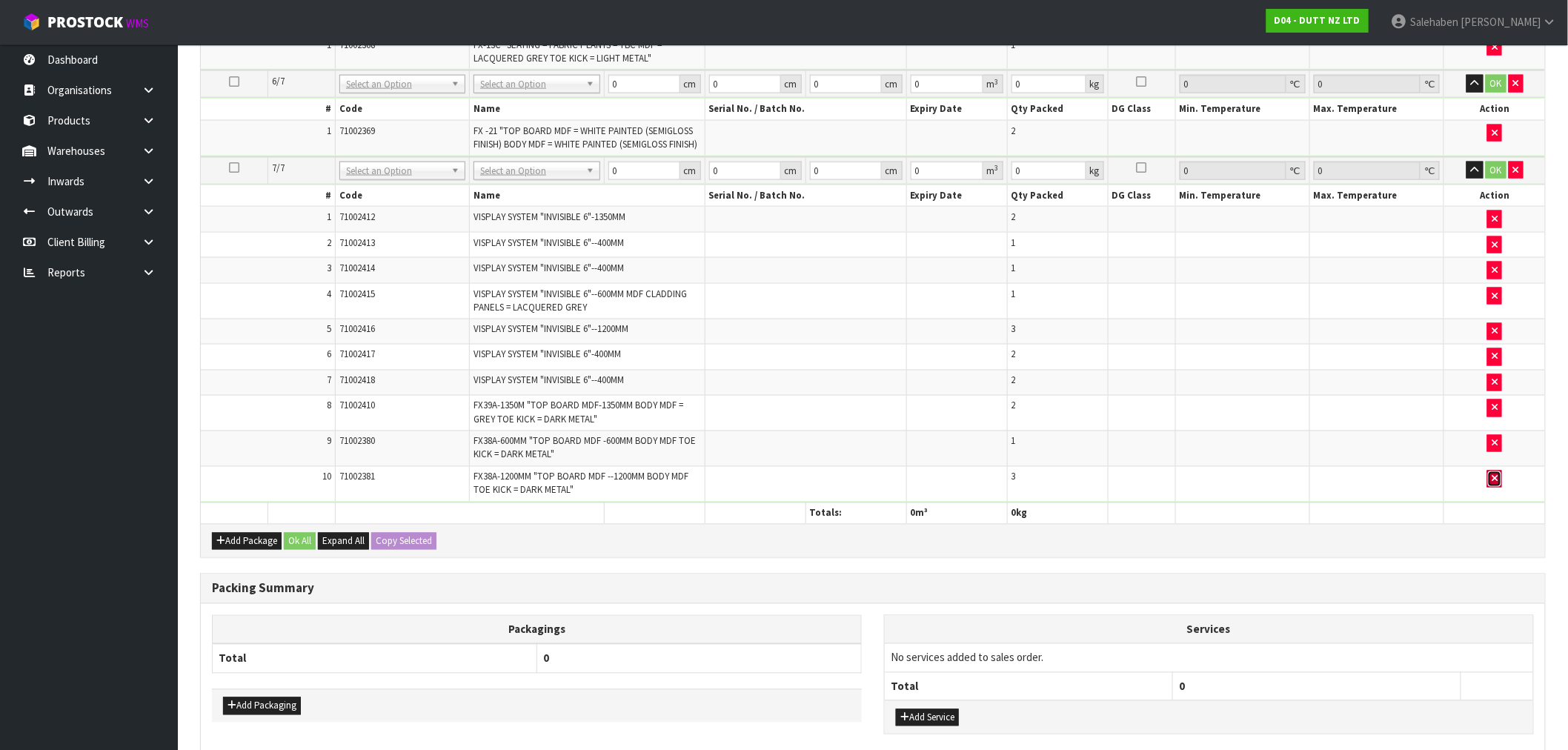
click at [1497, 483] on button "button" at bounding box center [1495, 480] width 15 height 18
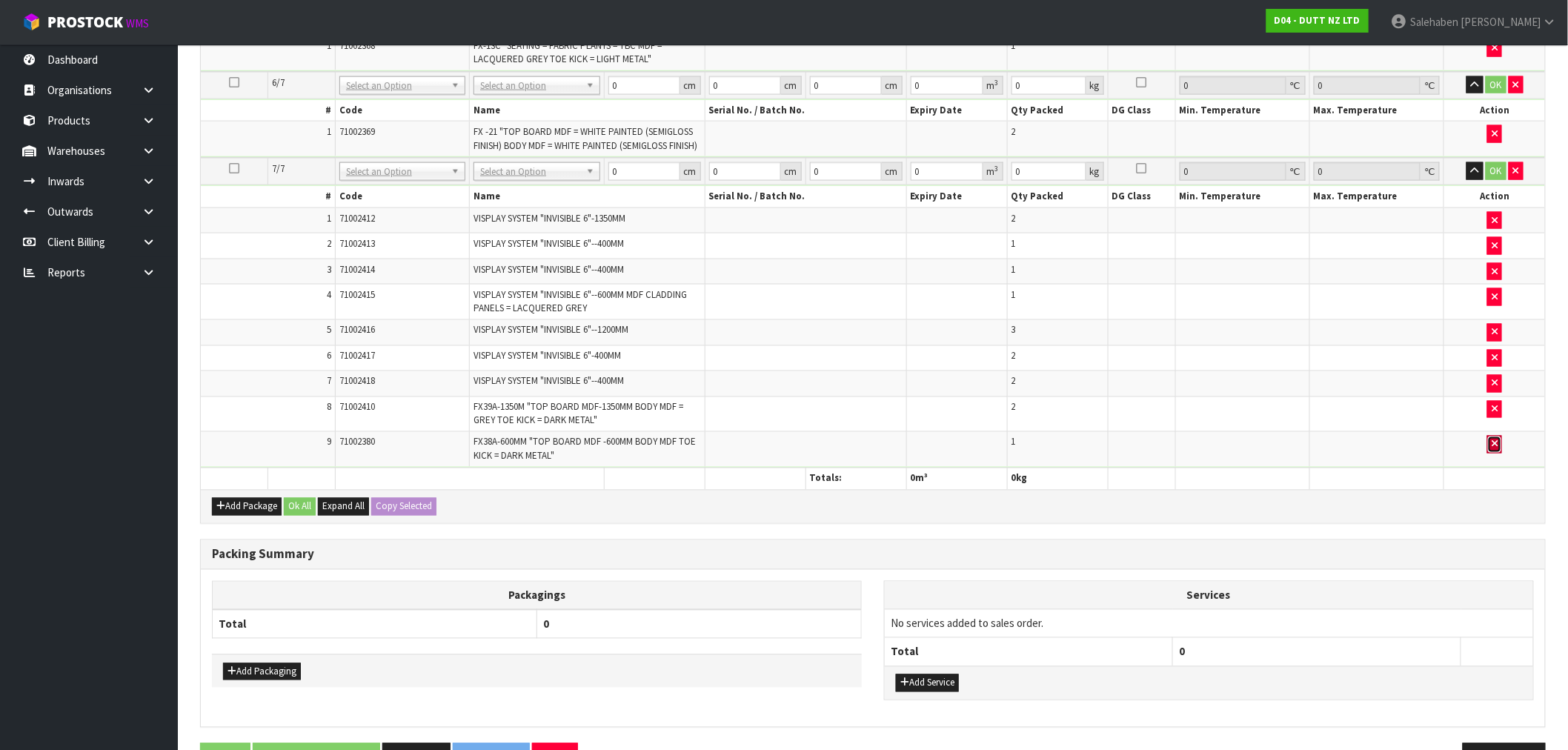
click at [1499, 452] on button "button" at bounding box center [1495, 445] width 15 height 18
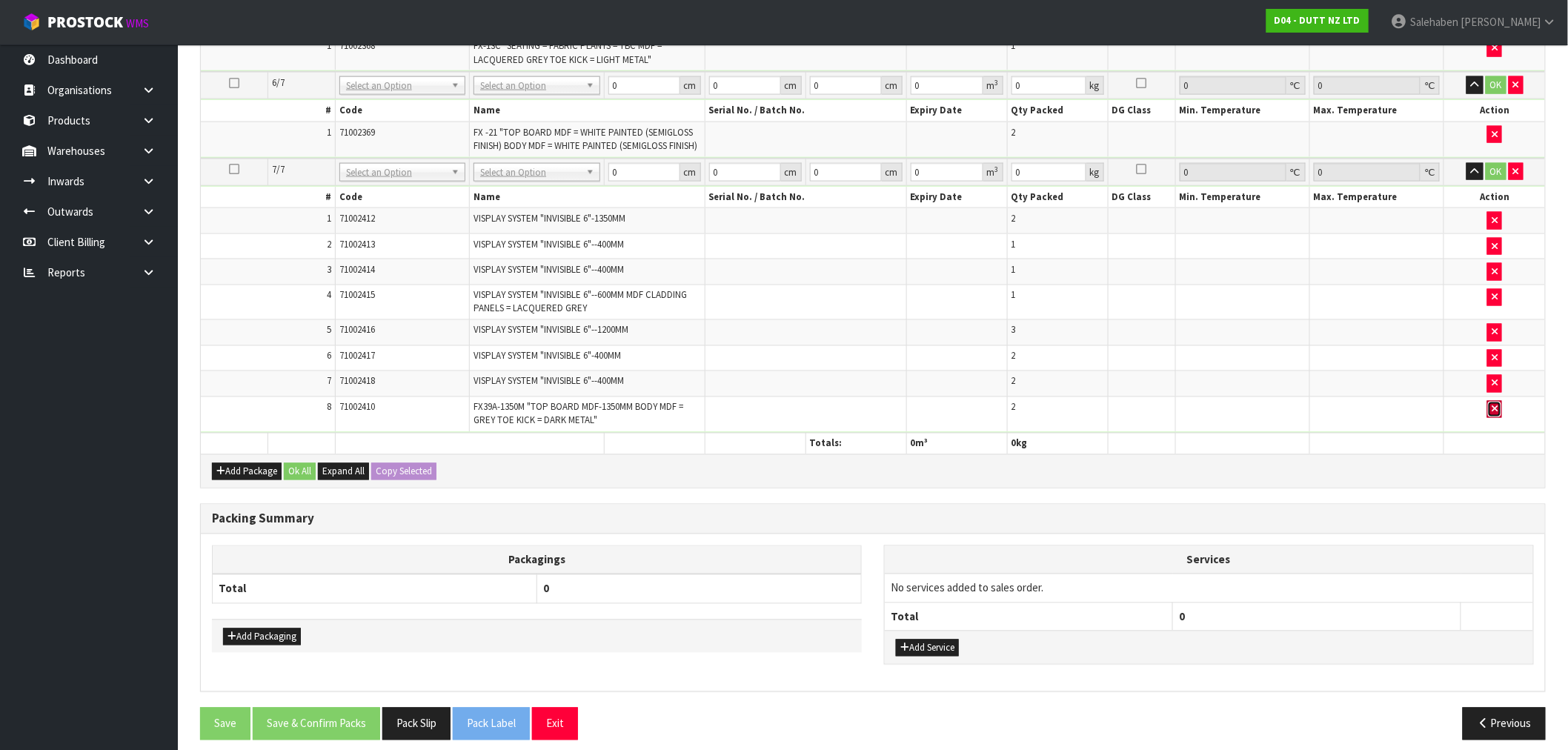
click at [1498, 414] on icon "button" at bounding box center [1495, 409] width 6 height 10
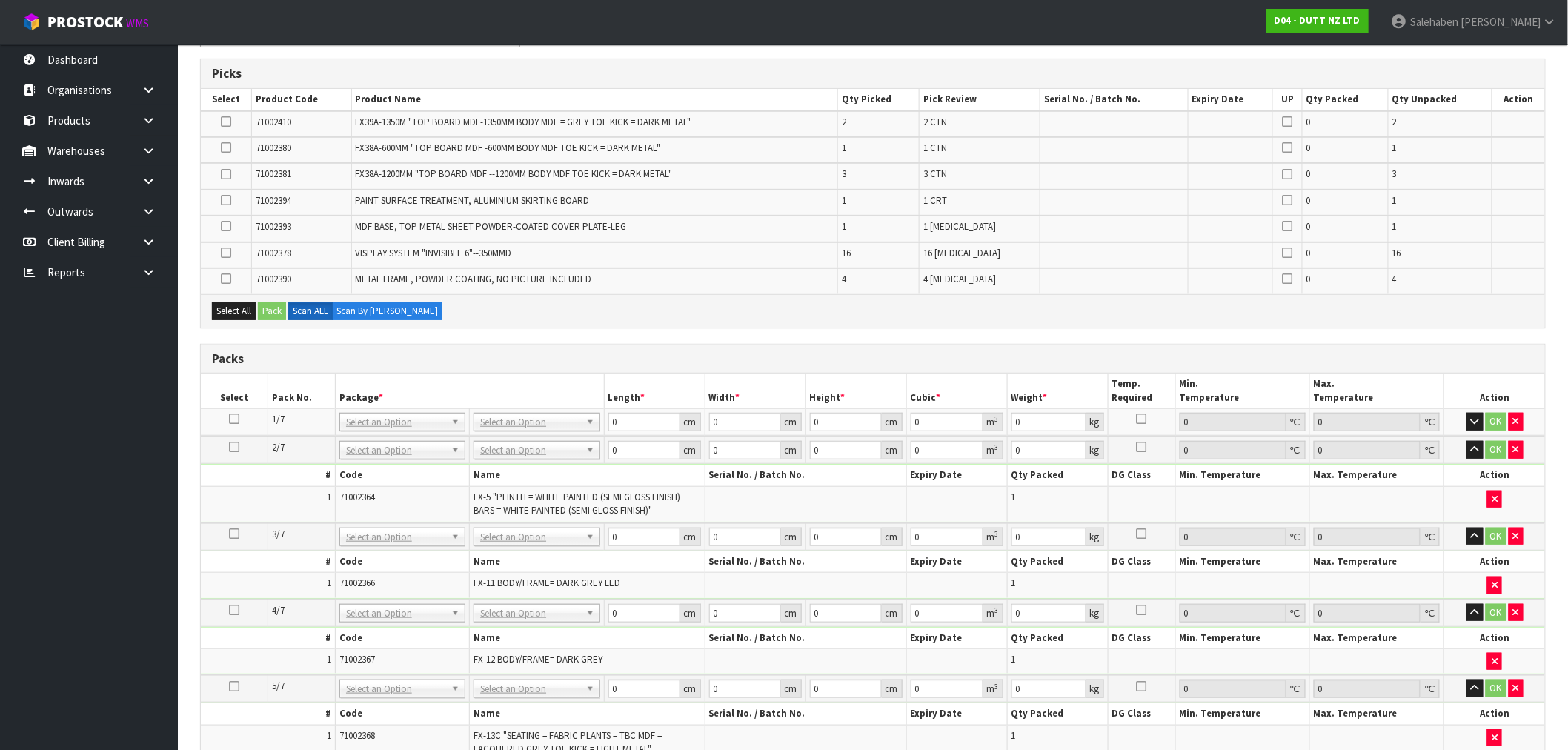
scroll to position [169, 0]
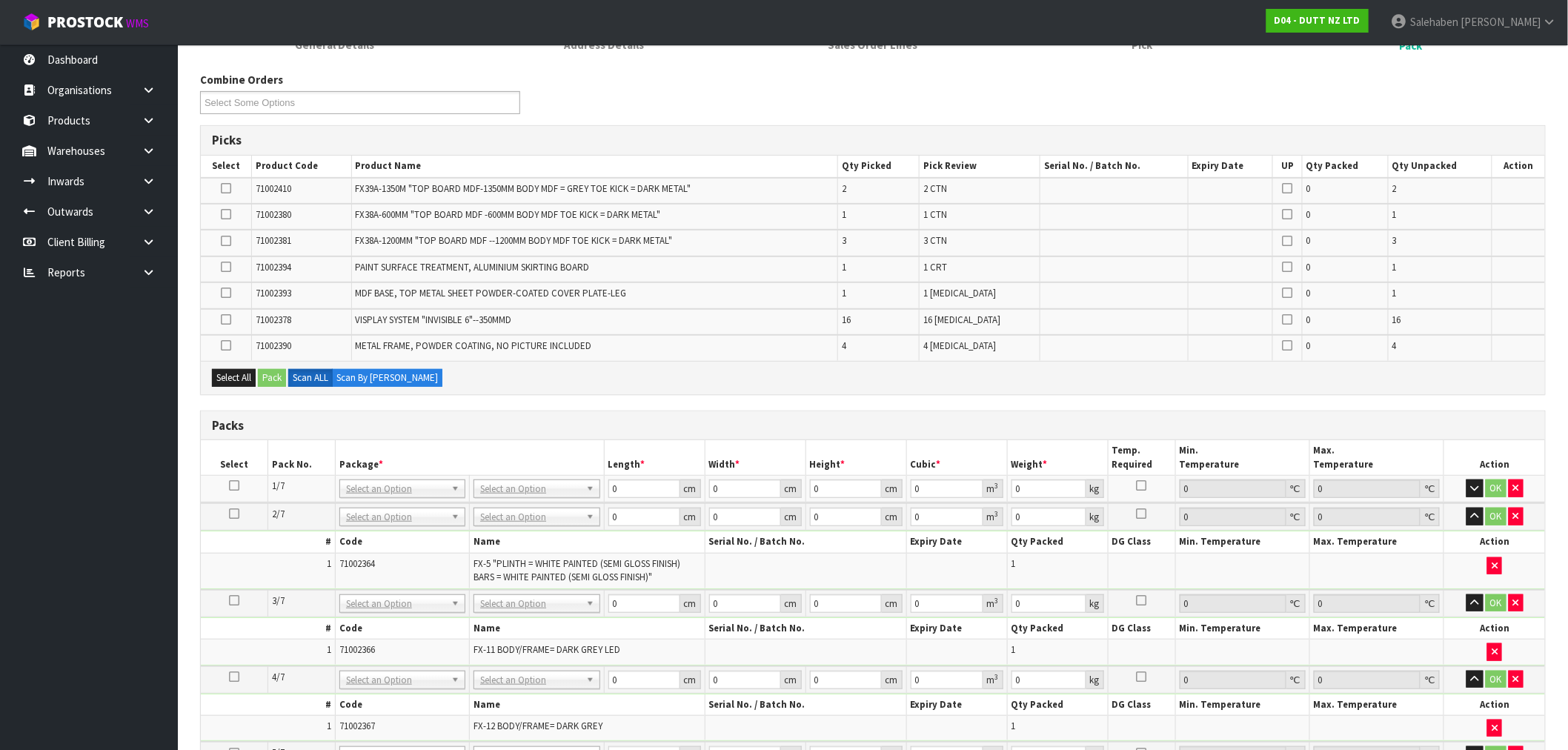
click at [228, 188] on icon at bounding box center [226, 188] width 11 height 1
click at [0, 0] on input "checkbox" at bounding box center [0, 0] width 0 height 0
click at [282, 370] on button "Pack" at bounding box center [271, 378] width 28 height 18
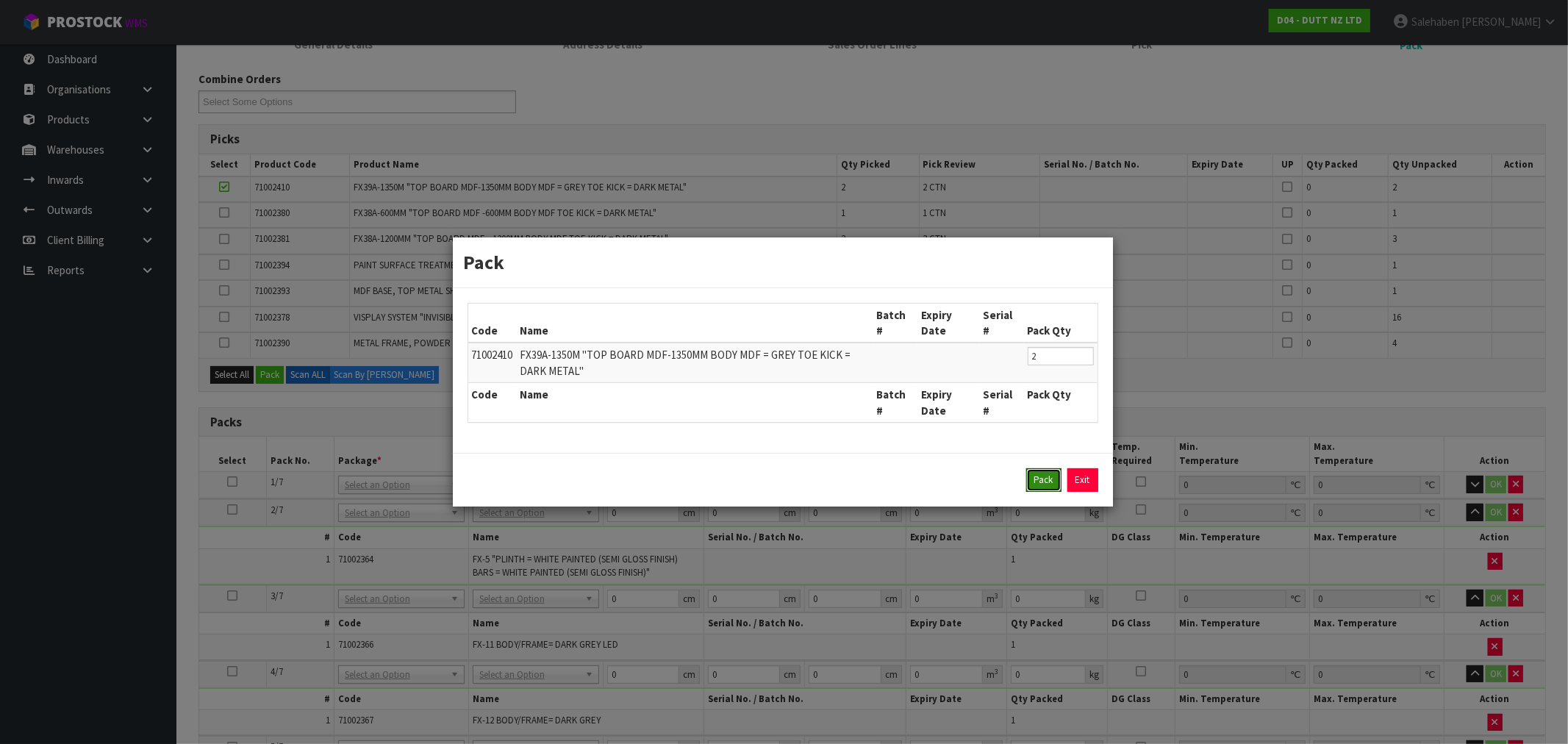
drag, startPoint x: 1042, startPoint y: 478, endPoint x: 768, endPoint y: 420, distance: 280.1
click at [1041, 478] on button "Pack" at bounding box center [1043, 480] width 35 height 23
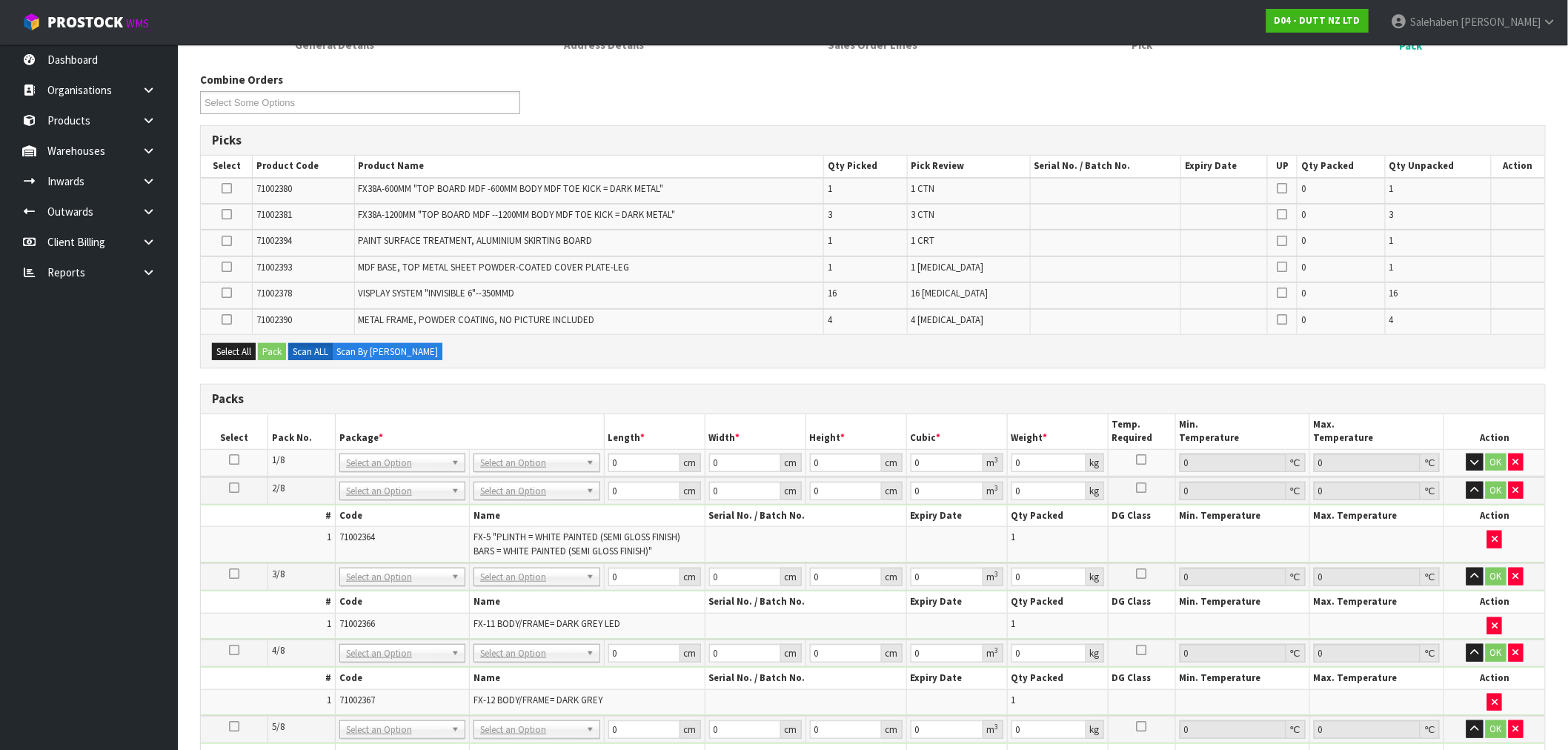
click at [227, 188] on icon at bounding box center [227, 188] width 11 height 1
click at [0, 0] on input "checkbox" at bounding box center [0, 0] width 0 height 0
click at [277, 344] on button "Pack" at bounding box center [271, 352] width 28 height 18
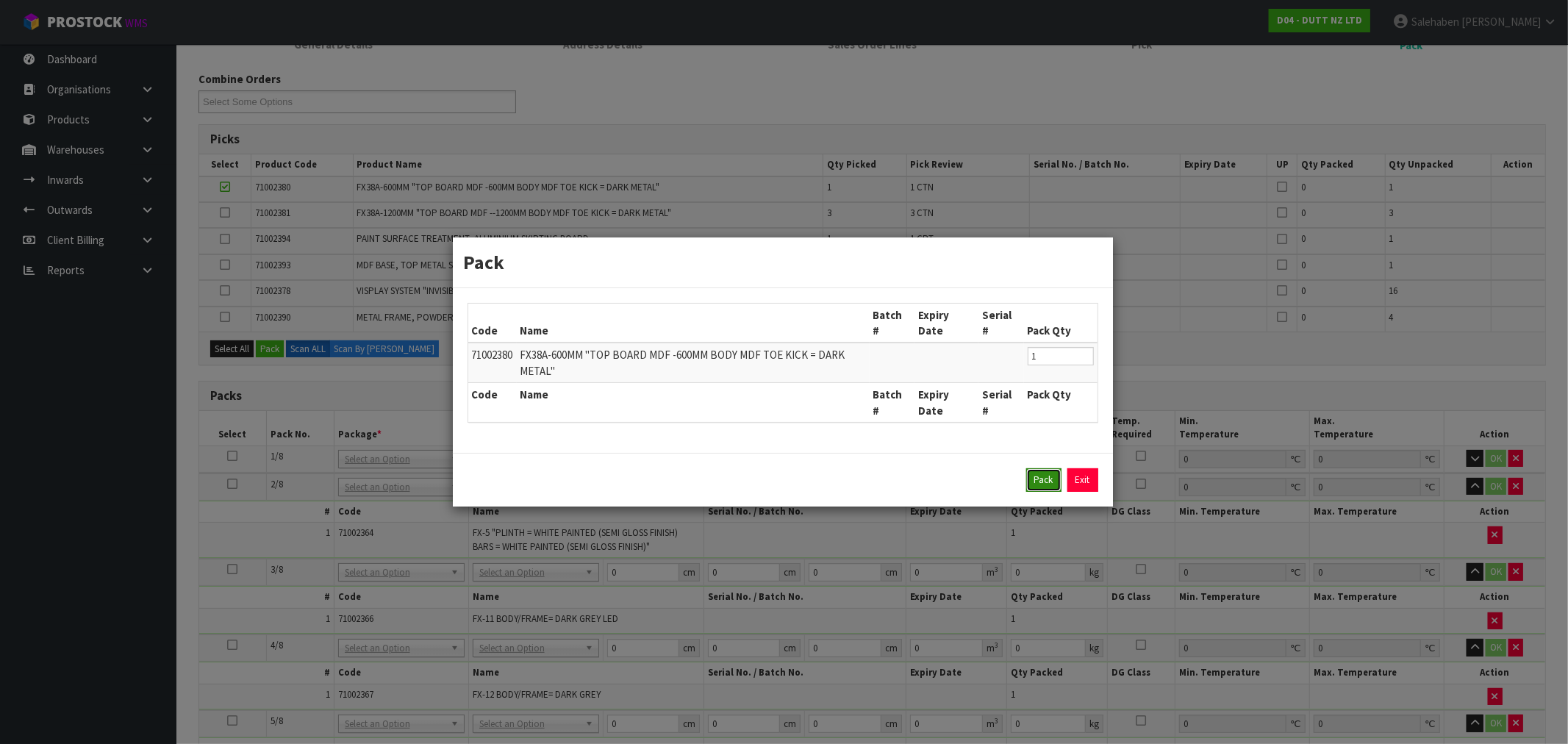
click at [1032, 485] on button "Pack" at bounding box center [1043, 480] width 35 height 23
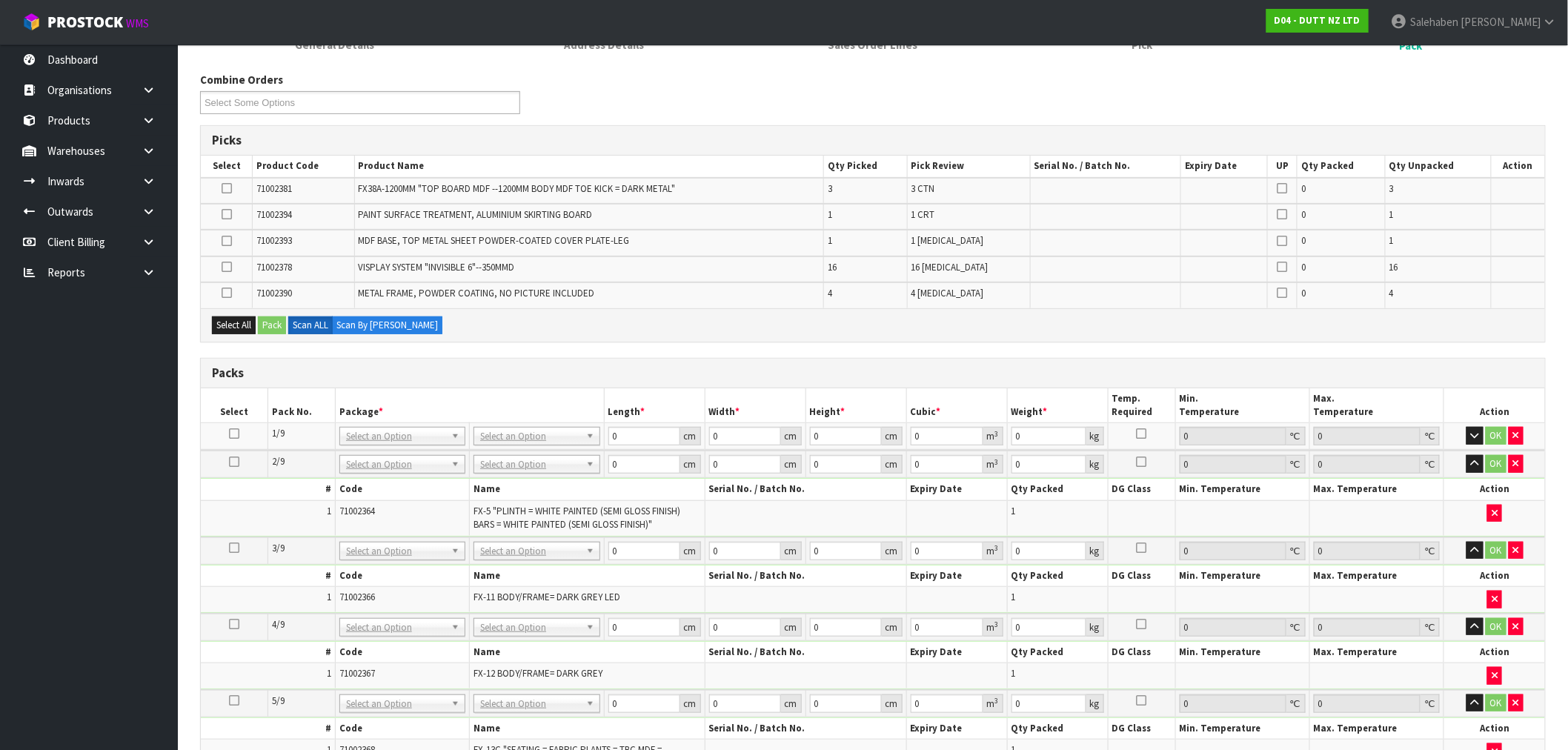
drag, startPoint x: 227, startPoint y: 181, endPoint x: 241, endPoint y: 217, distance: 38.6
click at [227, 188] on icon at bounding box center [227, 188] width 11 height 1
click at [0, 0] on input "checkbox" at bounding box center [0, 0] width 0 height 0
click at [277, 322] on button "Pack" at bounding box center [271, 326] width 28 height 18
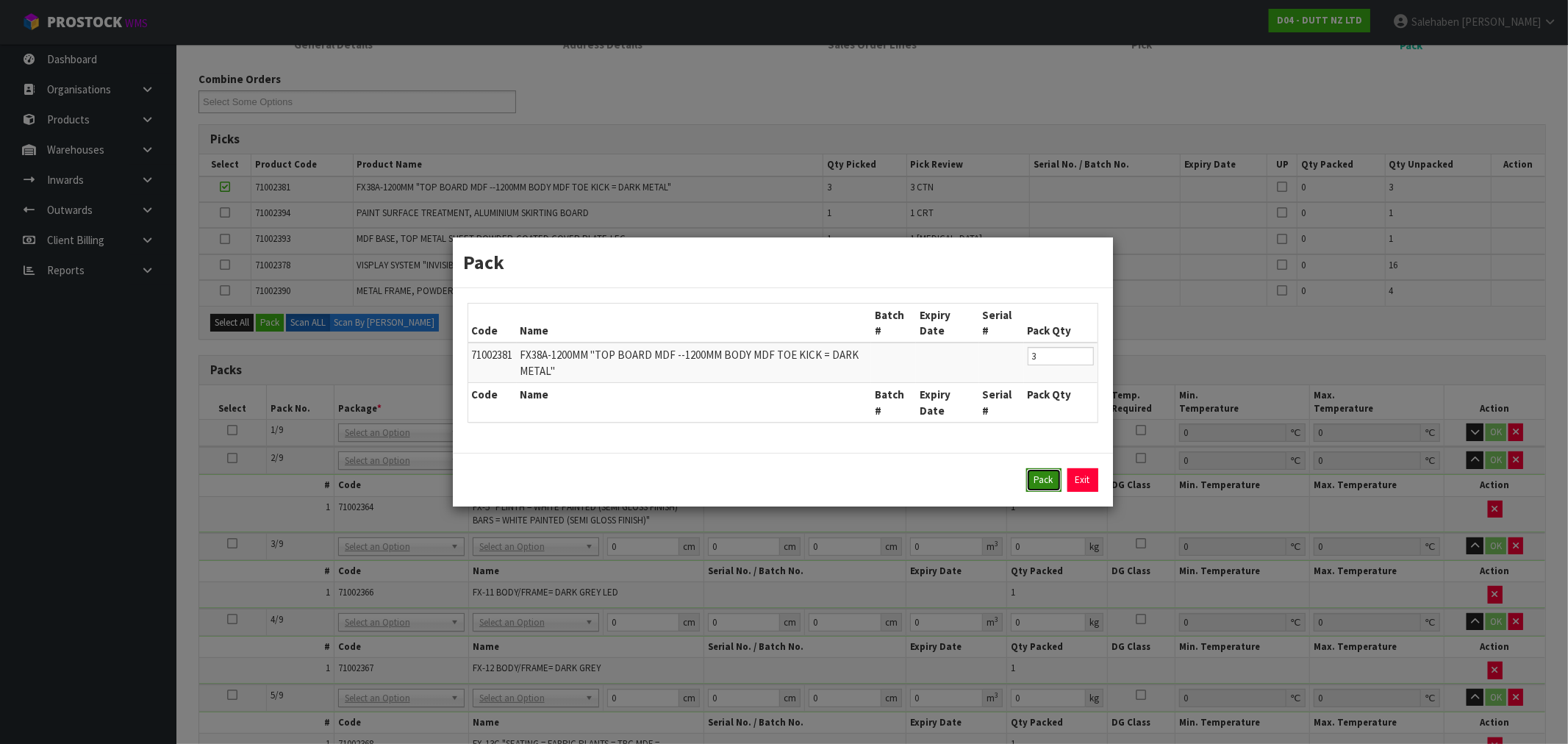
click at [1045, 474] on button "Pack" at bounding box center [1043, 480] width 35 height 23
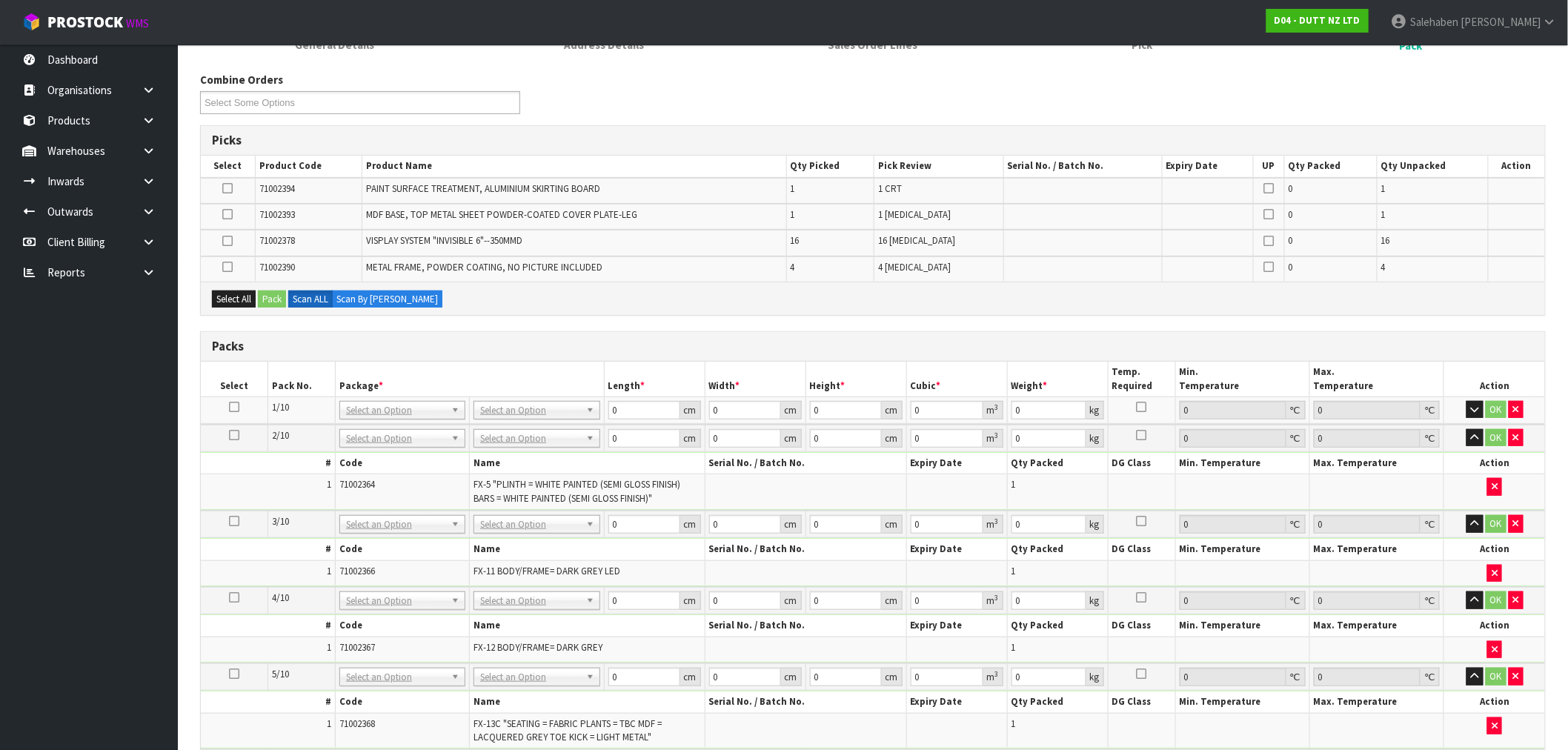
click at [227, 188] on icon at bounding box center [228, 188] width 11 height 1
click at [0, 0] on input "checkbox" at bounding box center [0, 0] width 0 height 0
click at [271, 296] on button "Pack" at bounding box center [271, 300] width 28 height 18
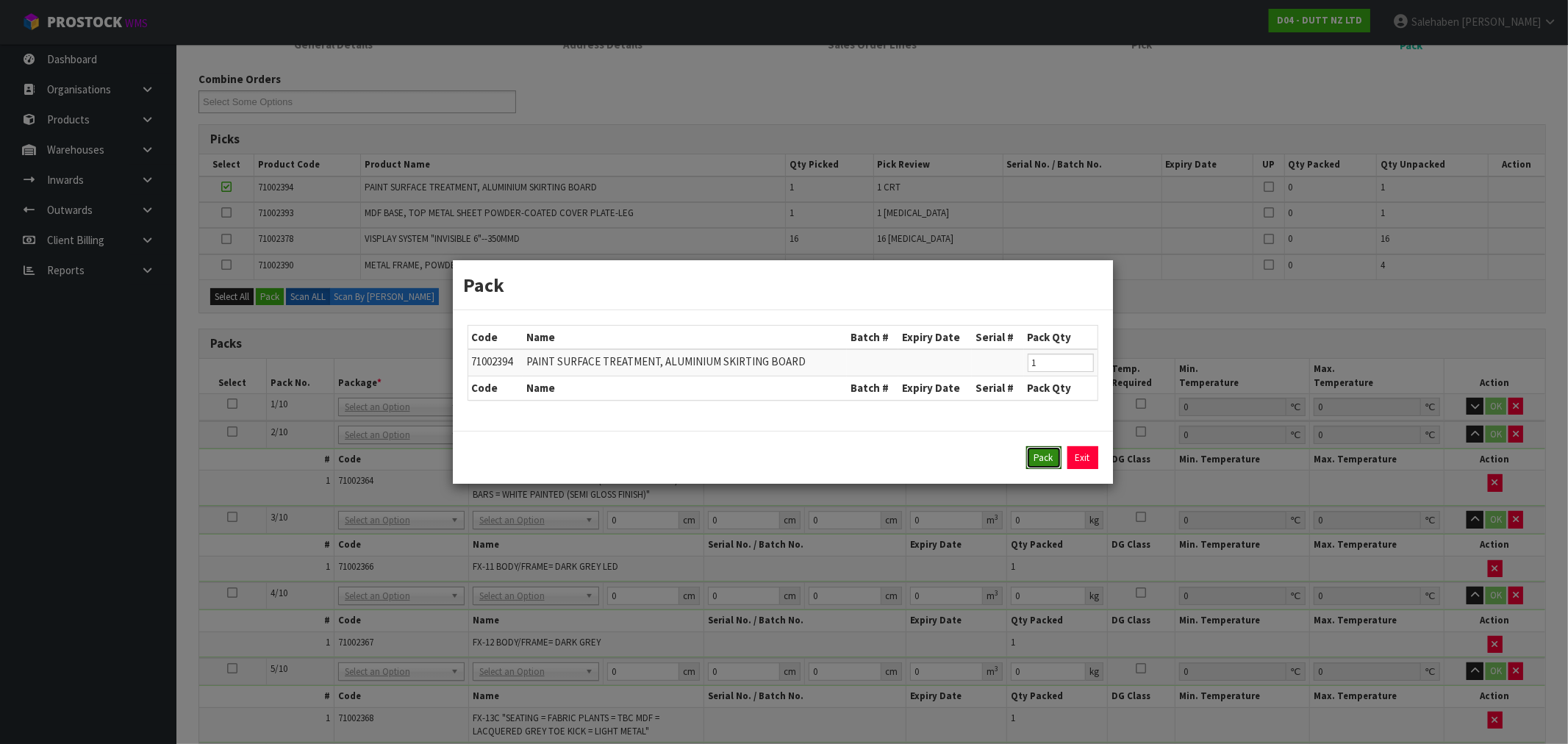
click at [1040, 456] on button "Pack" at bounding box center [1043, 457] width 35 height 23
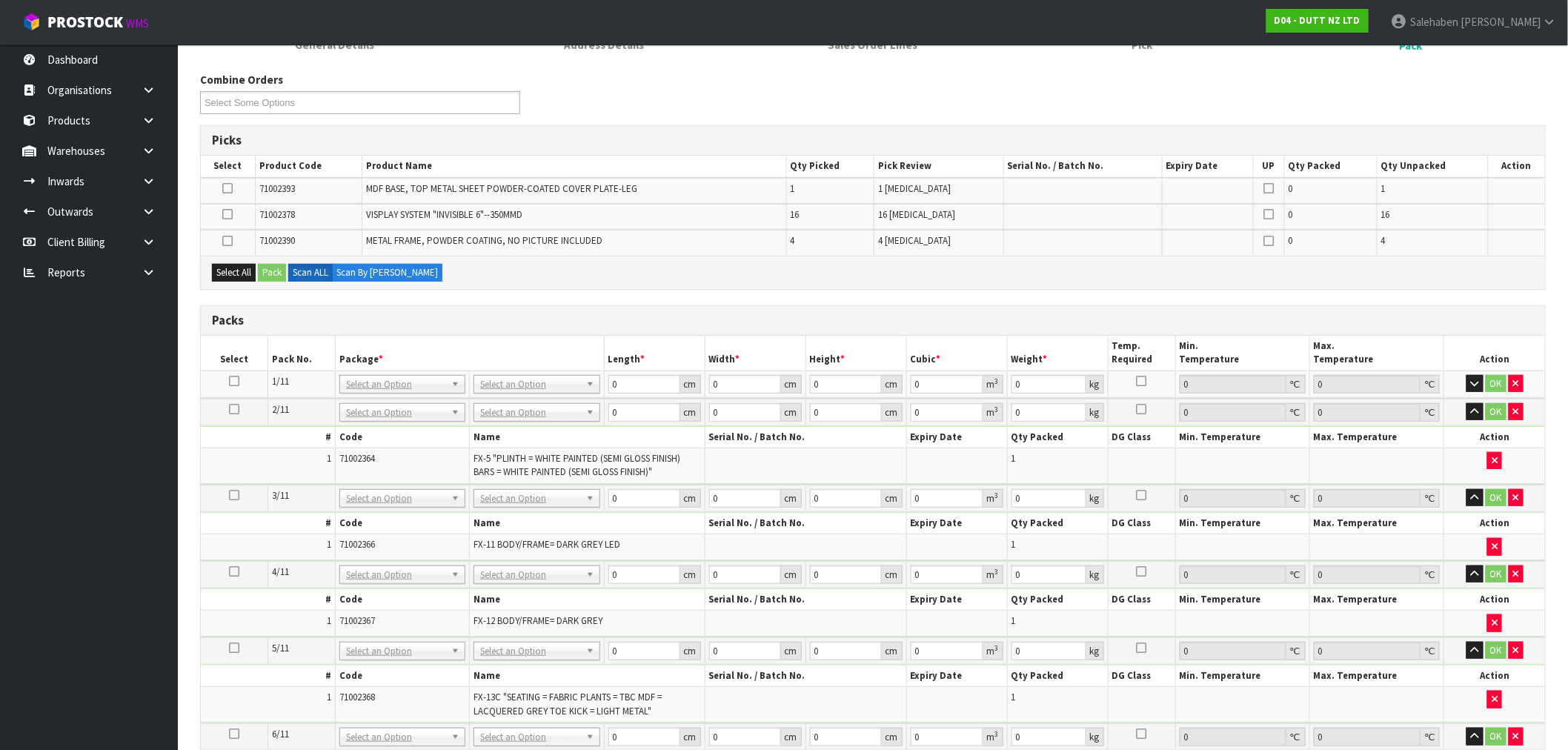
click at [226, 188] on icon at bounding box center [228, 188] width 11 height 1
click at [0, 0] on input "checkbox" at bounding box center [0, 0] width 0 height 0
click at [274, 271] on button "Pack" at bounding box center [271, 273] width 28 height 18
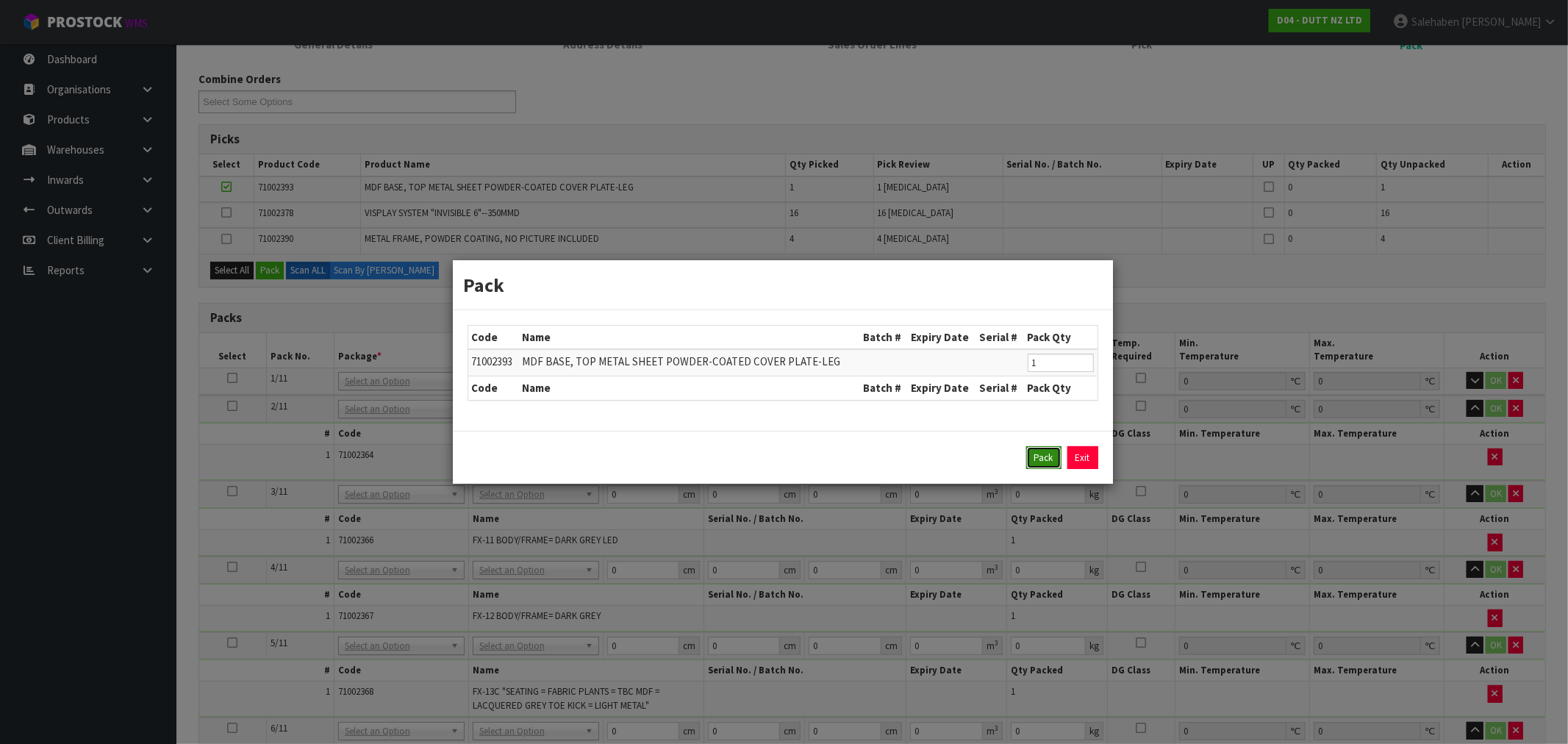
click at [1046, 459] on button "Pack" at bounding box center [1043, 457] width 35 height 23
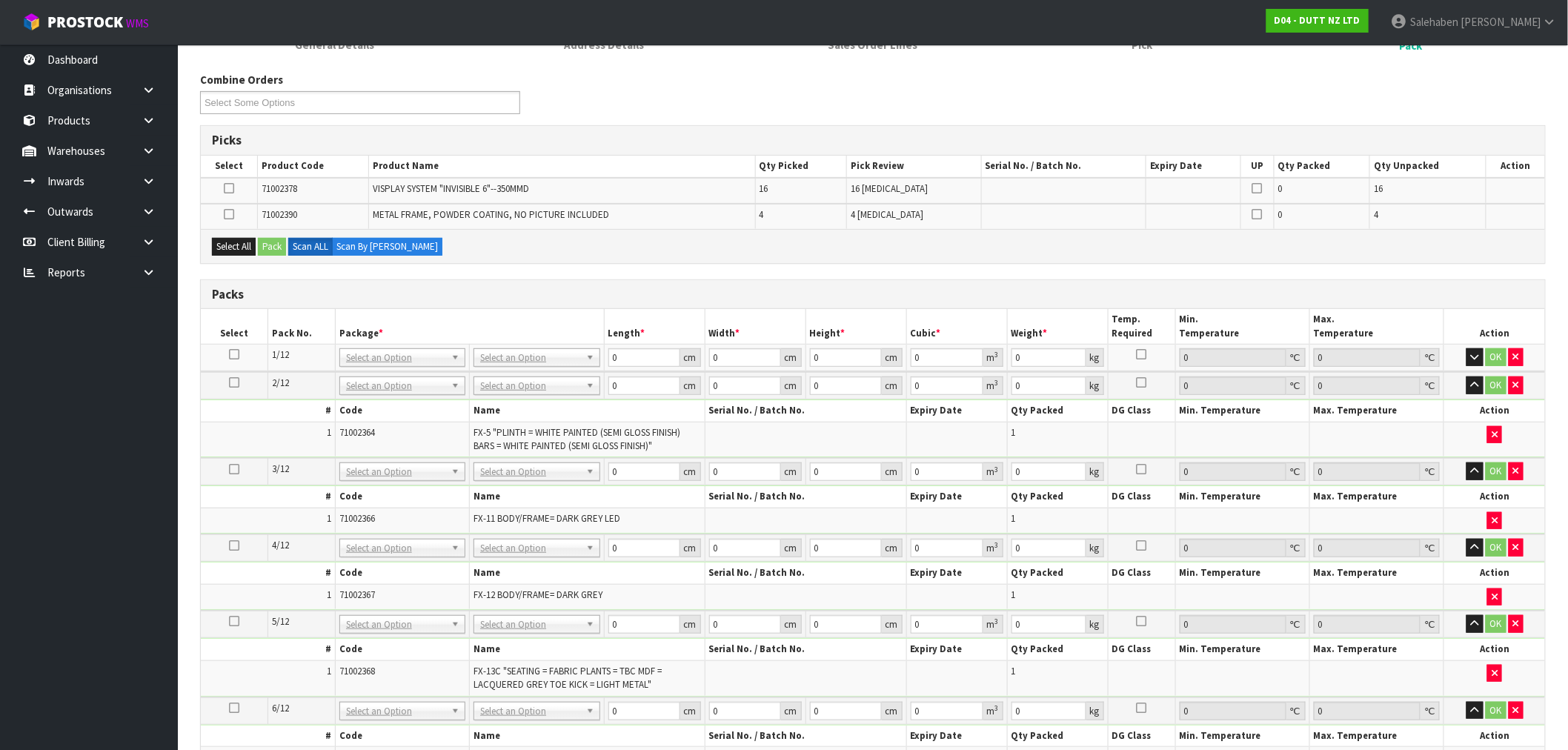
click at [228, 188] on icon at bounding box center [229, 188] width 11 height 1
click at [0, 0] on input "checkbox" at bounding box center [0, 0] width 0 height 0
click at [275, 242] on button "Pack" at bounding box center [271, 247] width 28 height 18
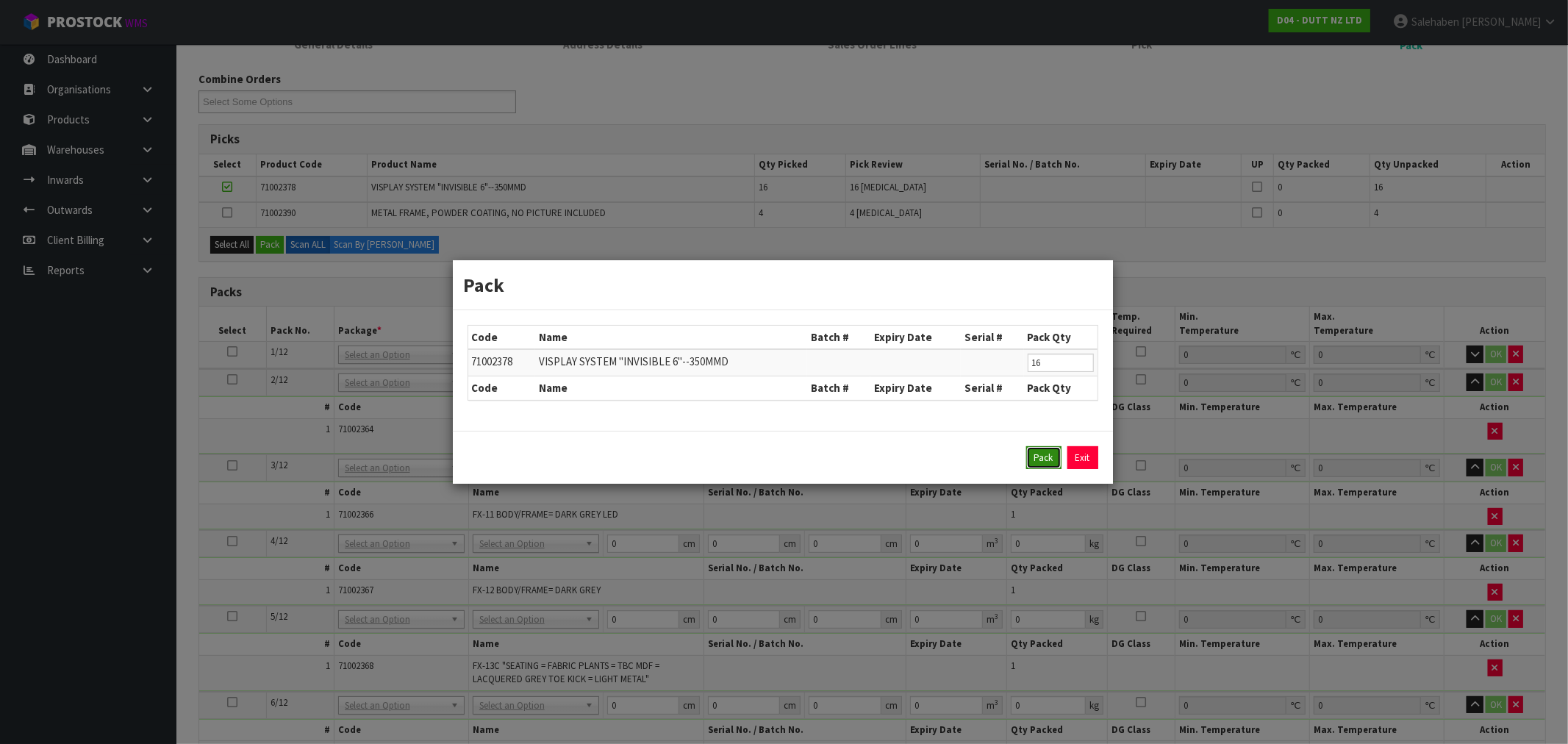
click at [1040, 467] on button "Pack" at bounding box center [1043, 457] width 35 height 23
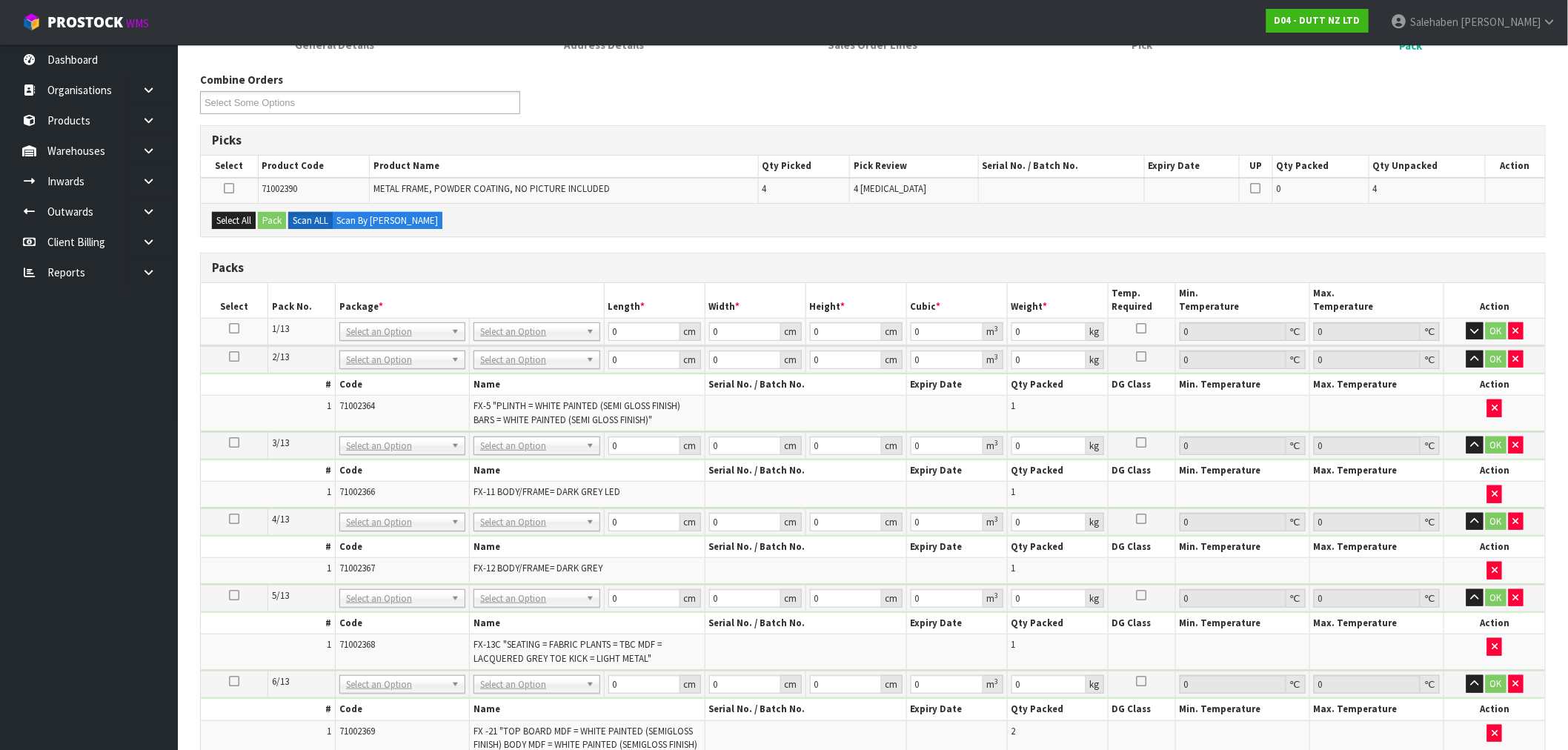
drag, startPoint x: 231, startPoint y: 183, endPoint x: 249, endPoint y: 195, distance: 21.6
click at [232, 188] on icon at bounding box center [229, 188] width 11 height 1
click at [0, 0] on input "checkbox" at bounding box center [0, 0] width 0 height 0
click at [276, 217] on button "Pack" at bounding box center [271, 221] width 28 height 18
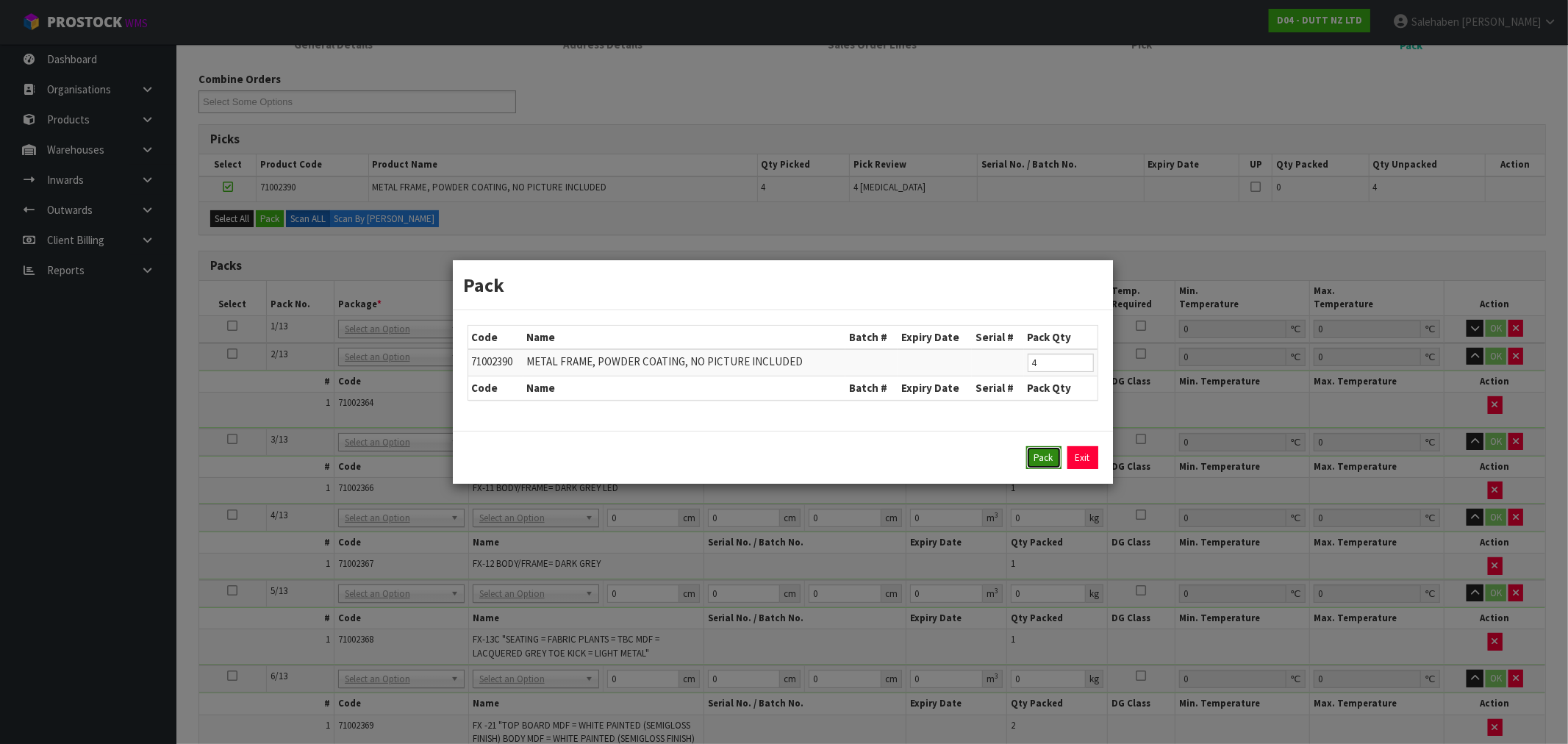
click at [1040, 451] on button "Pack" at bounding box center [1043, 457] width 35 height 23
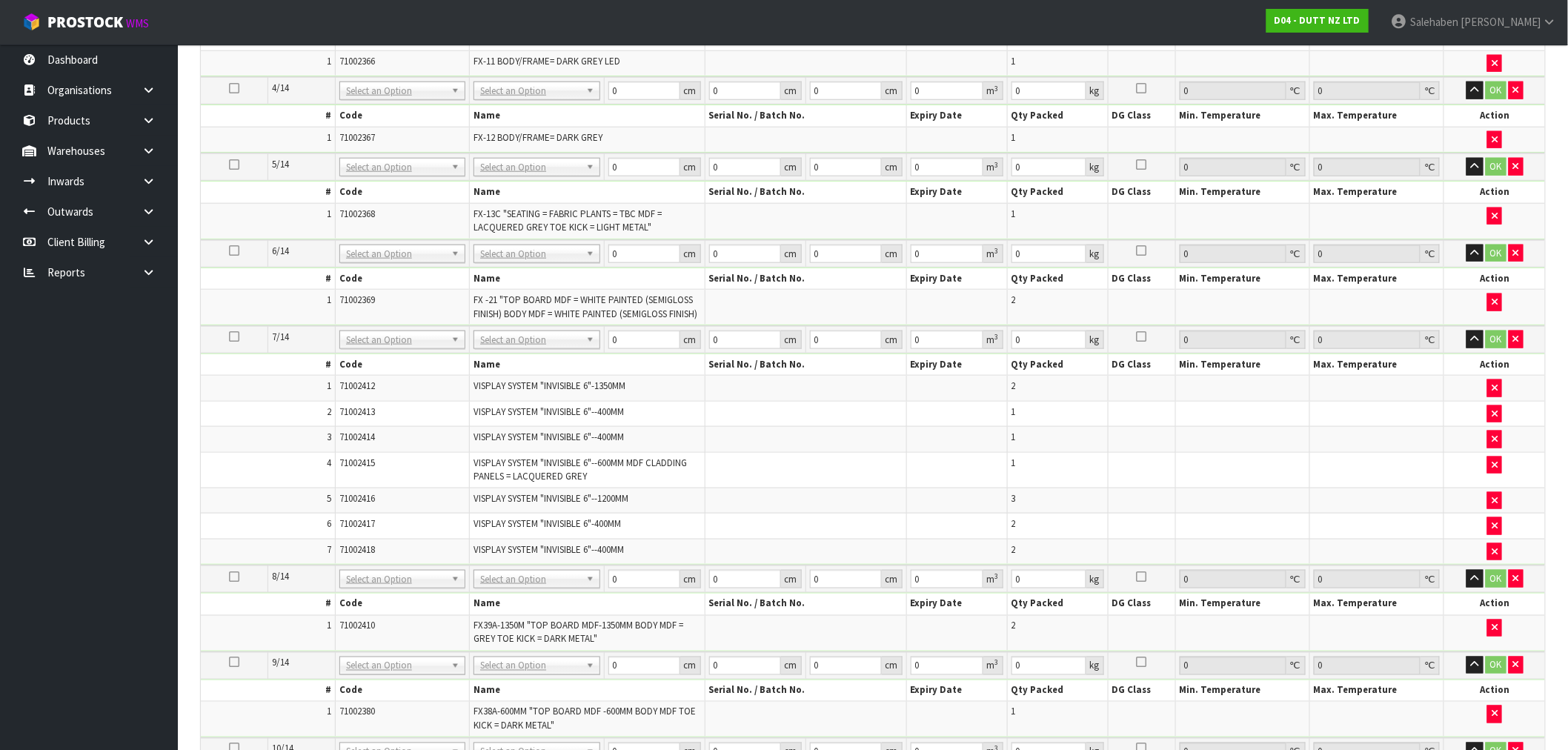
scroll to position [581, 0]
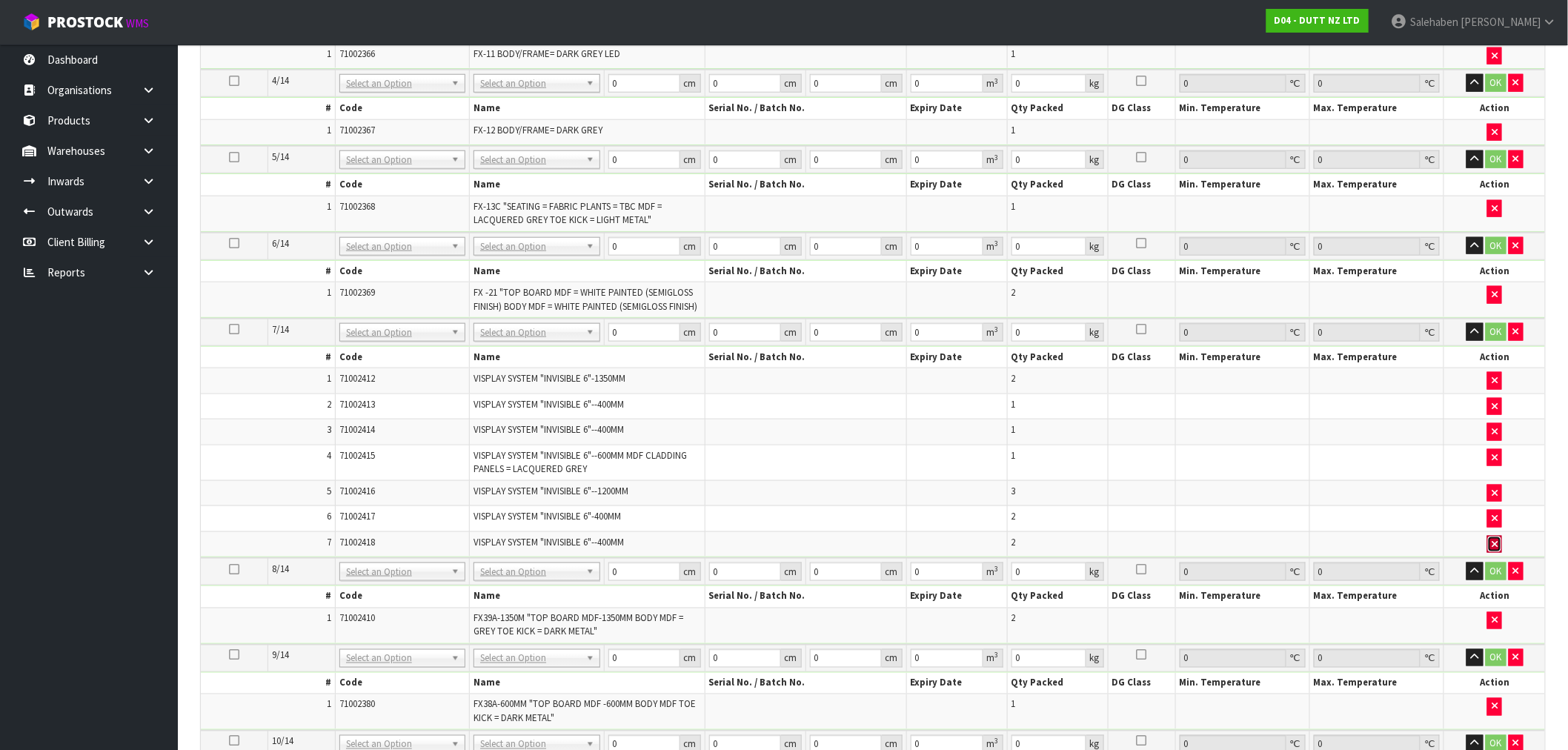
click at [1499, 554] on button "button" at bounding box center [1495, 545] width 15 height 18
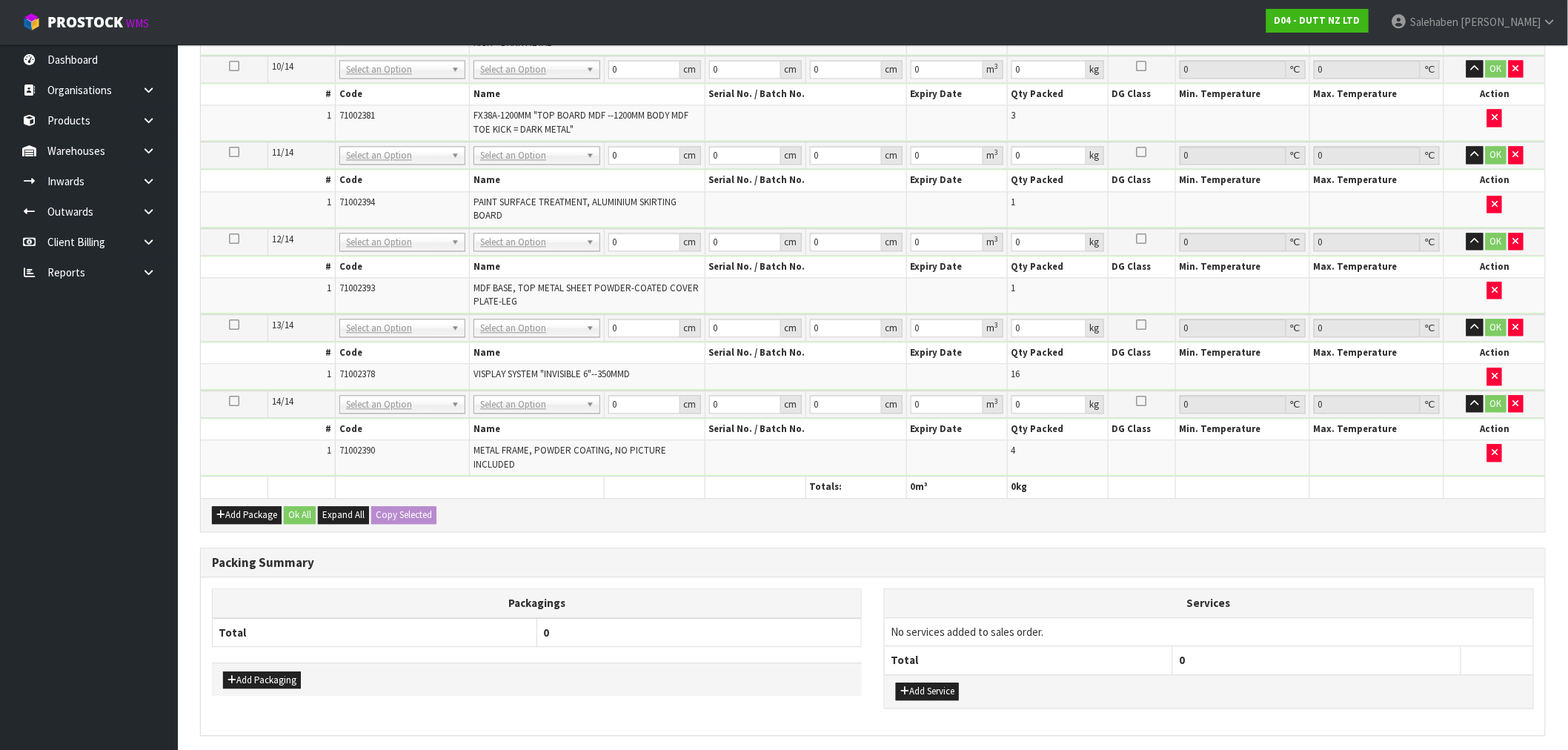
scroll to position [1265, 0]
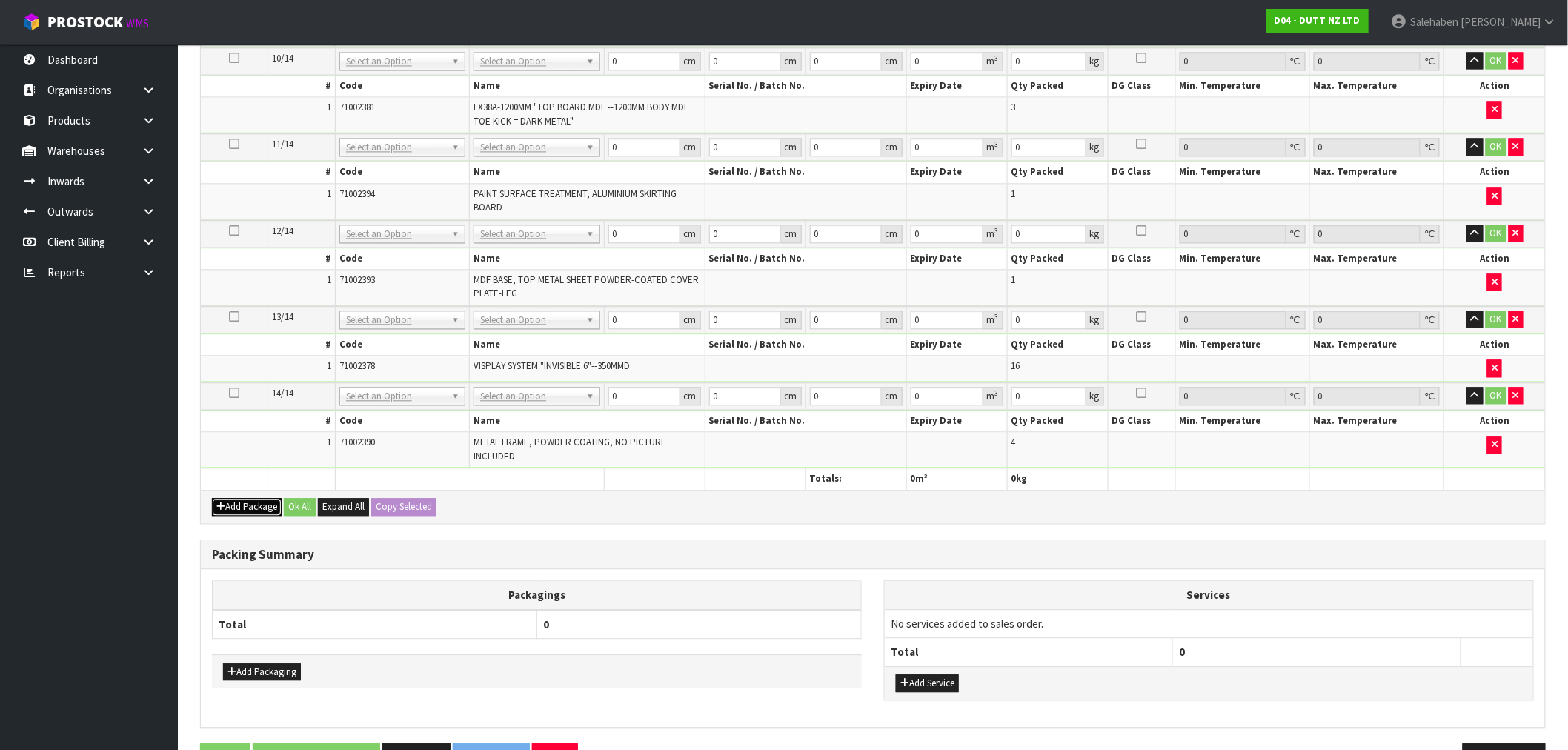
click at [239, 516] on button "Add Package" at bounding box center [247, 507] width 69 height 18
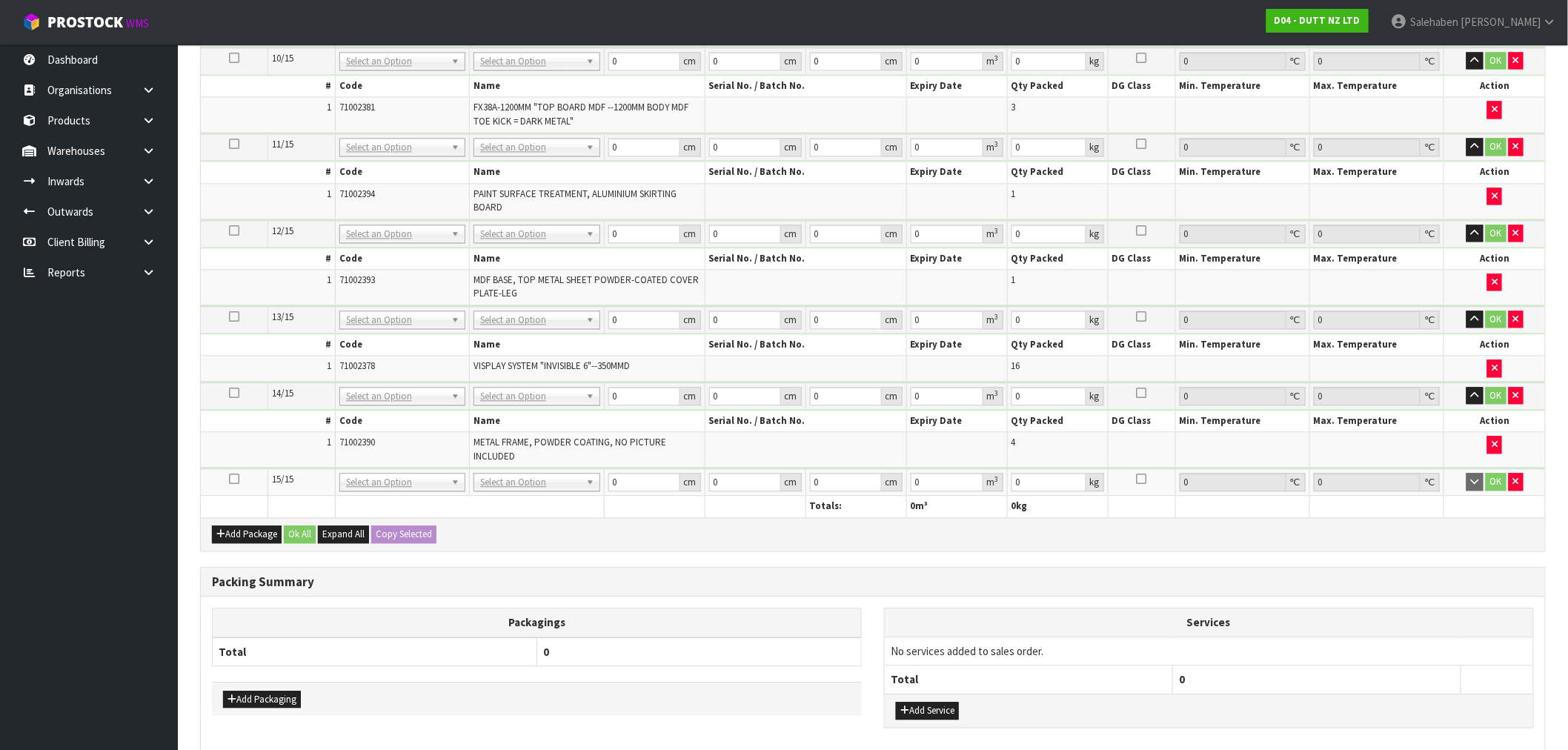
click at [237, 480] on icon at bounding box center [234, 479] width 11 height 1
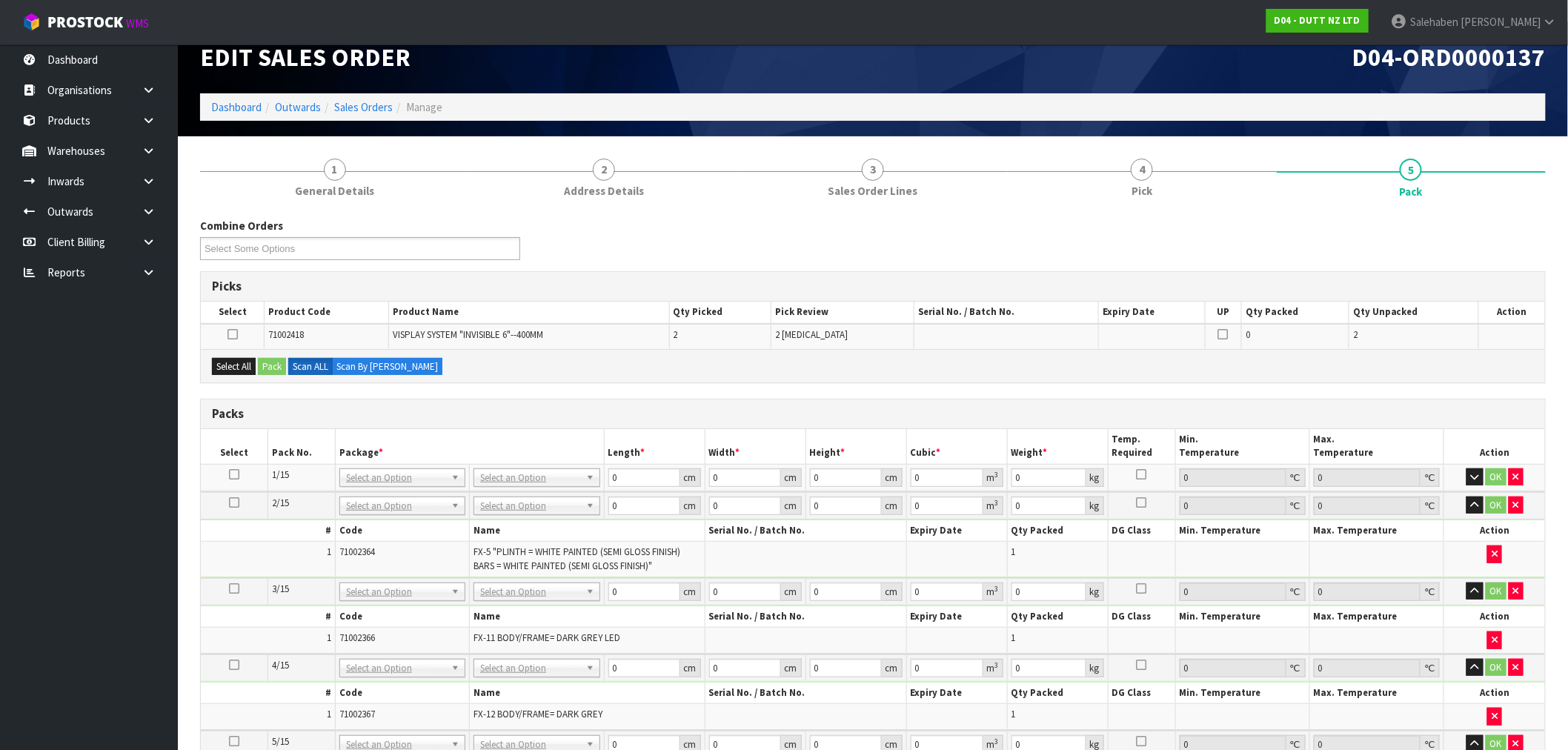
scroll to position [0, 0]
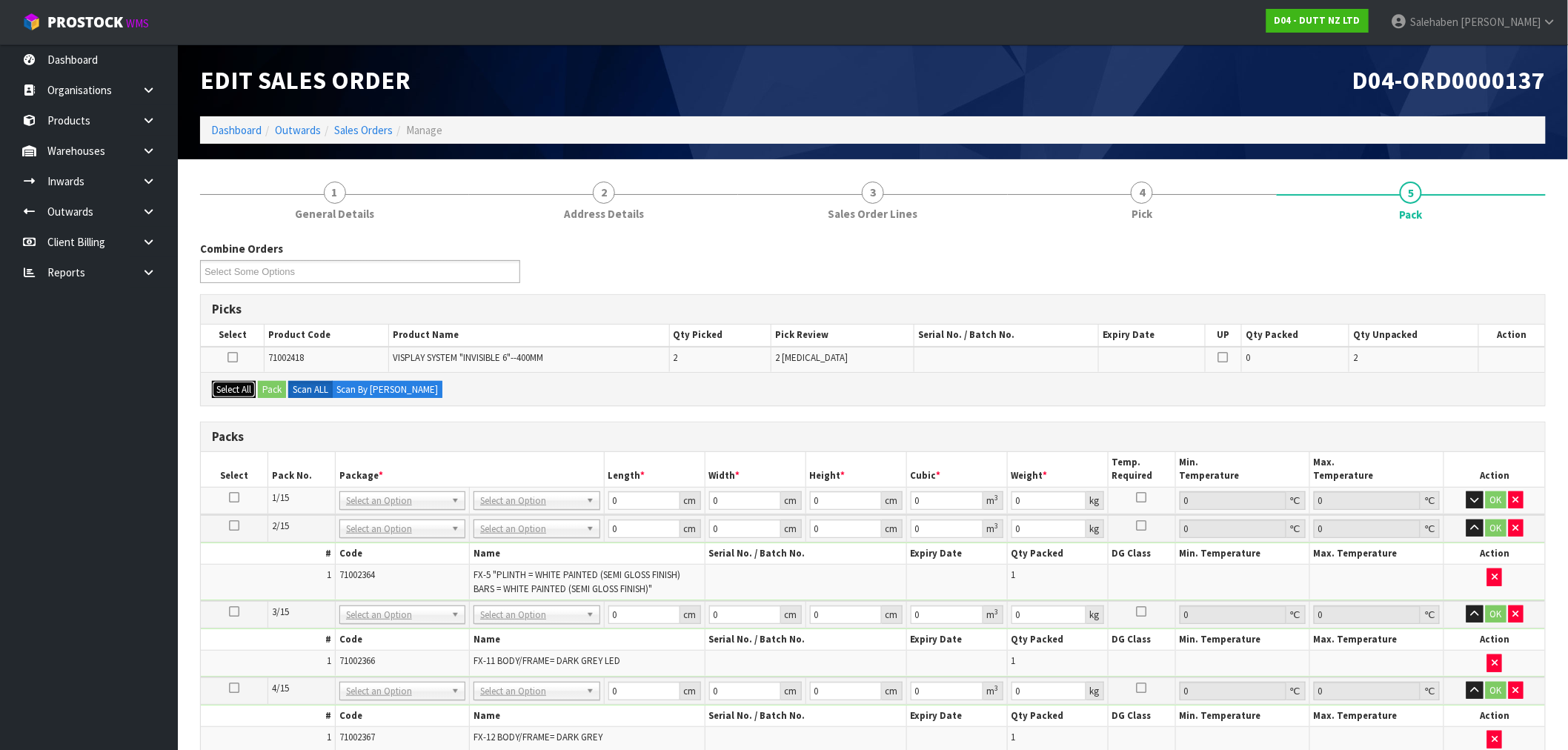
drag, startPoint x: 220, startPoint y: 389, endPoint x: 263, endPoint y: 393, distance: 43.2
click at [221, 389] on button "Select All" at bounding box center [234, 390] width 44 height 18
click at [275, 386] on button "Pack" at bounding box center [271, 390] width 28 height 18
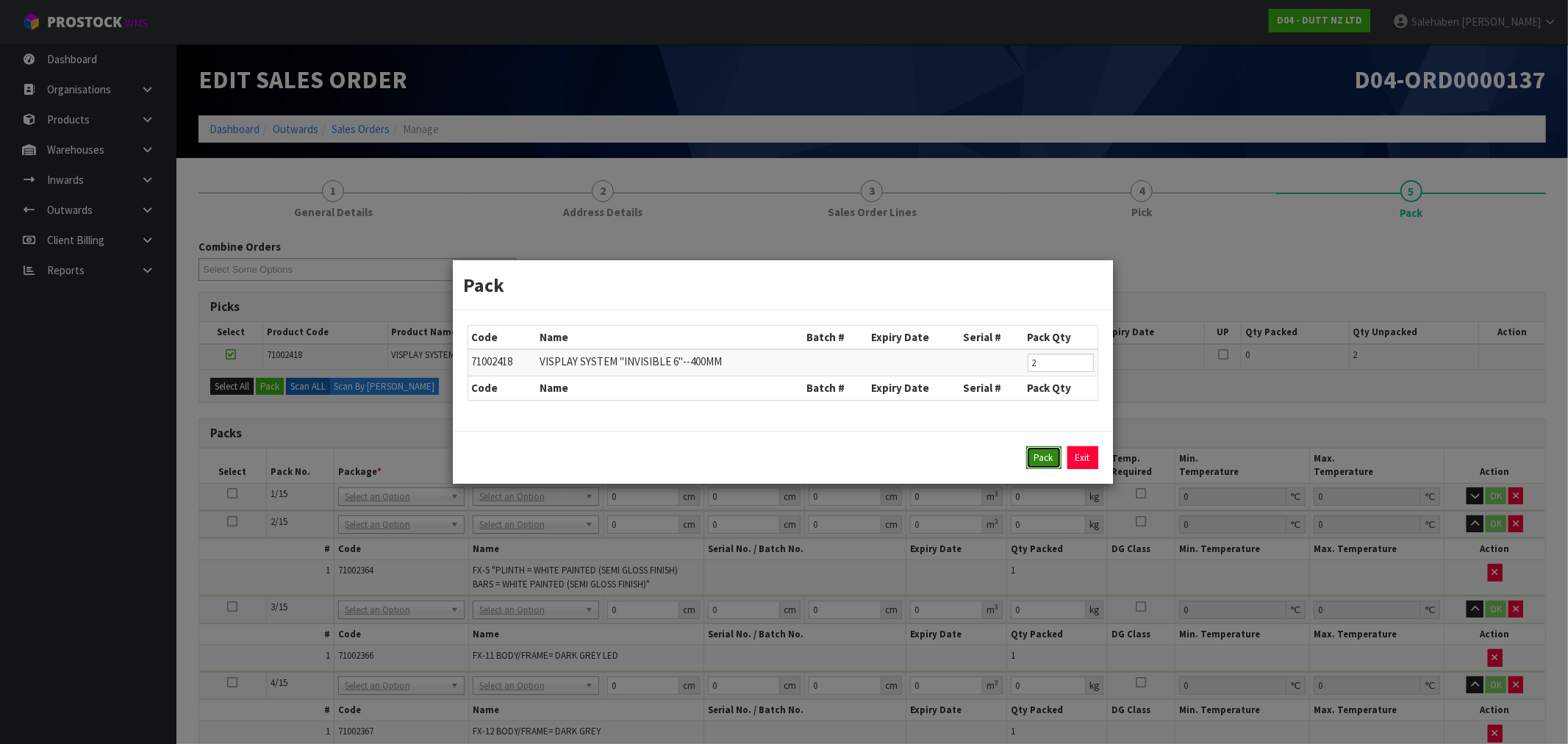
click at [1048, 459] on button "Pack" at bounding box center [1043, 457] width 35 height 23
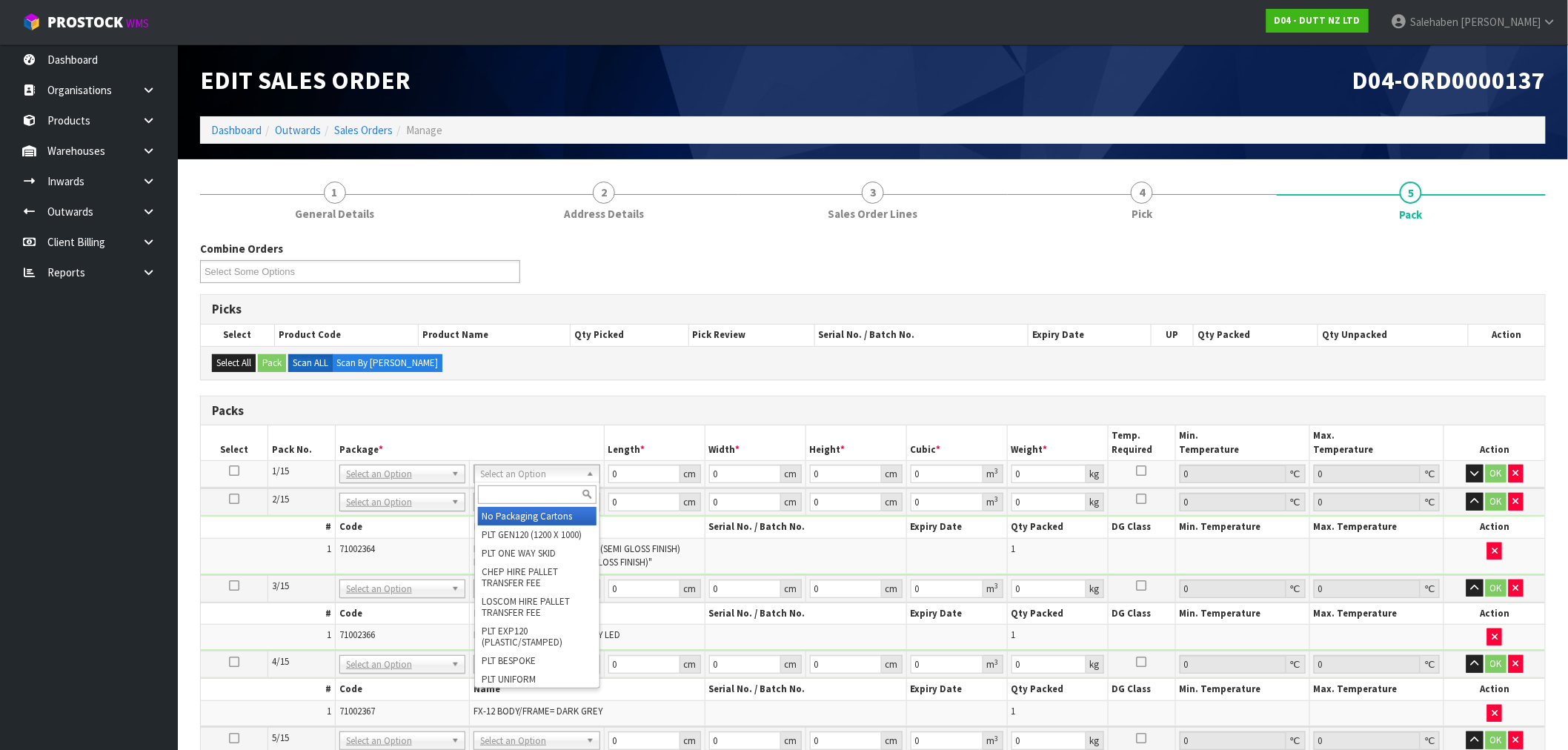
click at [514, 491] on input "text" at bounding box center [537, 495] width 119 height 19
type input "UNI"
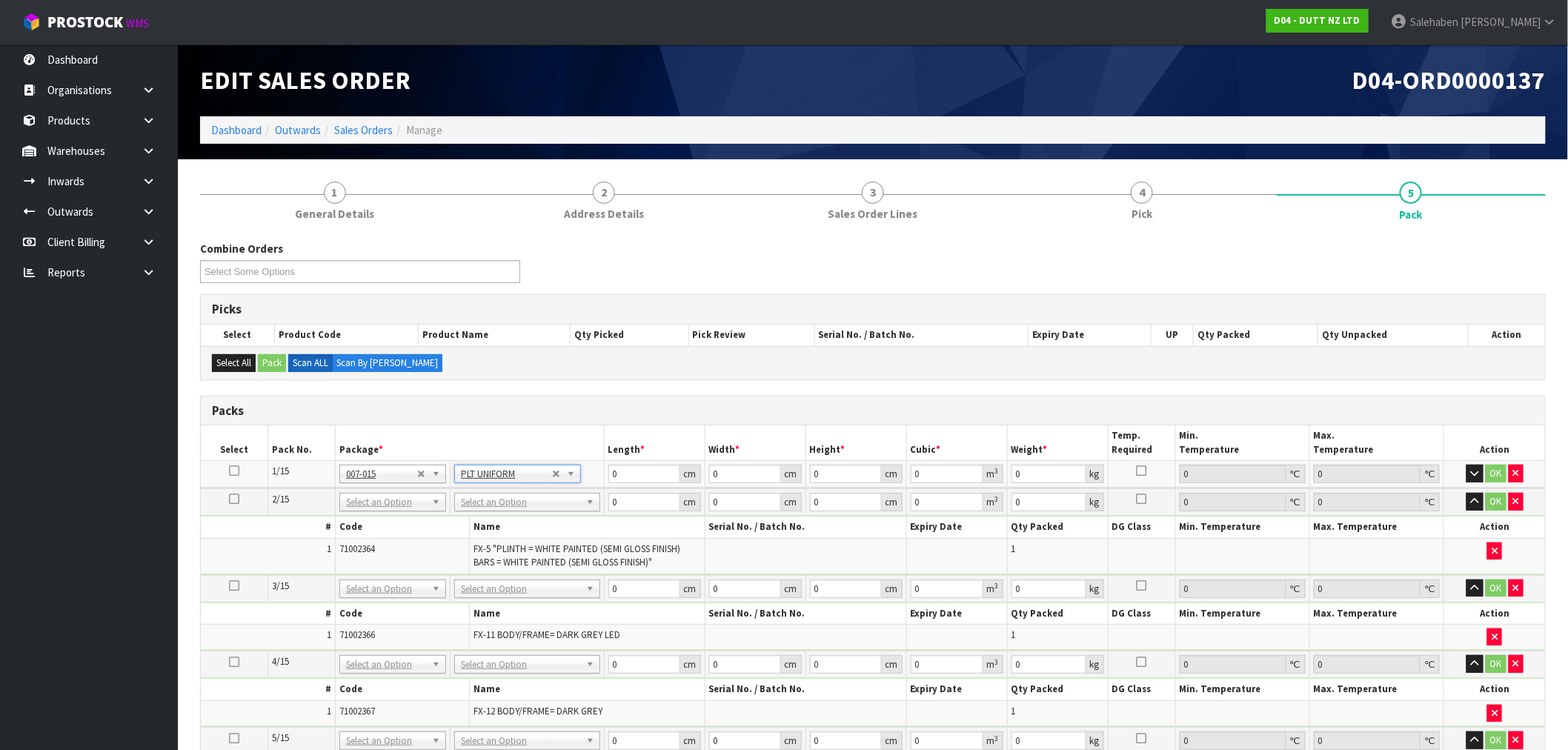
type input "225.05"
drag, startPoint x: 621, startPoint y: 475, endPoint x: 565, endPoint y: 486, distance: 57.1
click at [569, 485] on tr "1/15 NONE 007-001 007-002 007-004 007-009 007-013 007-014 007-015 007-017 007-0…" at bounding box center [872, 474] width 1344 height 26
type input "120"
type input "100"
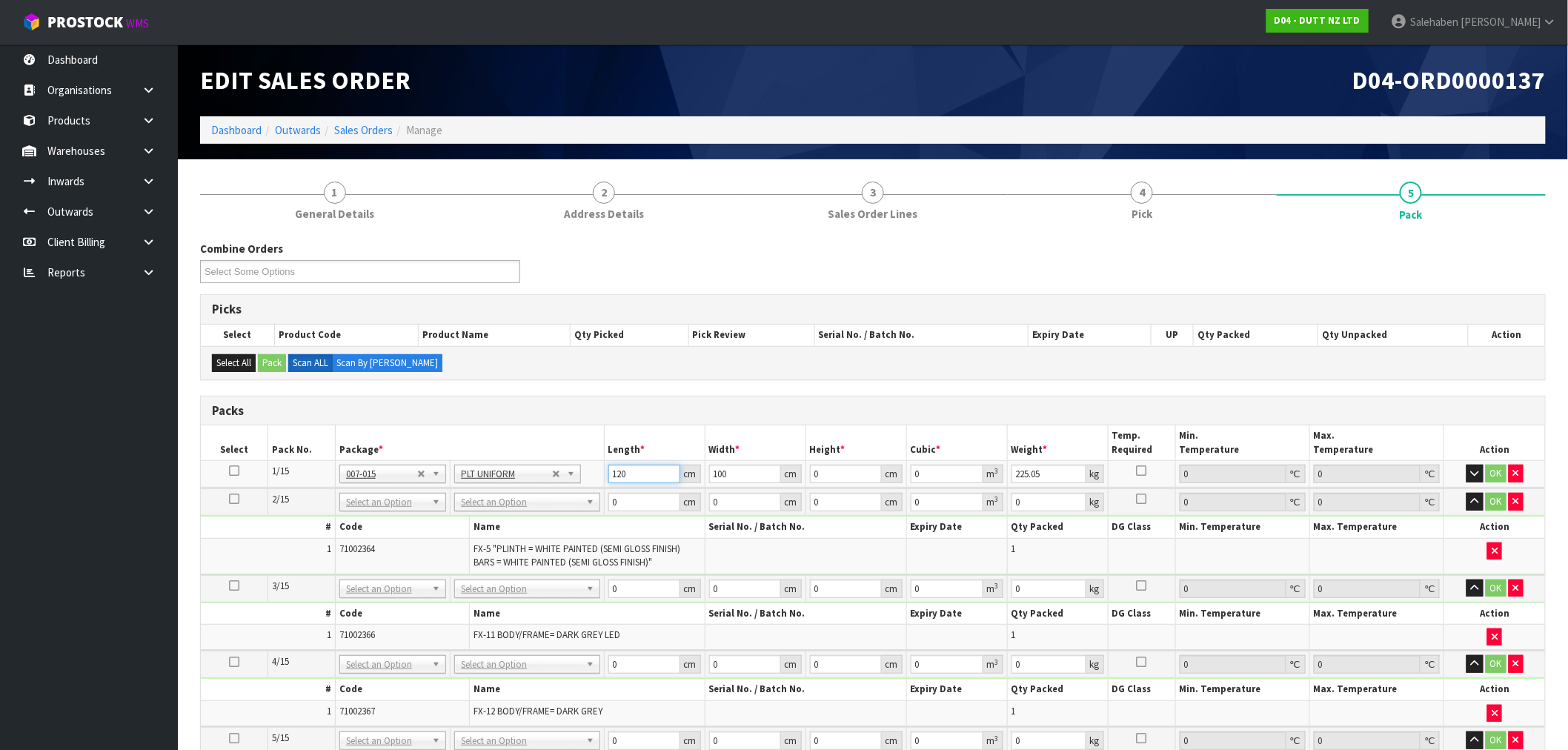
drag, startPoint x: 611, startPoint y: 486, endPoint x: 599, endPoint y: 491, distance: 13.0
drag, startPoint x: 564, startPoint y: 485, endPoint x: 557, endPoint y: 486, distance: 7.1
click at [557, 486] on tbody "1/15 NONE 007-001 007-002 007-004 007-009 007-013 007-014 007-015 007-017 007-0…" at bounding box center [872, 474] width 1344 height 28
type input "261"
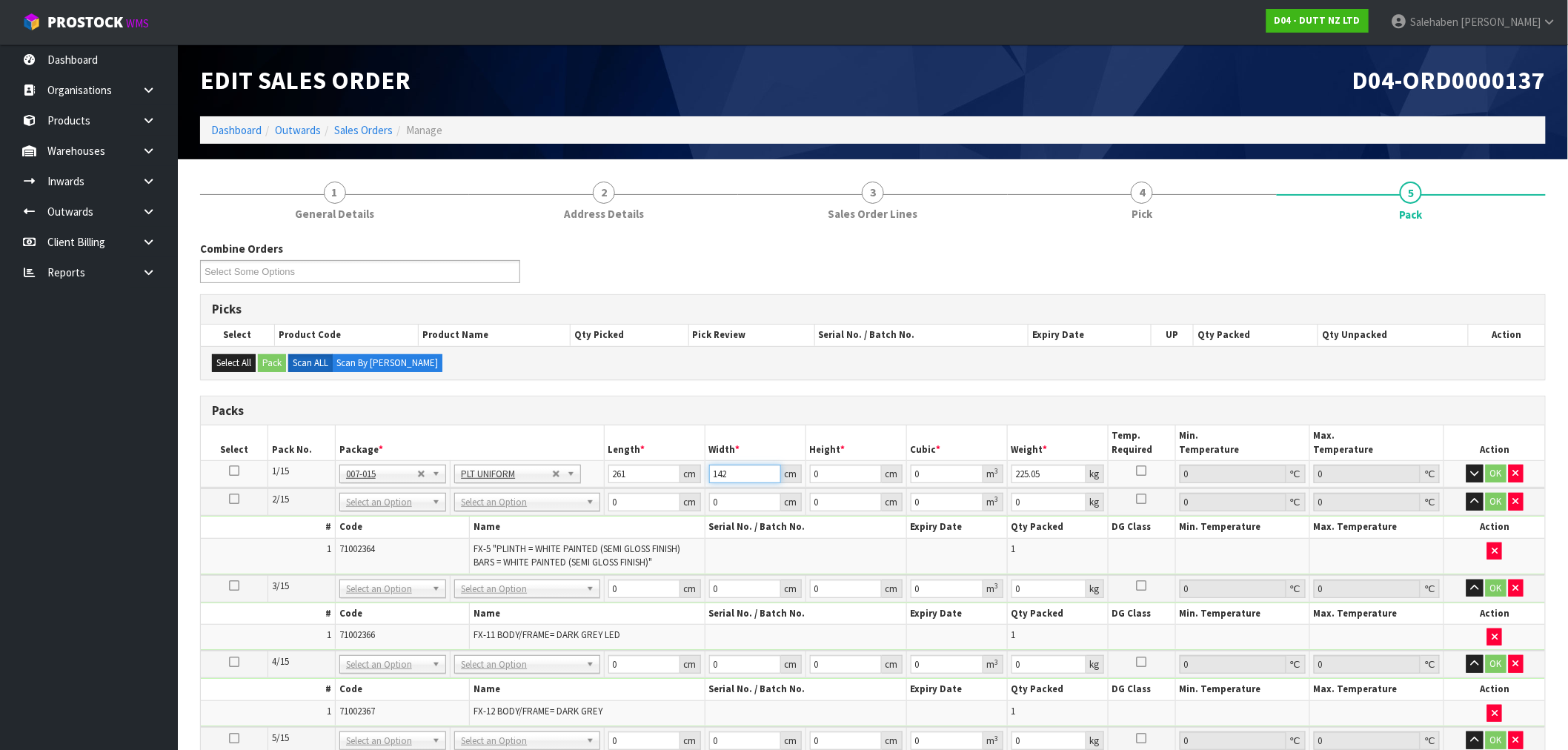
type input "142"
type input "8"
type input "0.296496"
type input "81"
type input "3.002022"
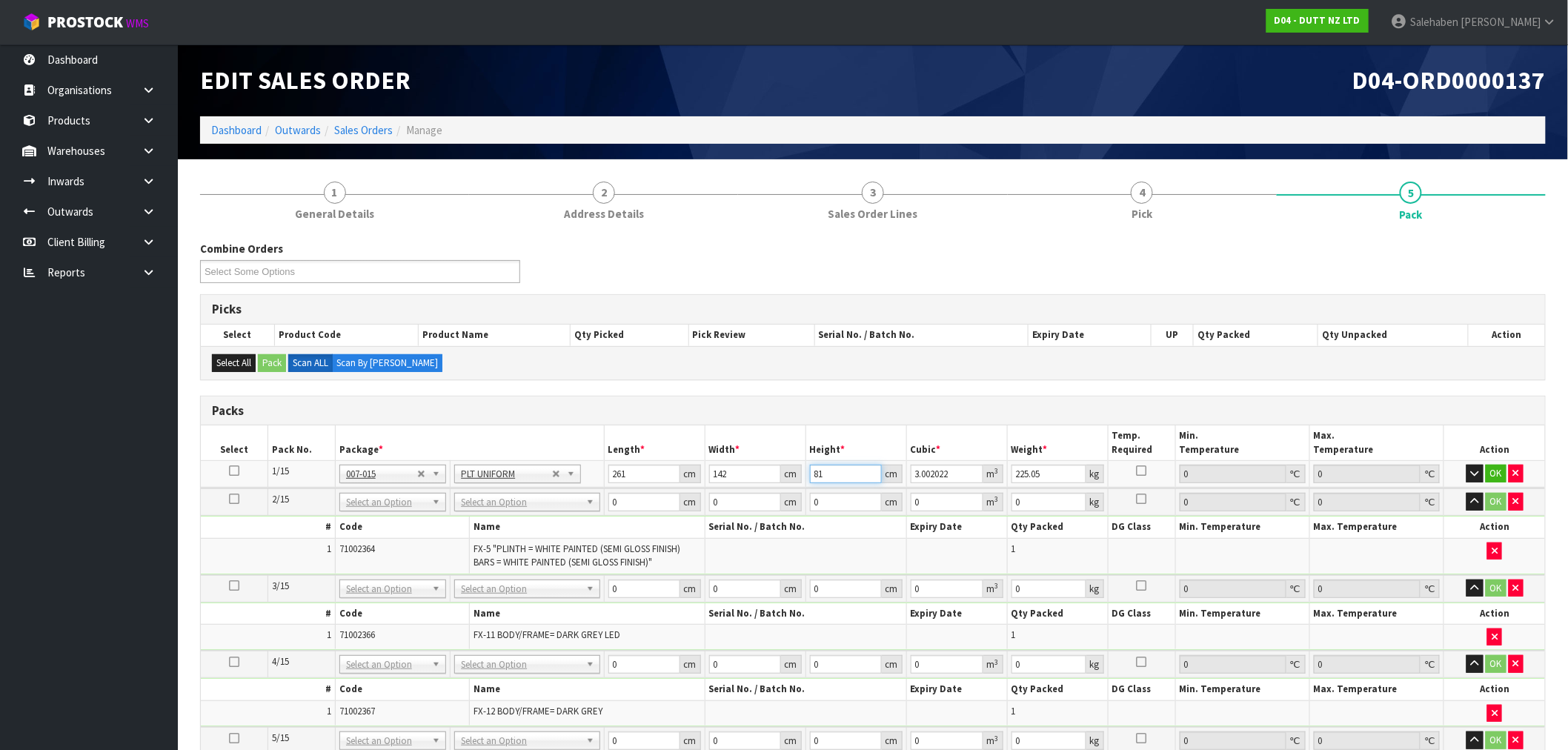
type input "81"
click at [233, 471] on icon at bounding box center [234, 471] width 11 height 1
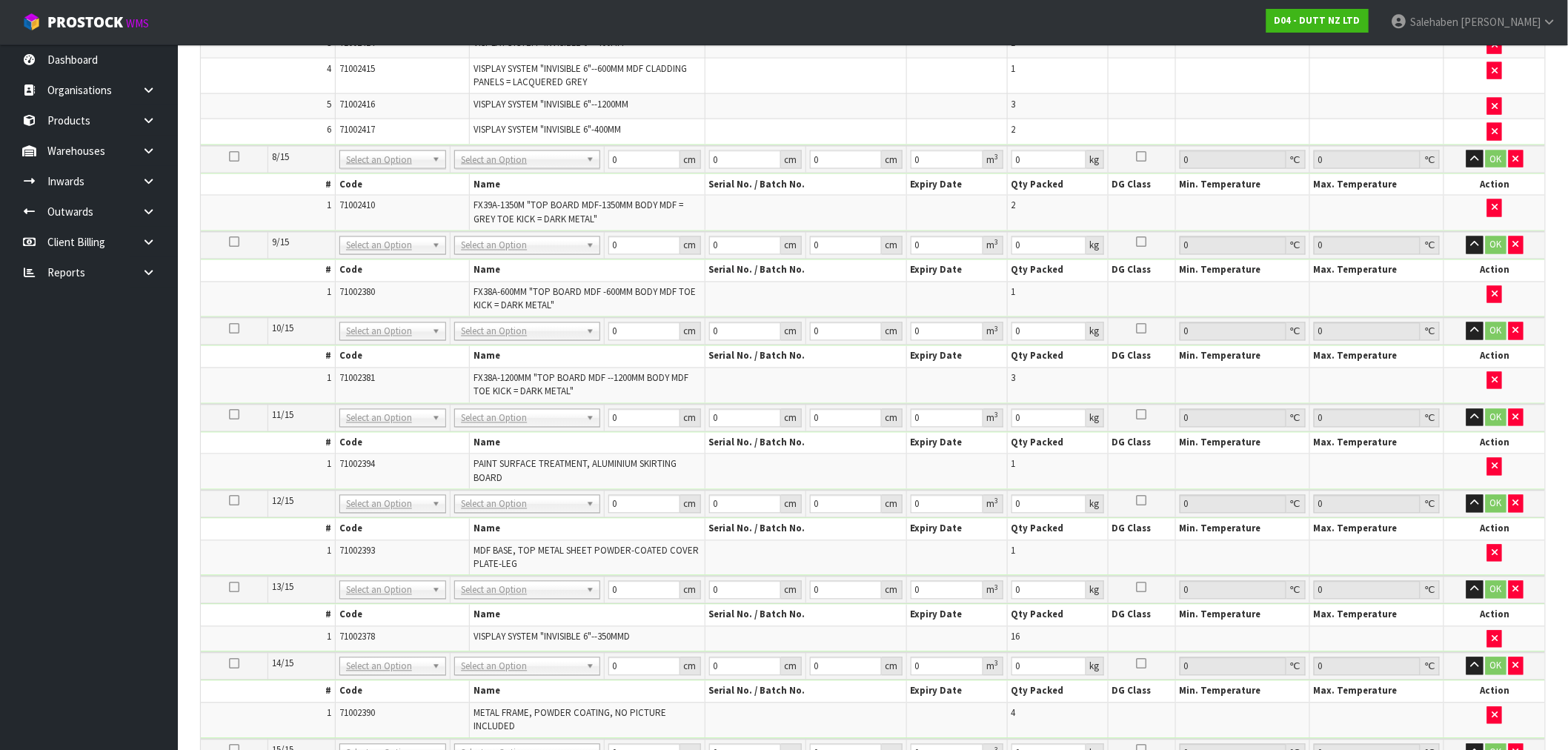
scroll to position [1152, 0]
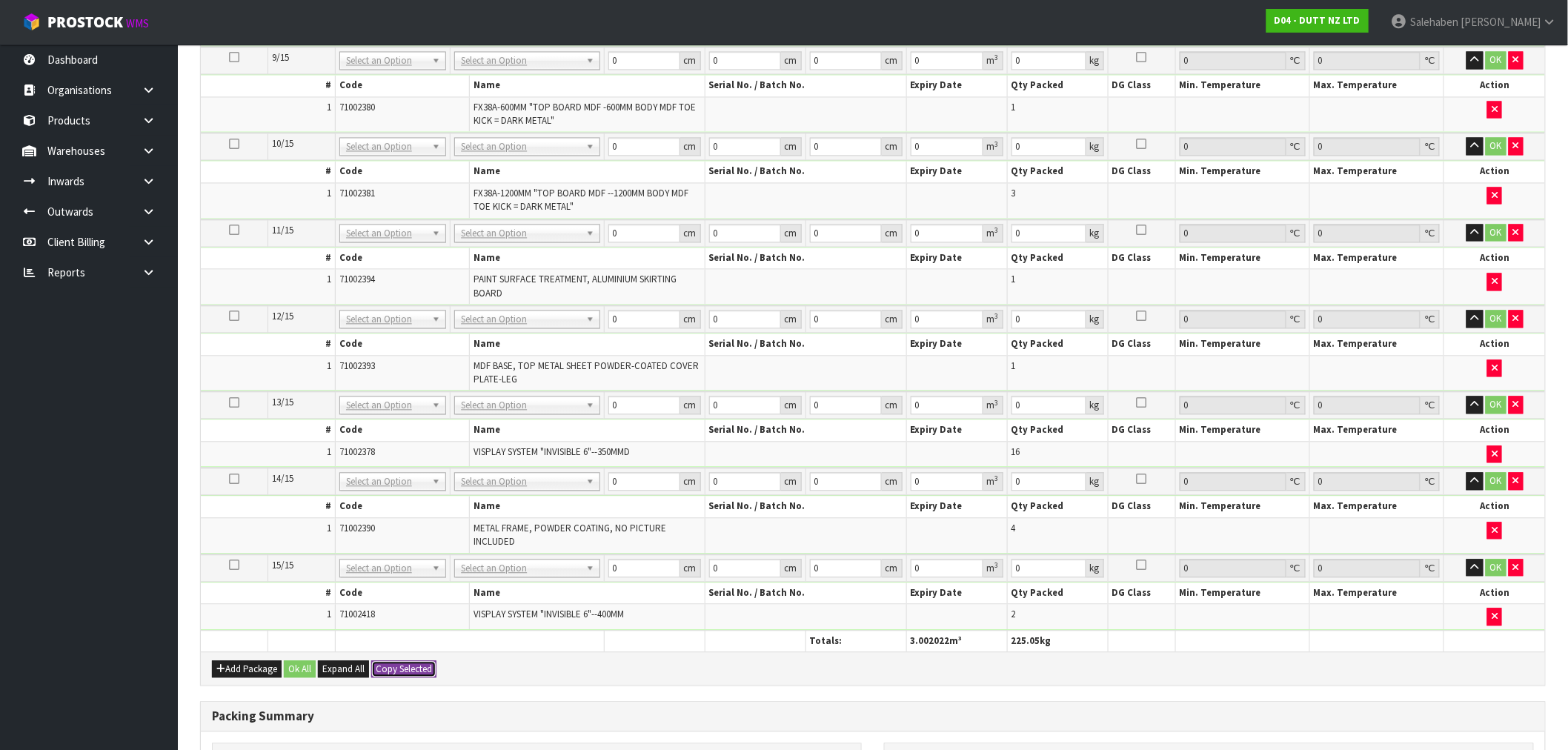
click at [406, 674] on button "Copy Selected" at bounding box center [403, 670] width 65 height 18
type input "261"
type input "142"
type input "81"
type input "3.002022"
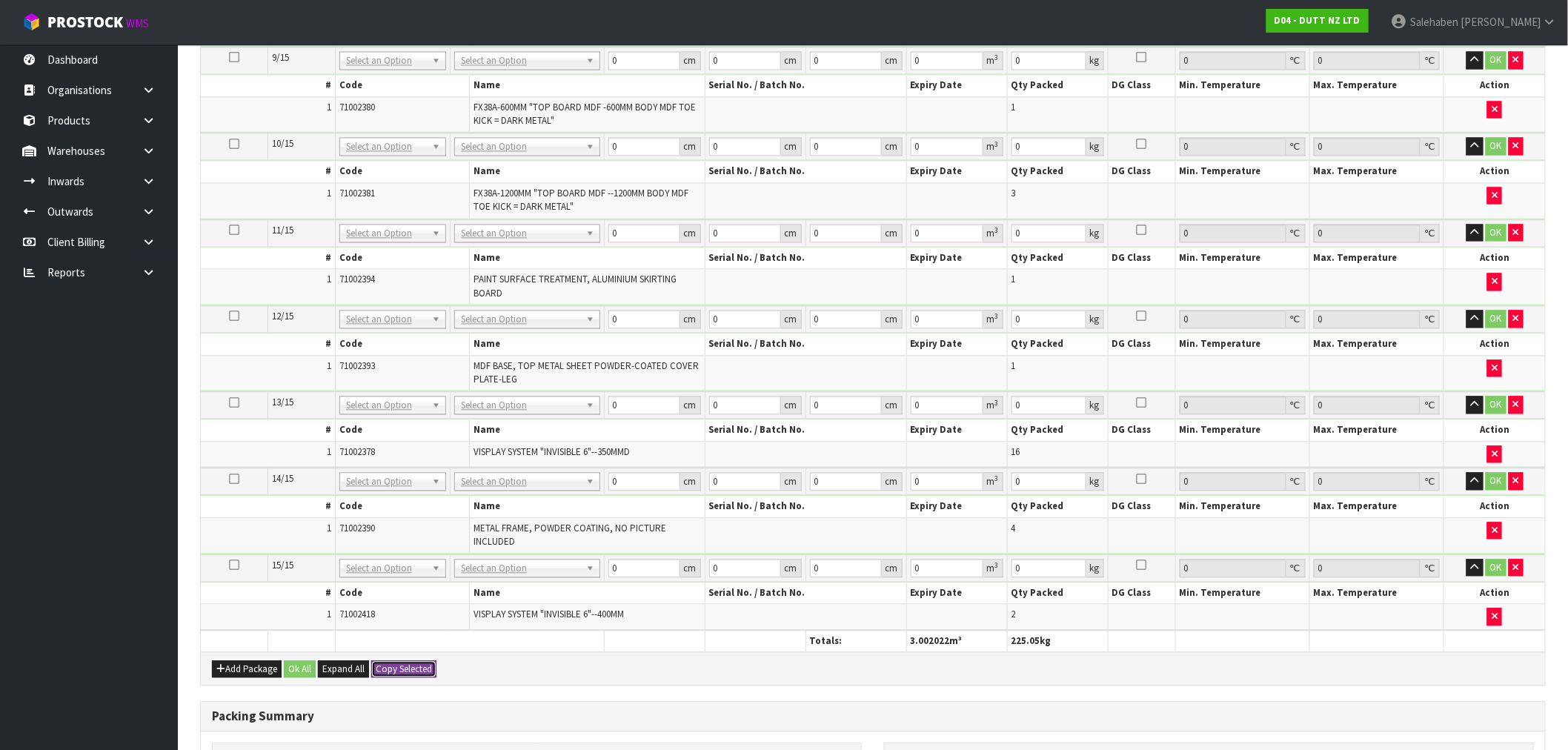
type input "225.05"
type input "261"
type input "142"
type input "81"
type input "3.002022"
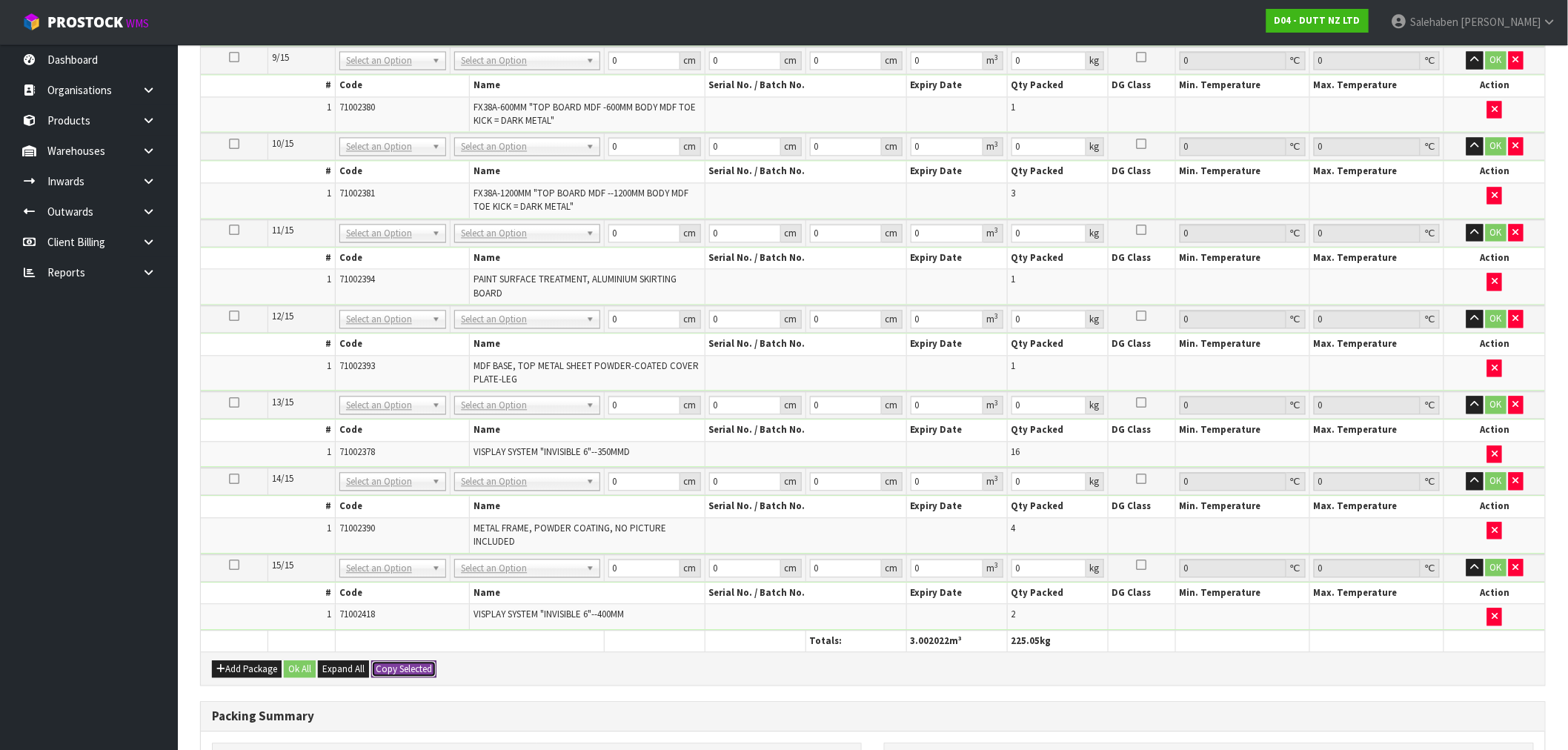
type input "225.05"
type input "261"
type input "142"
type input "81"
type input "3.002022"
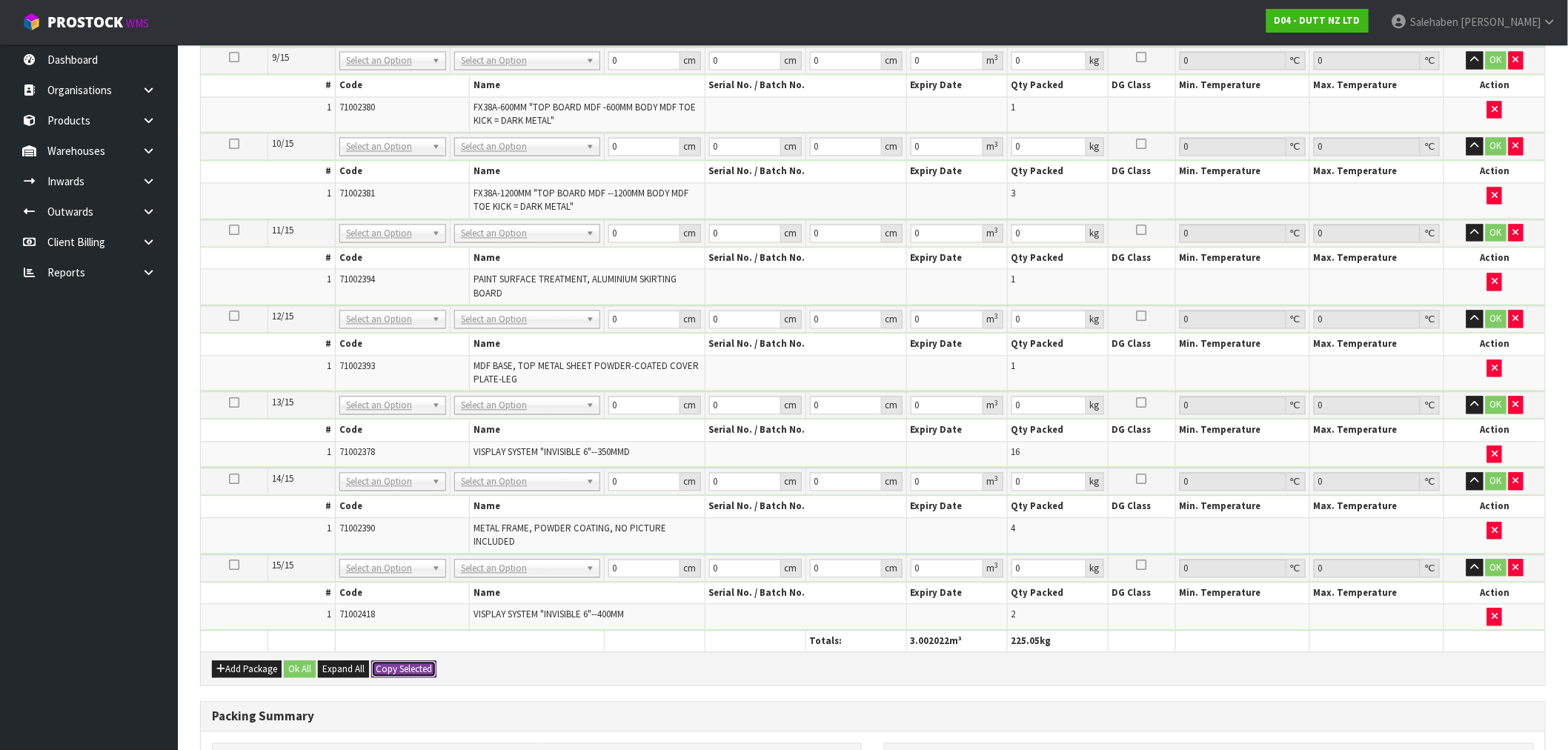
type input "225.05"
type input "261"
type input "142"
type input "81"
type input "3.002022"
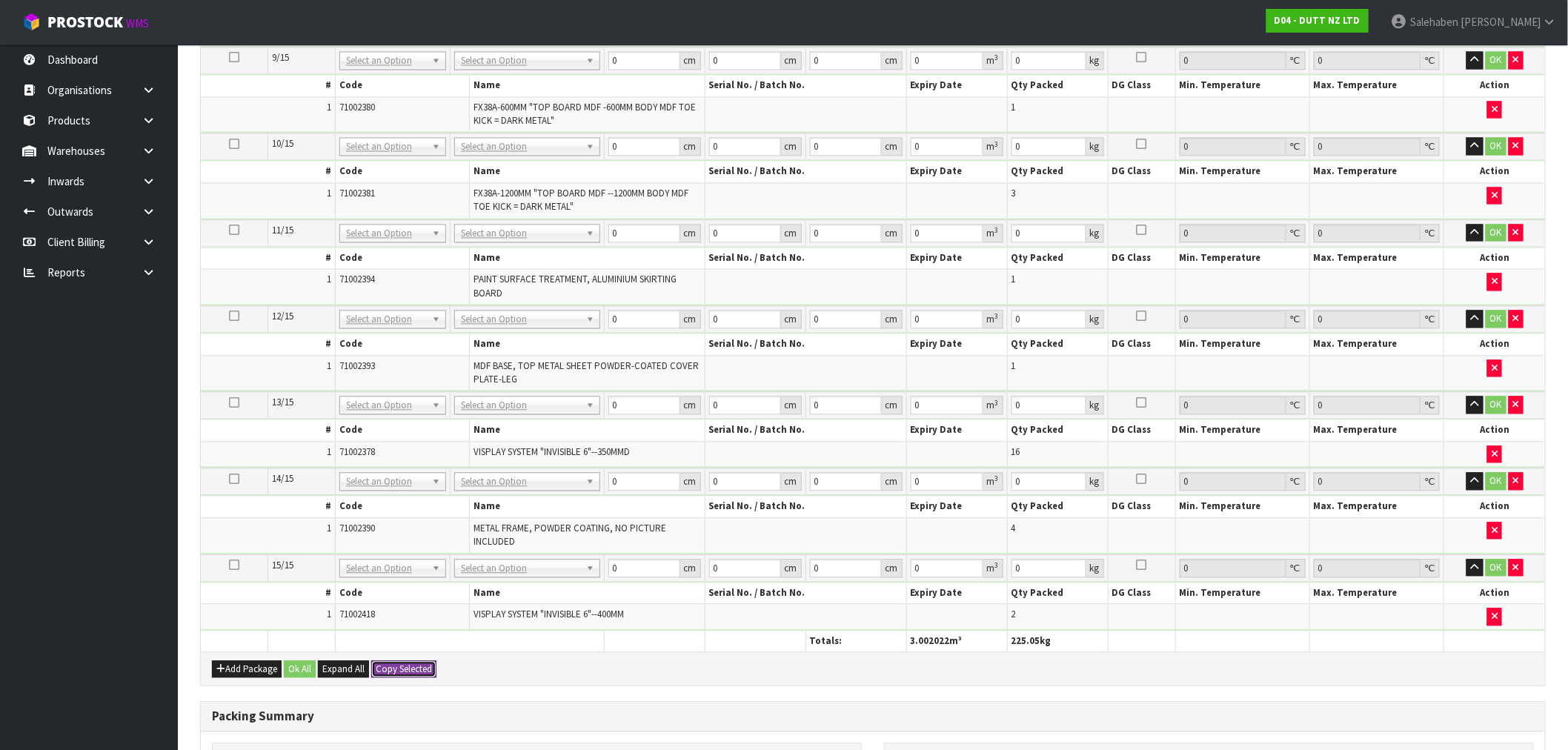
type input "225.05"
type input "261"
type input "142"
type input "81"
type input "3.002022"
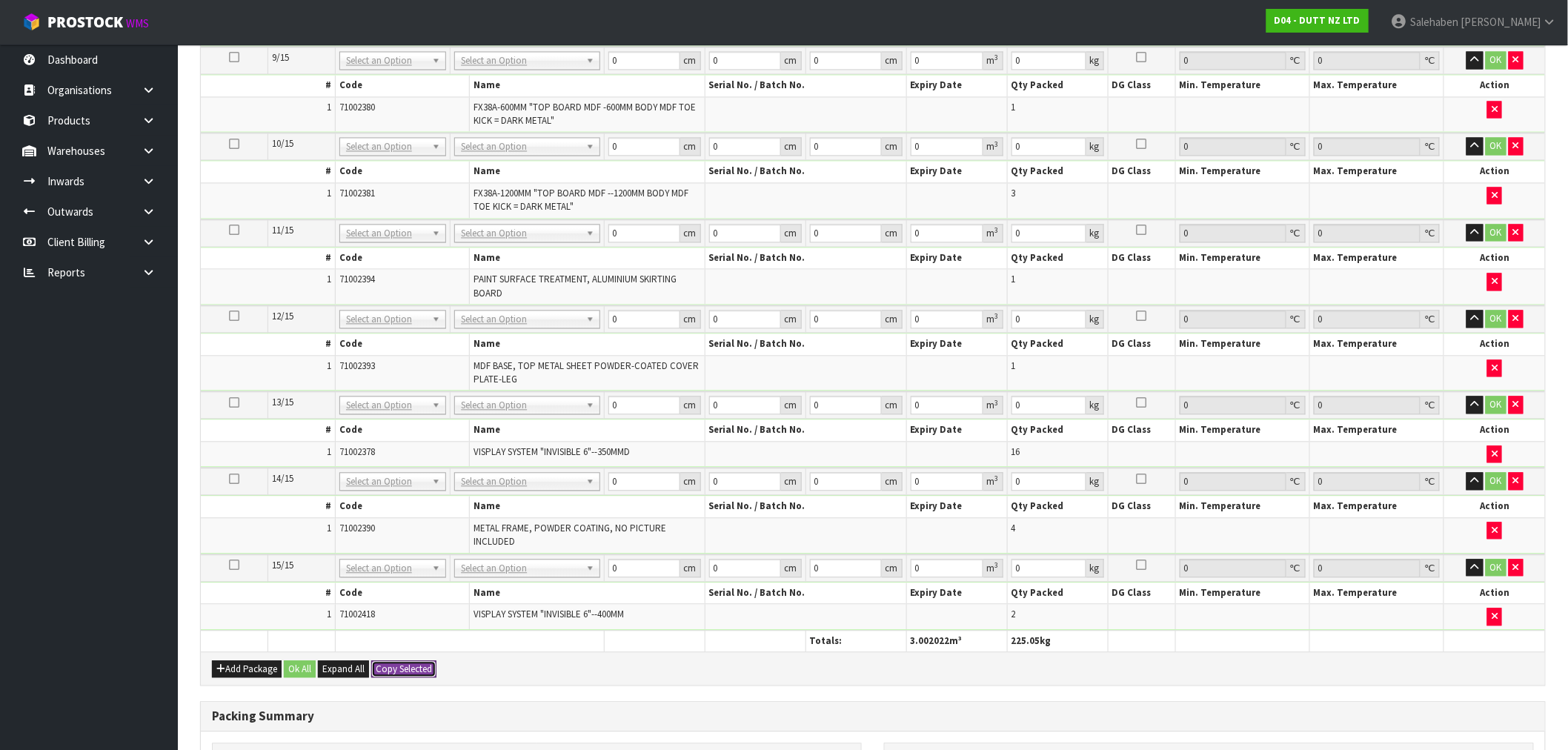
type input "225.05"
type input "261"
type input "142"
type input "81"
type input "3.002022"
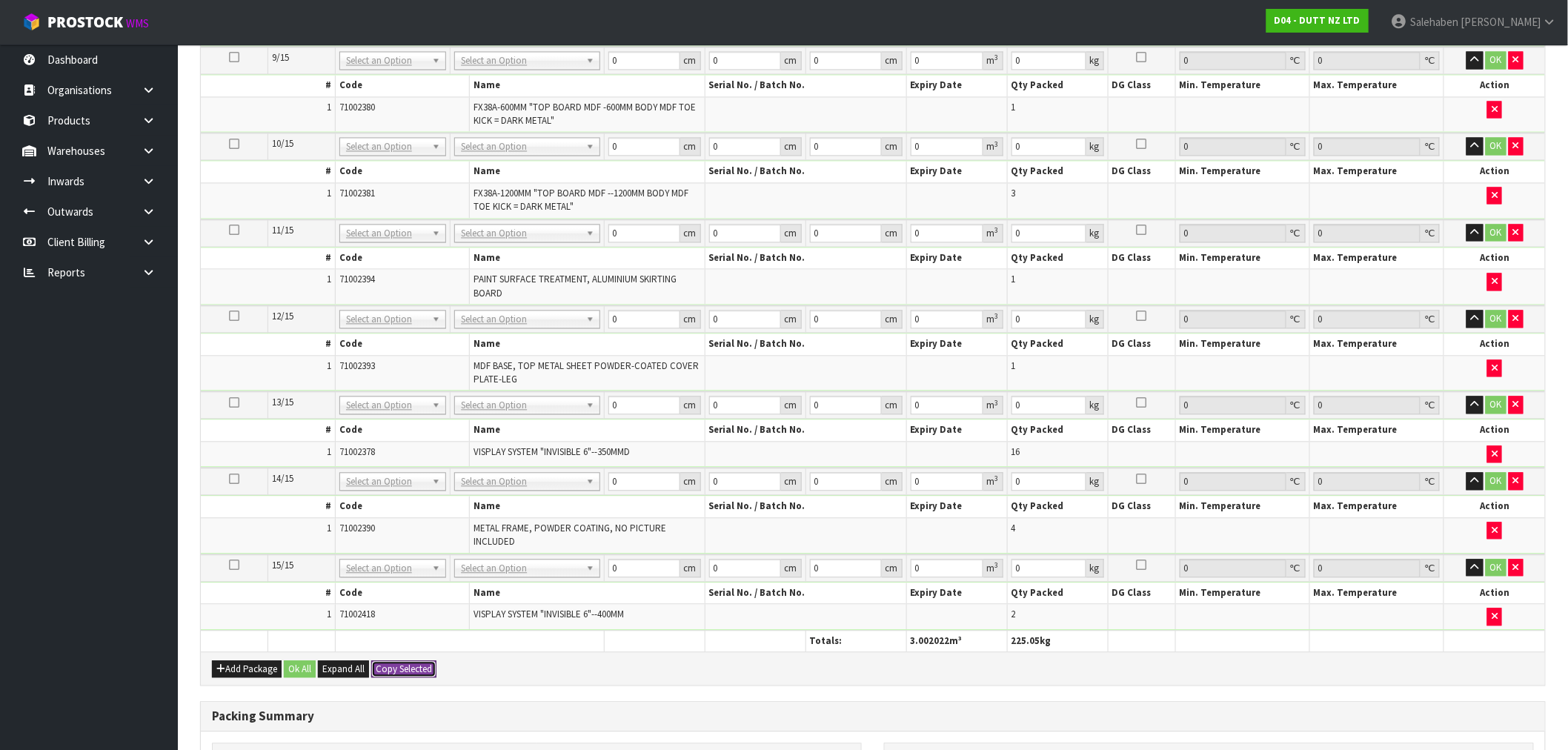
type input "225.05"
type input "261"
type input "142"
type input "81"
type input "3.002022"
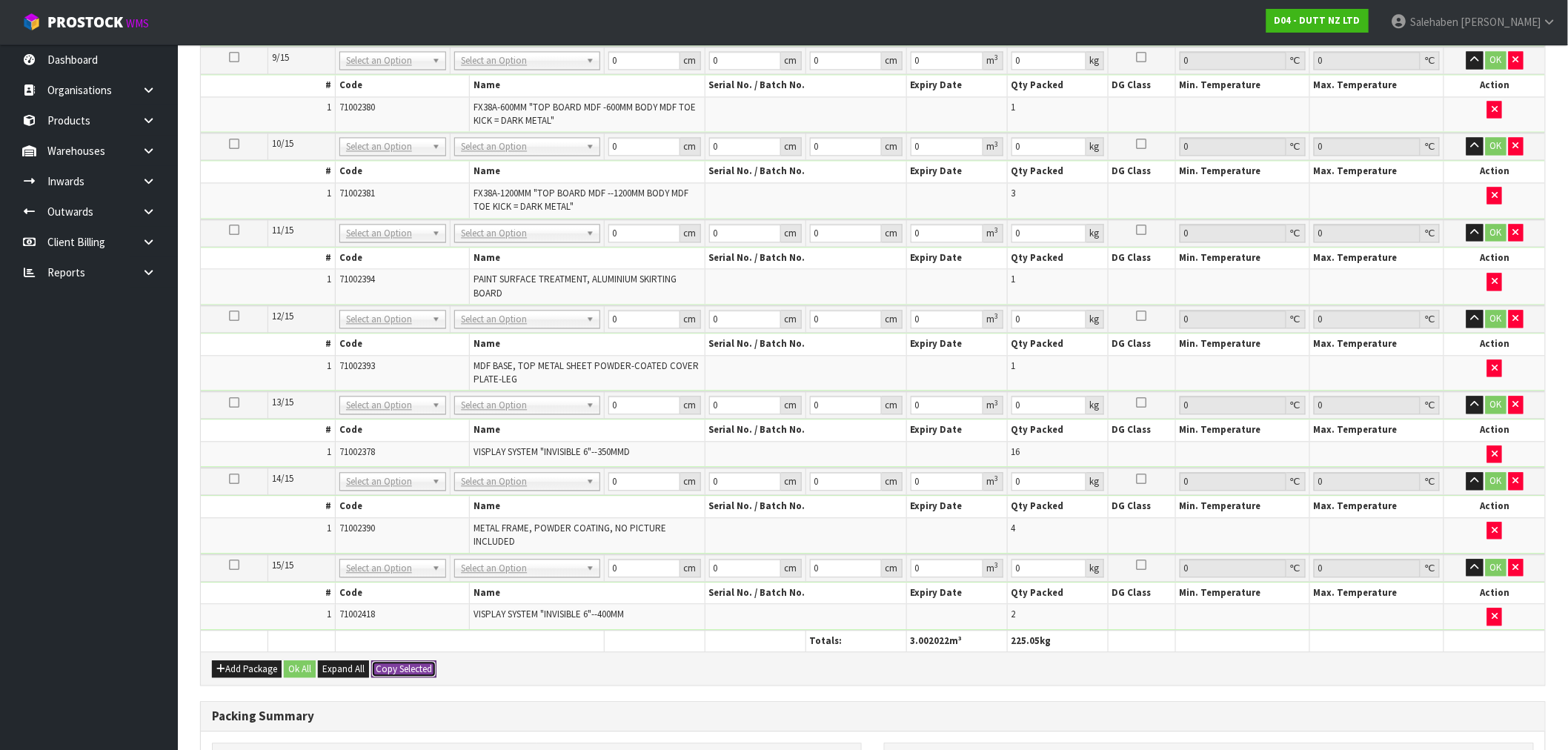
type input "225.05"
type input "261"
type input "142"
type input "81"
type input "3.002022"
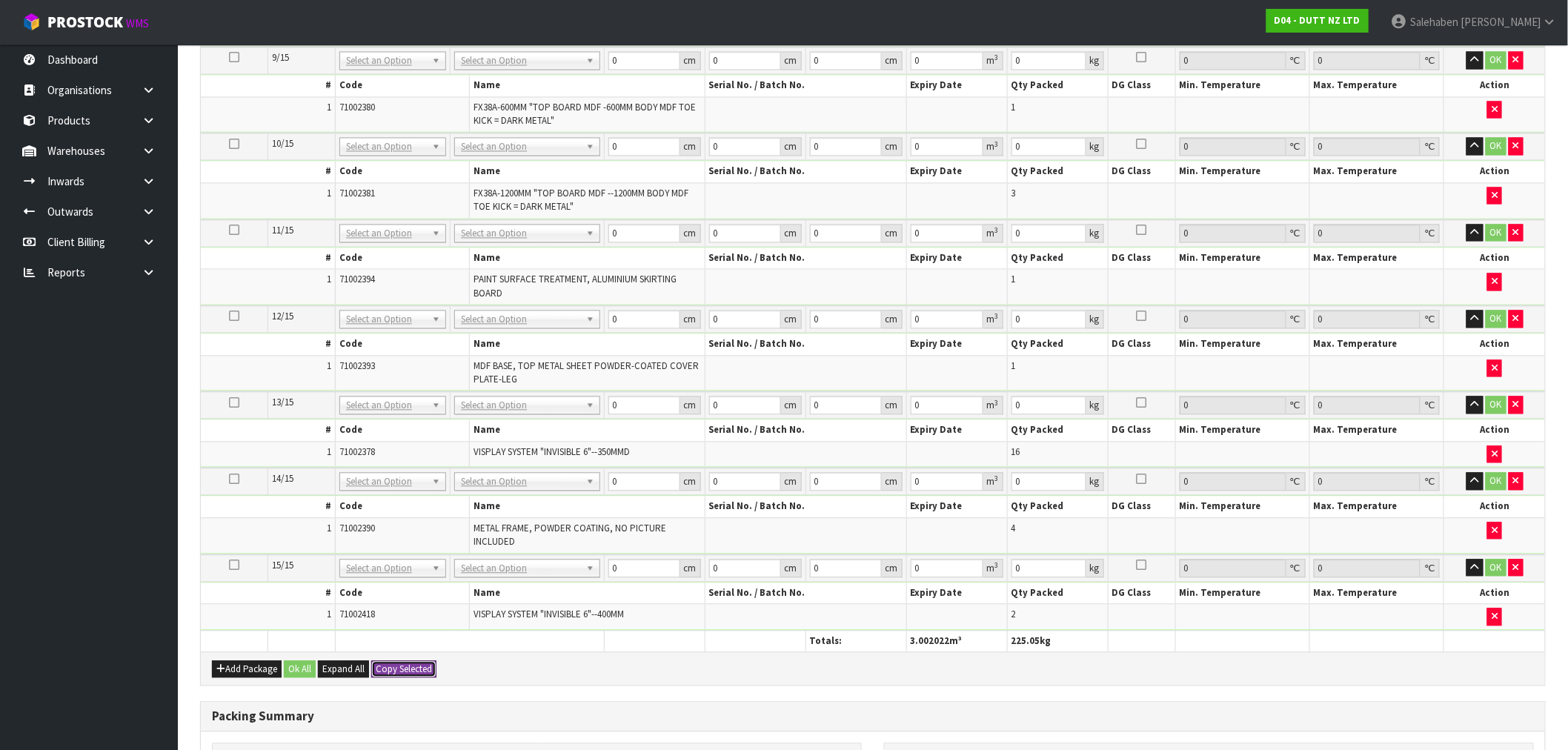
type input "225.05"
type input "261"
type input "142"
type input "81"
type input "3.002022"
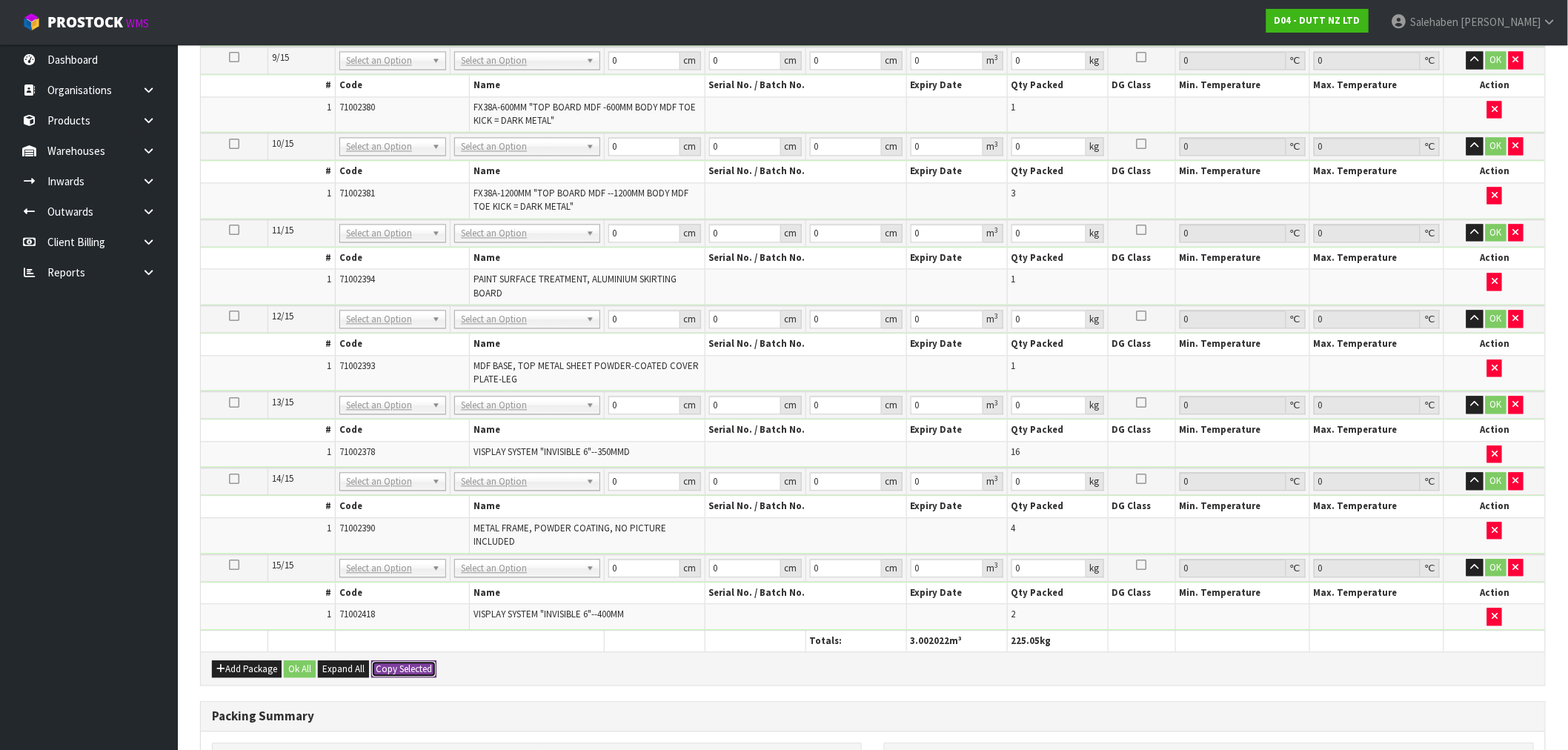
type input "225.05"
type input "261"
type input "142"
type input "81"
type input "3.002022"
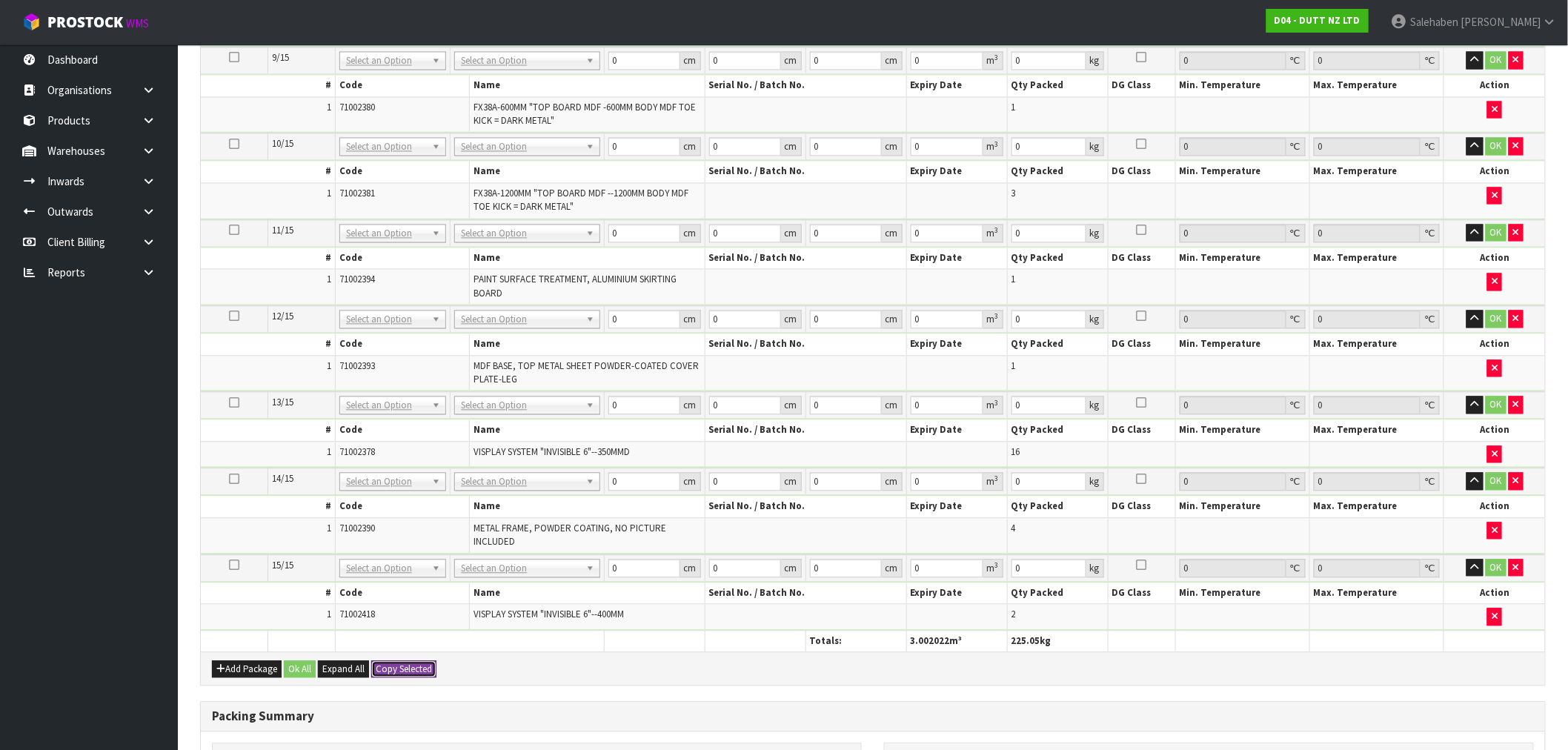
type input "225.05"
type input "261"
type input "142"
type input "81"
type input "3.002022"
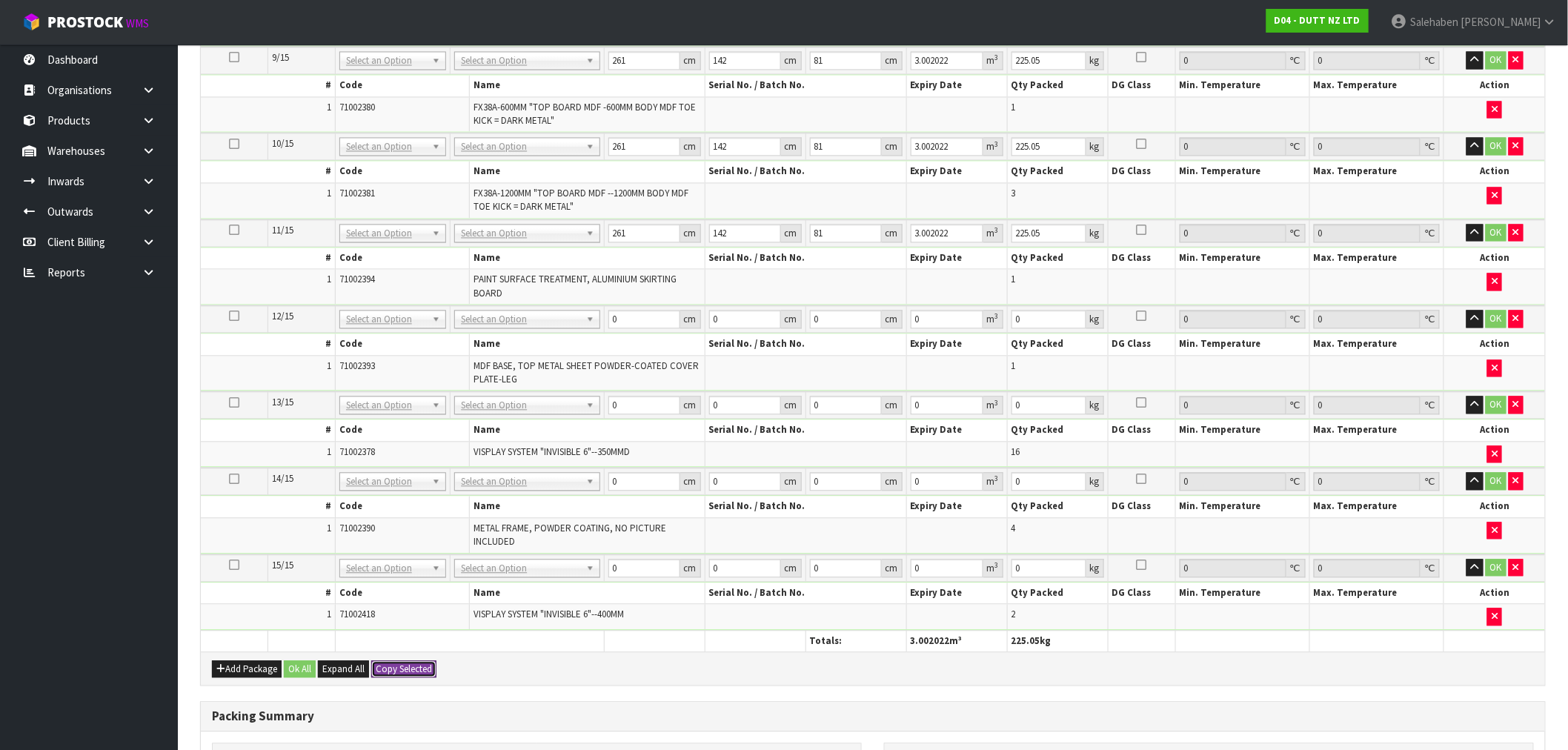
type input "225.05"
type input "261"
type input "142"
type input "81"
type input "3.002022"
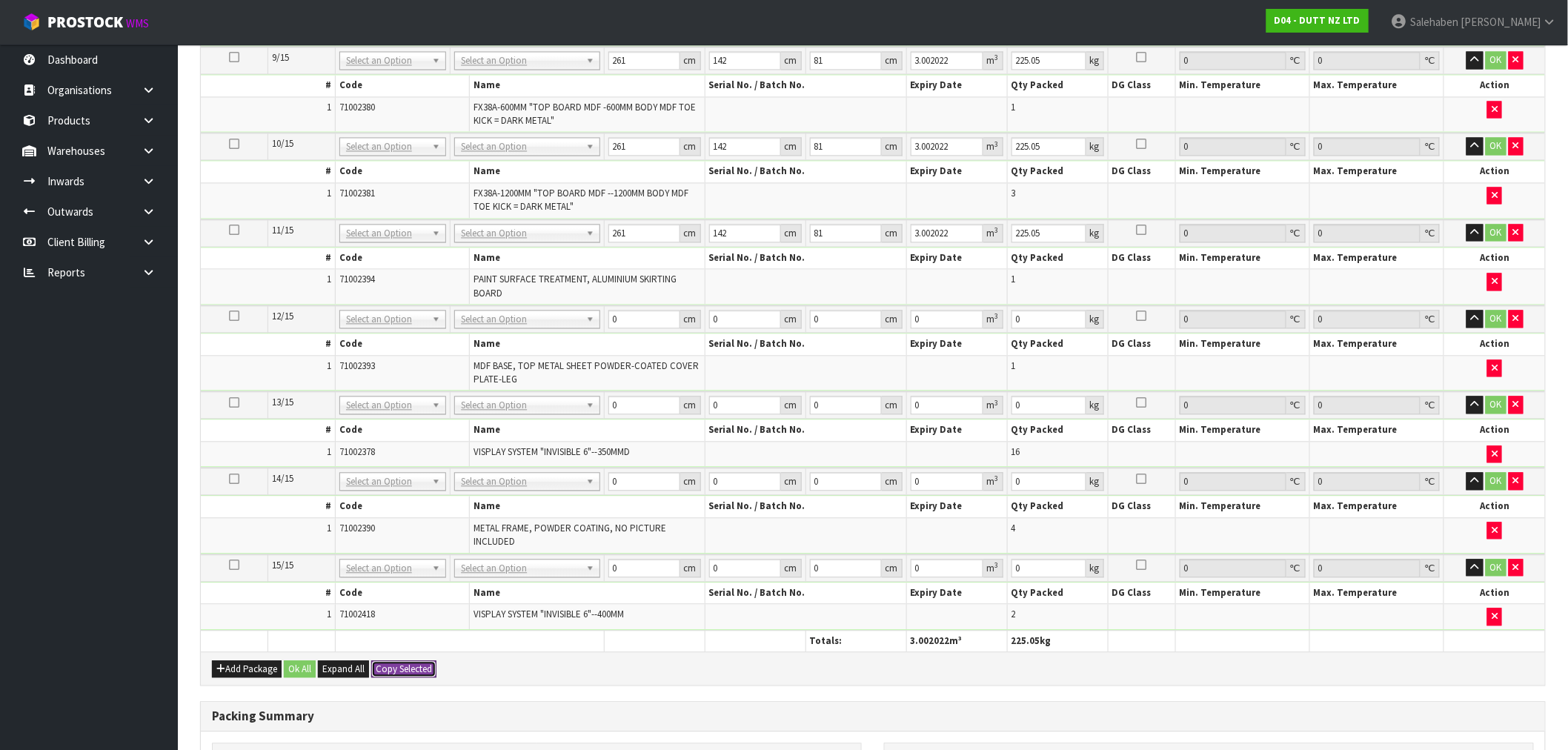
type input "225.05"
type input "261"
type input "142"
type input "81"
type input "3.002022"
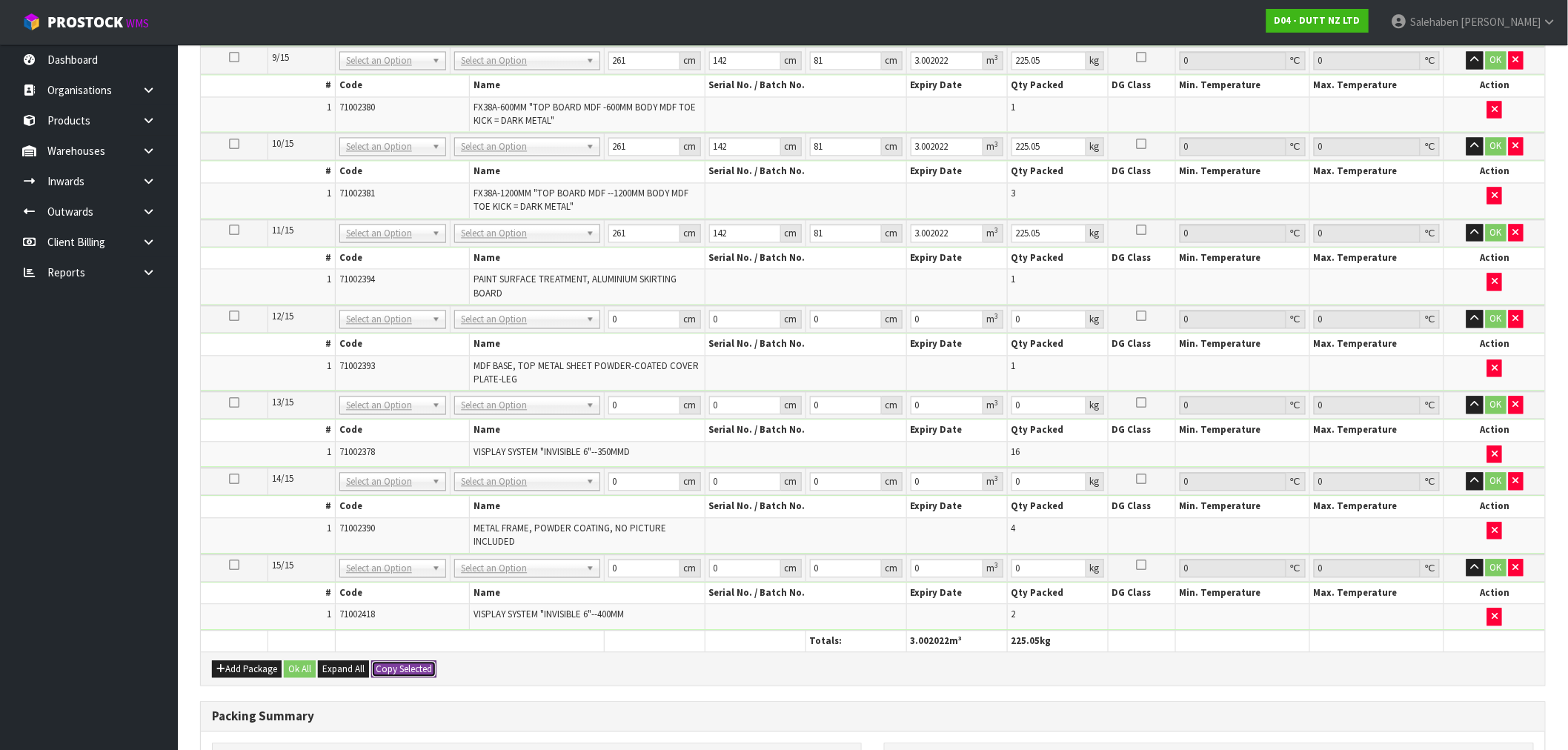
type input "225.05"
type input "261"
type input "142"
type input "81"
type input "3.002022"
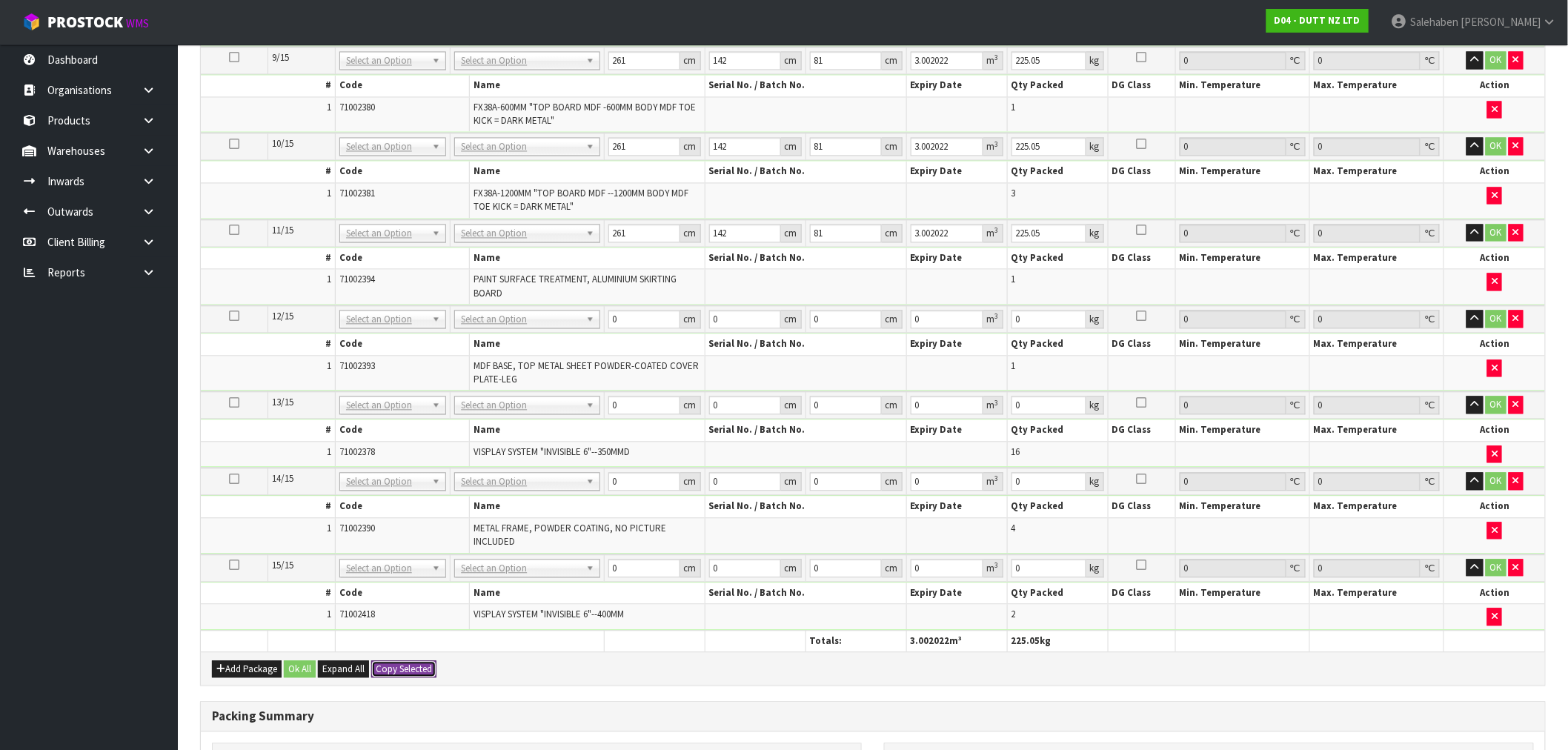
type input "225.05"
type input "15"
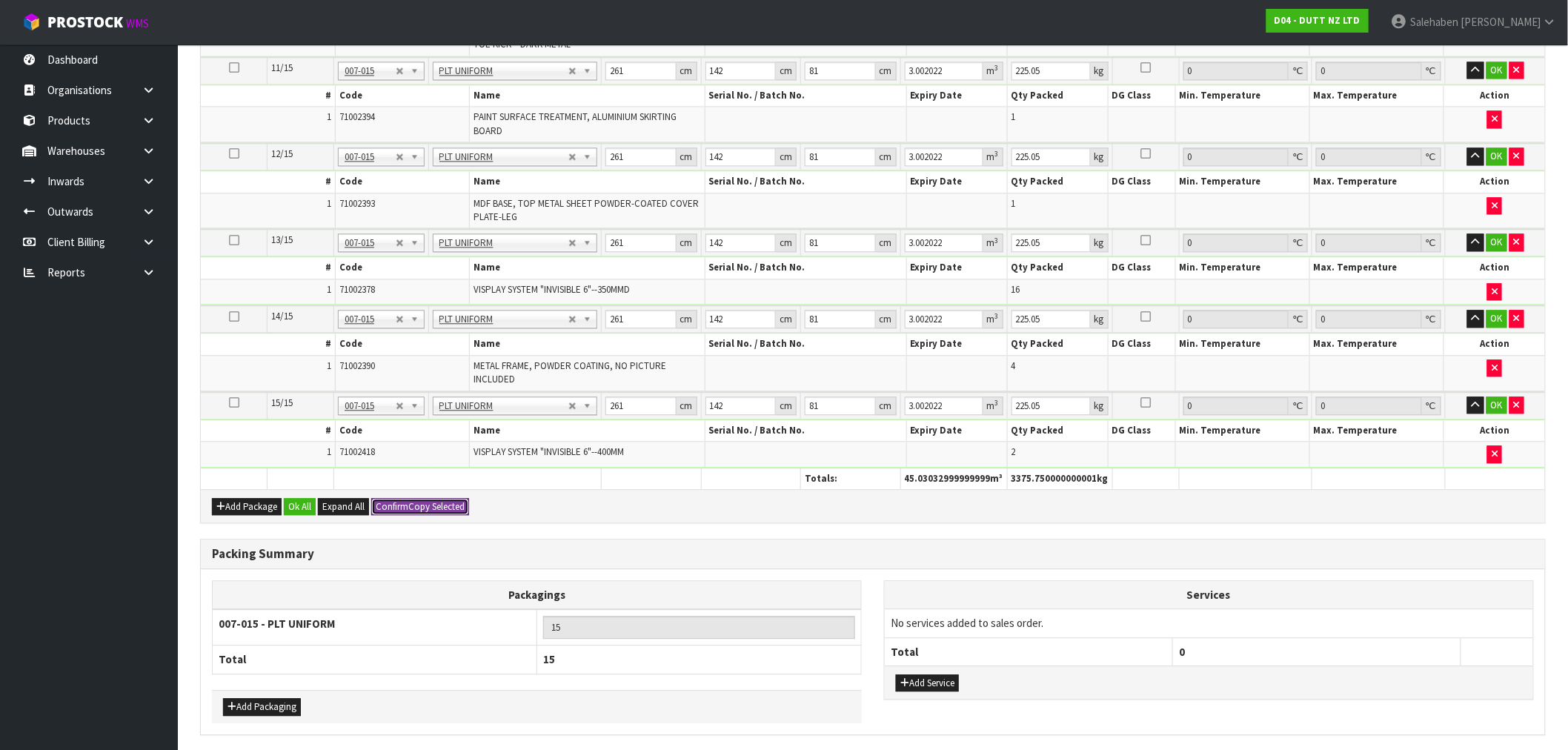
scroll to position [1316, 0]
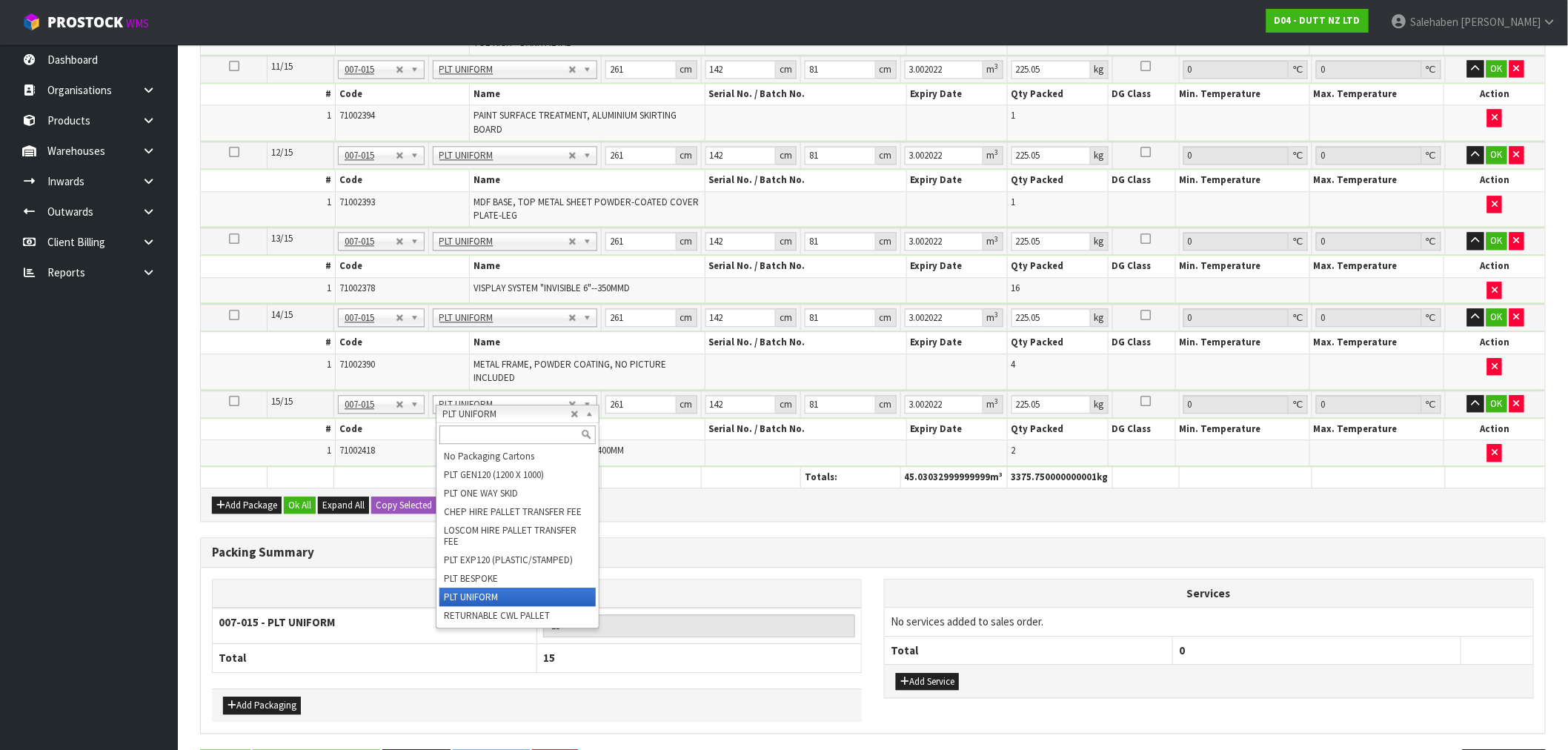
click at [480, 434] on input "text" at bounding box center [517, 434] width 156 height 19
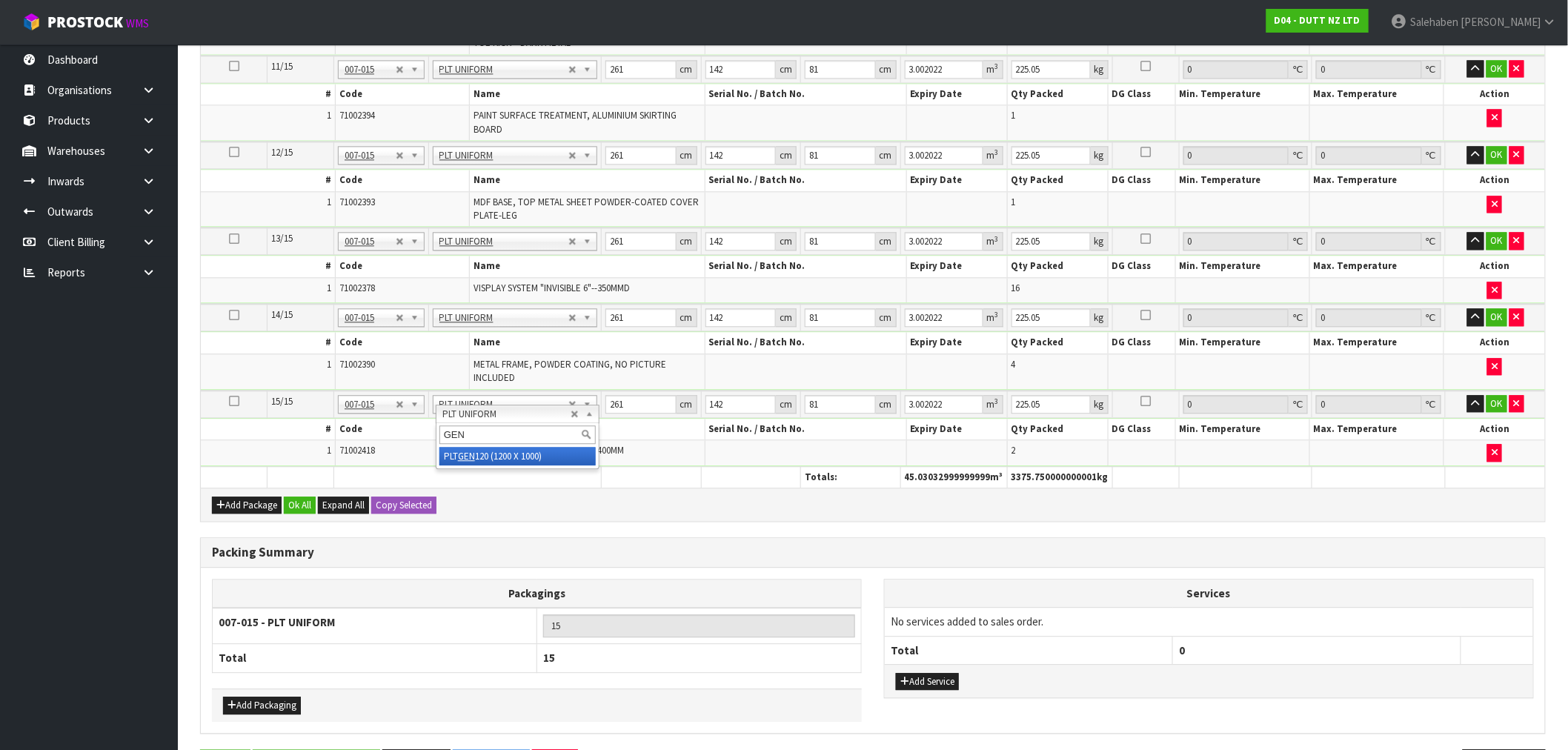
type input "GEN"
type input "14"
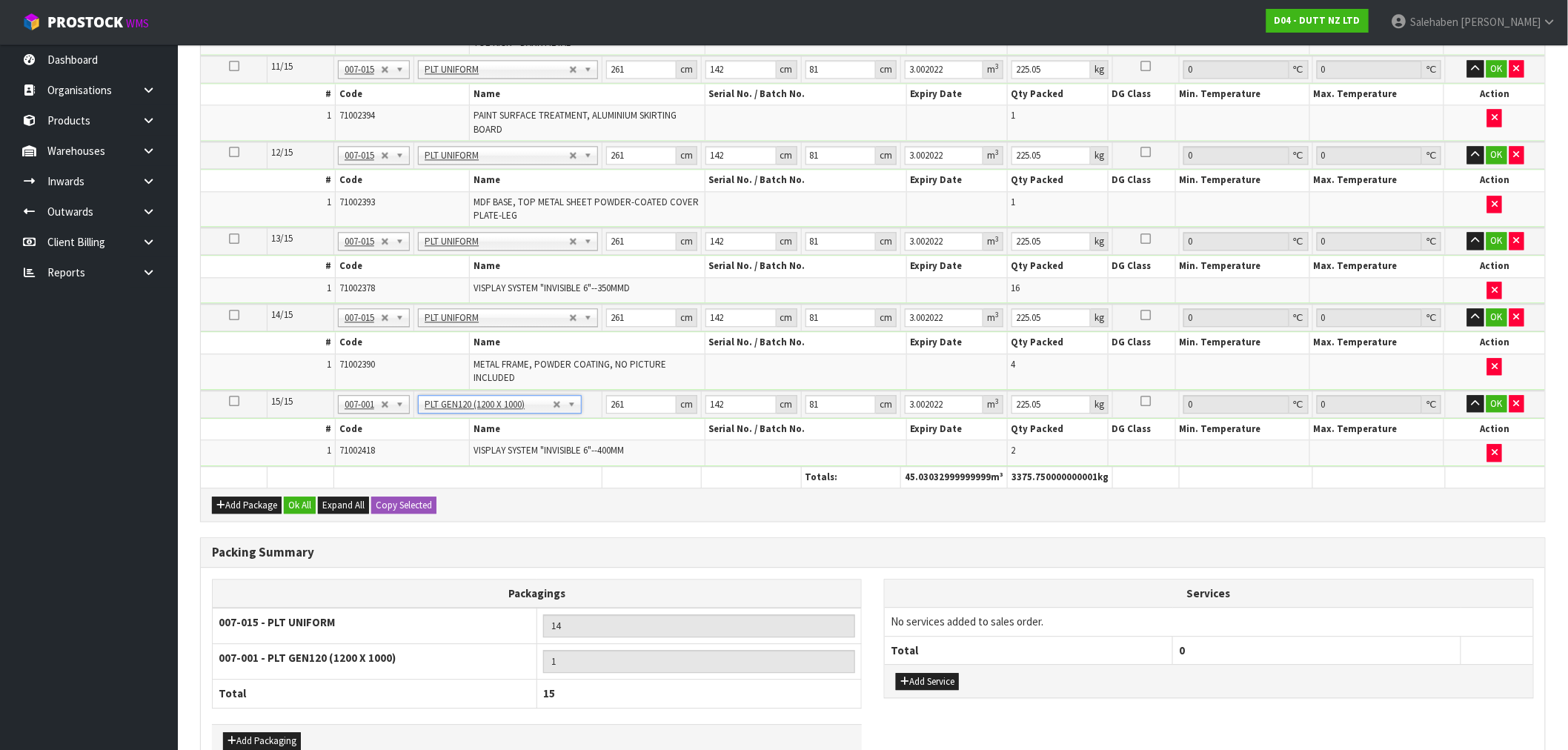
type input "120"
type input "100"
type input "0"
type input "160"
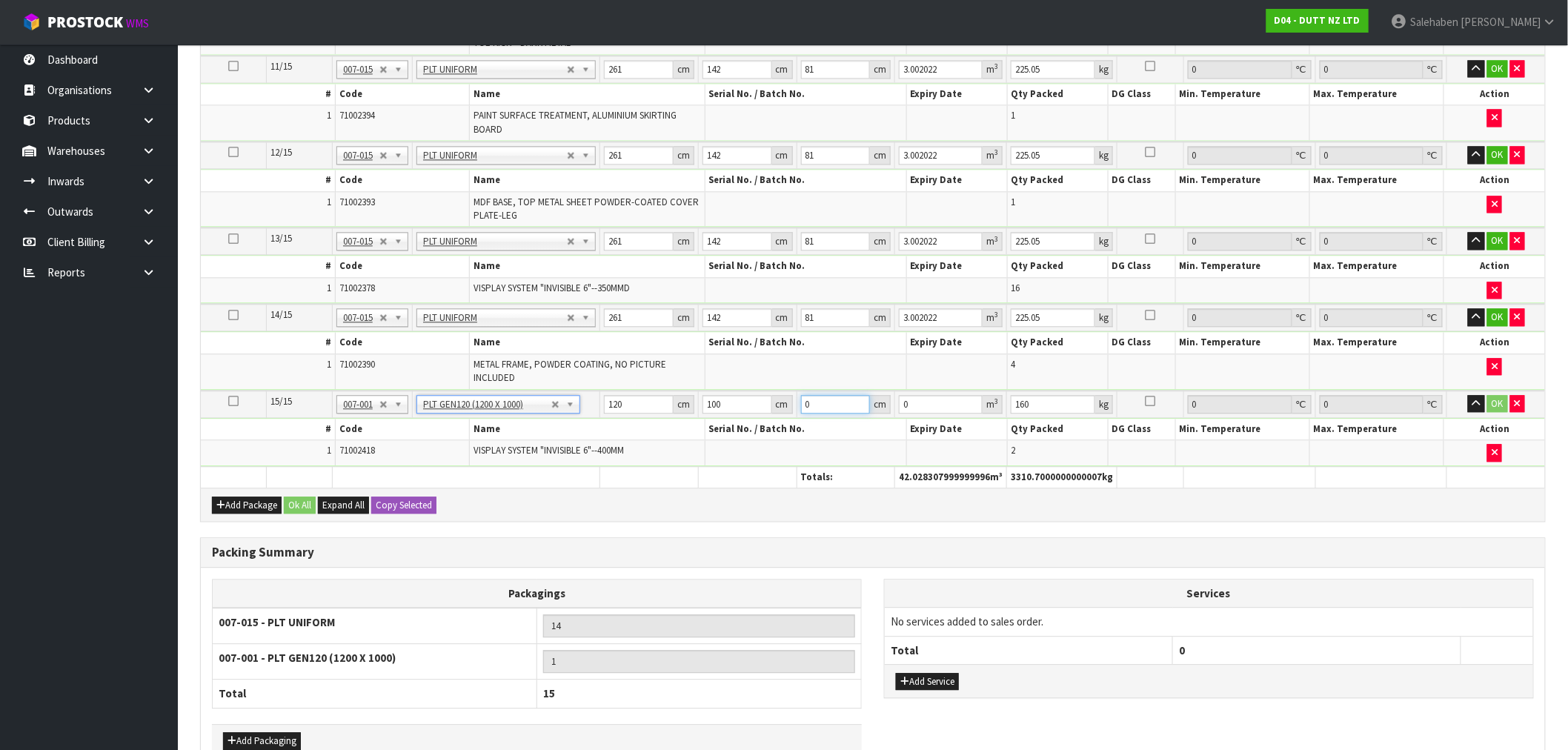
drag, startPoint x: 833, startPoint y: 409, endPoint x: 706, endPoint y: 434, distance: 129.4
click at [715, 441] on tbody "15/15 NONE 007-001 007-002 007-004 007-009 007-013 007-014 007-015 007-017 007-…" at bounding box center [872, 428] width 1344 height 76
type input "1"
type input "0.012"
type input "15"
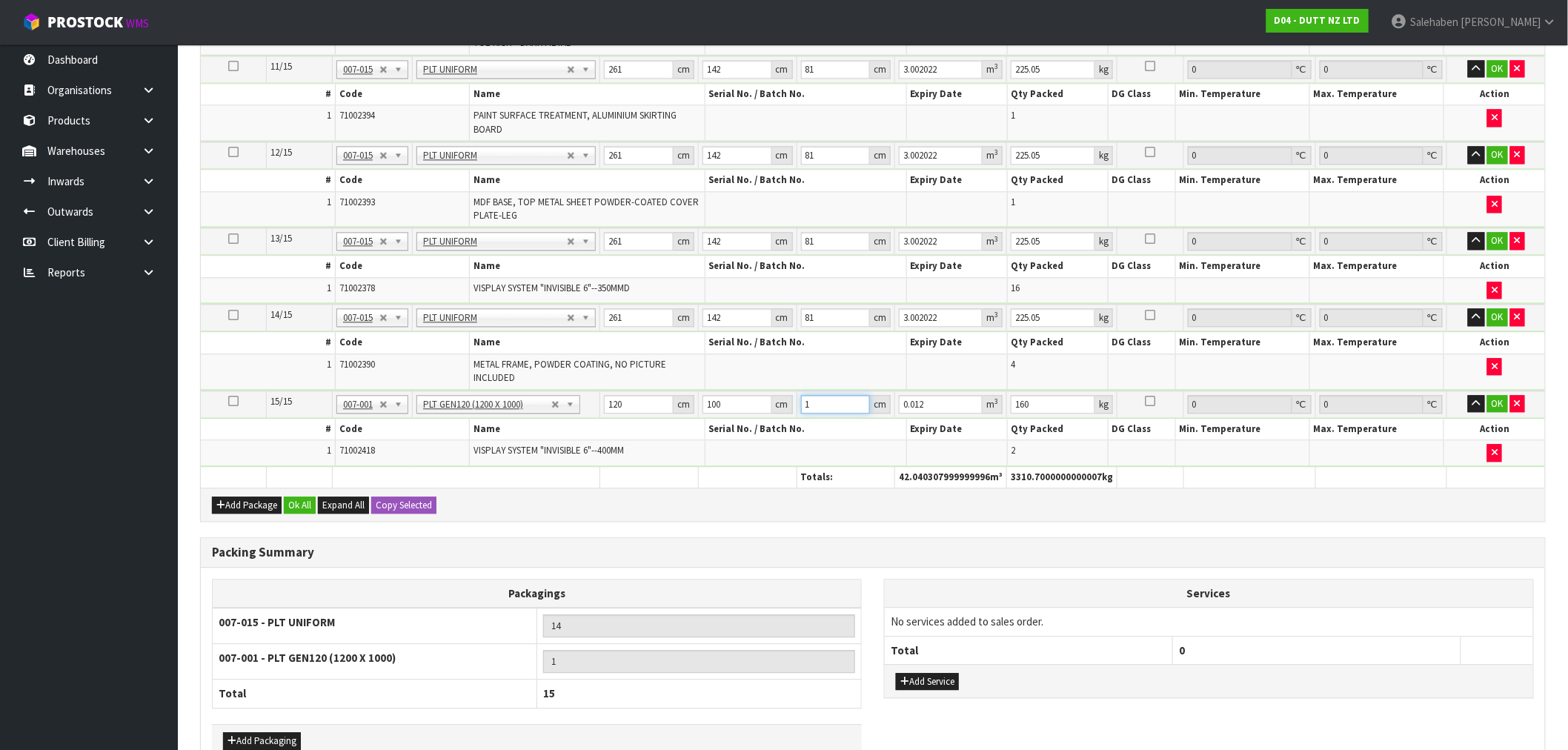
type input "0.18"
type input "150"
type input "1.8"
type input "150"
click at [307, 511] on button "Ok All" at bounding box center [300, 505] width 32 height 18
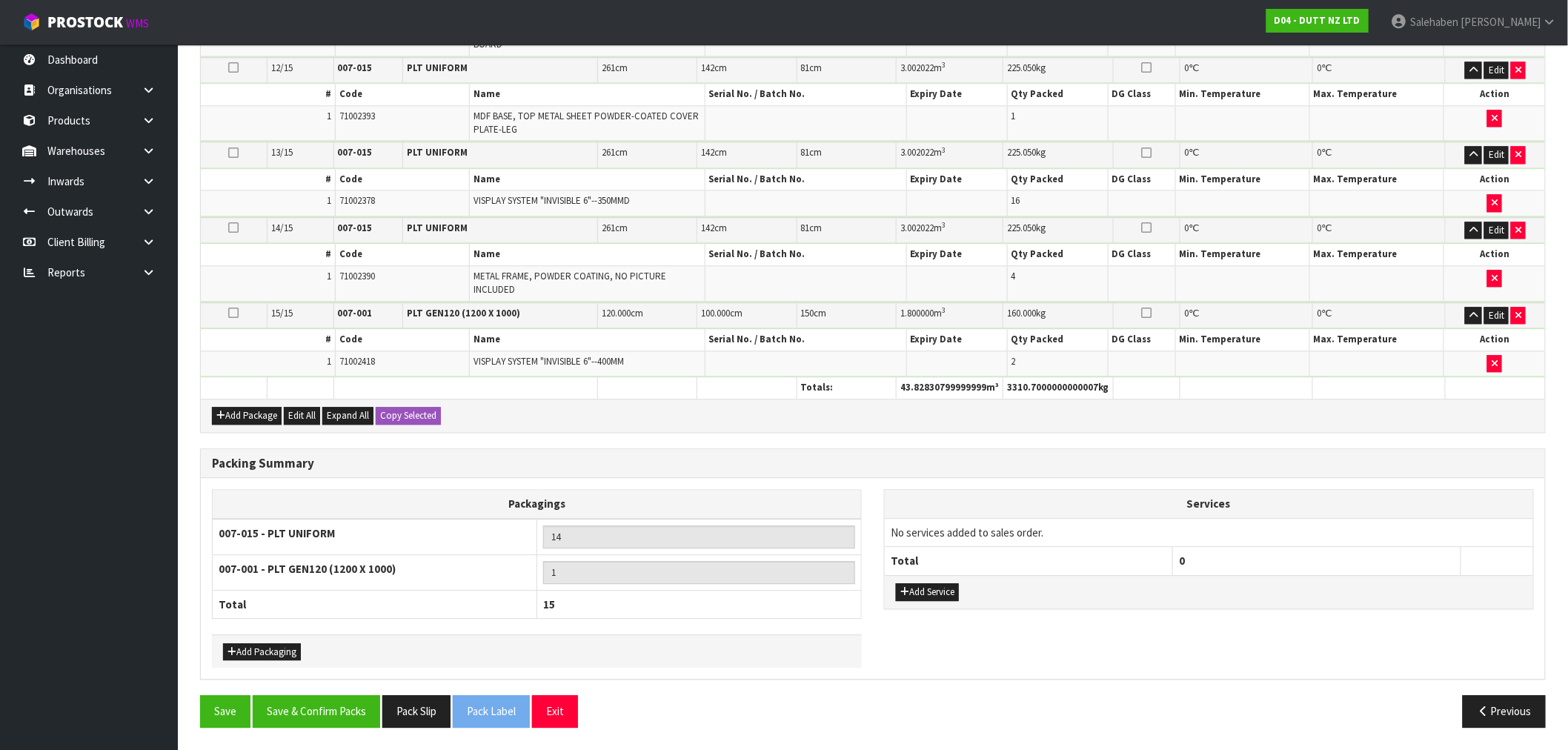
scroll to position [1401, 0]
click at [331, 713] on button "Save & Confirm Packs" at bounding box center [316, 711] width 128 height 32
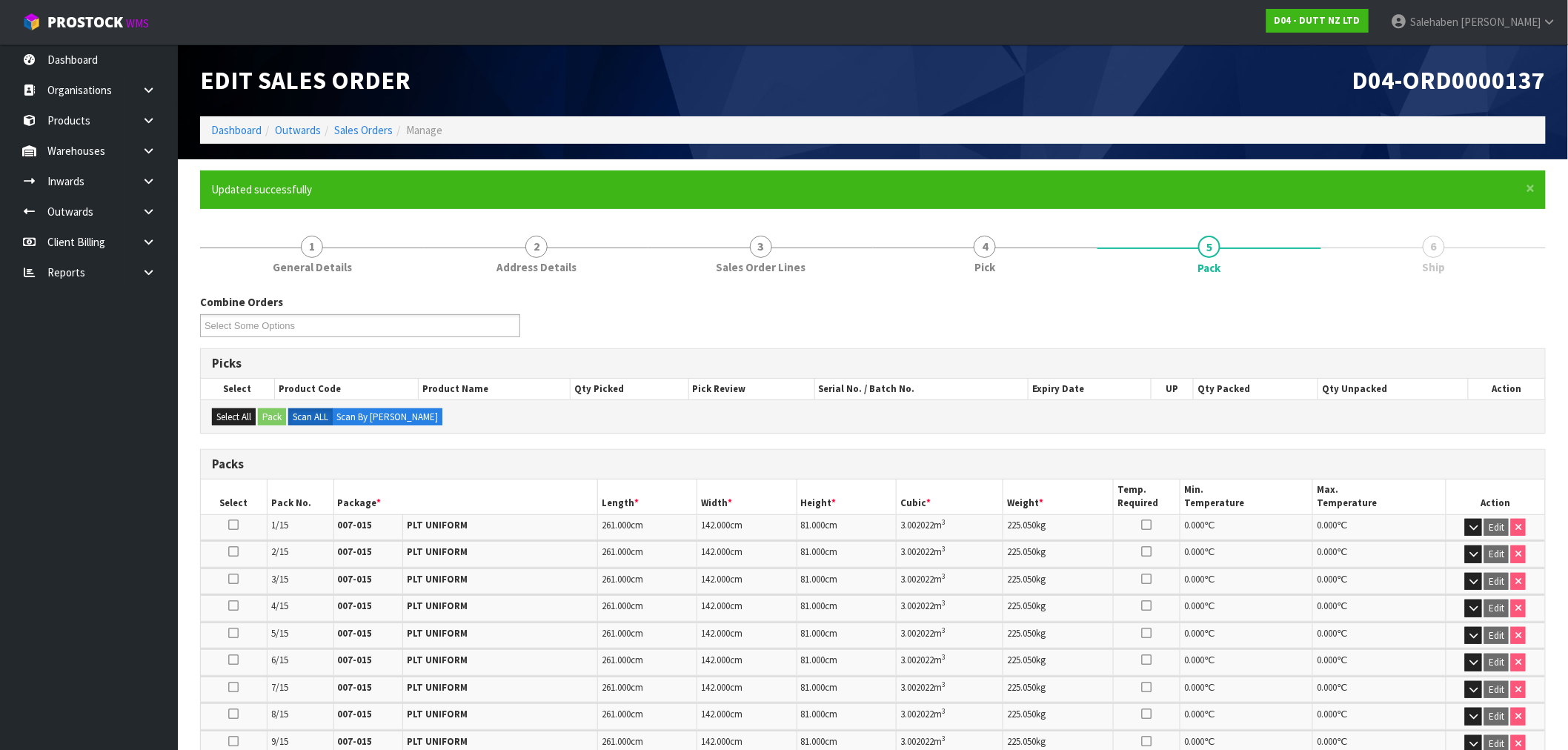
scroll to position [502, 0]
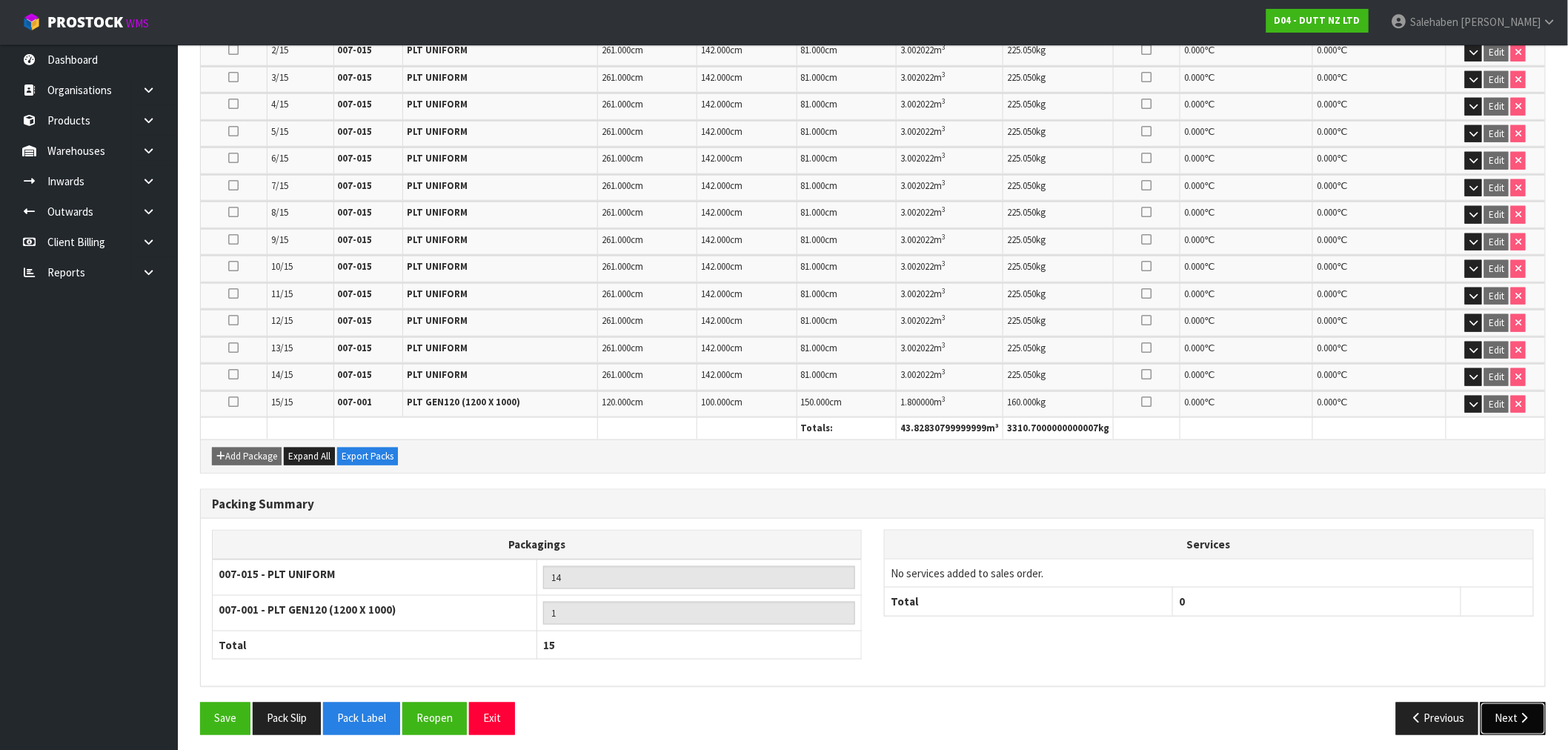
click at [1516, 718] on button "Next" at bounding box center [1513, 718] width 65 height 32
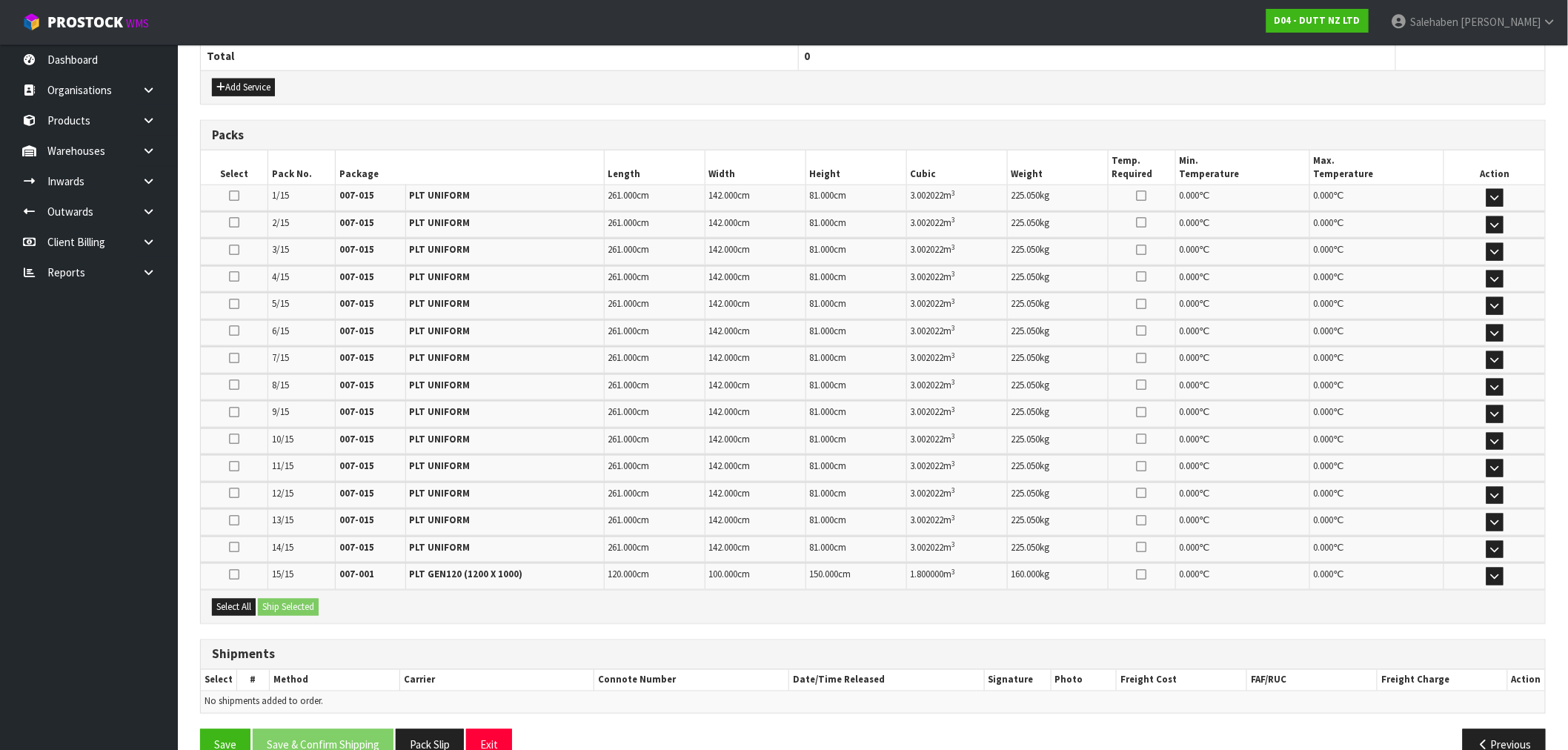
scroll to position [623, 0]
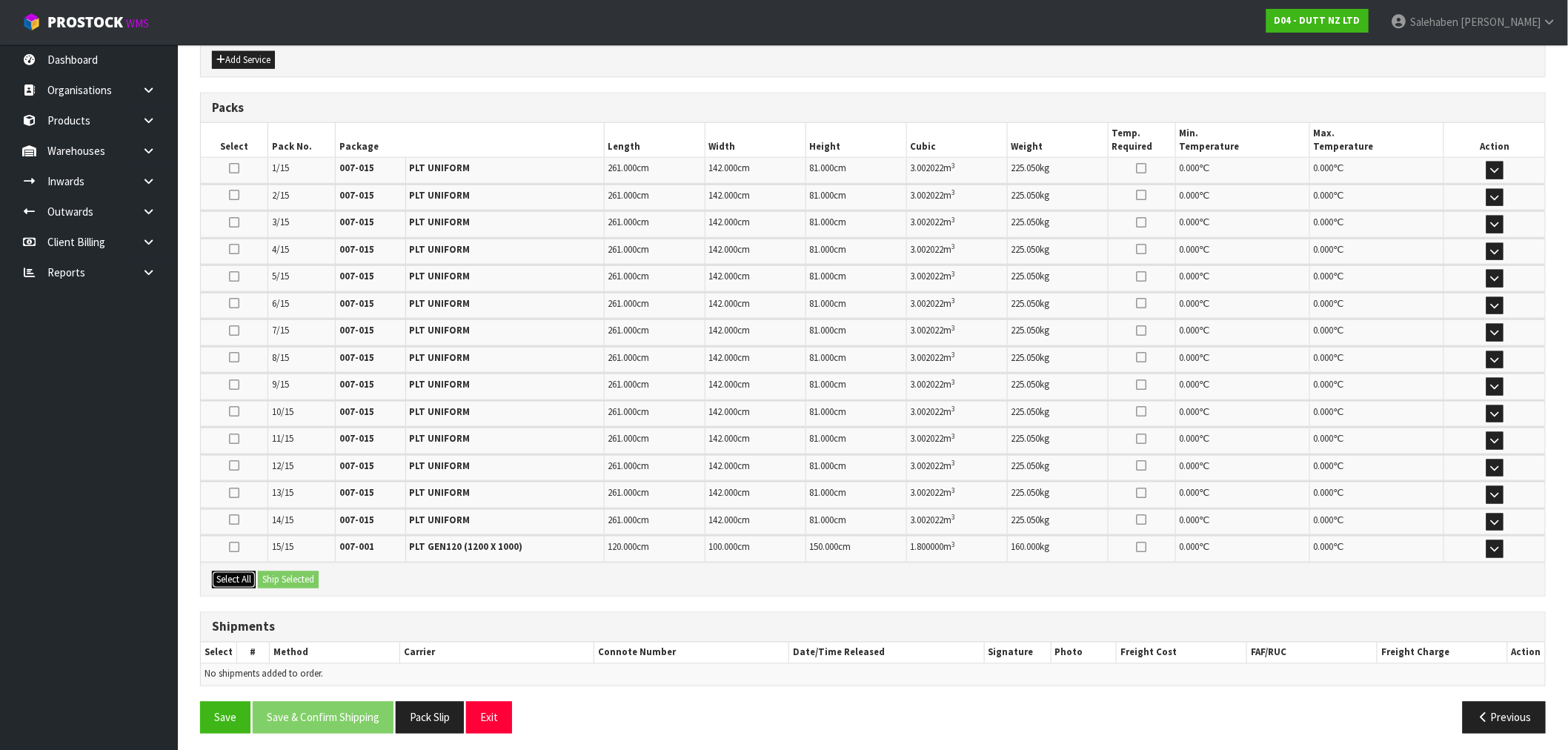
click at [237, 571] on button "Select All" at bounding box center [234, 580] width 44 height 18
click at [272, 571] on button "Ship Selected" at bounding box center [288, 580] width 60 height 18
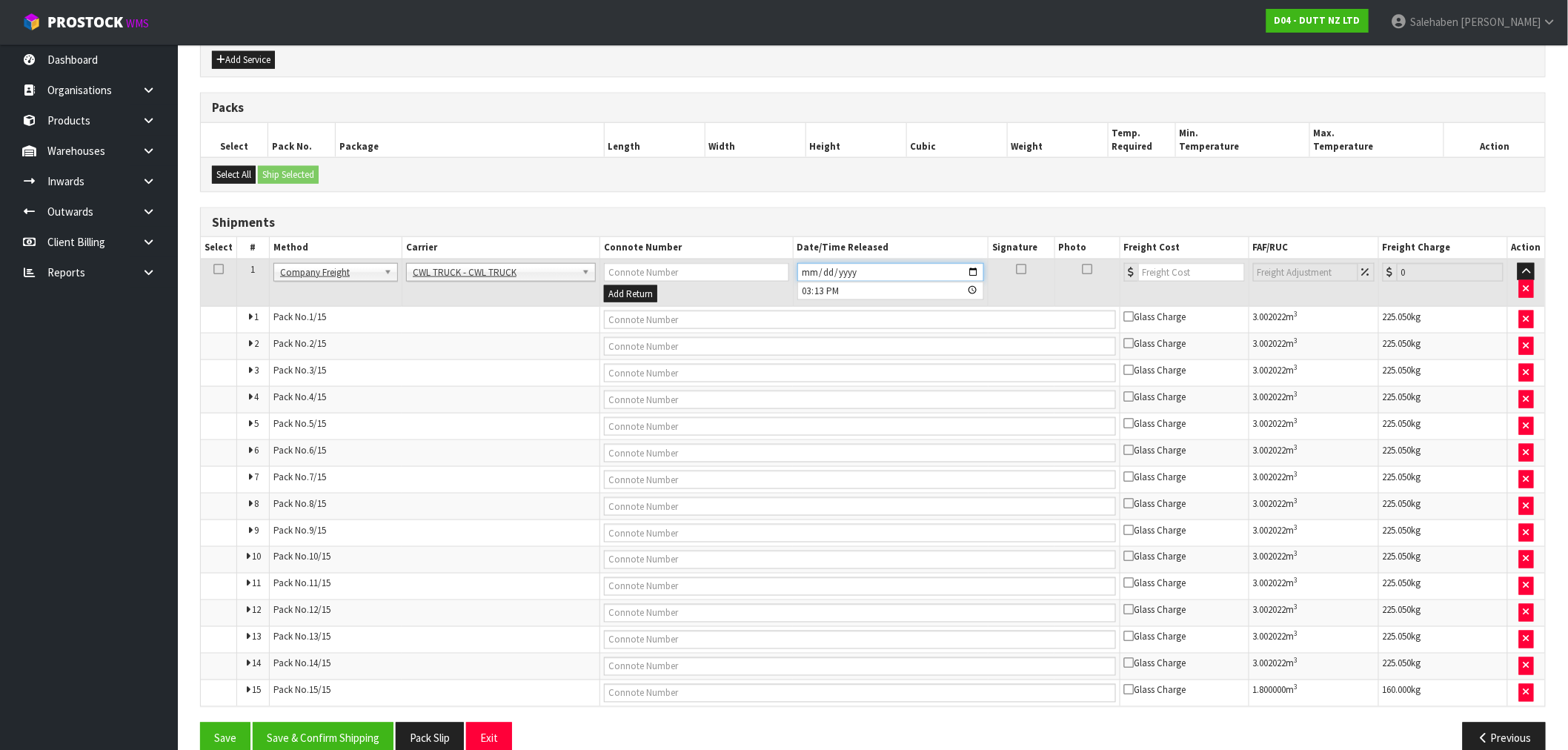
click at [972, 267] on input "[DATE]" at bounding box center [890, 272] width 187 height 19
type input "2025-10-07"
drag, startPoint x: 707, startPoint y: 317, endPoint x: 700, endPoint y: 305, distance: 13.9
click at [704, 313] on input "text" at bounding box center [860, 319] width 512 height 19
type input "CWL TRUCK DELIVERY"
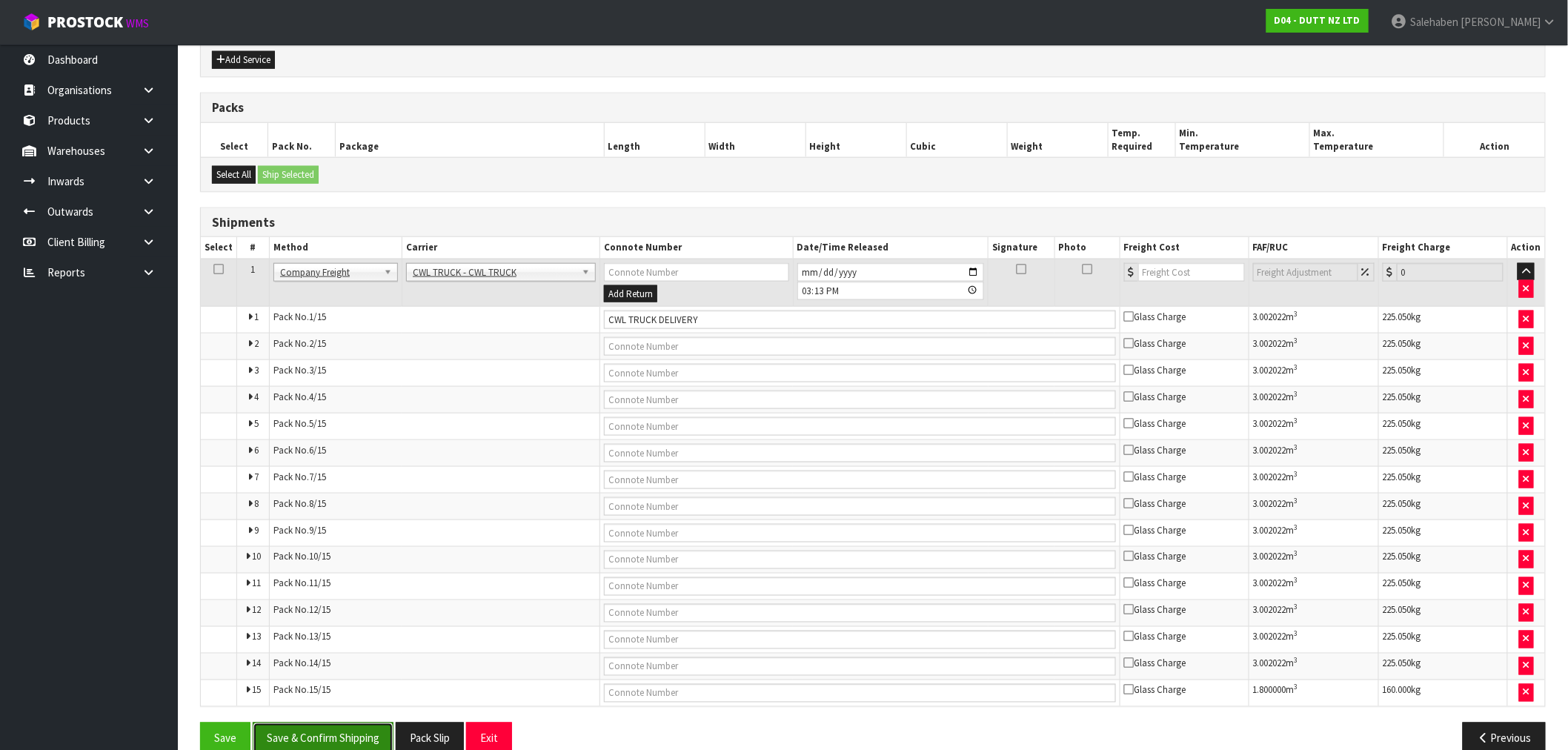
click at [338, 737] on button "Save & Confirm Shipping" at bounding box center [323, 738] width 140 height 32
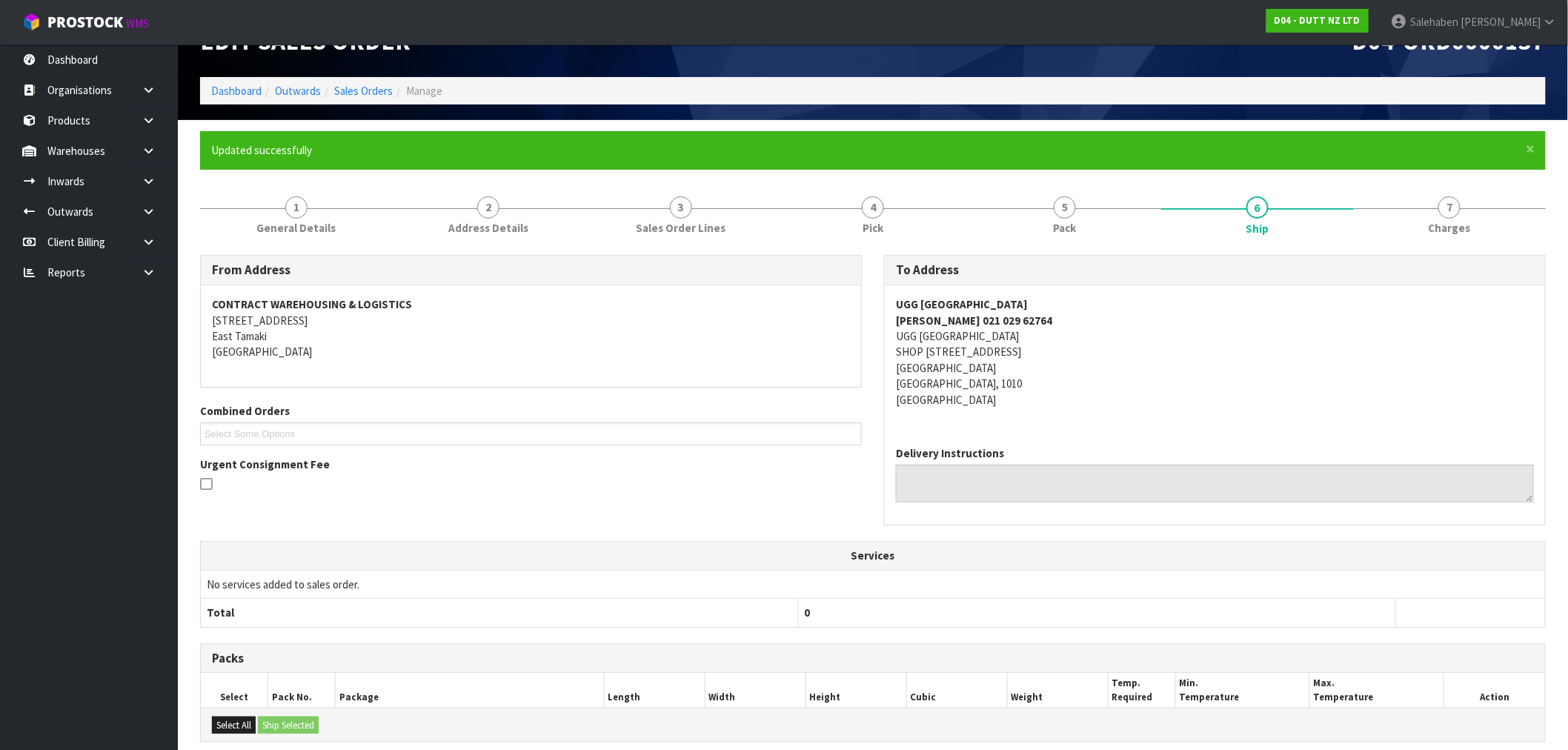
scroll to position [0, 0]
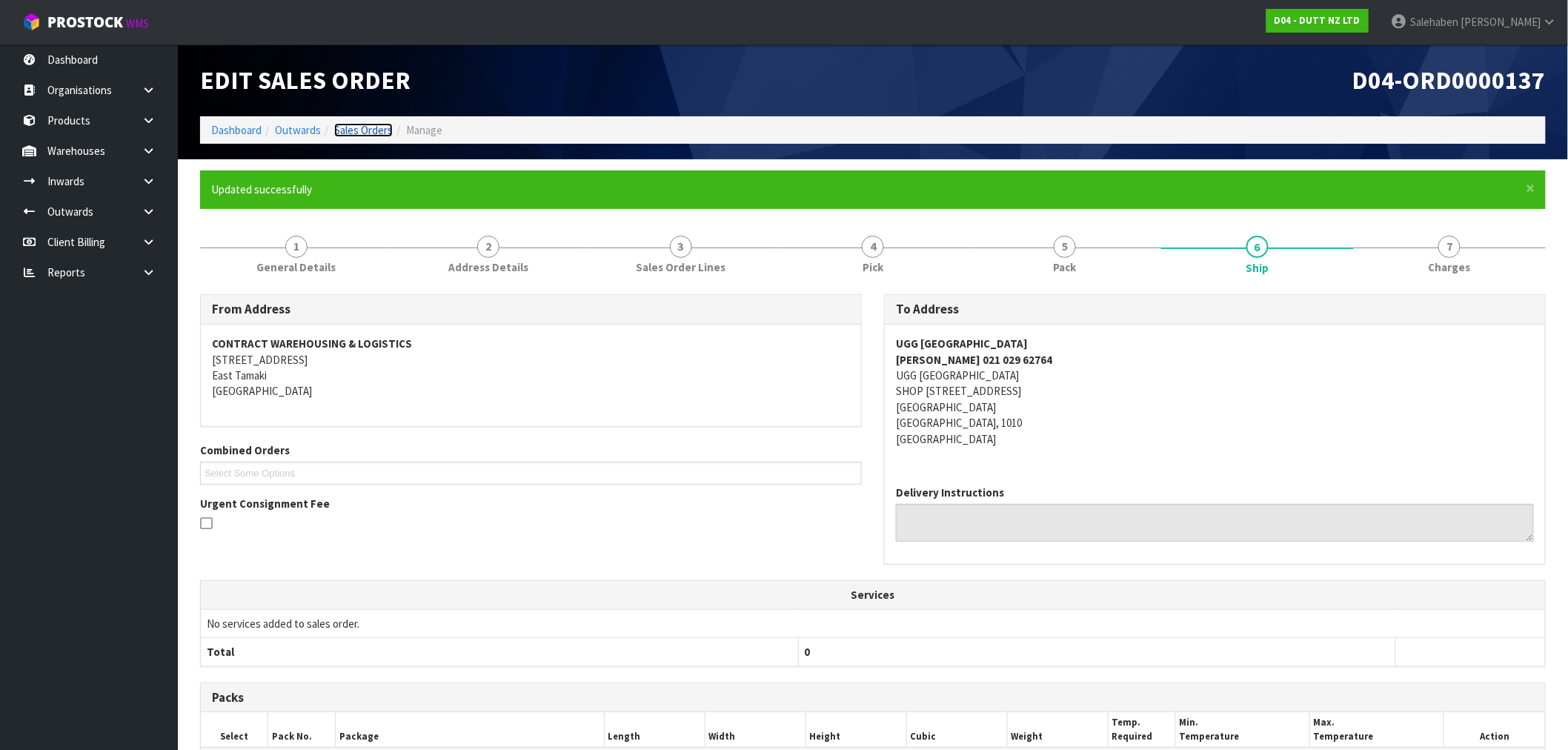
click at [365, 130] on link "Sales Orders" at bounding box center [363, 130] width 58 height 14
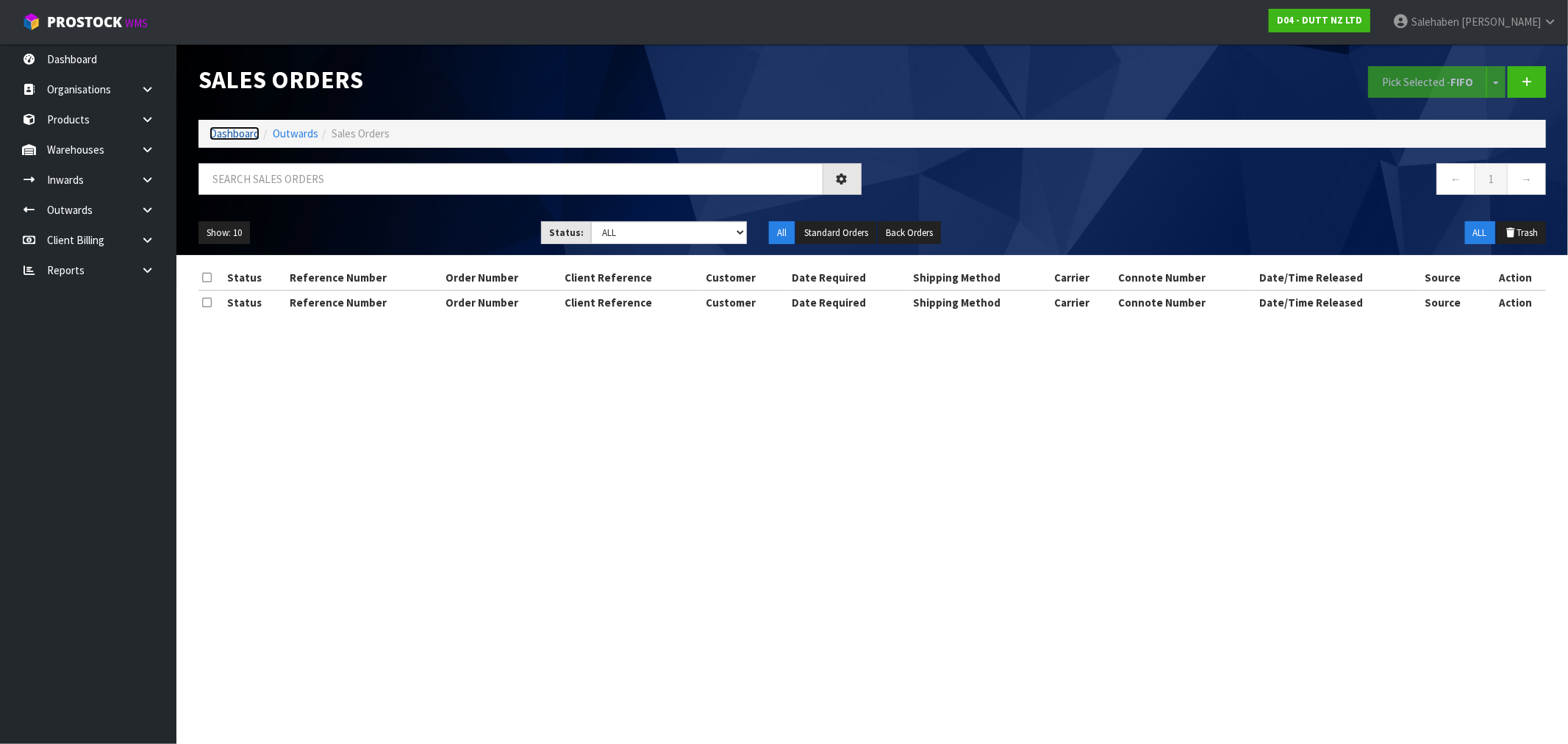
click at [229, 138] on link "Dashboard" at bounding box center [235, 133] width 50 height 14
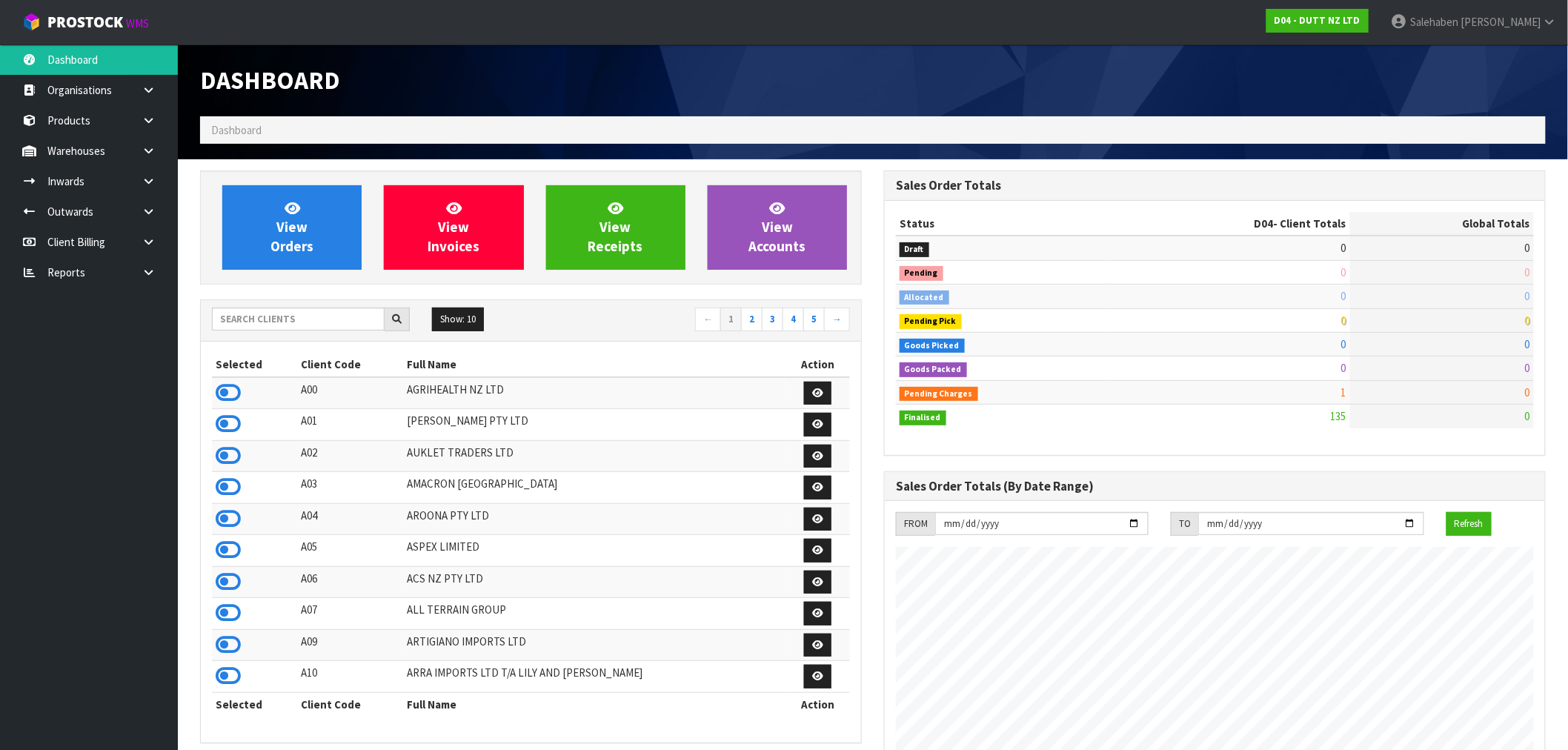
scroll to position [1202, 684]
click at [342, 313] on input "text" at bounding box center [298, 319] width 173 height 23
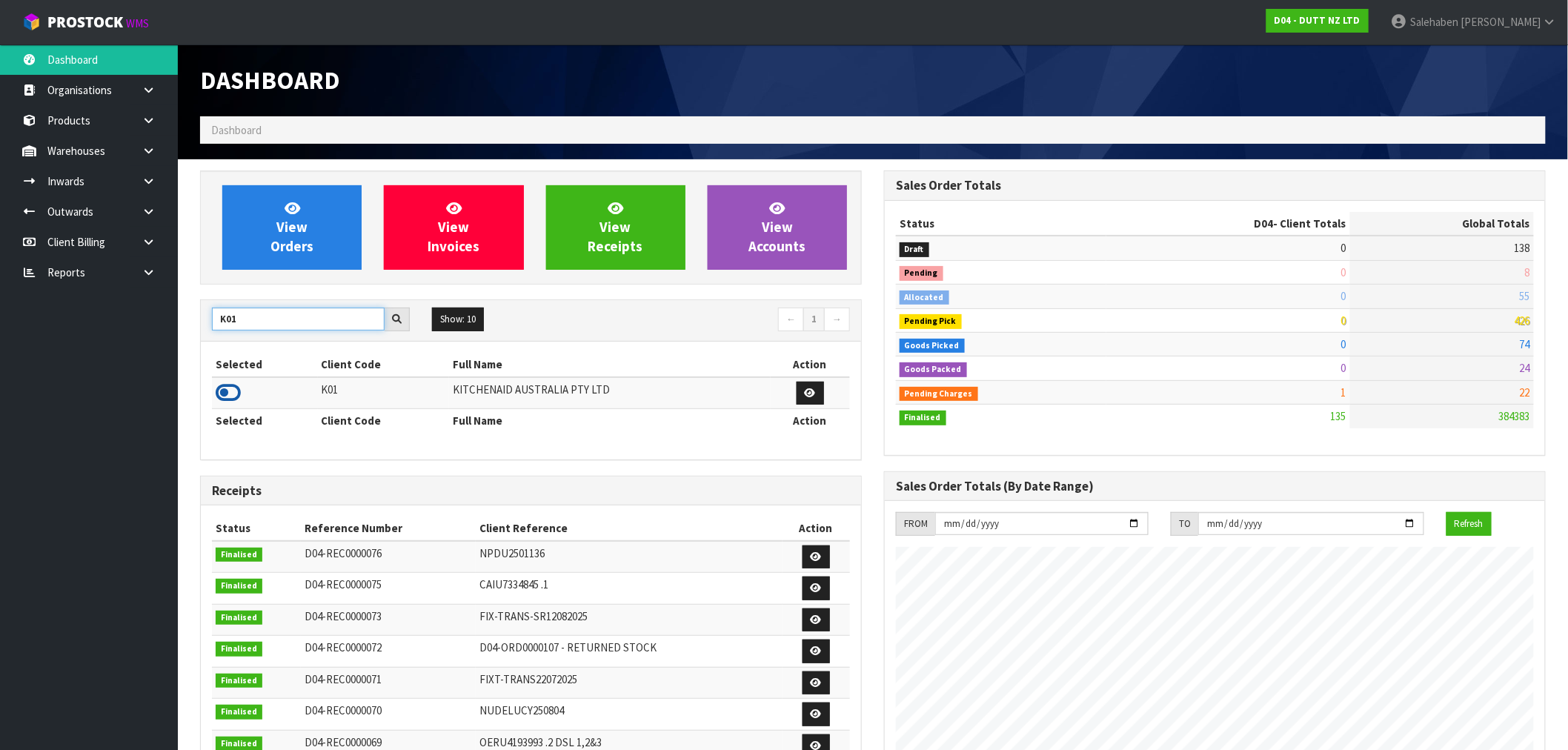
type input "K01"
click at [224, 388] on icon at bounding box center [227, 392] width 25 height 22
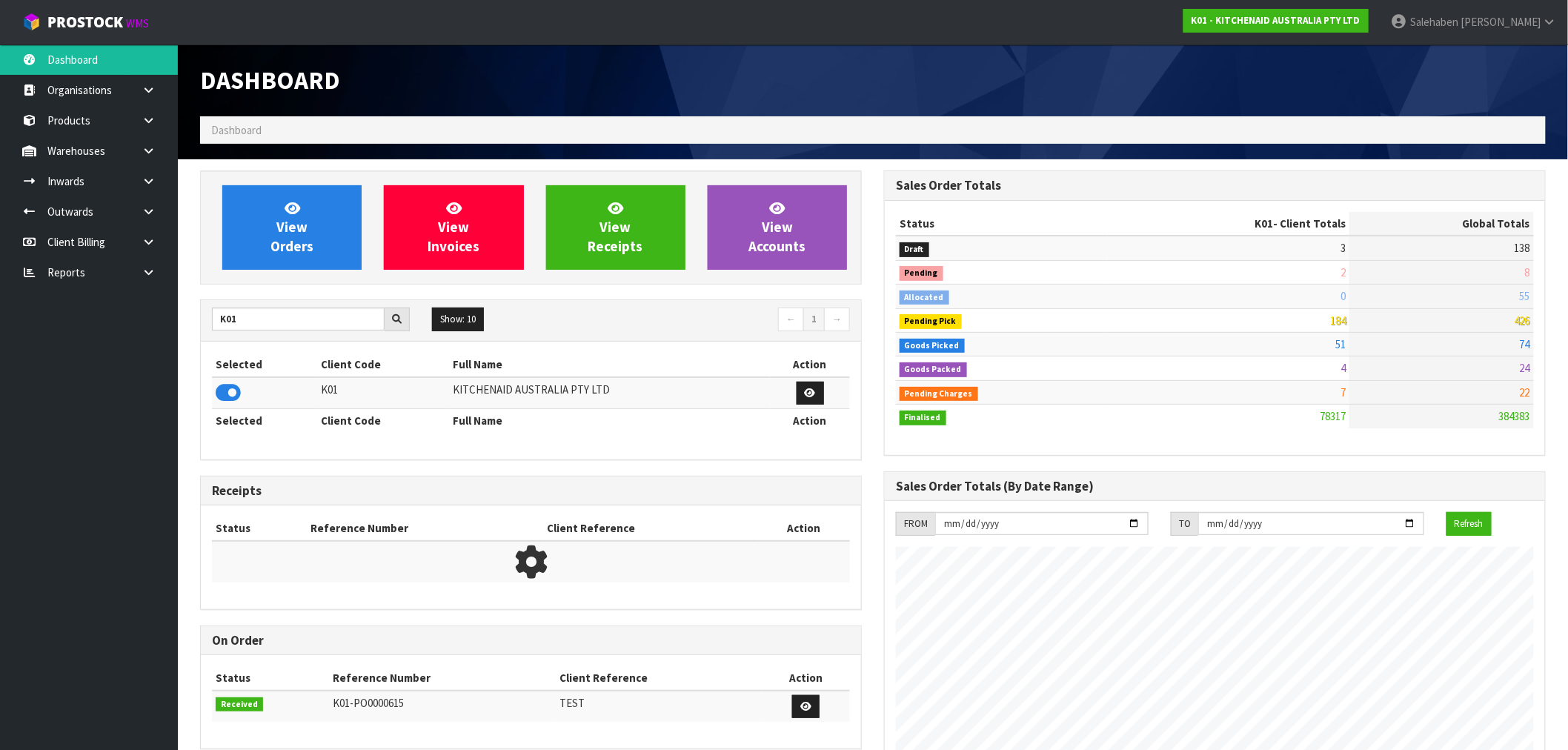
scroll to position [1122, 684]
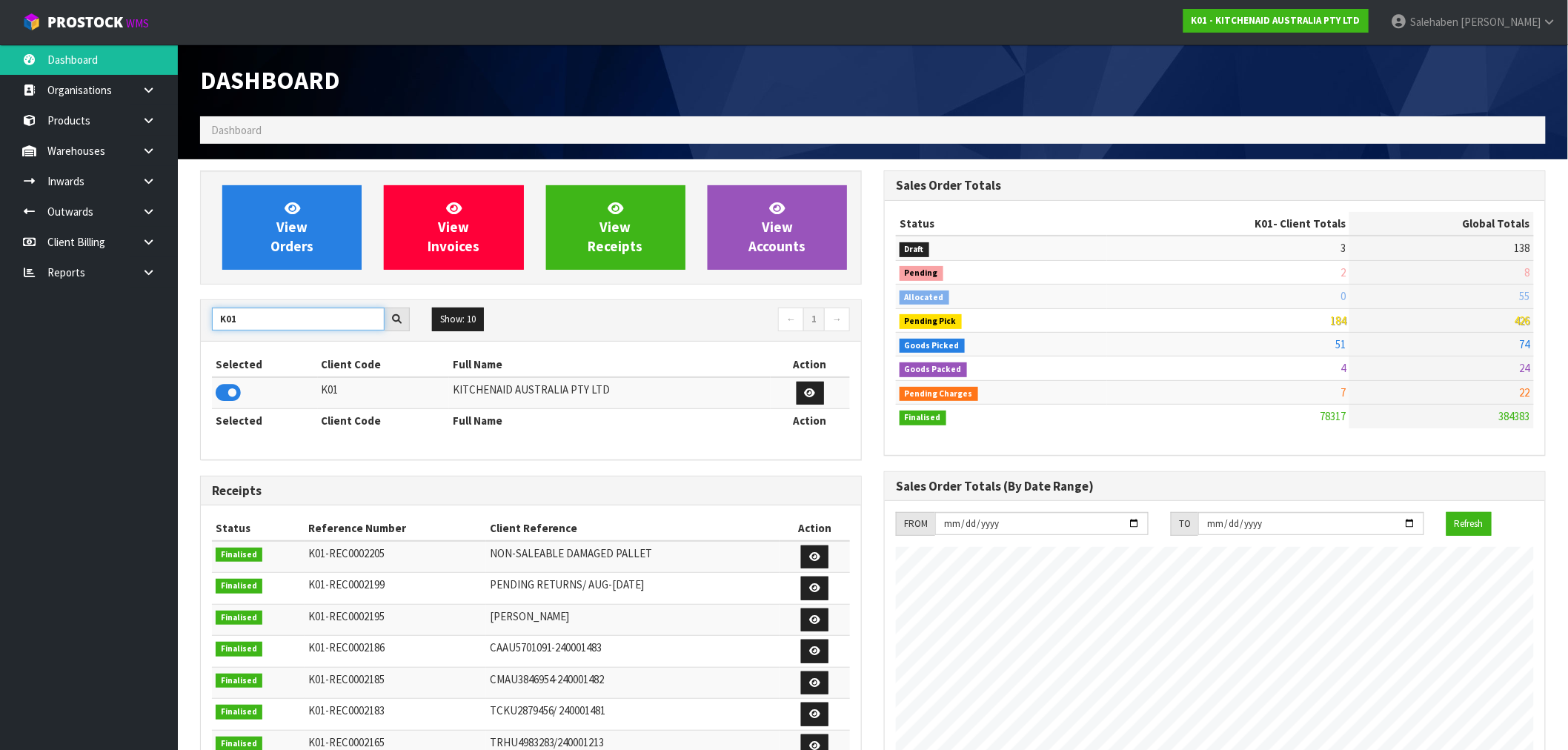
drag, startPoint x: 243, startPoint y: 313, endPoint x: 124, endPoint y: 334, distance: 120.8
click at [136, 334] on body "Toggle navigation ProStock WMS K01 - KITCHENAID AUSTRALIA PTY LTD Salehaben Pat…" at bounding box center [784, 375] width 1568 height 750
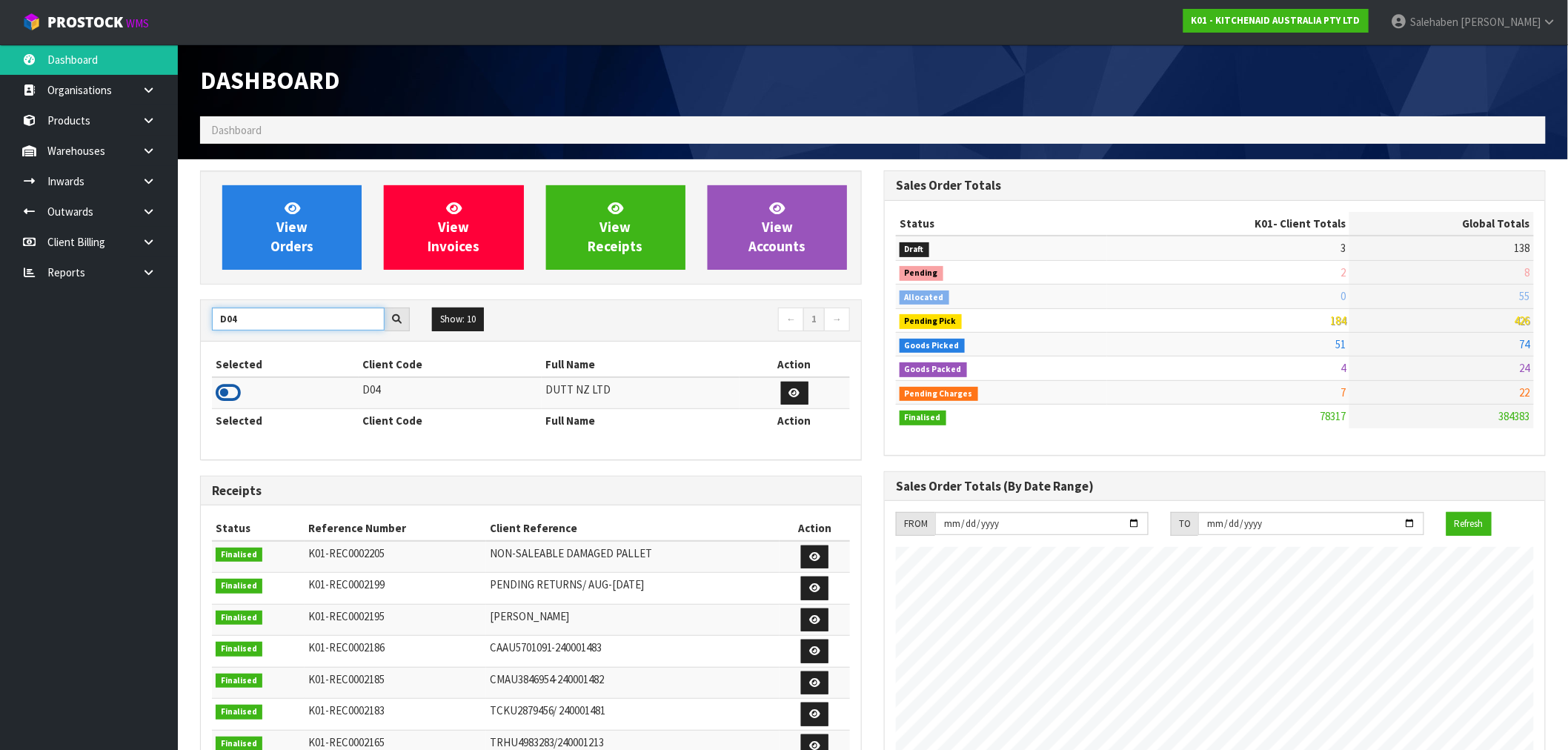
type input "D04"
click at [224, 396] on icon at bounding box center [227, 392] width 25 height 22
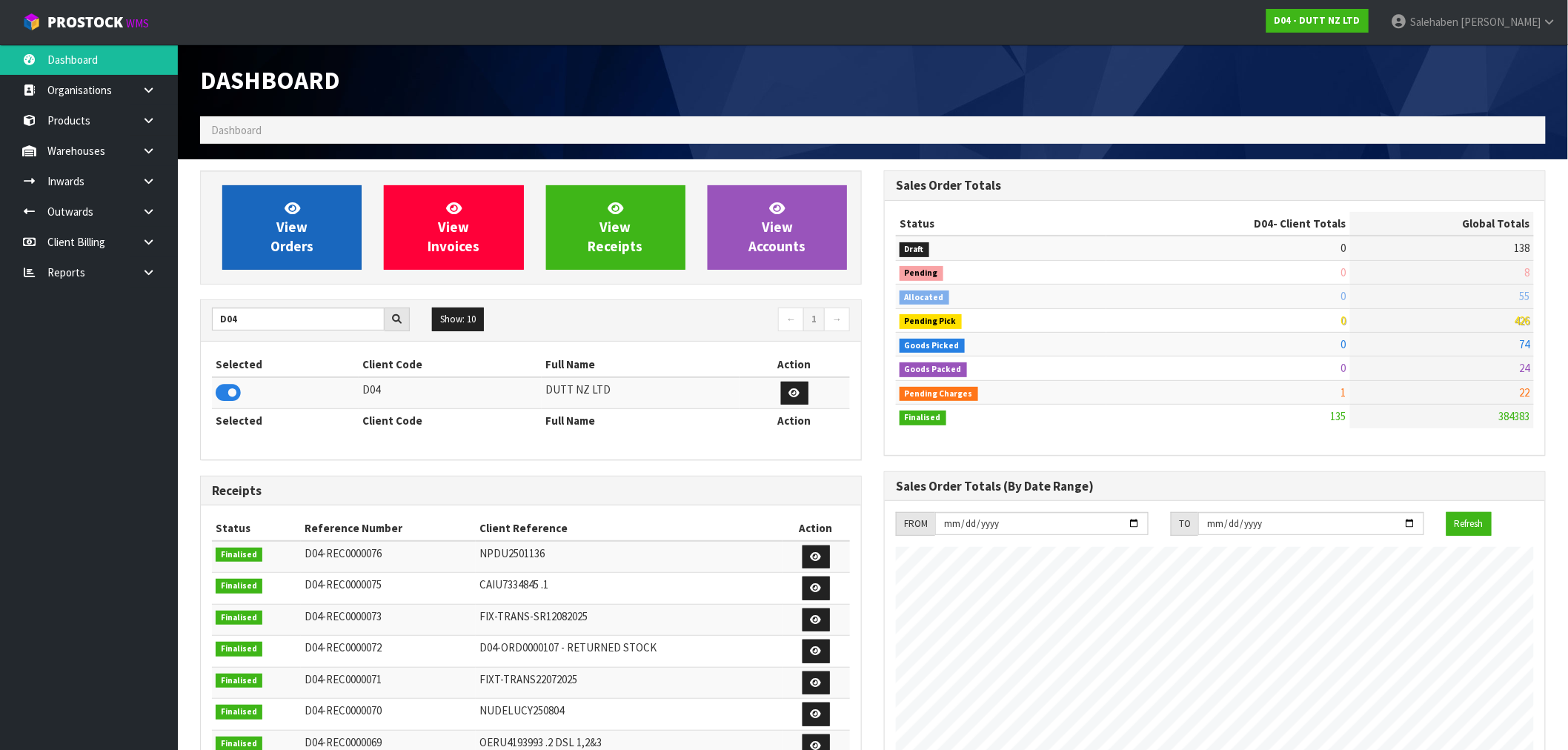
scroll to position [1187, 684]
click at [277, 242] on span "View Orders" at bounding box center [292, 227] width 43 height 56
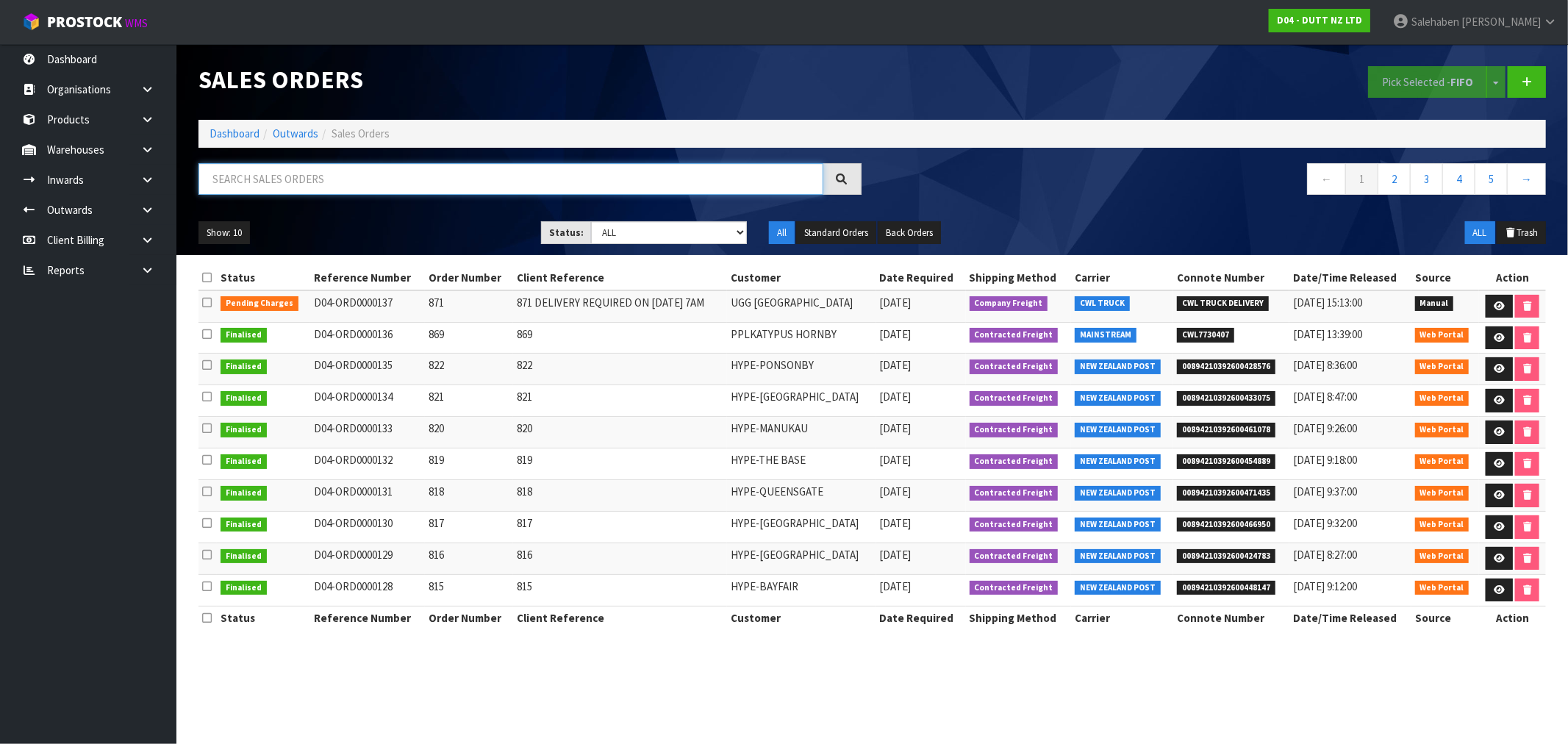
click at [447, 177] on input "text" at bounding box center [511, 179] width 625 height 31
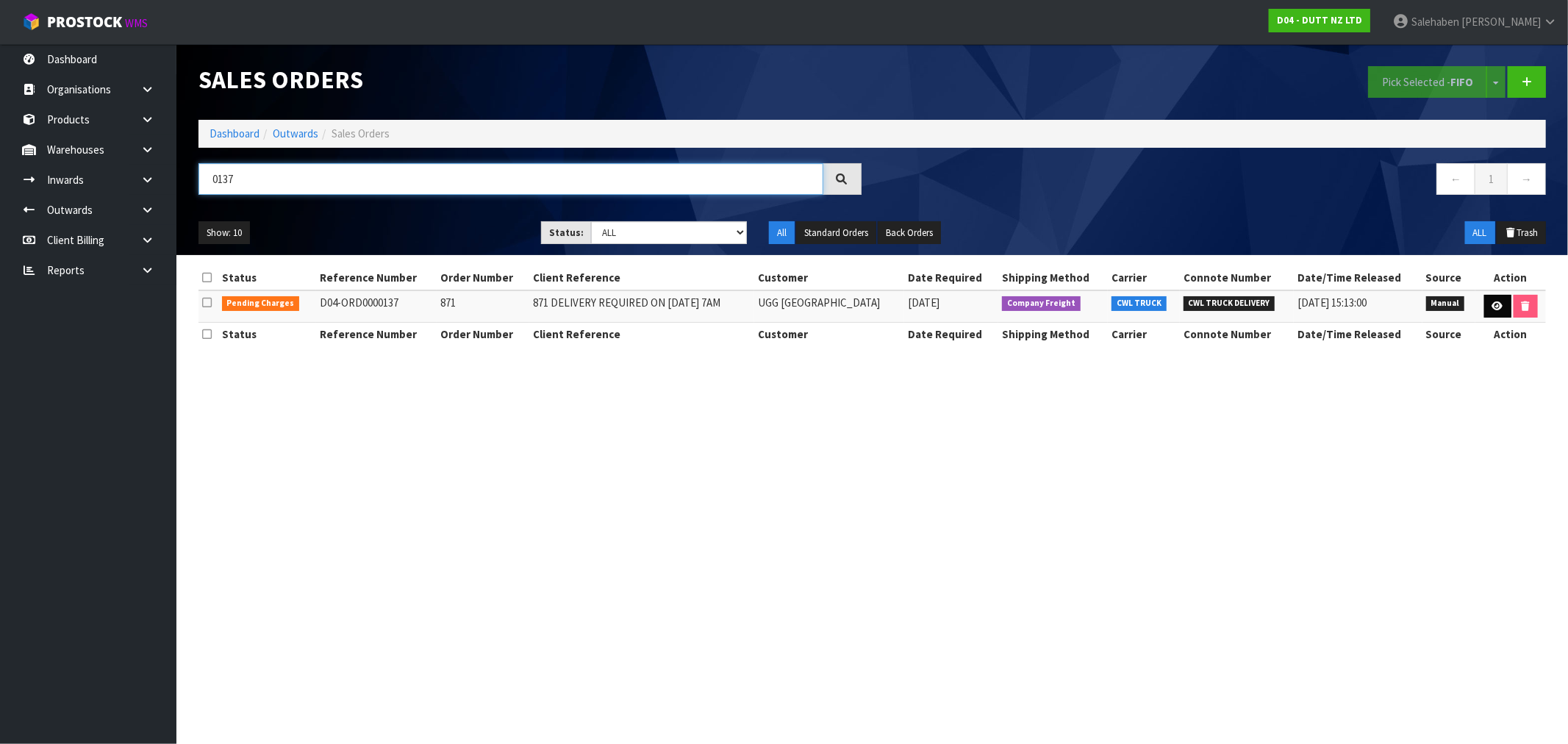
type input "0137"
click at [1494, 302] on icon at bounding box center [1498, 306] width 11 height 10
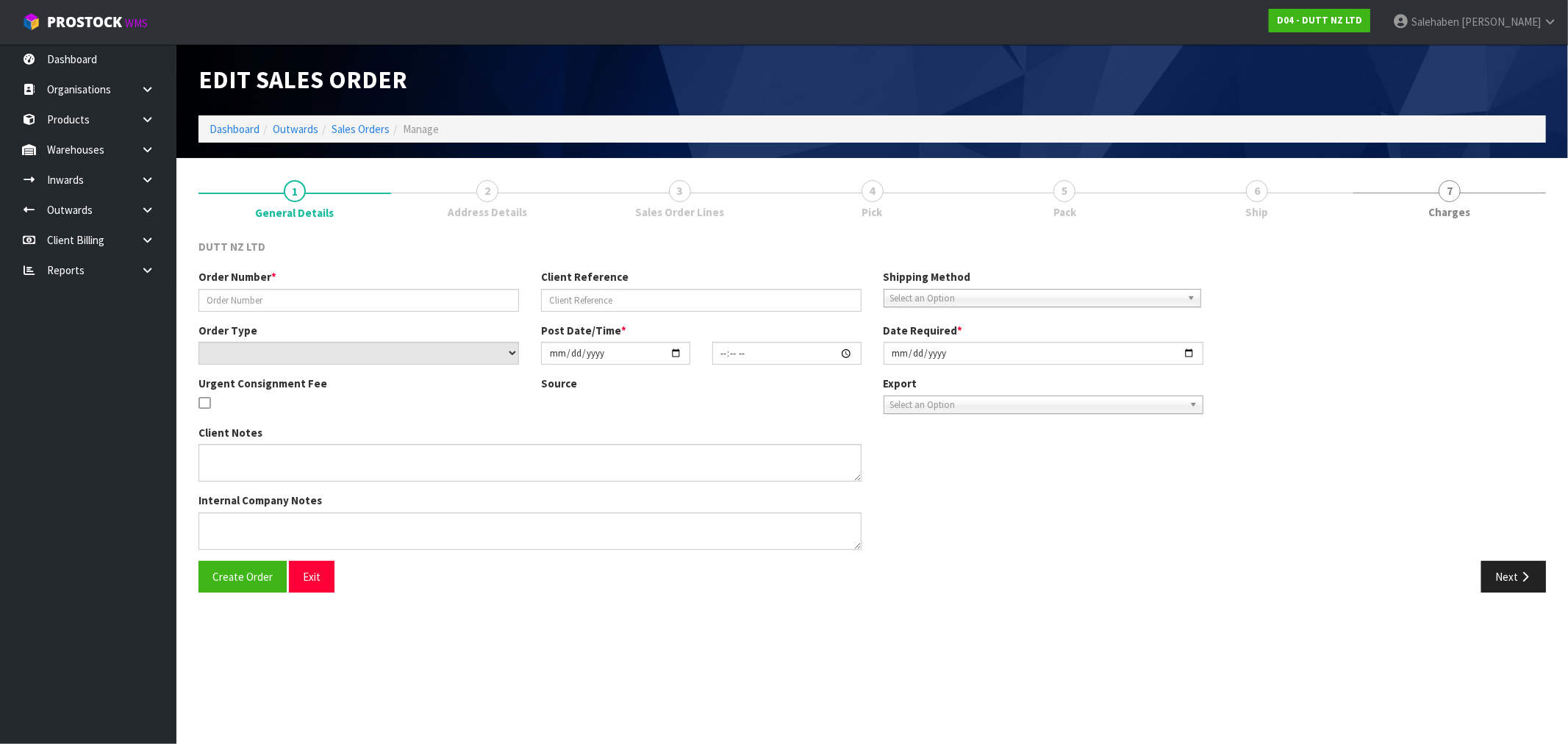
type input "871"
type input "871 DELIVERY REQUIRED ON [DATE] 7AM"
select select "number:0"
type input "[DATE]"
type input "16:29:00.000"
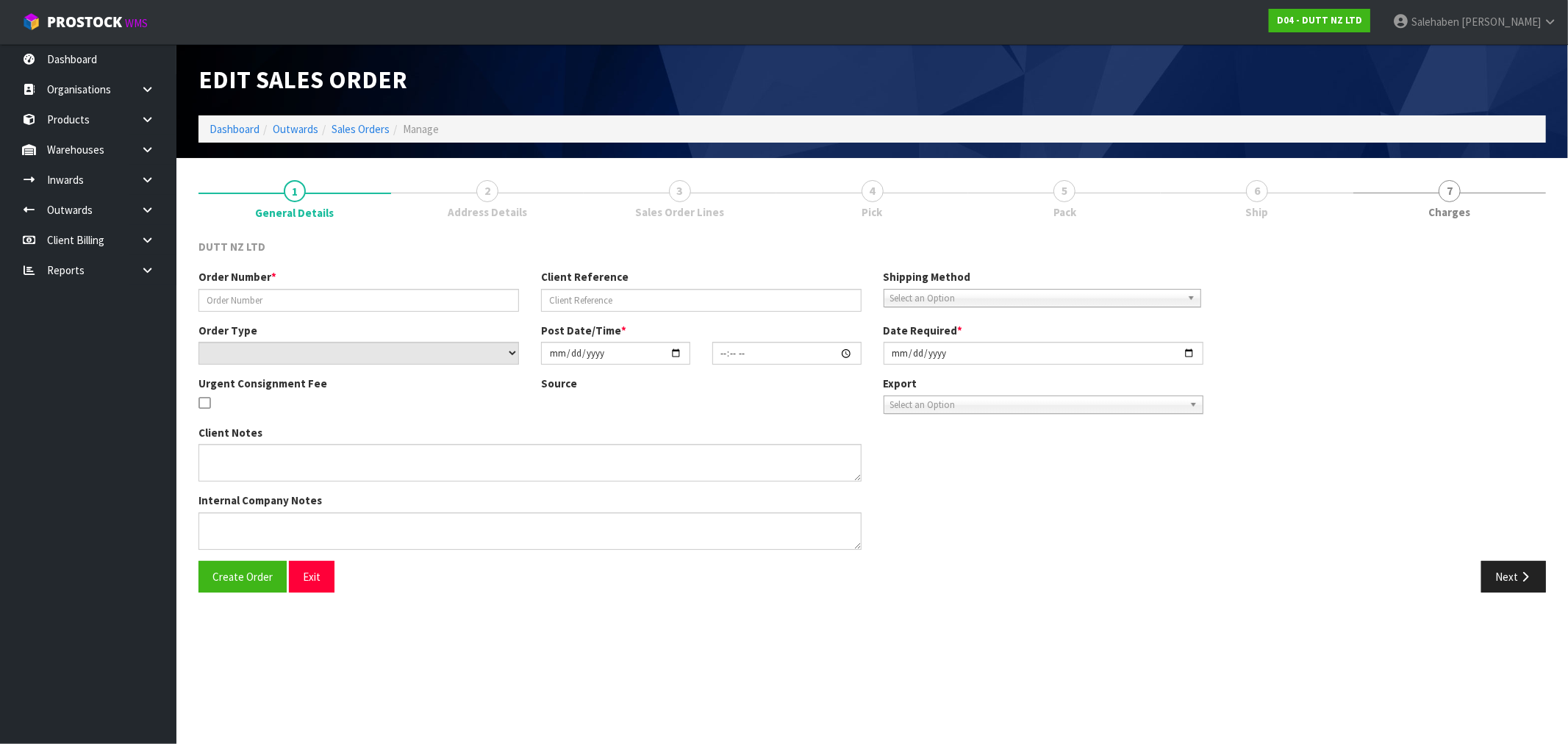
type input "[DATE]"
type textarea "TAILGATE/ PALLET JACK DELIVERY TO STORE CONTACT - [PHONE_NUMBER] PLEASE REMOVE …"
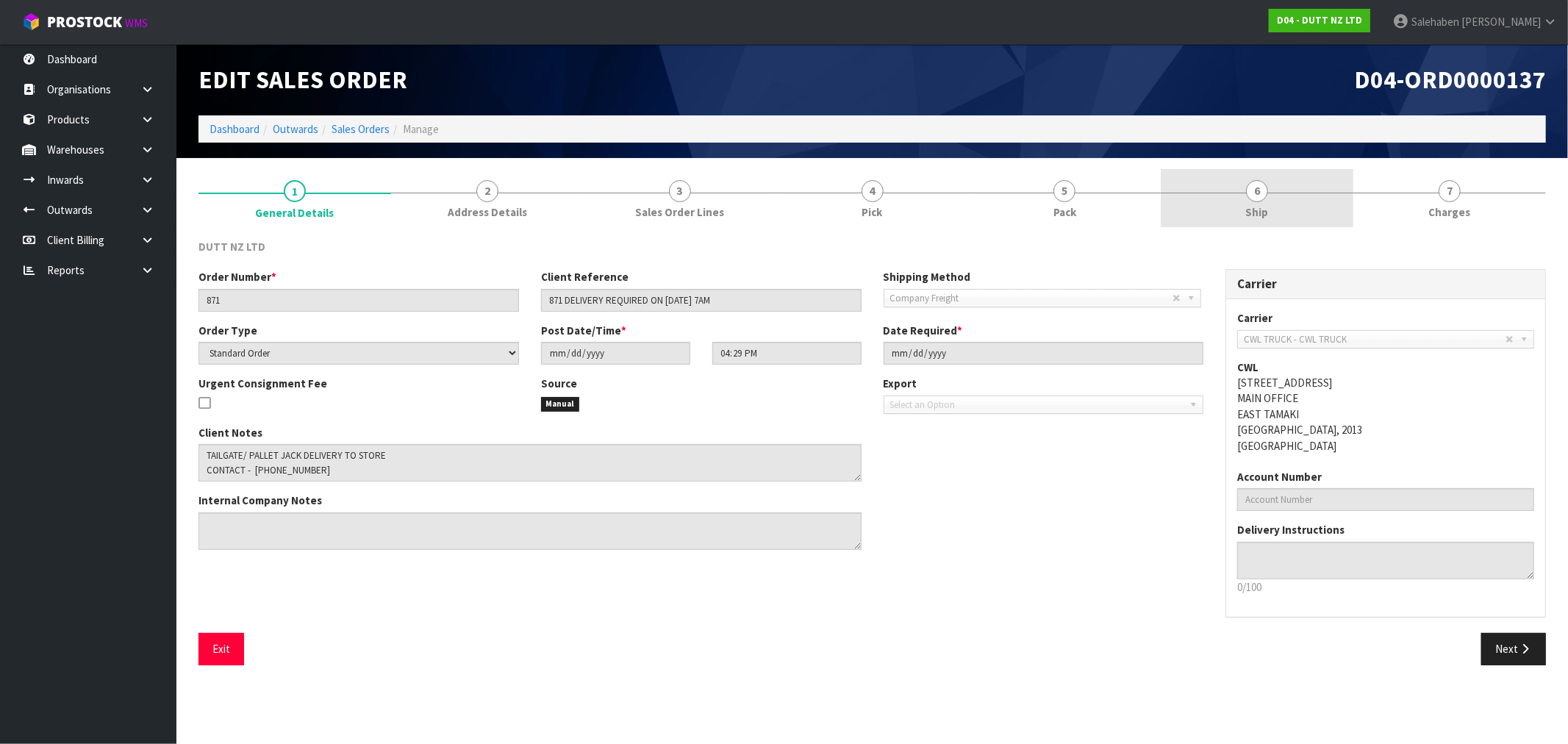
click at [1289, 196] on link "6 Ship" at bounding box center [1257, 198] width 193 height 58
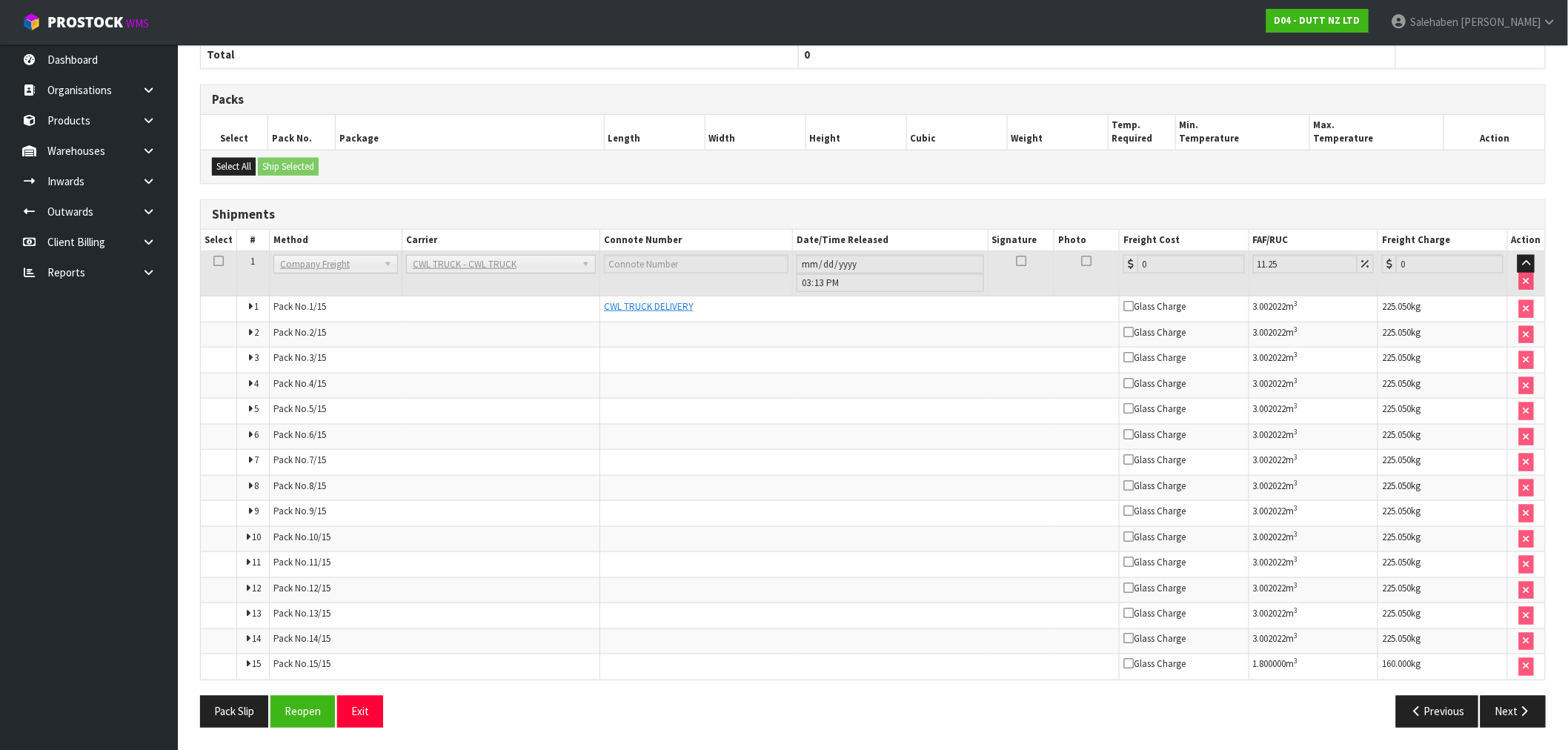
scroll to position [547, 0]
click at [232, 711] on button "Pack Slip" at bounding box center [234, 711] width 68 height 32
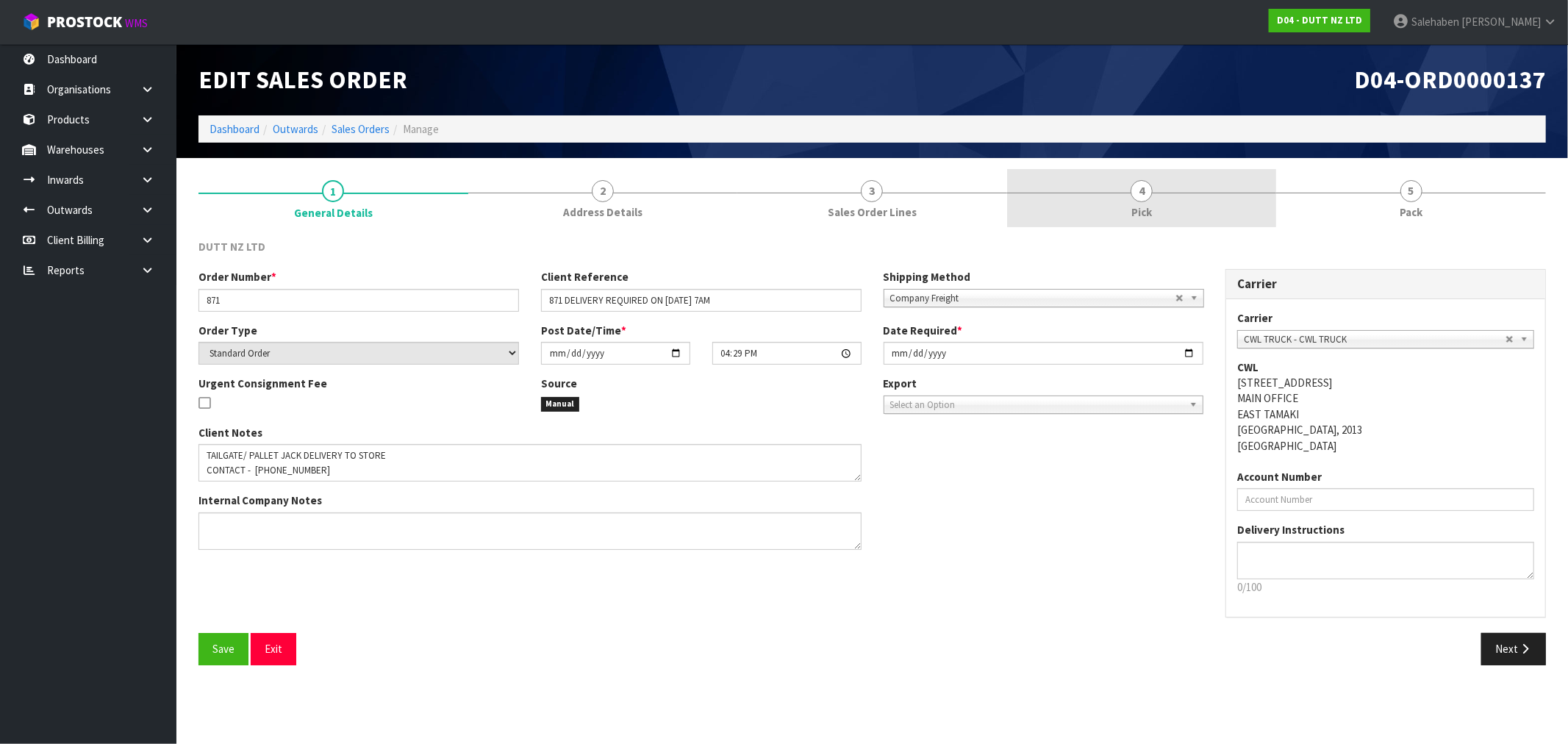
click at [1142, 188] on span "4" at bounding box center [1142, 190] width 22 height 22
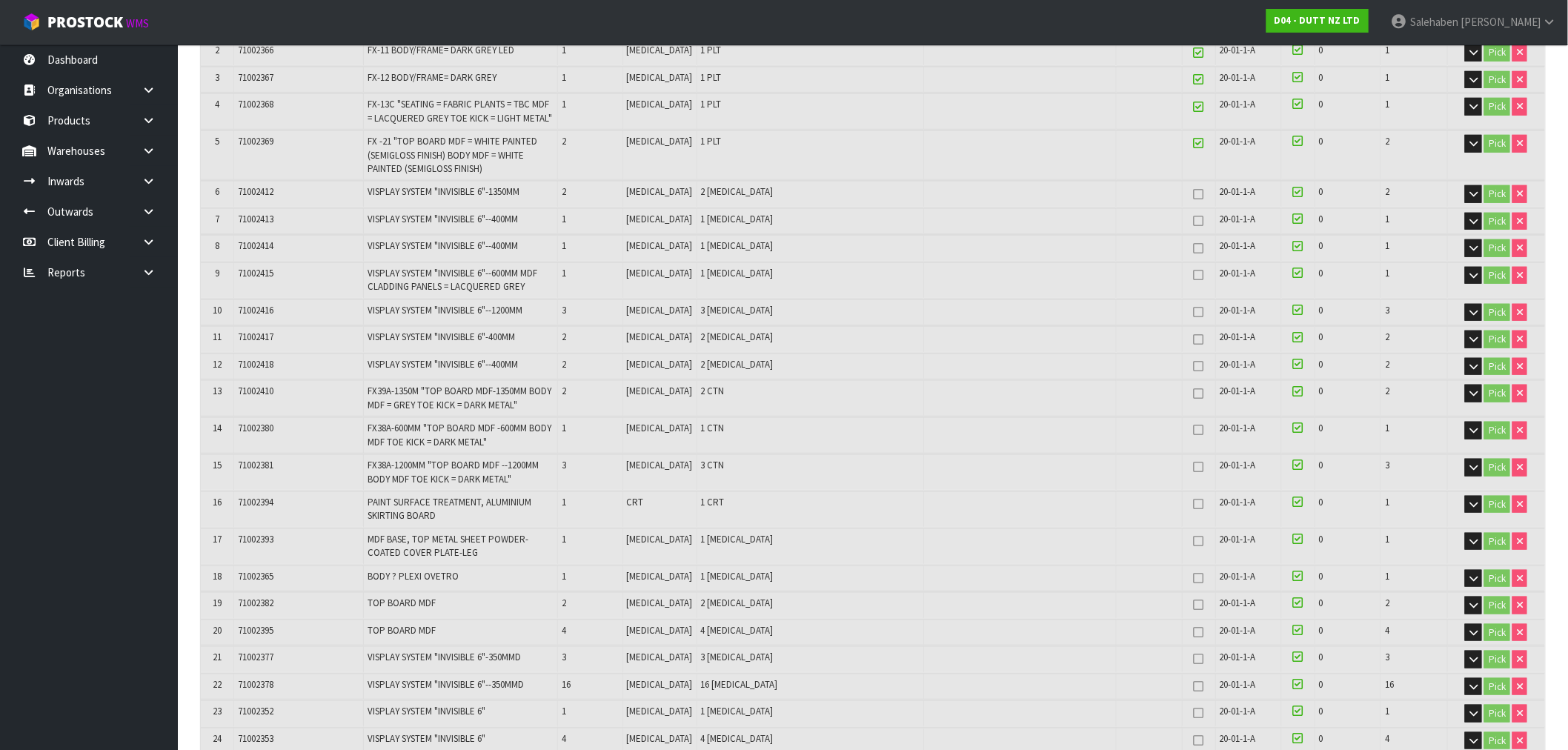
scroll to position [741, 0]
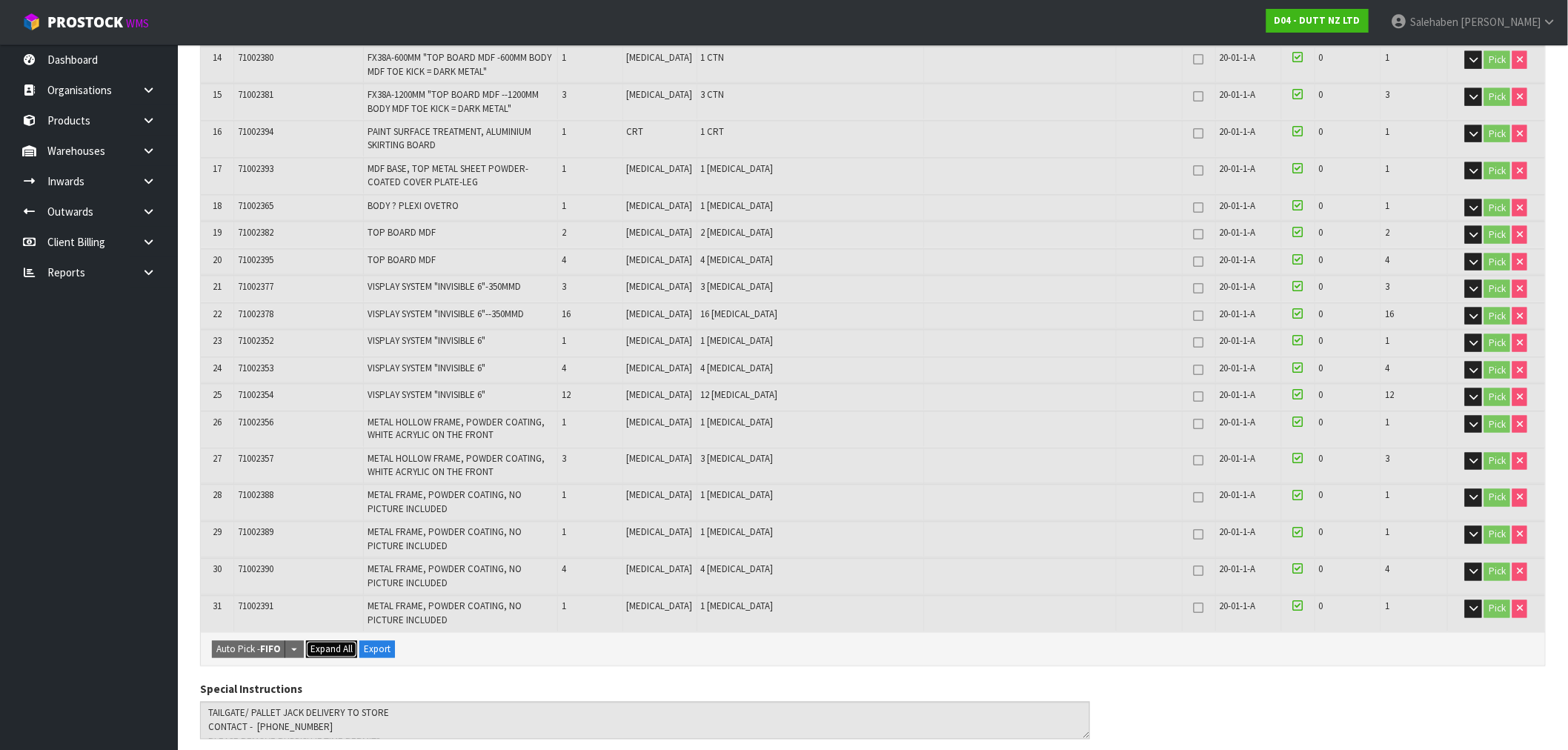
click at [322, 643] on span "Expand All" at bounding box center [332, 649] width 42 height 13
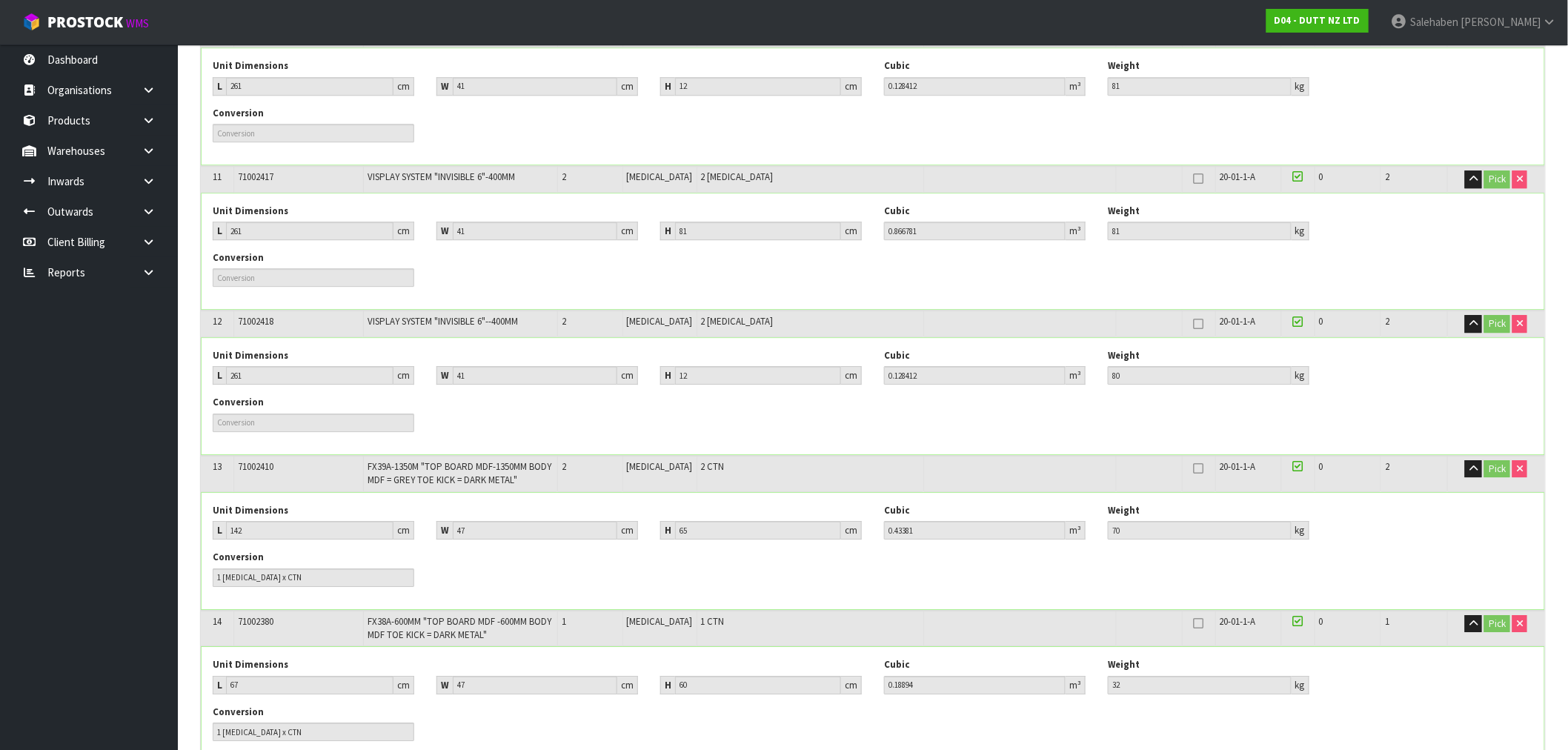
scroll to position [1707, 0]
